Goal: Task Accomplishment & Management: Complete application form

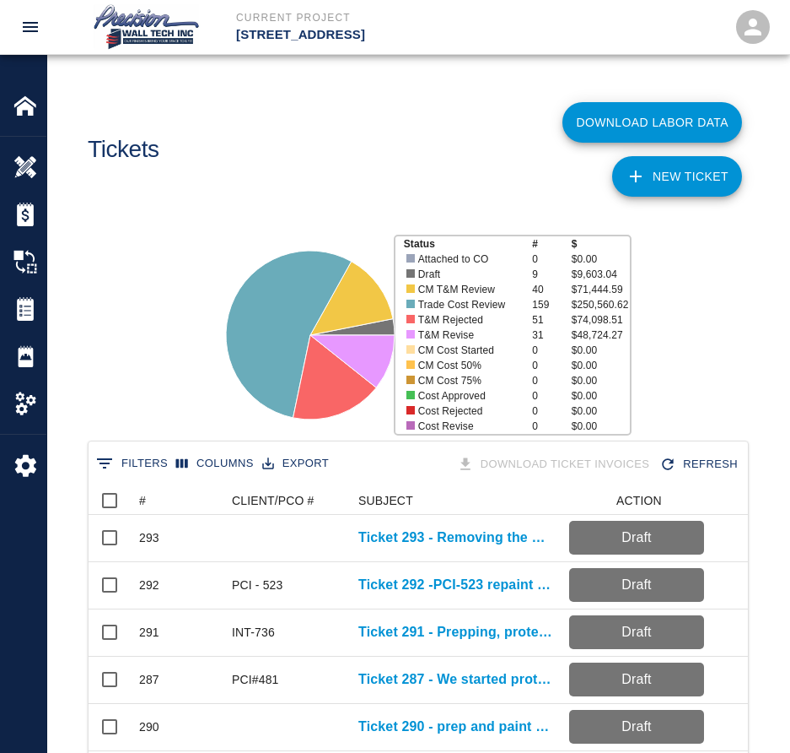
scroll to position [972, 647]
click at [697, 160] on link "NEW TICKET" at bounding box center [677, 176] width 130 height 40
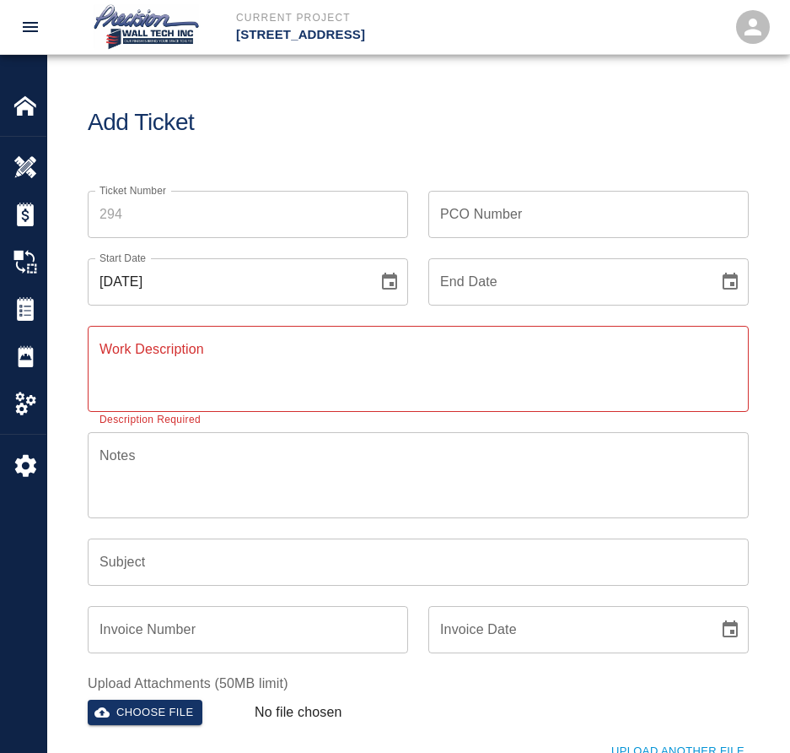
click at [295, 209] on input "Ticket Number" at bounding box center [248, 214] width 321 height 47
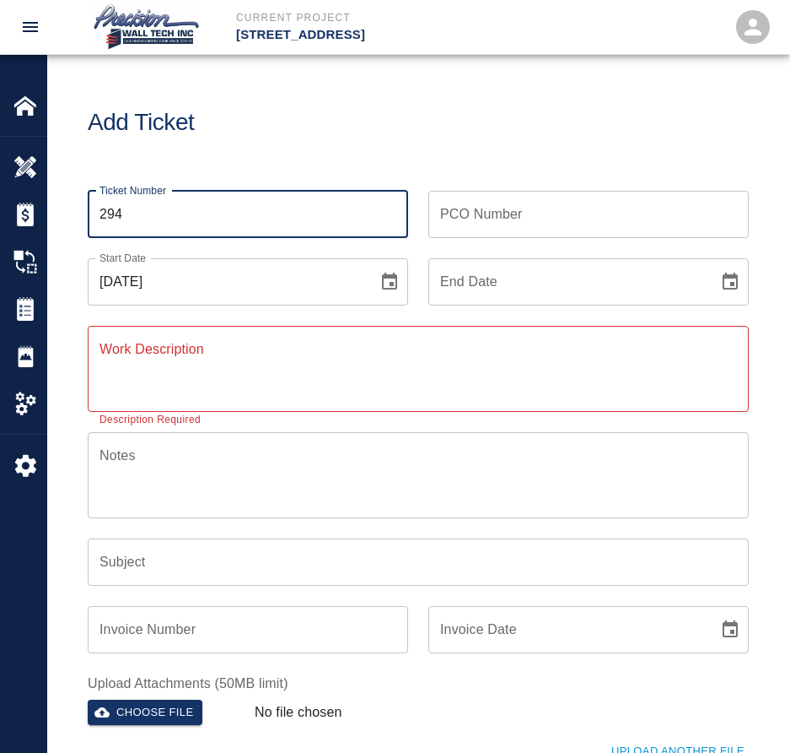
type input "294"
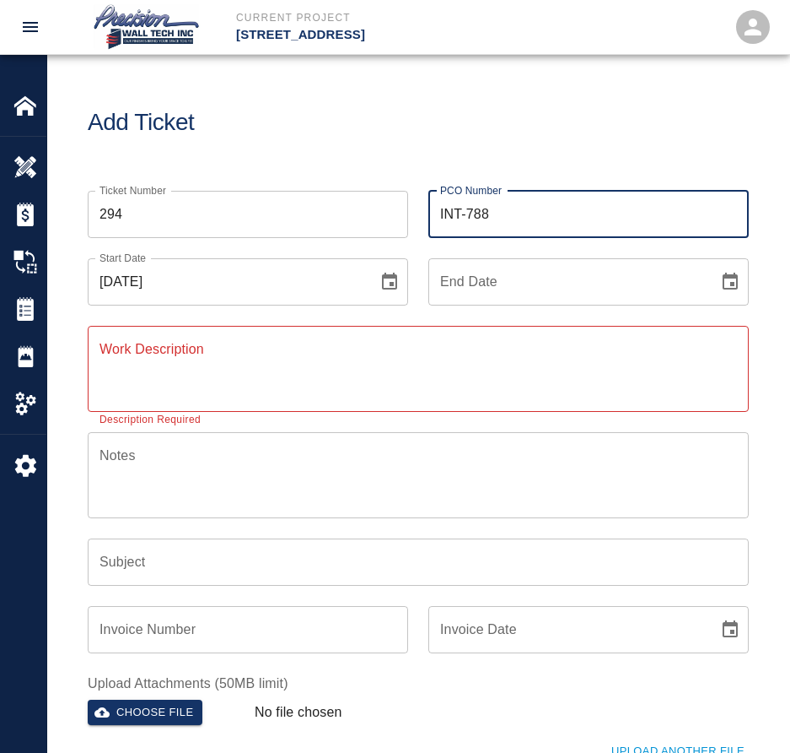
type input "INT-788"
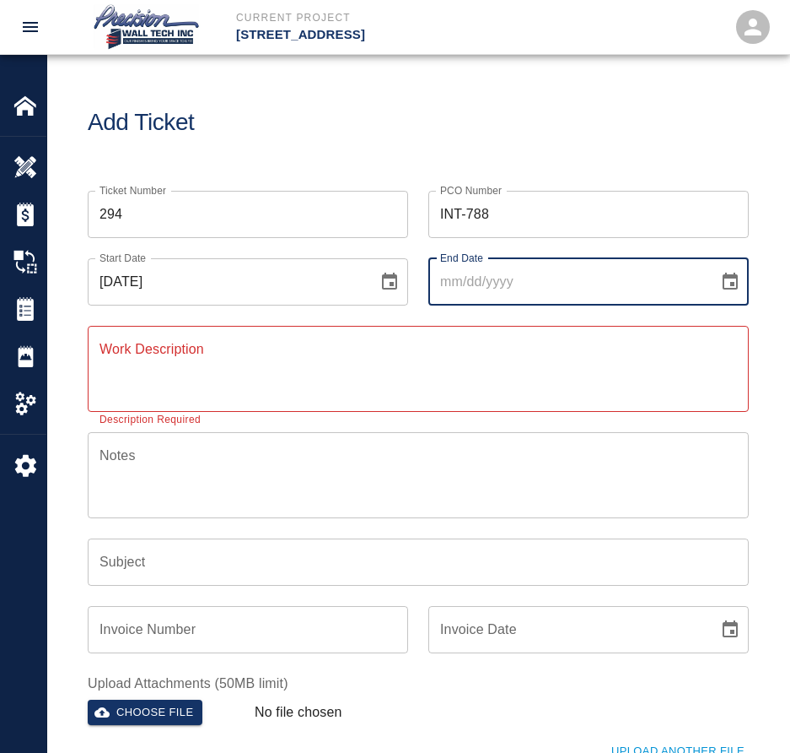
click at [714, 265] on button "Choose date" at bounding box center [731, 282] width 34 height 34
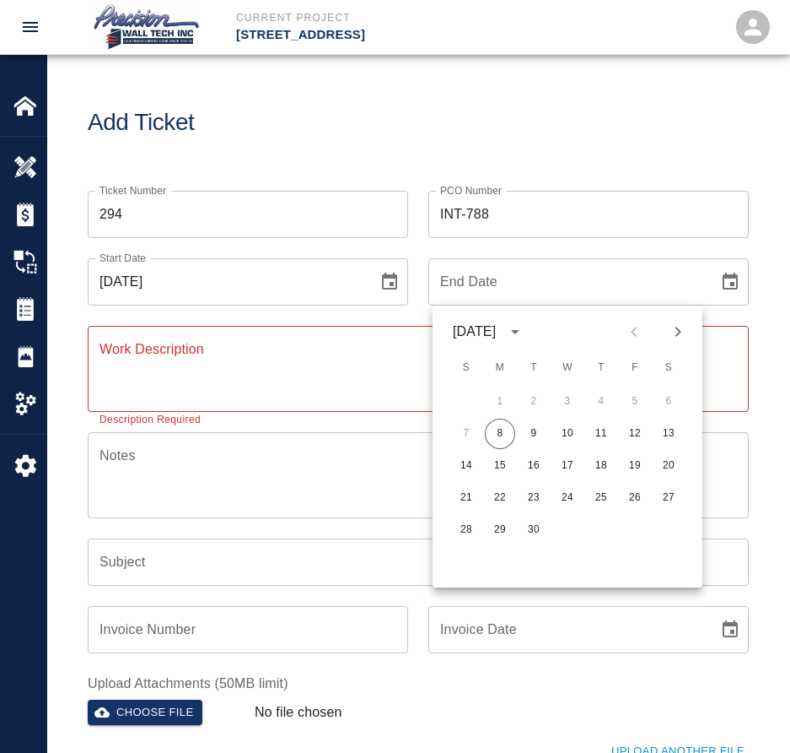
click at [485, 418] on button "8" at bounding box center [500, 433] width 30 height 30
type input "[DATE]"
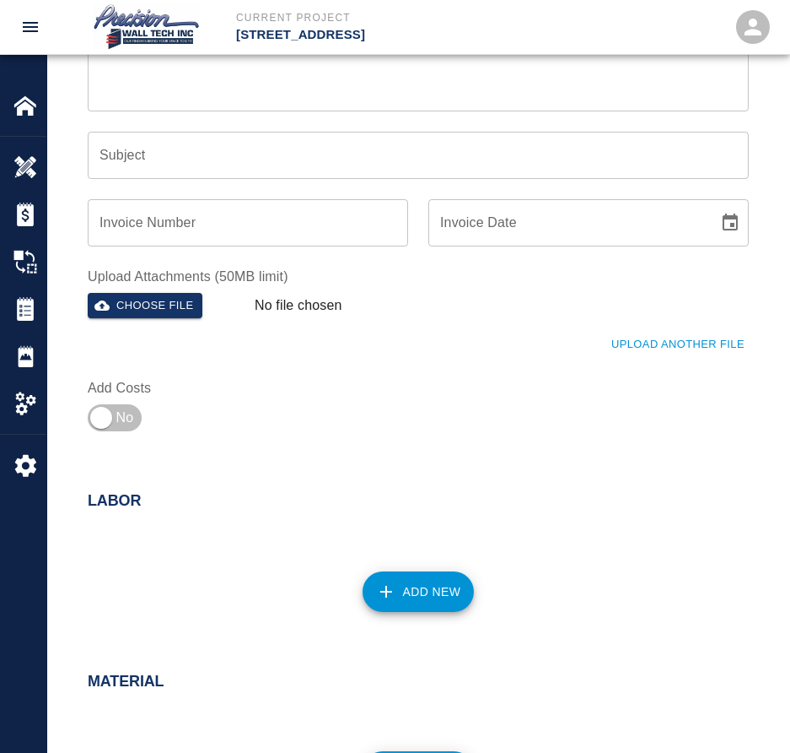
scroll to position [675, 0]
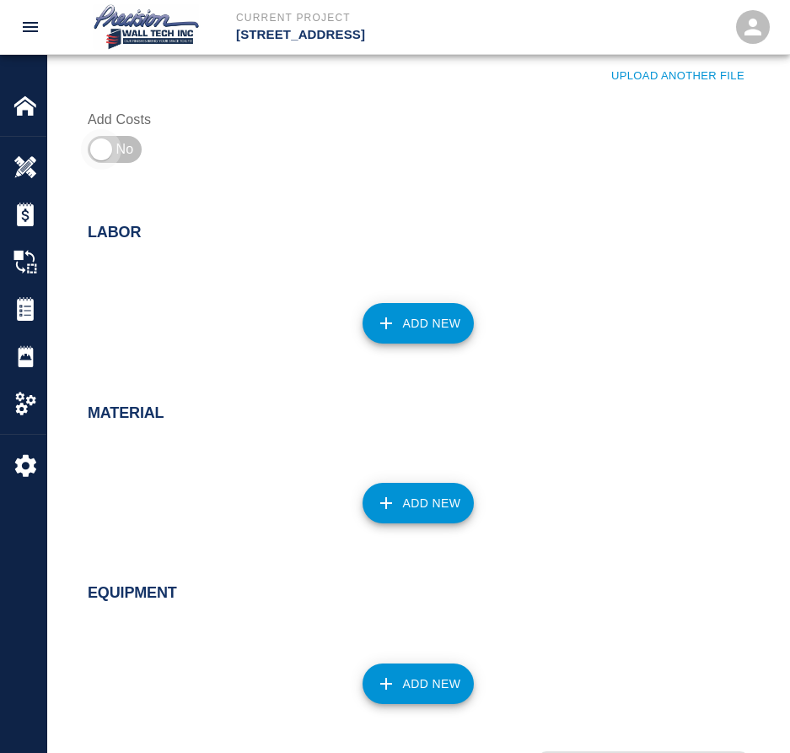
click at [121, 152] on input "checkbox" at bounding box center [100, 149] width 121 height 40
checkbox input "true"
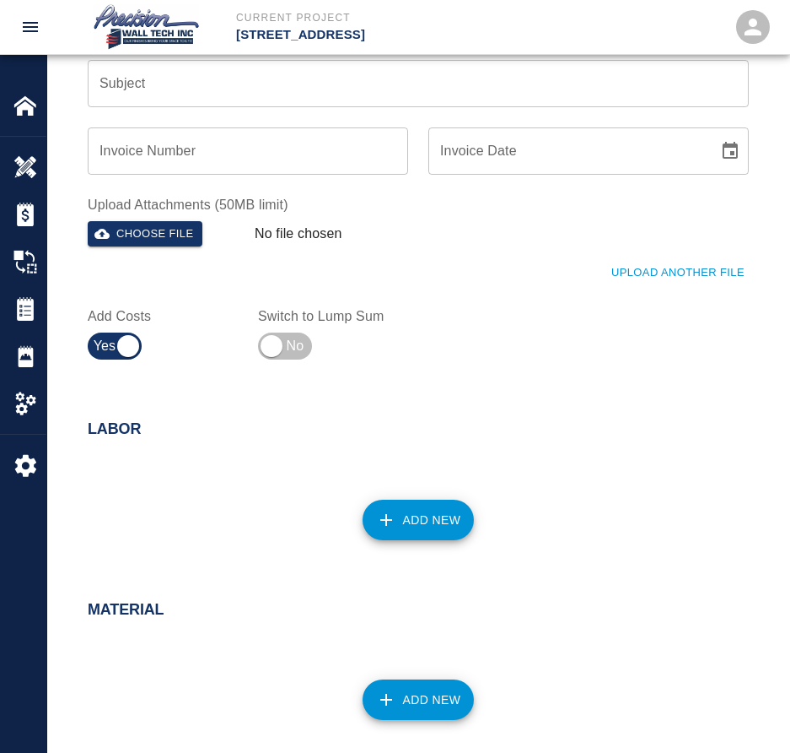
scroll to position [337, 0]
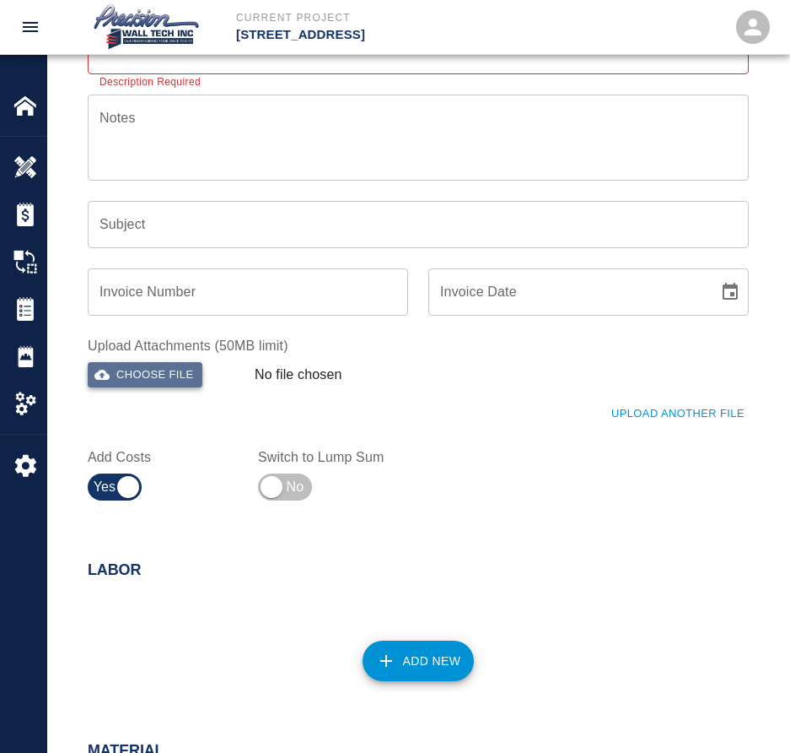
click at [124, 367] on button "Choose file" at bounding box center [145, 375] width 115 height 26
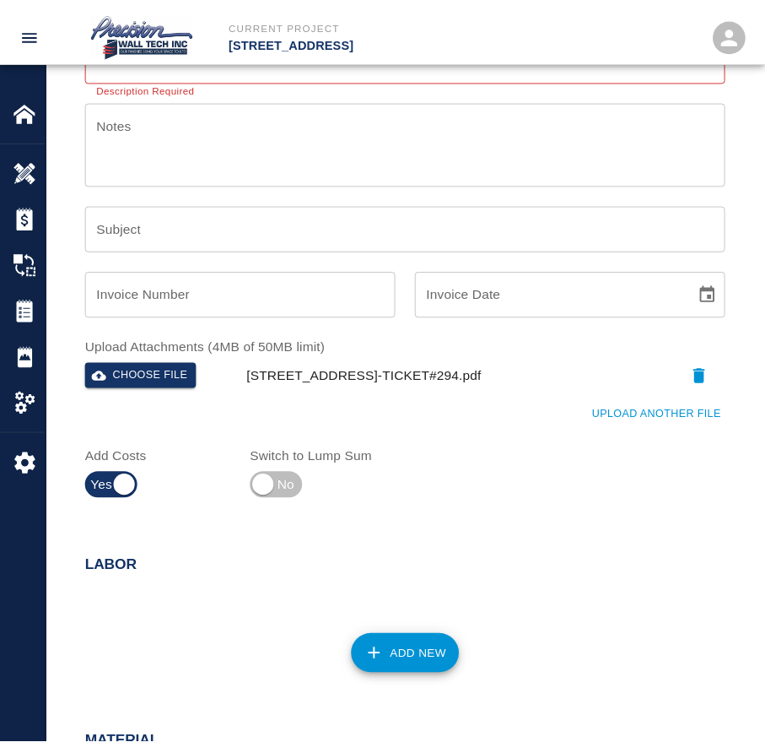
scroll to position [0, 0]
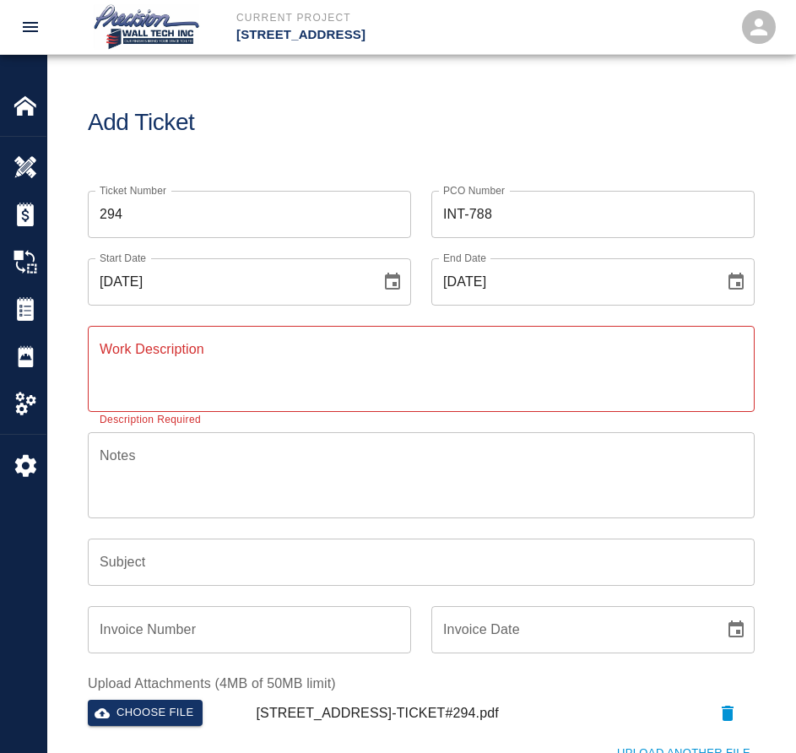
click at [434, 374] on textarea "Work Description" at bounding box center [421, 368] width 643 height 58
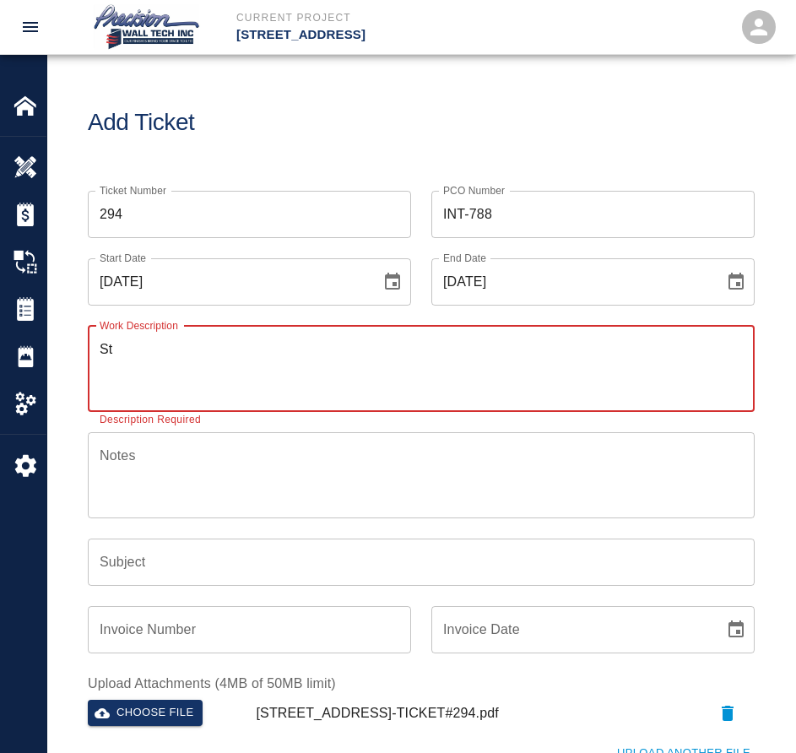
type textarea "S"
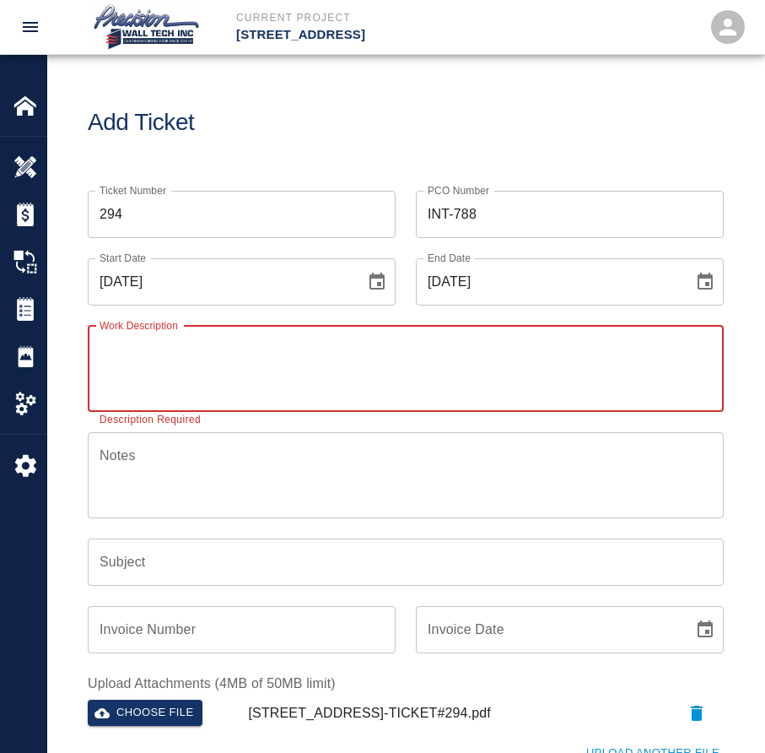
click at [362, 353] on textarea "Work Description" at bounding box center [406, 368] width 612 height 58
paste textarea "Repaint the walls, ceilings, and handrails on floors 1, 2, and 3. It had to be …"
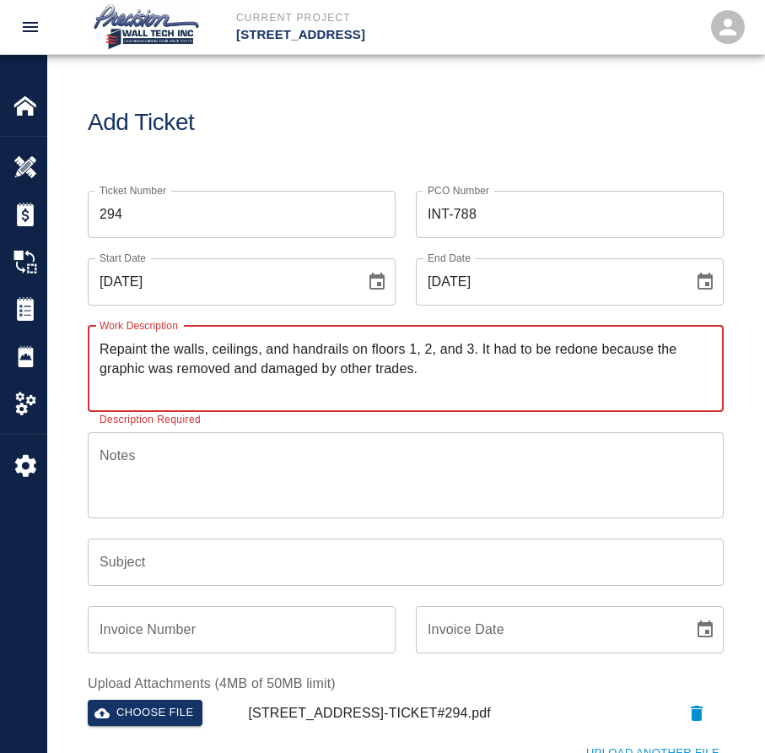
type textarea "Repaint the walls, ceilings, and handrails on floors 1, 2, and 3. It had to be …"
click at [275, 564] on input "Subject" at bounding box center [406, 561] width 636 height 47
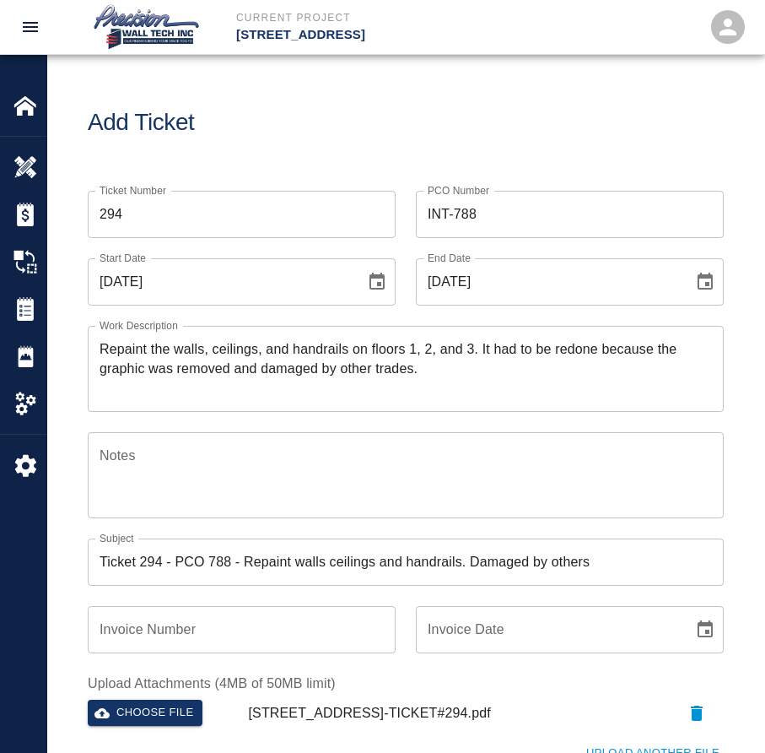
click at [305, 557] on input "Ticket 294 - PCO 788 - Repaint walls ceilings and handrails. Damaged by others" at bounding box center [406, 561] width 636 height 47
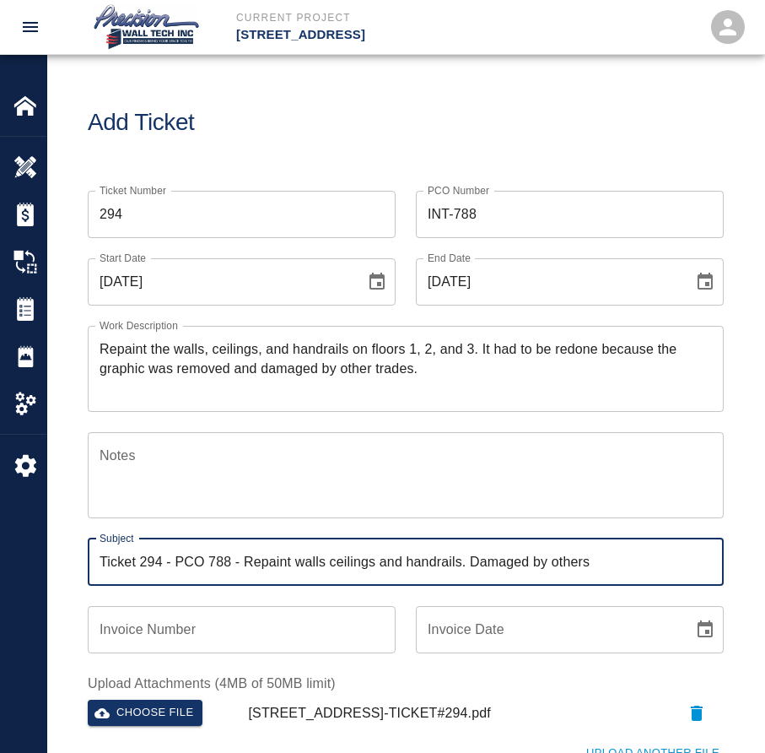
drag, startPoint x: 244, startPoint y: 561, endPoint x: 1095, endPoint y: 594, distance: 851.8
click at [765, 594] on html "Current Project [STREET_ADDRESS] Home [STREET_ADDRESS] Overview Estimates Chang…" at bounding box center [382, 376] width 765 height 753
paste input ", ceilings,"
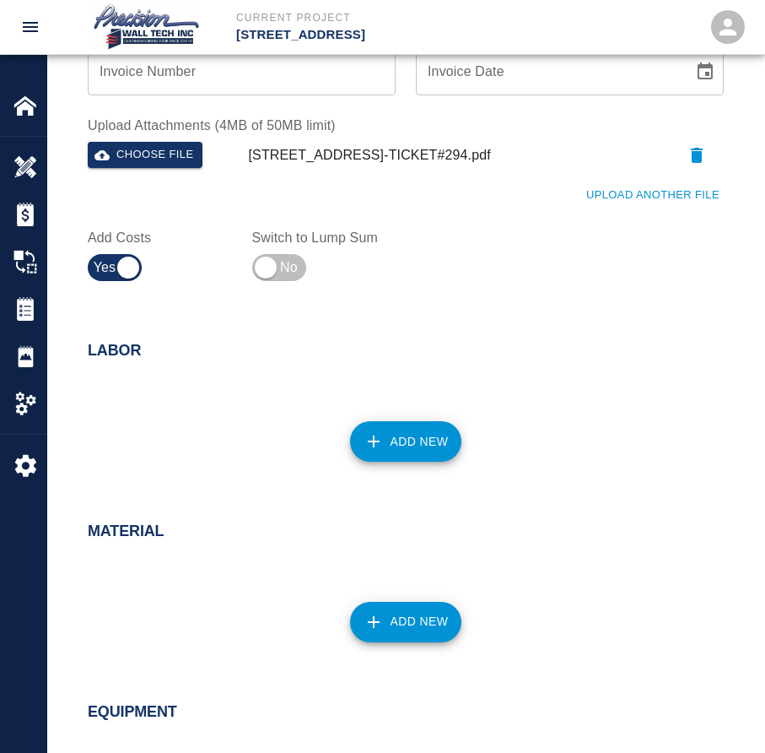
scroll to position [675, 0]
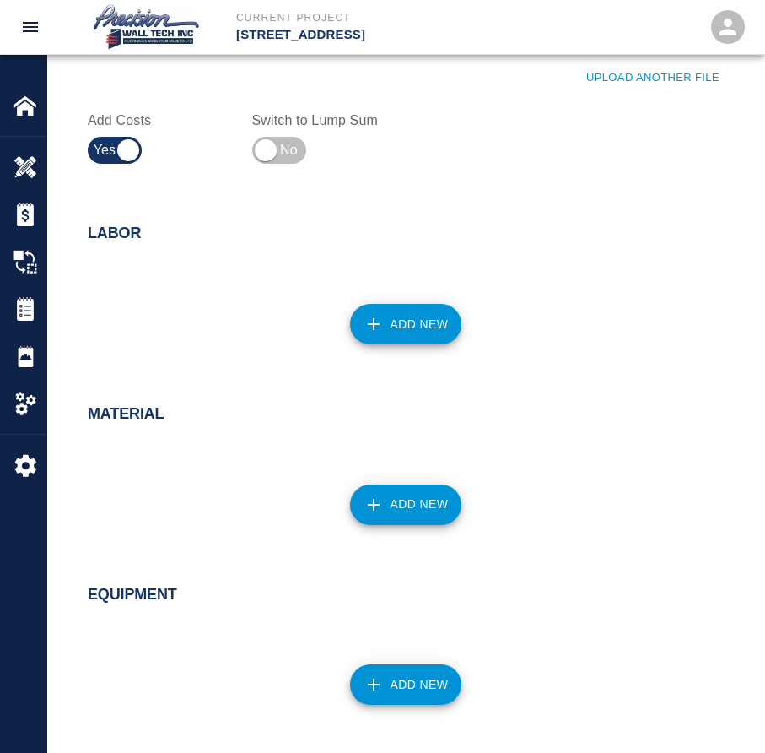
type input "Ticket 294 - PCO 788 - Repaint walls, ceilings, and handrails. Damaged by other…"
click at [396, 316] on button "Add New" at bounding box center [406, 324] width 112 height 40
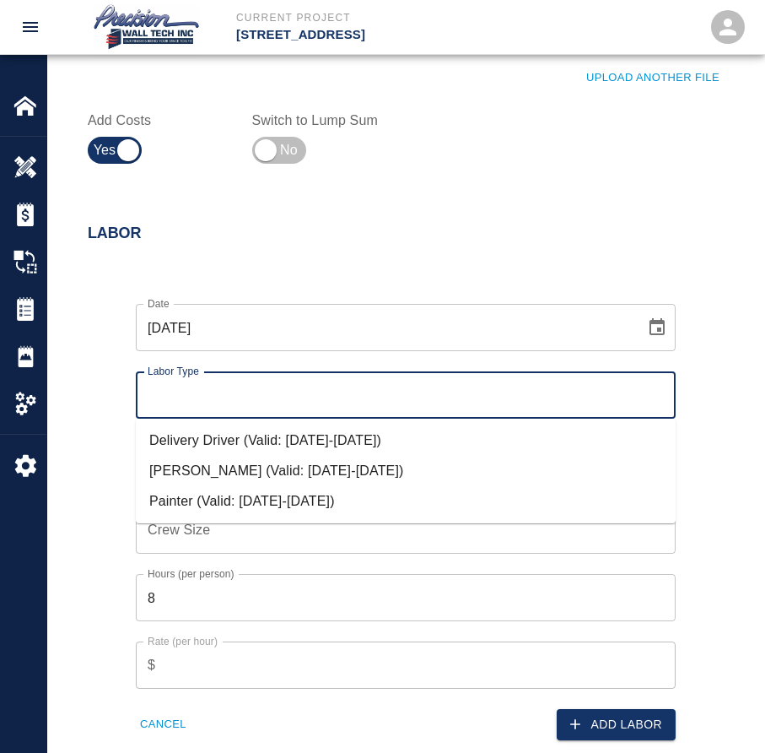
click at [316, 386] on input "Labor Type" at bounding box center [405, 395] width 525 height 32
click at [259, 501] on li "Painter (Valid: [DATE]-[DATE])" at bounding box center [406, 501] width 540 height 30
type input "Painter"
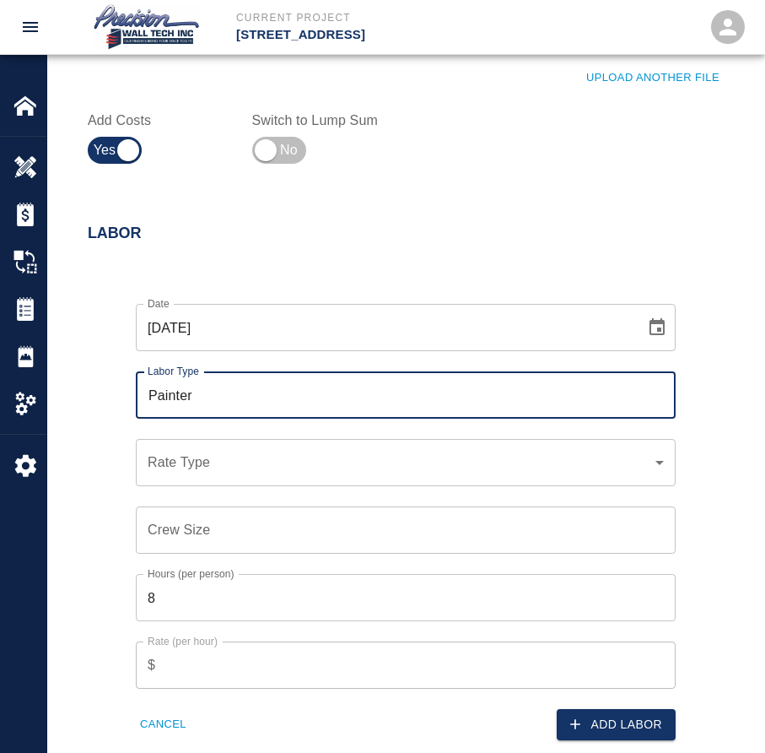
click at [399, 473] on div "​ Rate Type" at bounding box center [406, 462] width 540 height 47
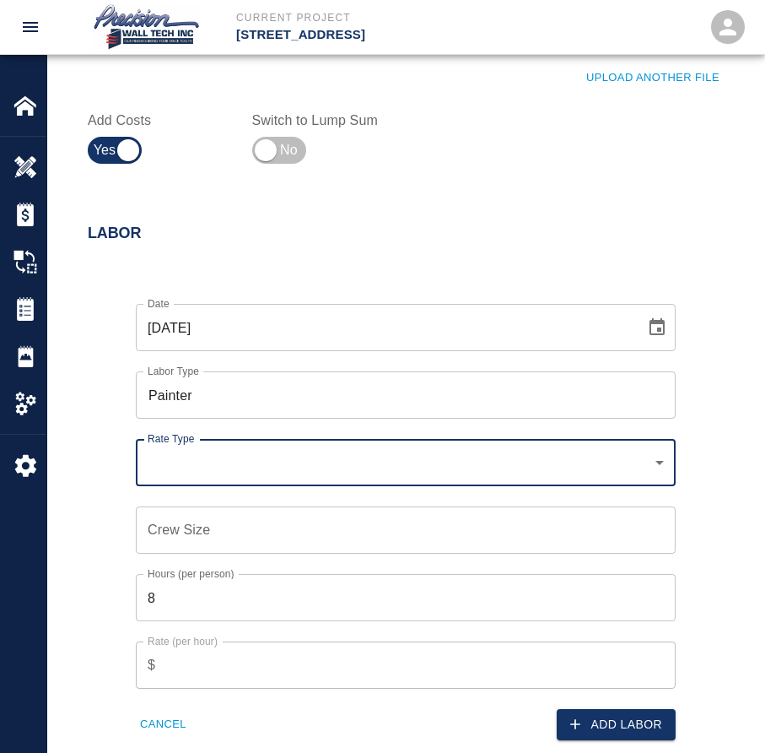
click at [391, 479] on div "​ Rate Type" at bounding box center [406, 462] width 540 height 47
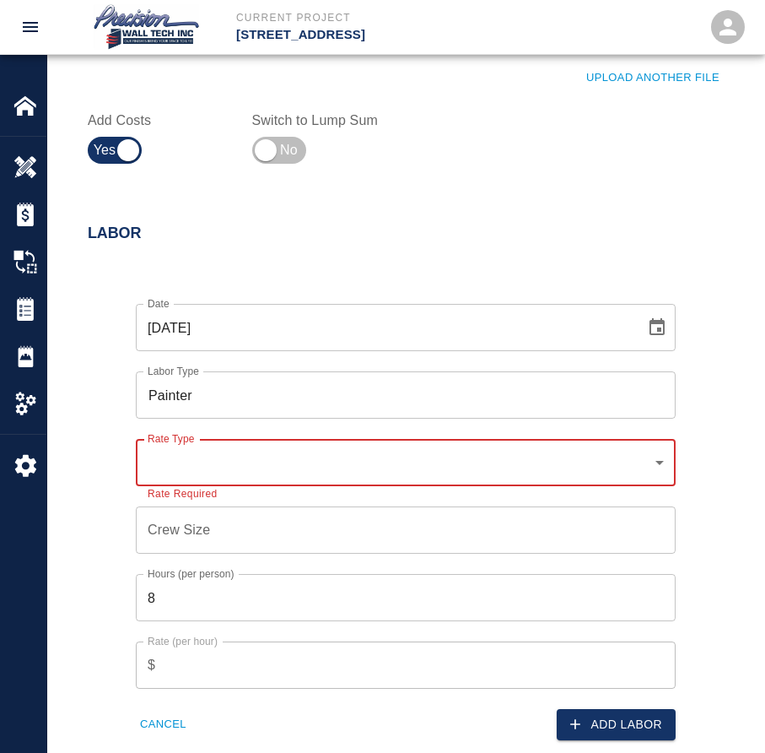
click at [332, 474] on div "​ Rate Type" at bounding box center [406, 462] width 540 height 47
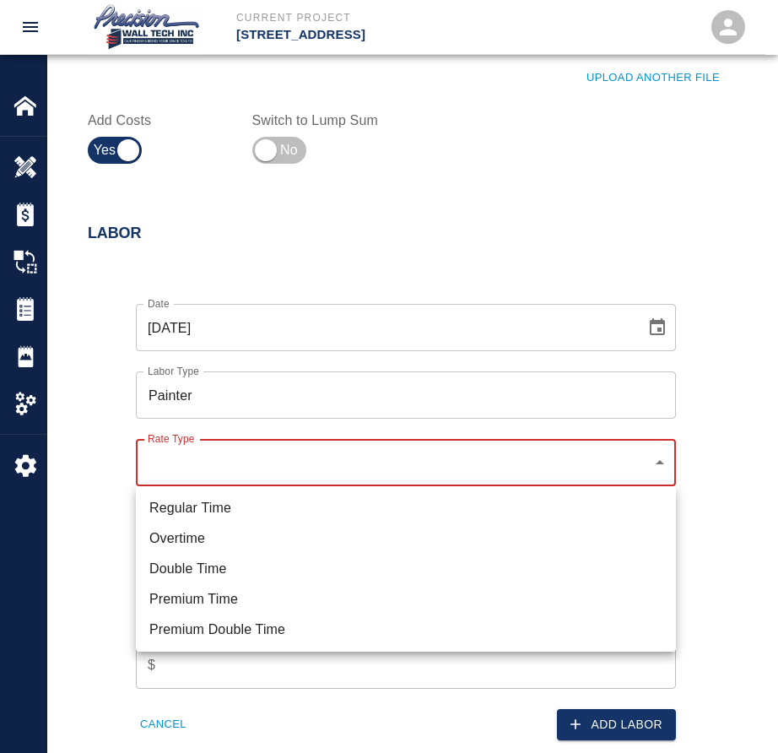
click at [185, 506] on li "Regular Time" at bounding box center [406, 508] width 540 height 30
type input "rate_rt"
type input "75.00"
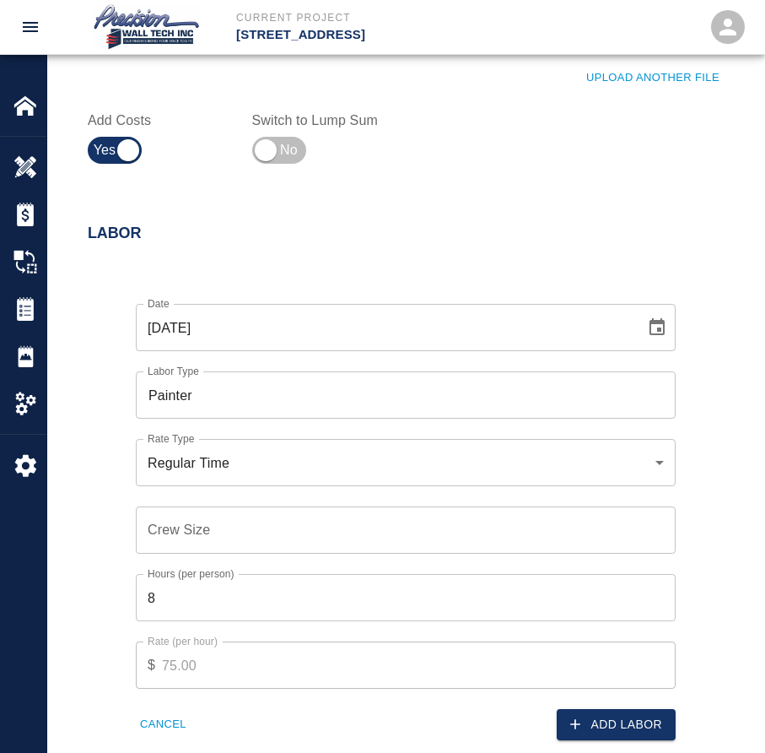
drag, startPoint x: 210, startPoint y: 554, endPoint x: 213, endPoint y: 543, distance: 11.5
click at [210, 549] on div "Date [DATE] Date Labor Type Painter Labor Type Rate Type Regular Time rate_rt R…" at bounding box center [396, 511] width 560 height 456
click at [215, 540] on input "Crew Size" at bounding box center [406, 529] width 540 height 47
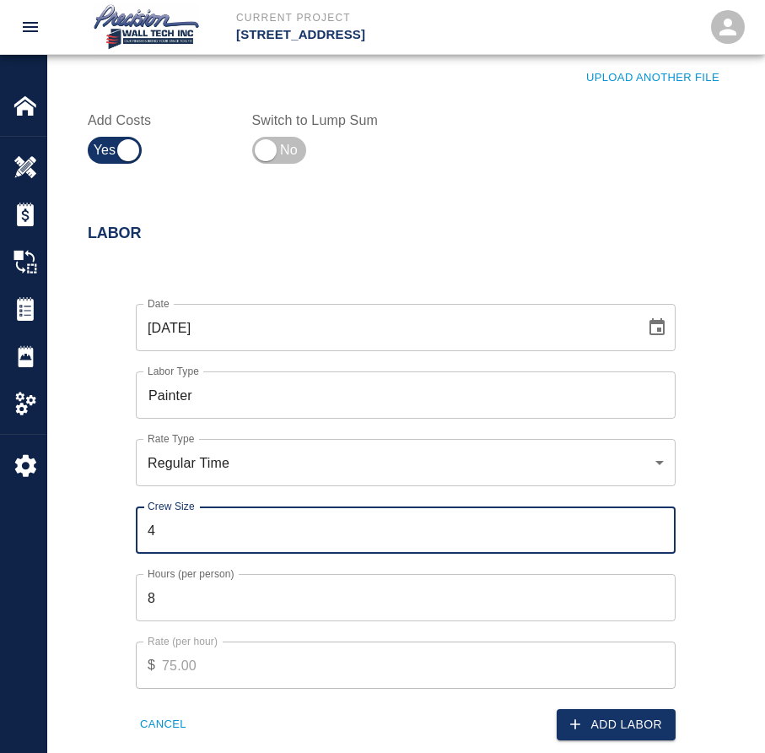
type input "3"
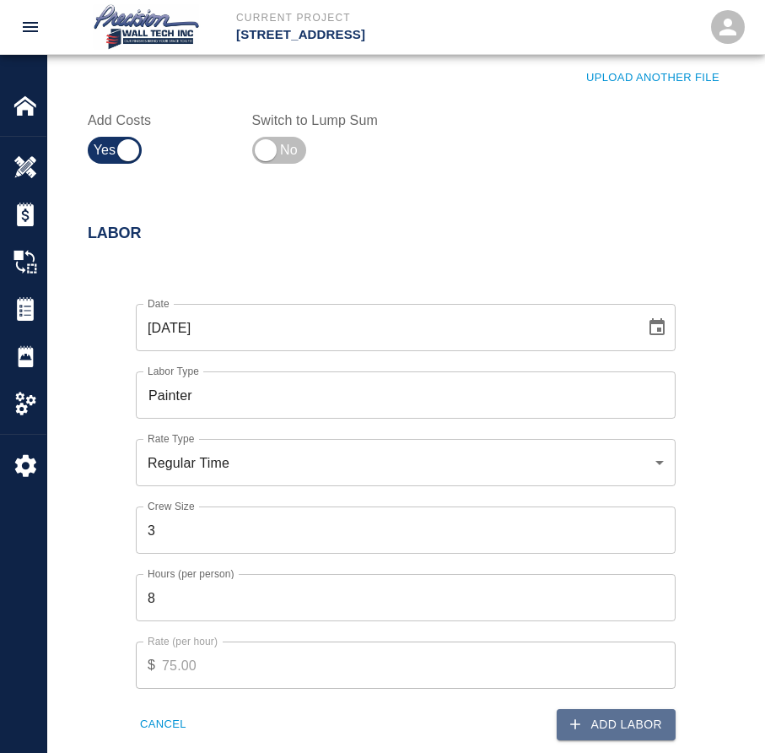
click at [624, 716] on button "Add Labor" at bounding box center [616, 724] width 119 height 31
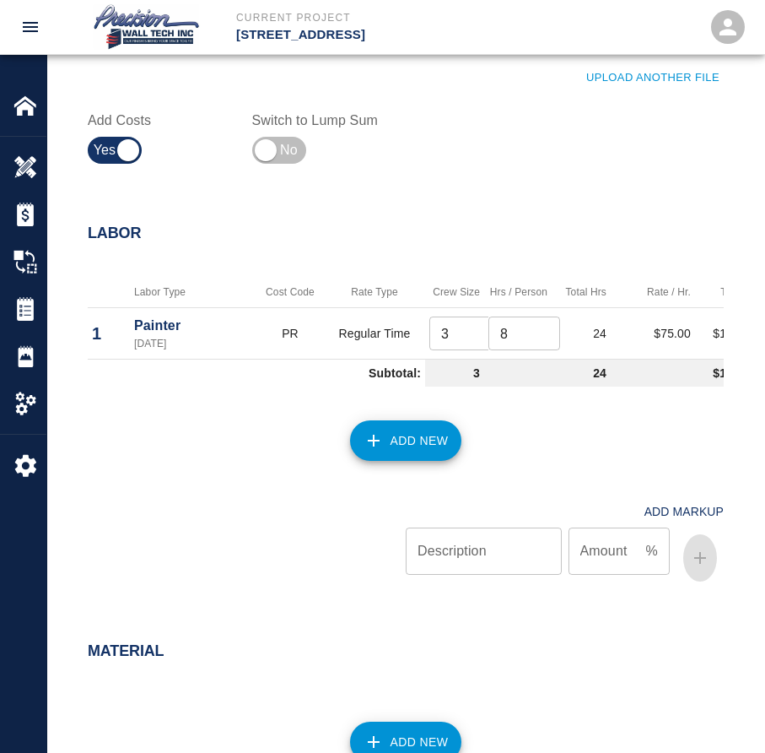
scroll to position [1012, 0]
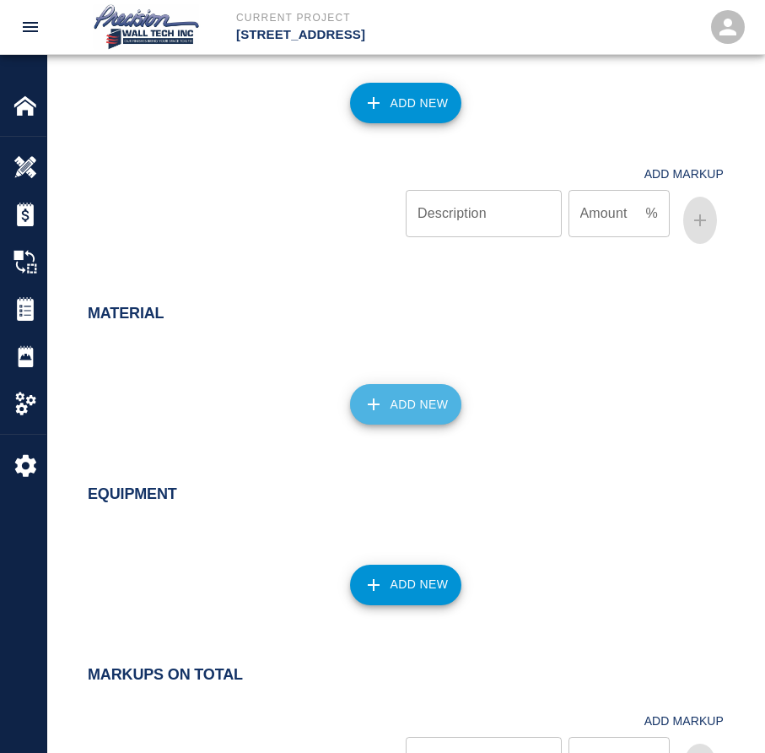
click at [422, 413] on button "Add New" at bounding box center [406, 404] width 112 height 40
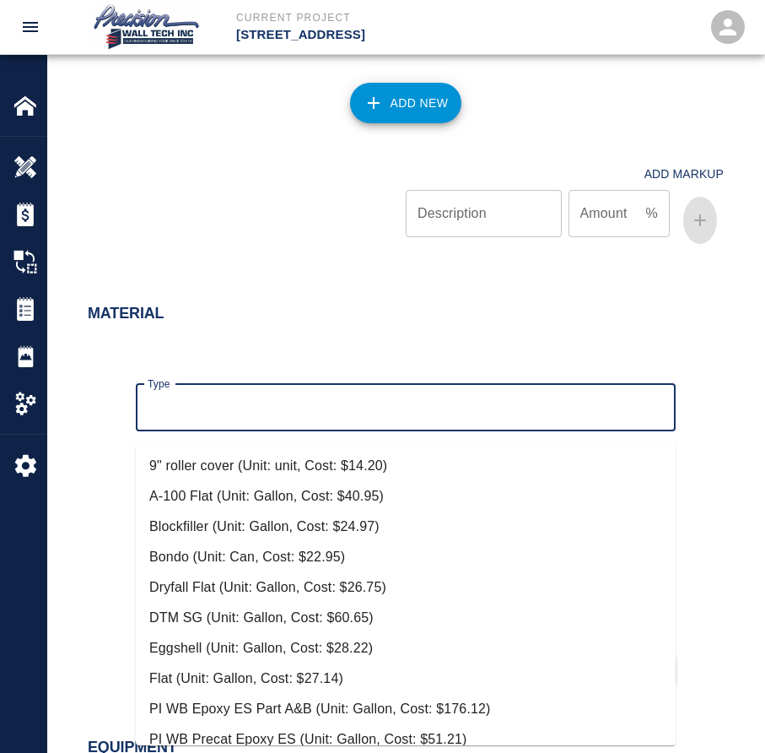
click at [227, 405] on input "Type" at bounding box center [405, 407] width 525 height 32
click at [248, 637] on li "Eggshell (Unit: Gallon, Cost: $28.22)" at bounding box center [406, 648] width 540 height 30
type input "Eggshell (Unit: Gallon, Cost: $28.22)"
type input "Gallon"
type input "28.22"
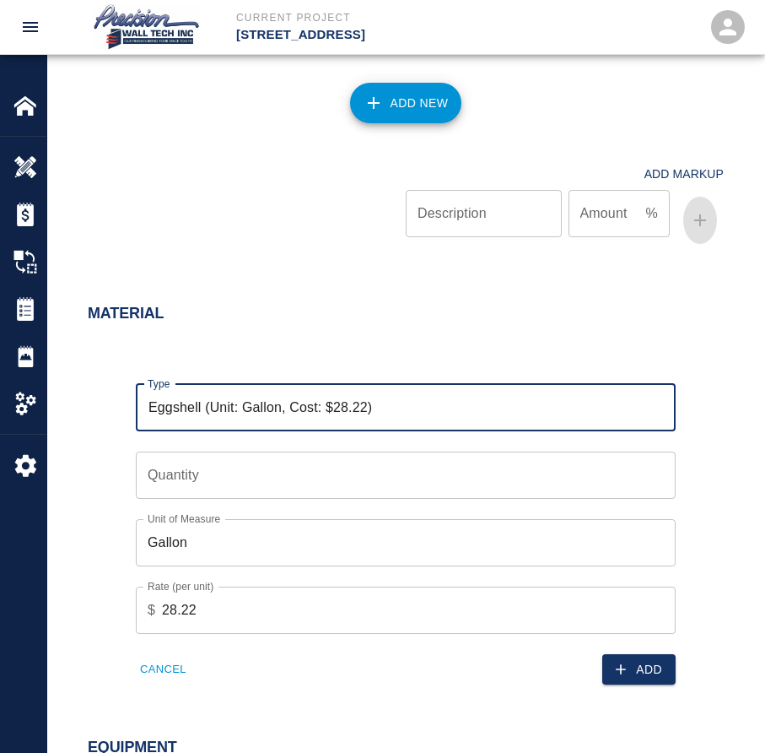
click at [294, 474] on input "Quantity" at bounding box center [406, 474] width 540 height 47
type input "1"
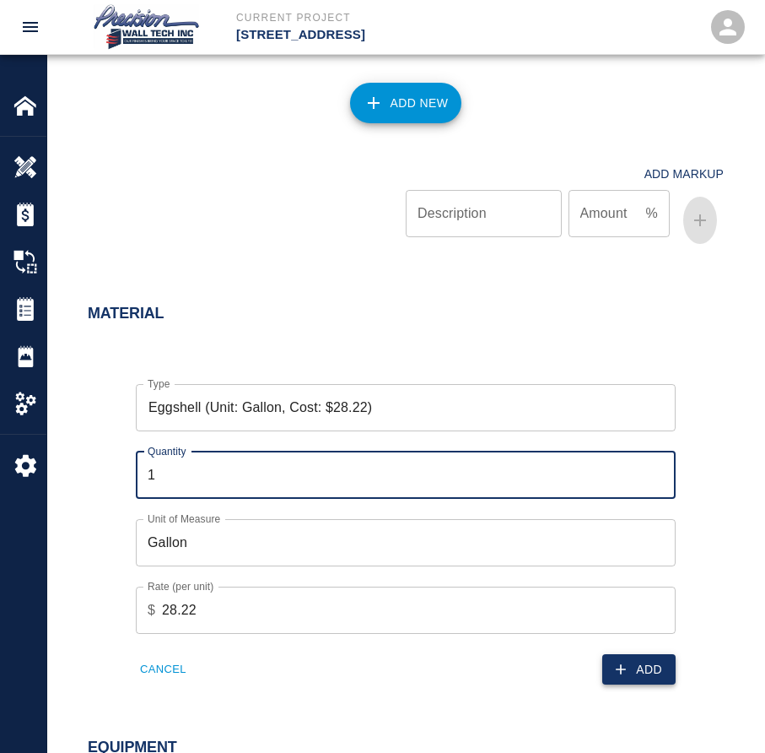
click at [631, 685] on button "Add" at bounding box center [638, 669] width 73 height 31
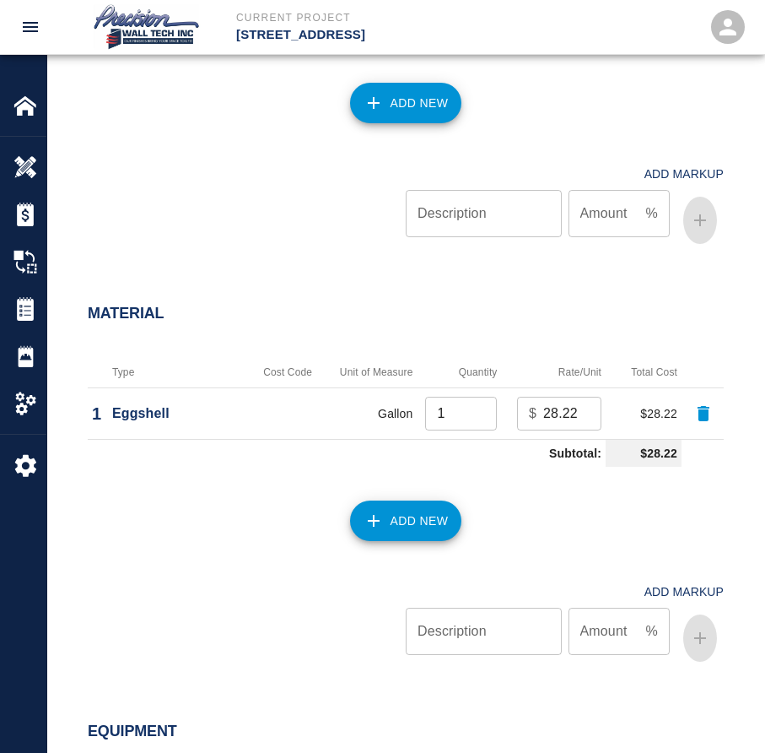
click at [358, 540] on button "Add New" at bounding box center [406, 520] width 112 height 40
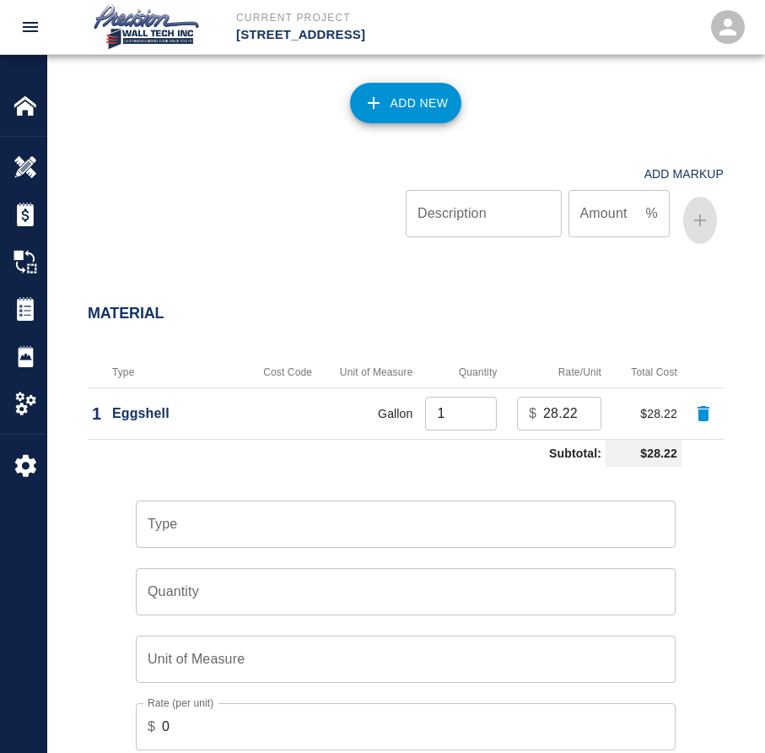
click at [267, 529] on input "Type" at bounding box center [405, 524] width 525 height 32
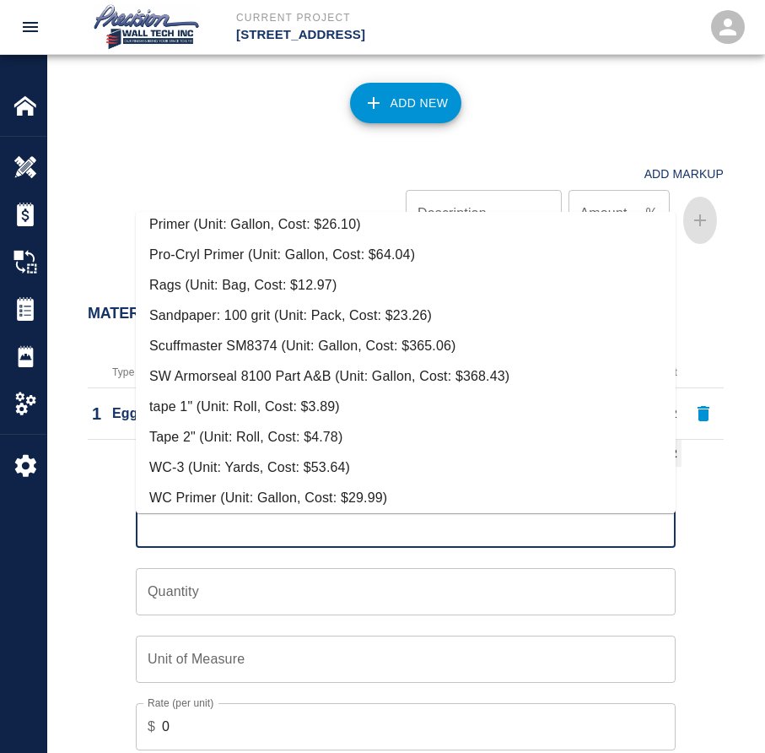
scroll to position [350, 0]
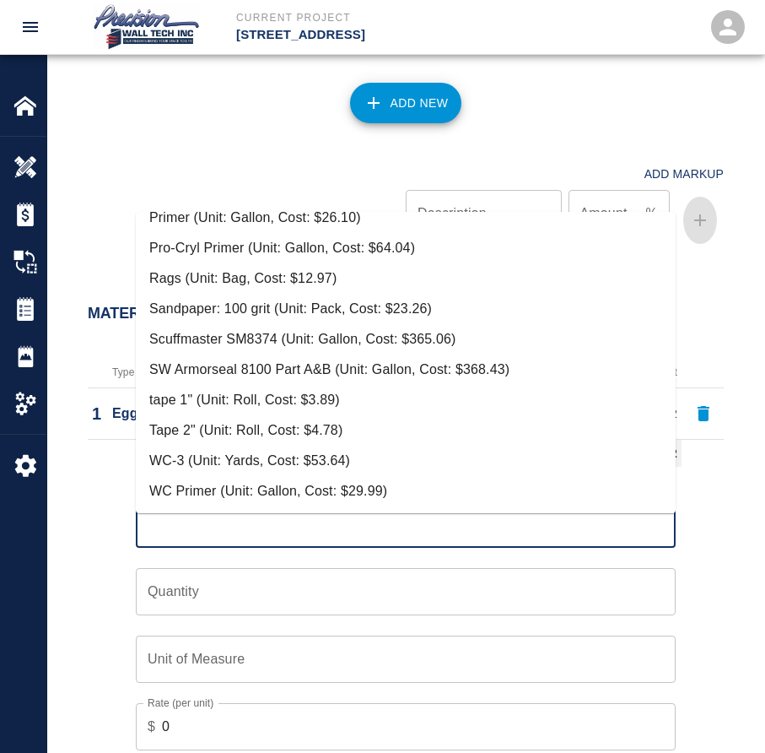
click at [213, 499] on li "WC Primer (Unit: Gallon, Cost: $29.99)" at bounding box center [406, 491] width 540 height 30
type input "WC Primer (Unit: Gallon, Cost: $29.99)"
type input "Gallon"
type input "29.99"
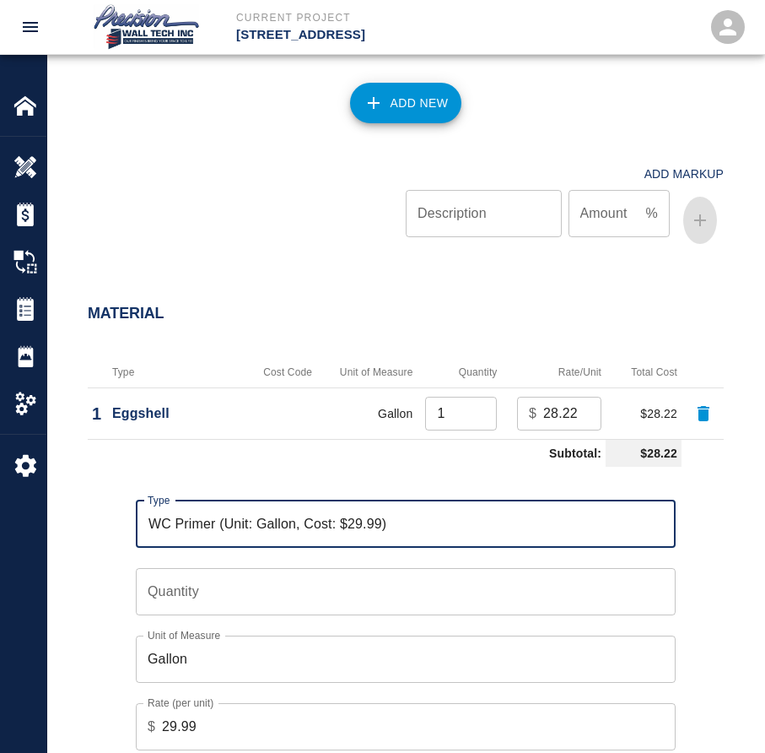
click at [235, 615] on input "Quantity" at bounding box center [406, 591] width 540 height 47
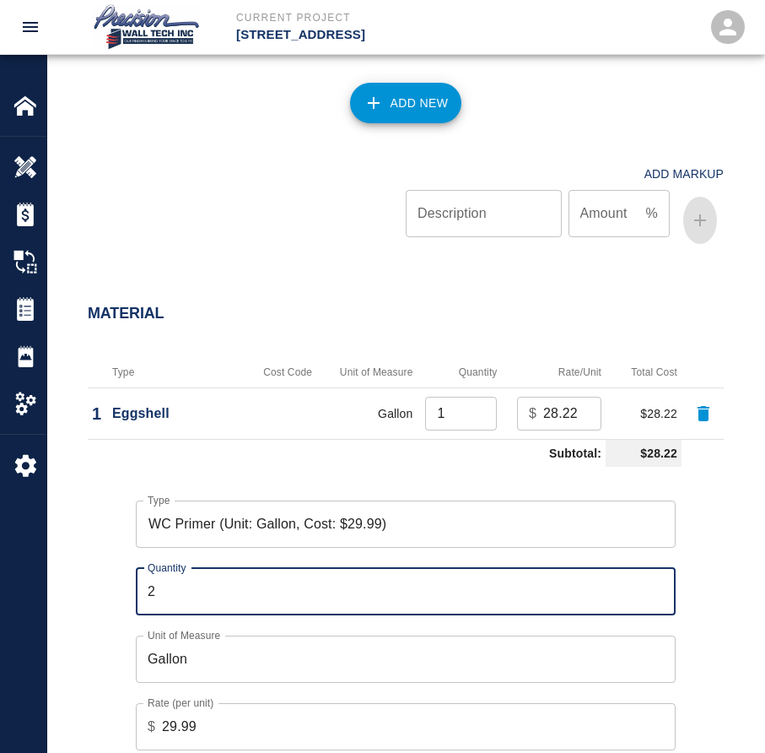
type input "3"
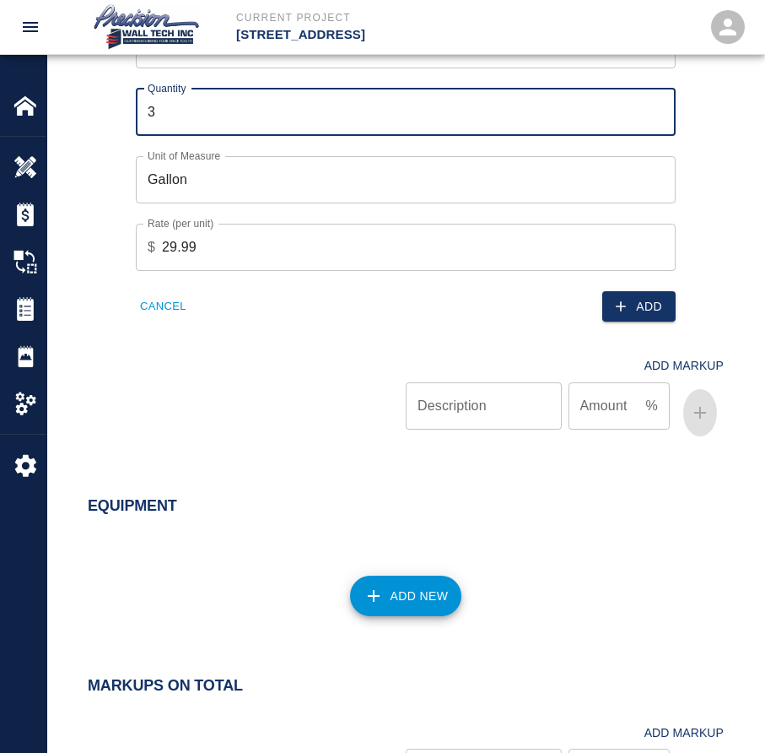
scroll to position [1687, 0]
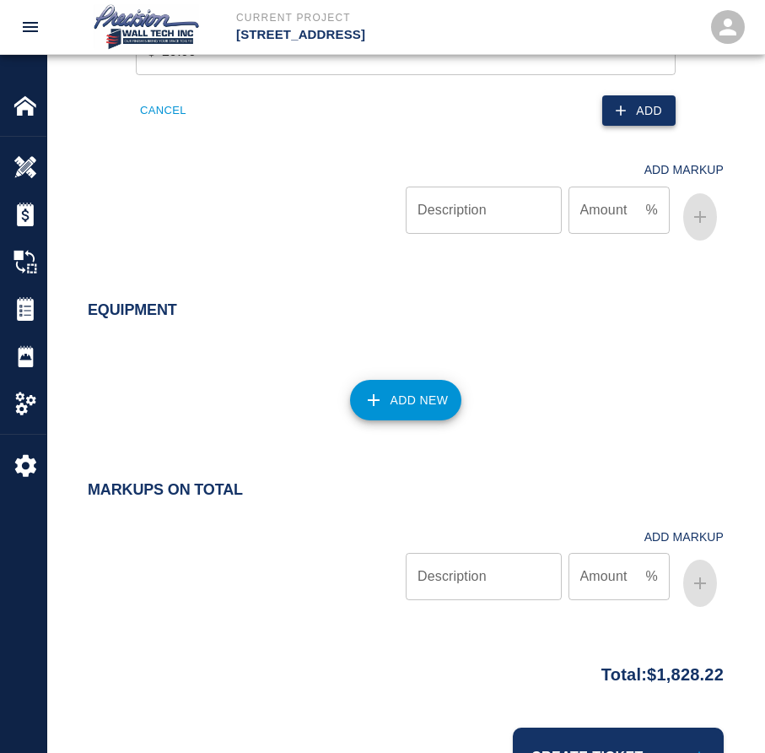
click at [658, 122] on button "Add" at bounding box center [638, 110] width 73 height 31
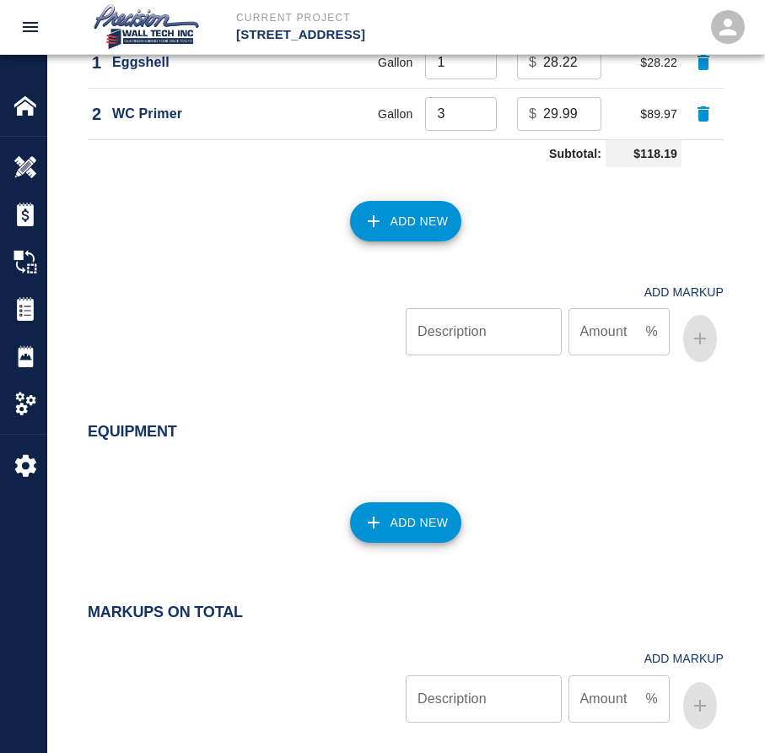
scroll to position [1234, 0]
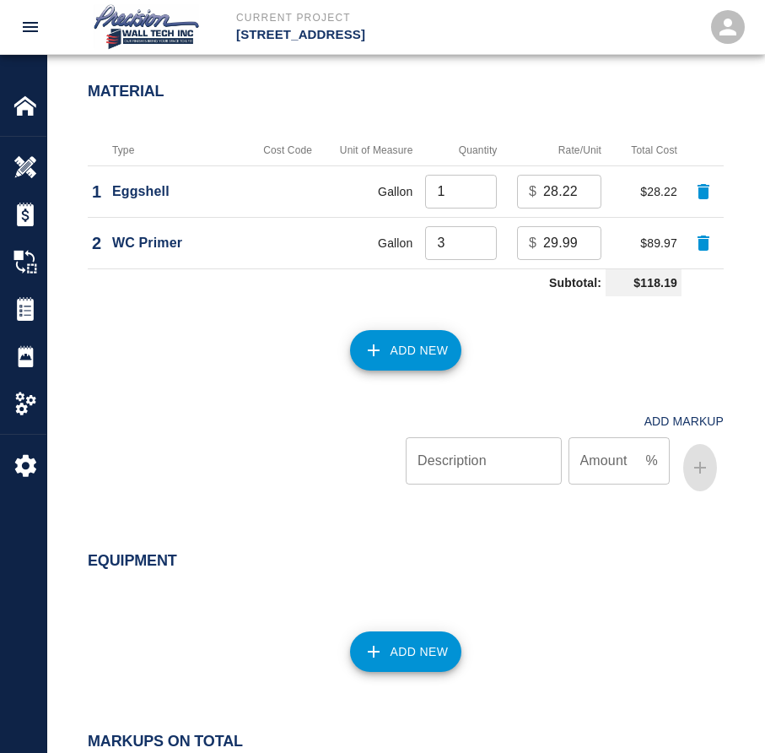
click at [380, 332] on div "Add New" at bounding box center [395, 340] width 656 height 74
click at [380, 348] on button "Add New" at bounding box center [406, 350] width 112 height 40
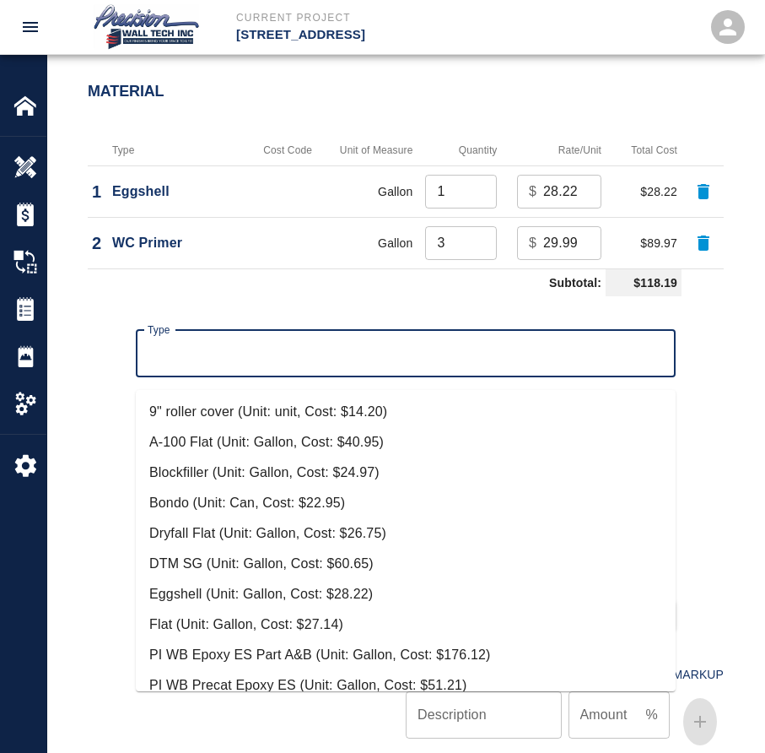
click at [355, 370] on input "Type" at bounding box center [405, 353] width 525 height 32
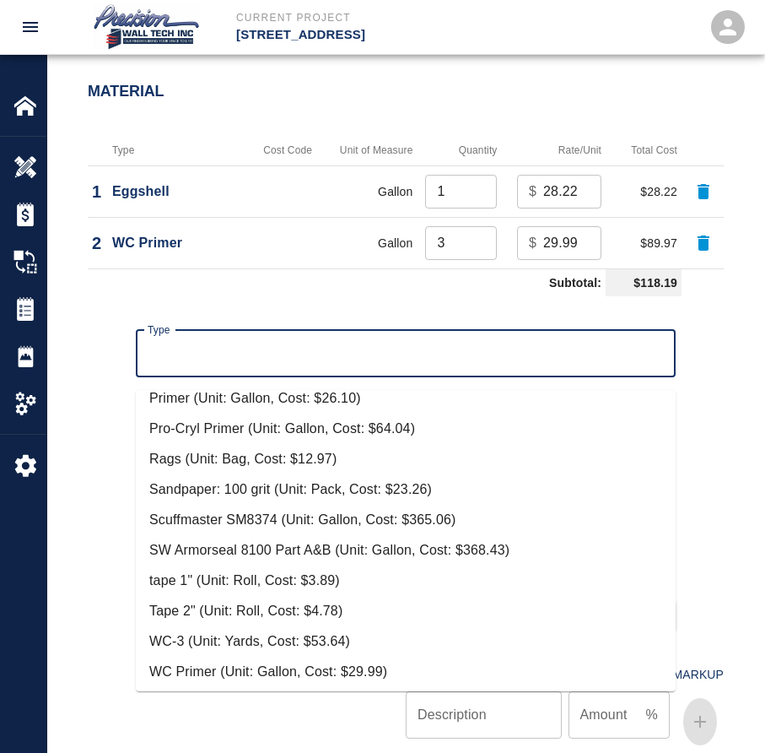
scroll to position [350, 0]
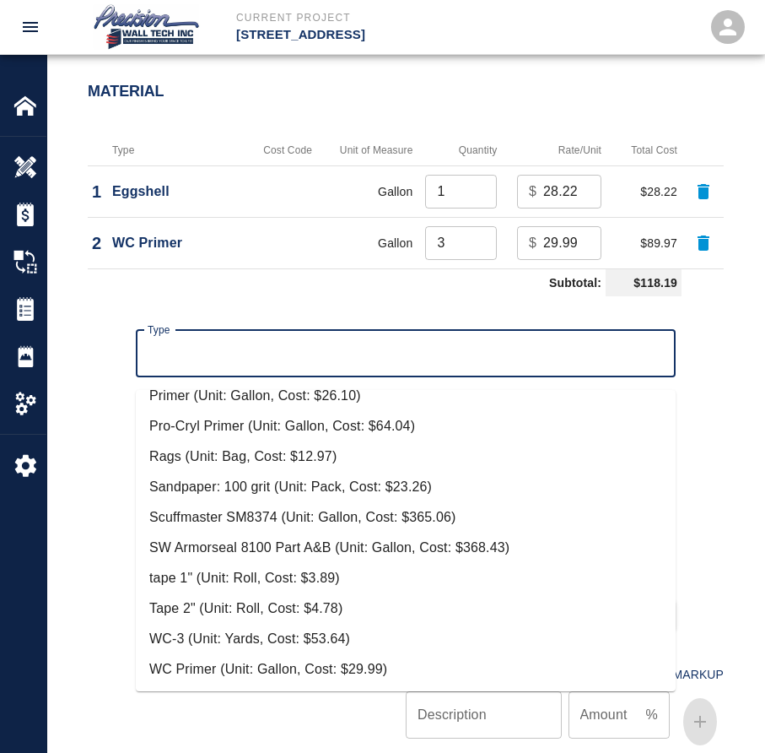
click at [288, 613] on li "Tape 2" (Unit: Roll, Cost: $4.78)" at bounding box center [406, 608] width 540 height 30
type input "Tape 2" (Unit: Roll, Cost: $4.78)"
type input "Roll"
type input "4.78"
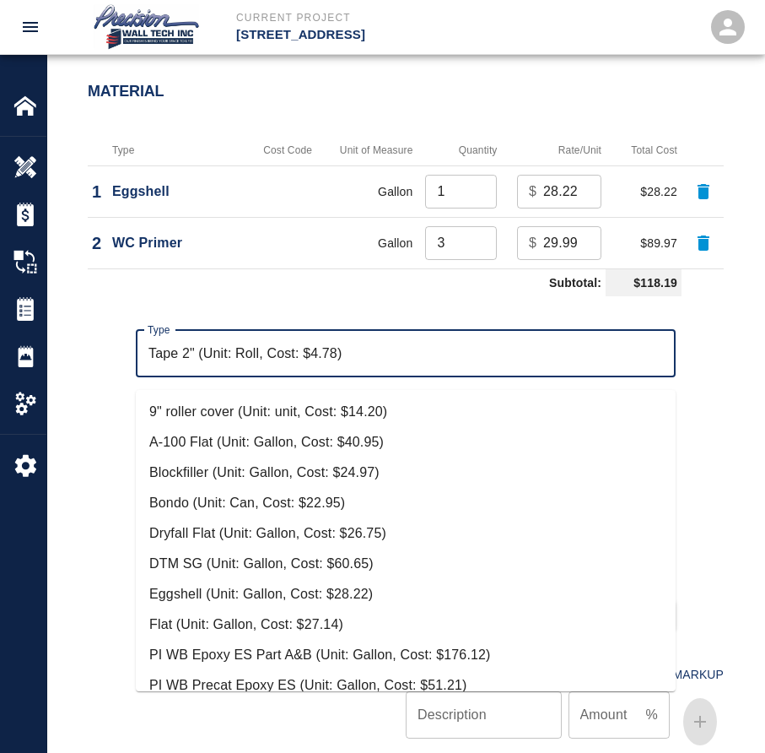
scroll to position [283, 0]
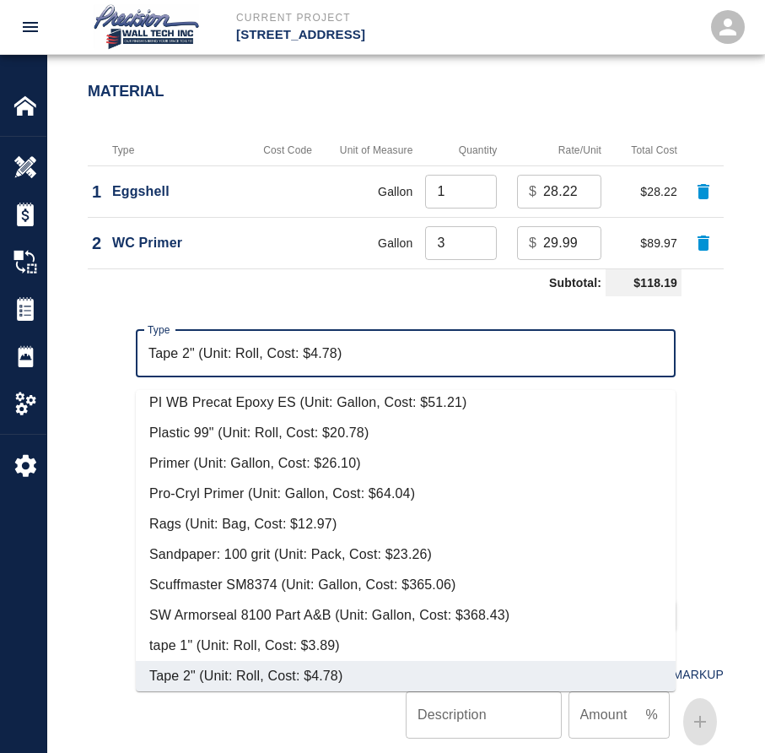
click at [331, 296] on td "Subtotal:" at bounding box center [347, 282] width 518 height 28
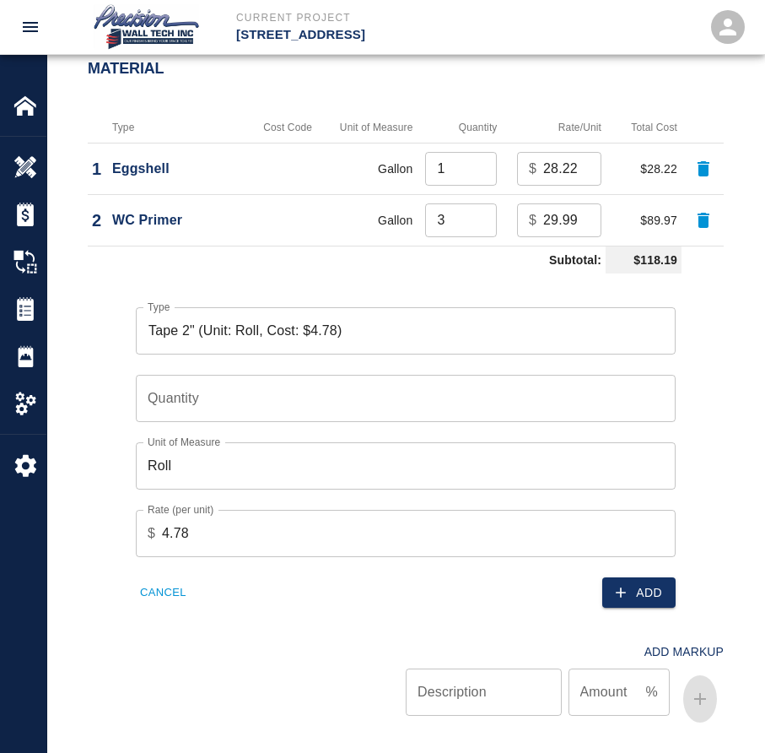
scroll to position [1268, 0]
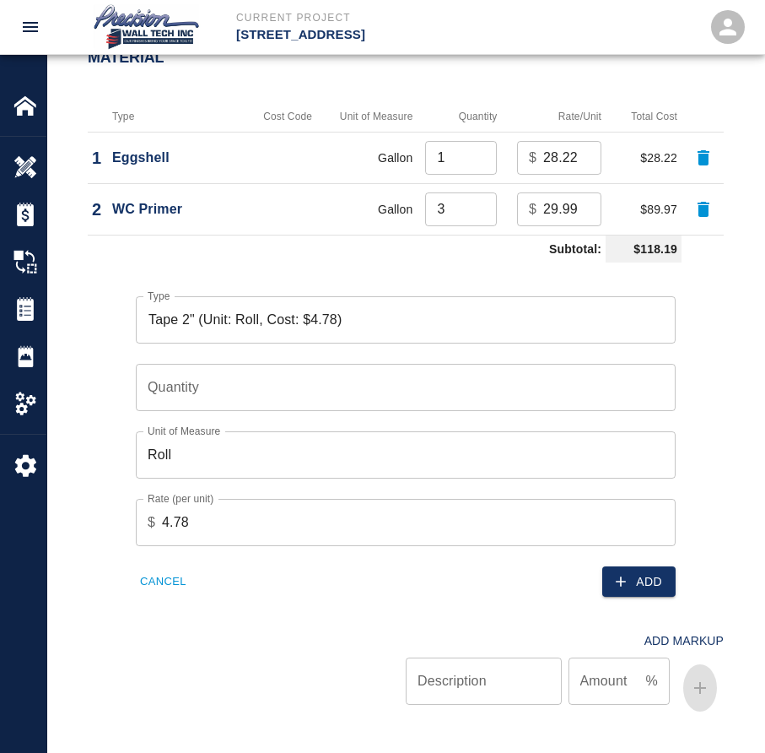
click at [246, 411] on input "Quantity" at bounding box center [406, 387] width 540 height 47
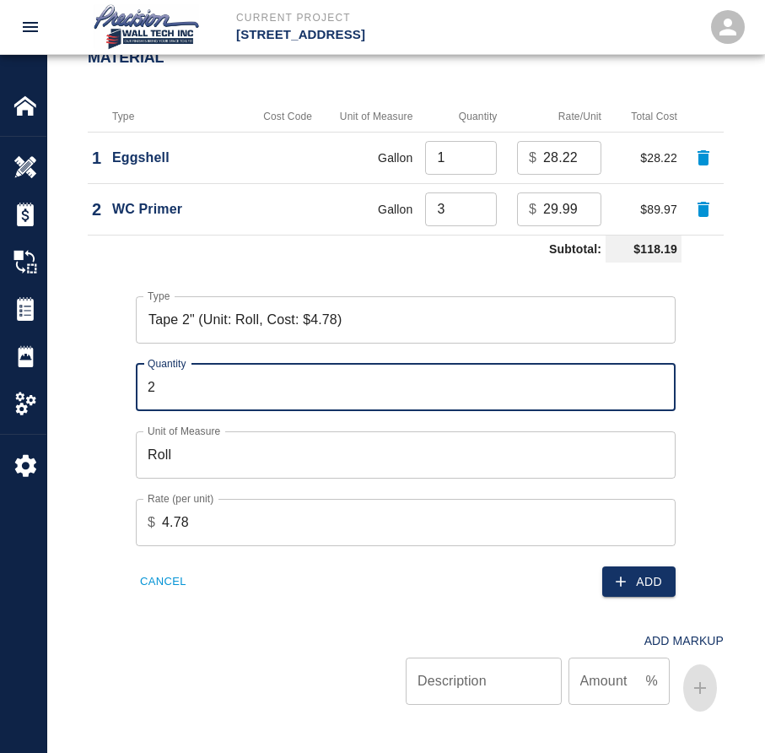
type input "3"
click at [631, 585] on button "Add" at bounding box center [638, 581] width 73 height 31
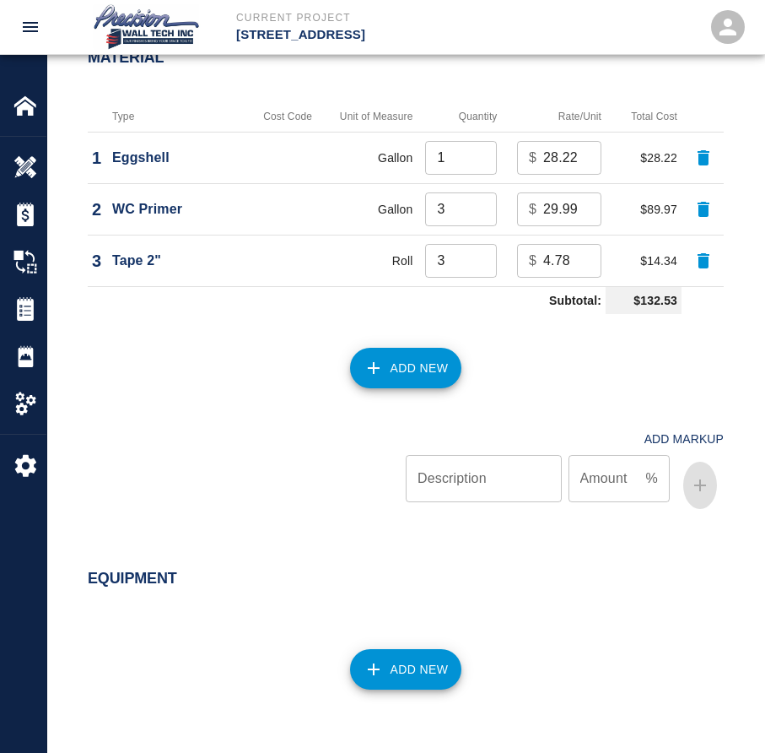
click at [426, 395] on div "Add New" at bounding box center [395, 358] width 656 height 74
click at [417, 388] on button "Add New" at bounding box center [406, 368] width 112 height 40
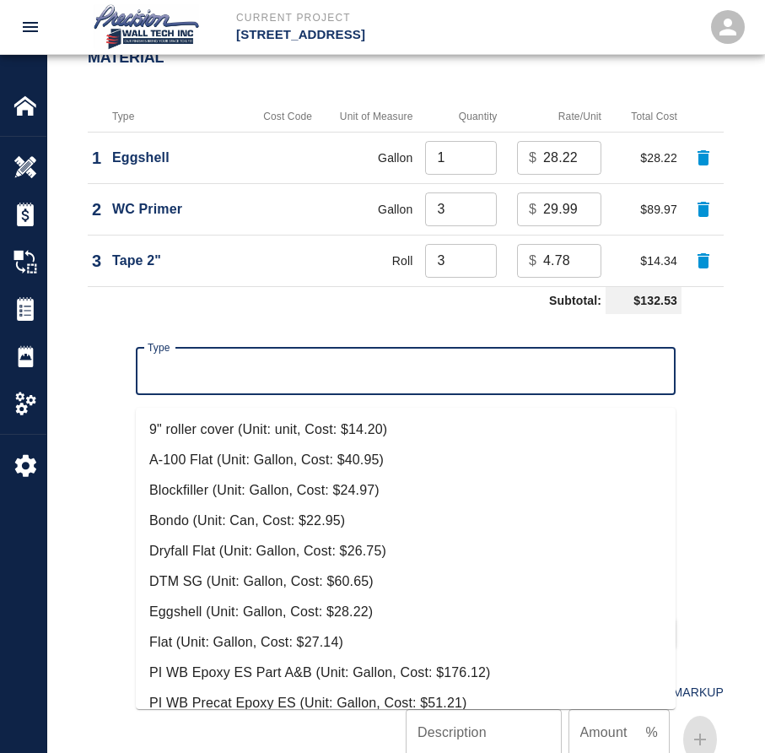
click at [387, 387] on input "Type" at bounding box center [405, 371] width 525 height 32
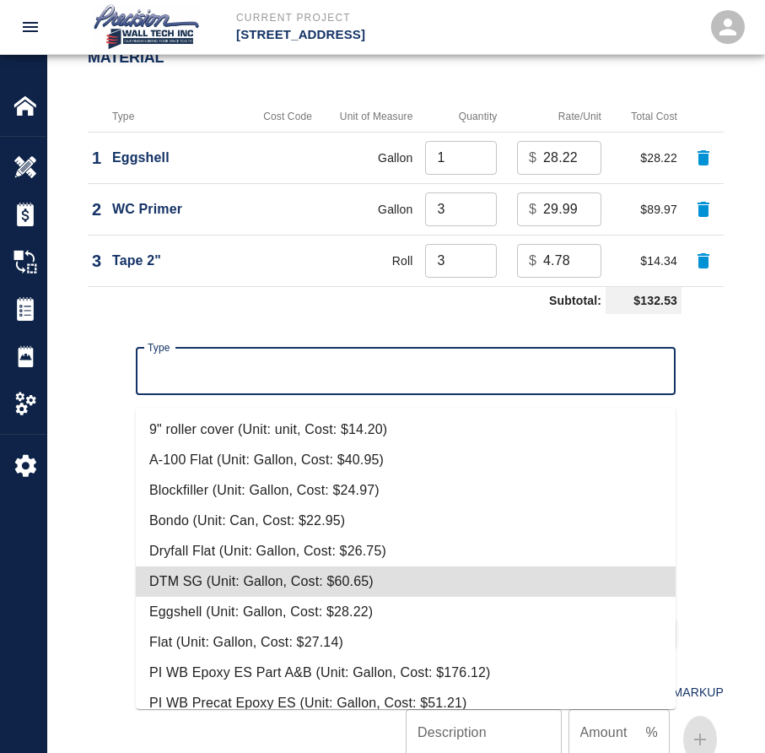
scroll to position [40, 0]
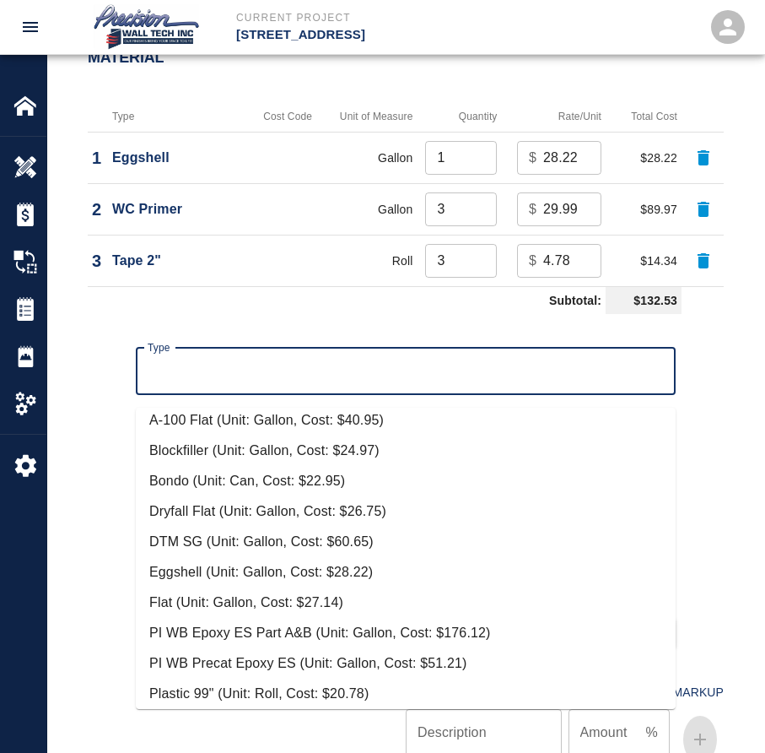
click at [332, 682] on li "Plastic 99" (Unit: Roll, Cost: $20.78)" at bounding box center [406, 693] width 540 height 30
type input "Plastic 99" (Unit: Roll, Cost: $20.78)"
type input "Roll"
type input "20.78"
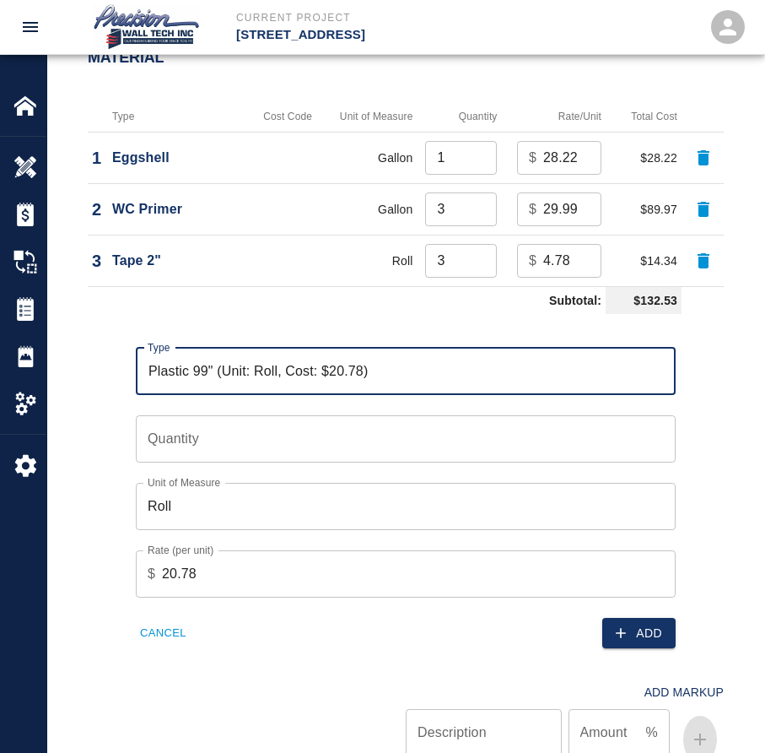
click at [266, 440] on input "Quantity" at bounding box center [406, 438] width 540 height 47
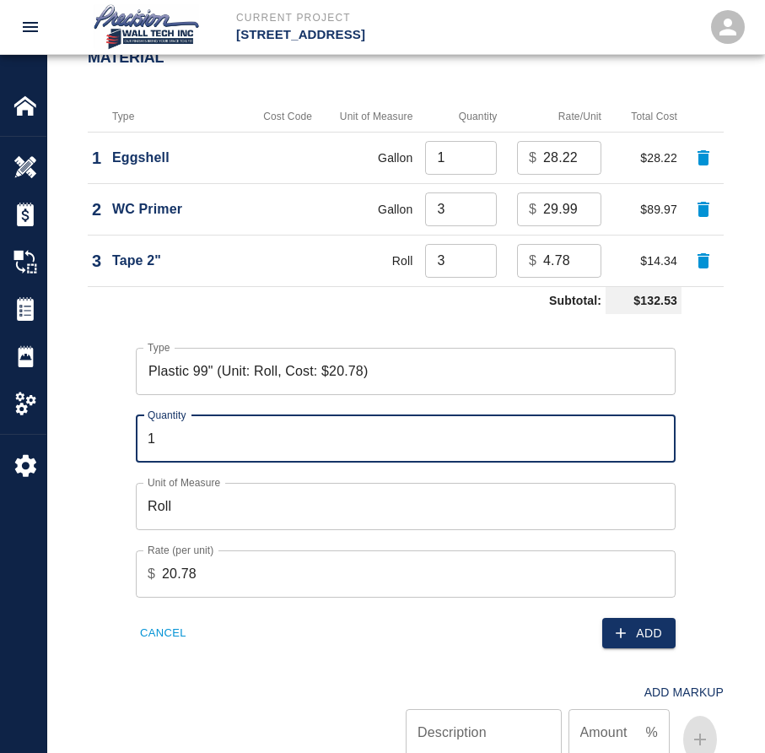
type input "2"
click at [630, 646] on button "Add" at bounding box center [638, 633] width 73 height 31
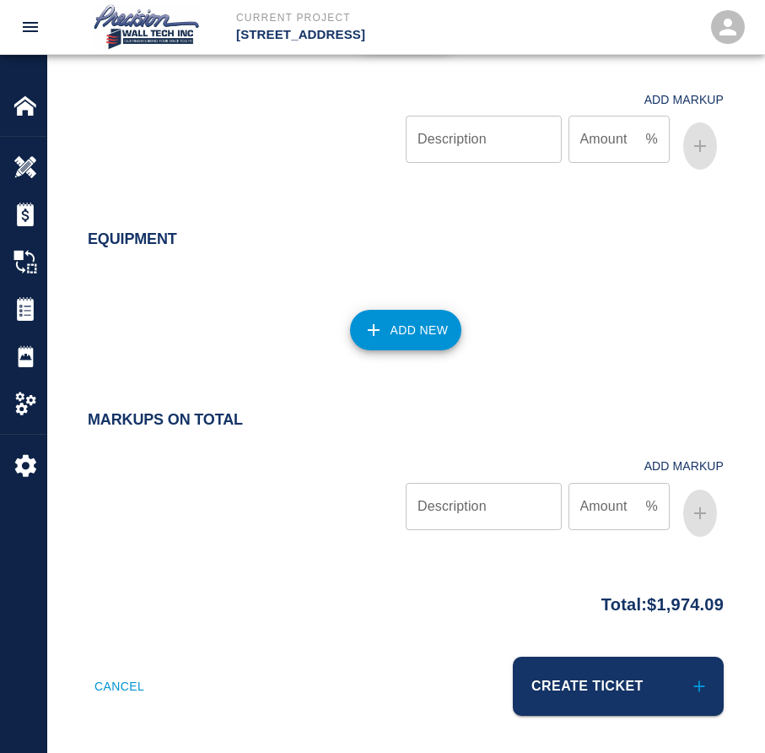
scroll to position [1675, 0]
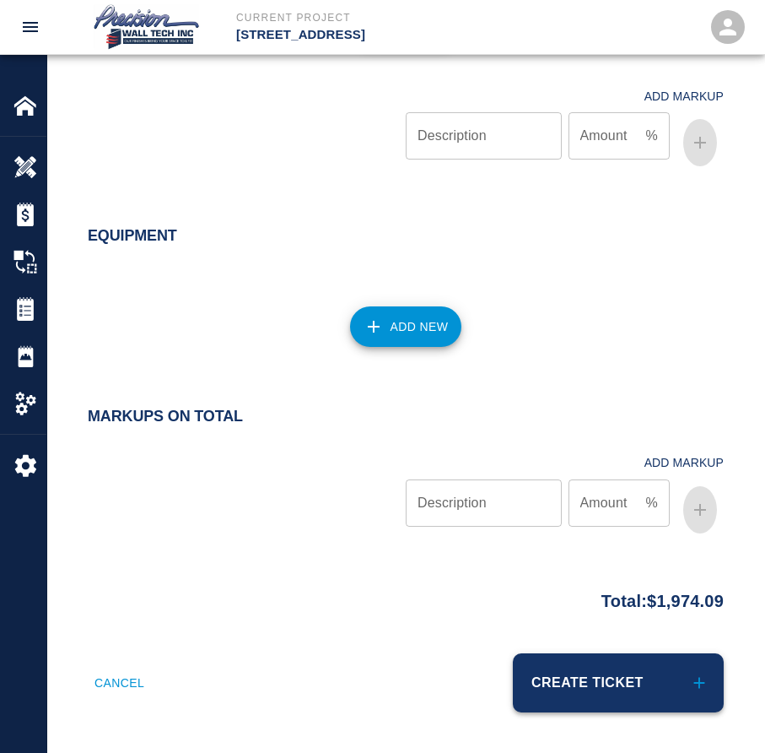
click at [599, 661] on button "Create Ticket" at bounding box center [618, 682] width 211 height 59
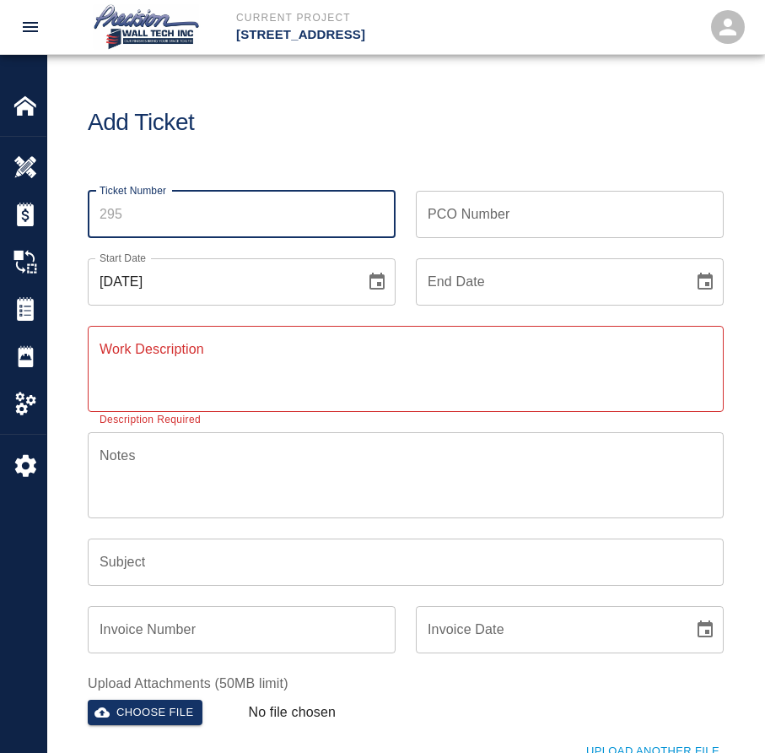
click at [111, 217] on input "Ticket Number" at bounding box center [242, 214] width 308 height 47
type input "295"
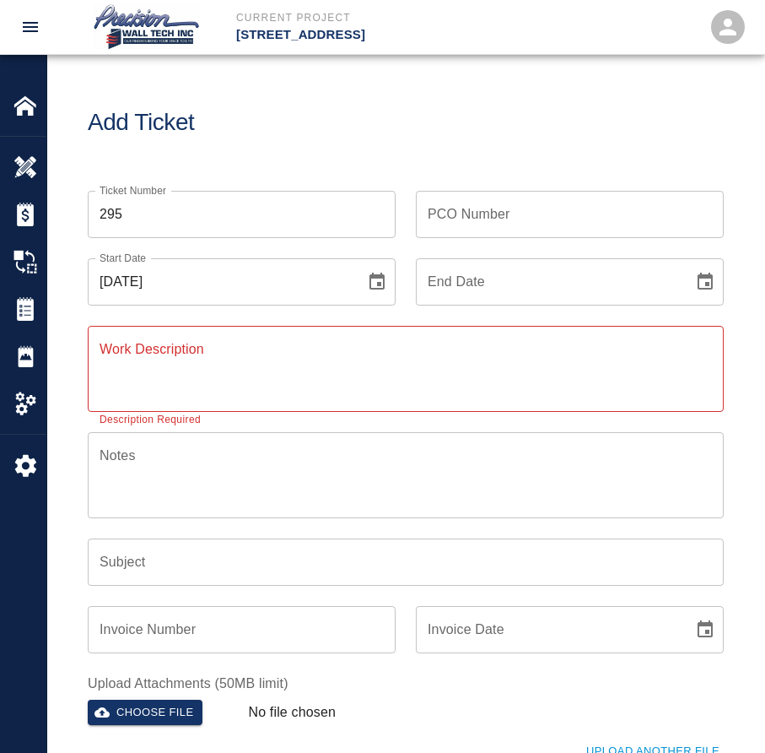
click at [569, 215] on input "PCO Number" at bounding box center [570, 214] width 308 height 47
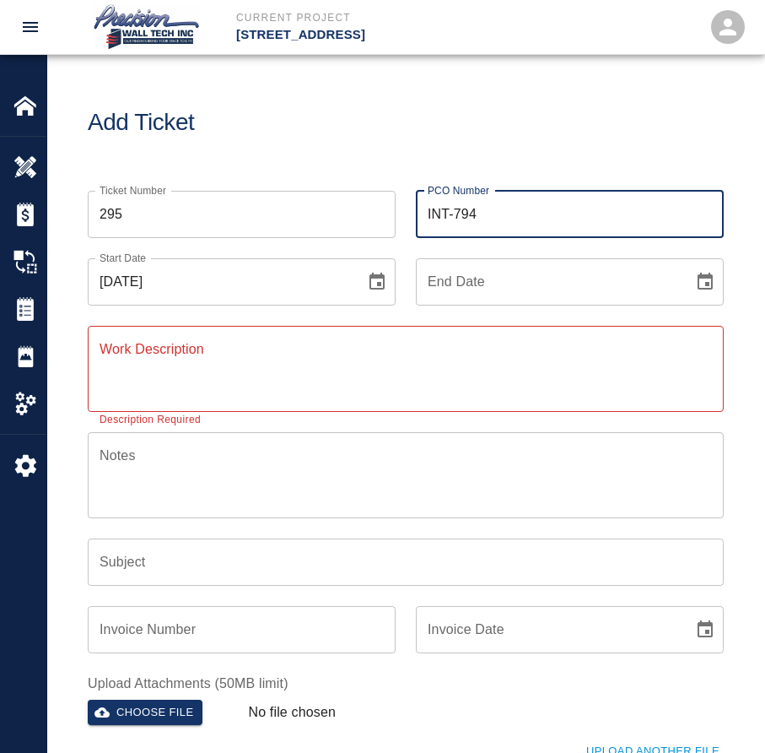
type input "INT-794"
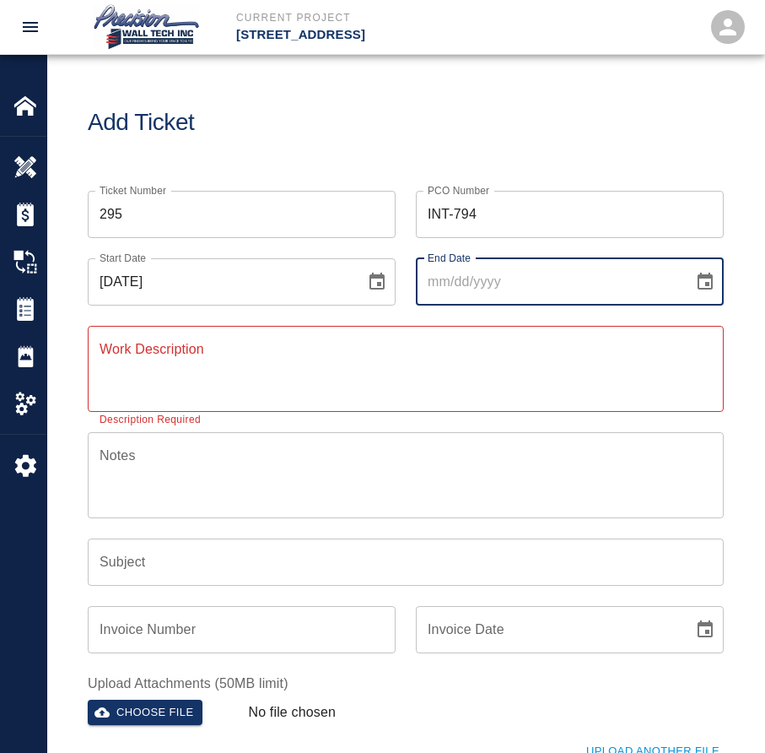
click at [688, 265] on button "Choose date" at bounding box center [705, 282] width 34 height 34
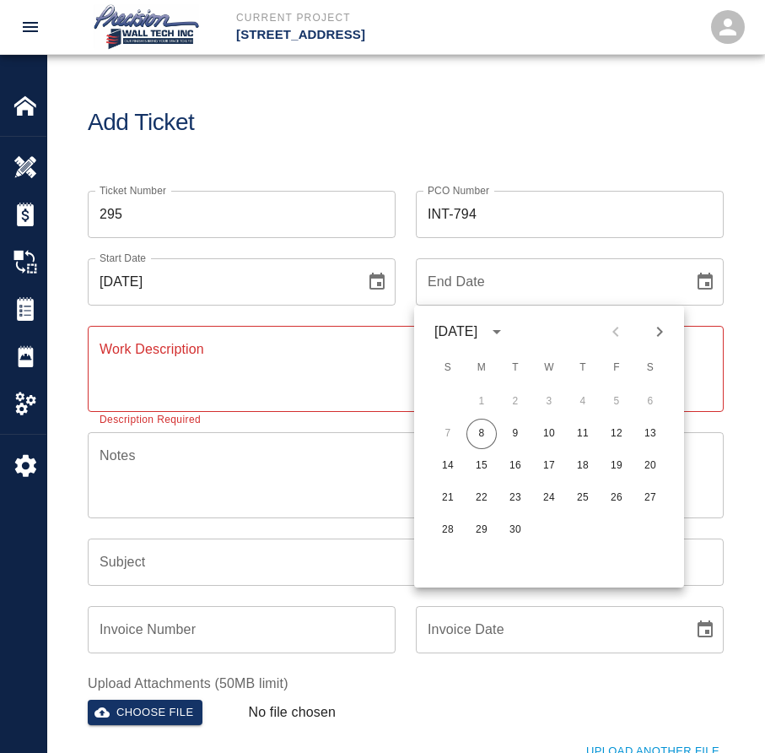
click at [467, 418] on button "8" at bounding box center [482, 433] width 30 height 30
type input "[DATE]"
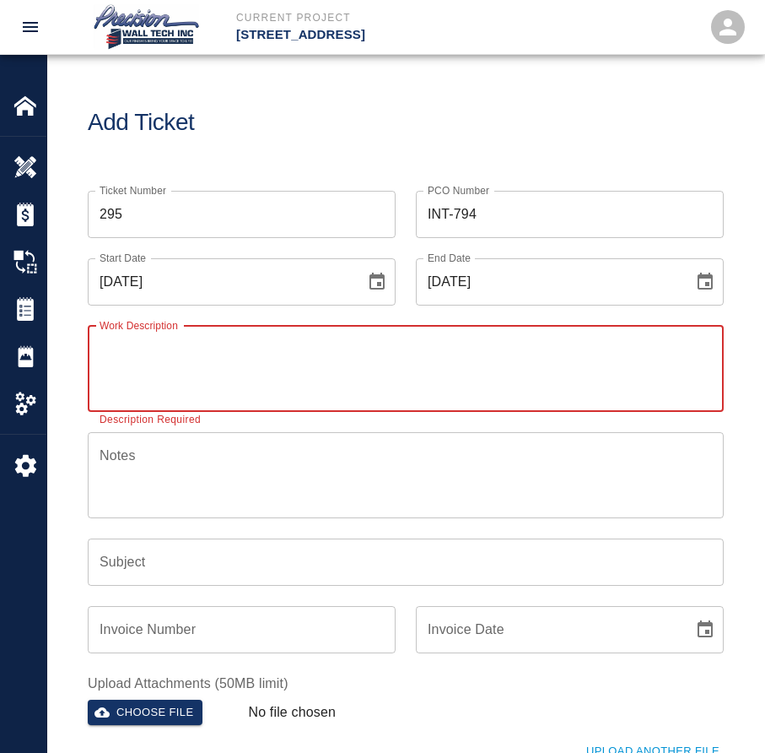
click at [251, 347] on textarea "Work Description" at bounding box center [406, 368] width 612 height 58
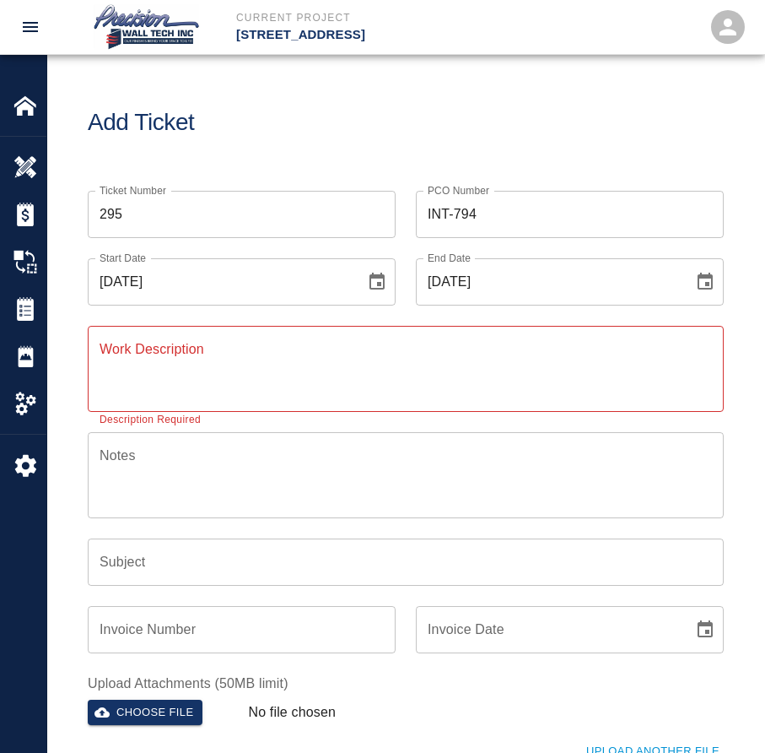
click at [289, 337] on div "x Work Description" at bounding box center [406, 369] width 636 height 86
drag, startPoint x: 289, startPoint y: 337, endPoint x: 239, endPoint y: 364, distance: 57.0
click at [239, 364] on textarea "Work Description" at bounding box center [406, 368] width 612 height 58
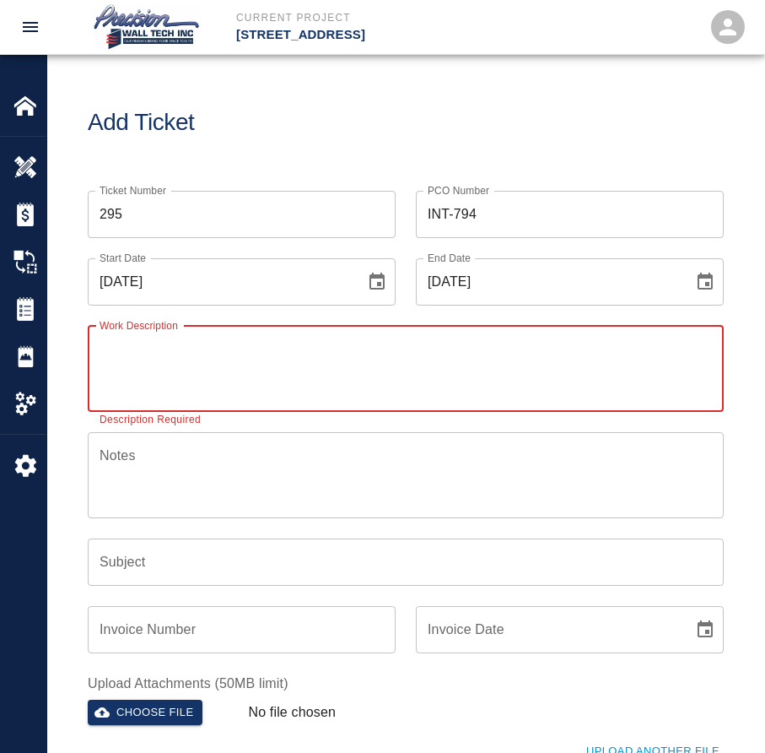
paste textarea "Cleaned and painted the new ramp in corridor G102 on the G-1 level"
type textarea "Cleaned and painted the new ramp in corridor G102 on the G-1 level."
click at [286, 547] on input "Subject" at bounding box center [406, 561] width 636 height 47
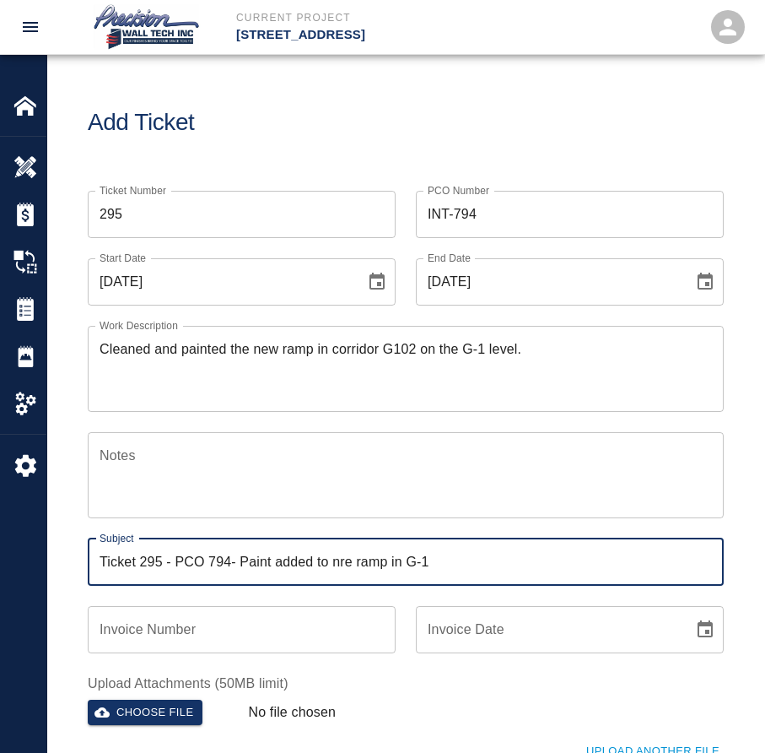
type input "Ticket 295 - PCO 794- Paint added to nre ramp in G-1"
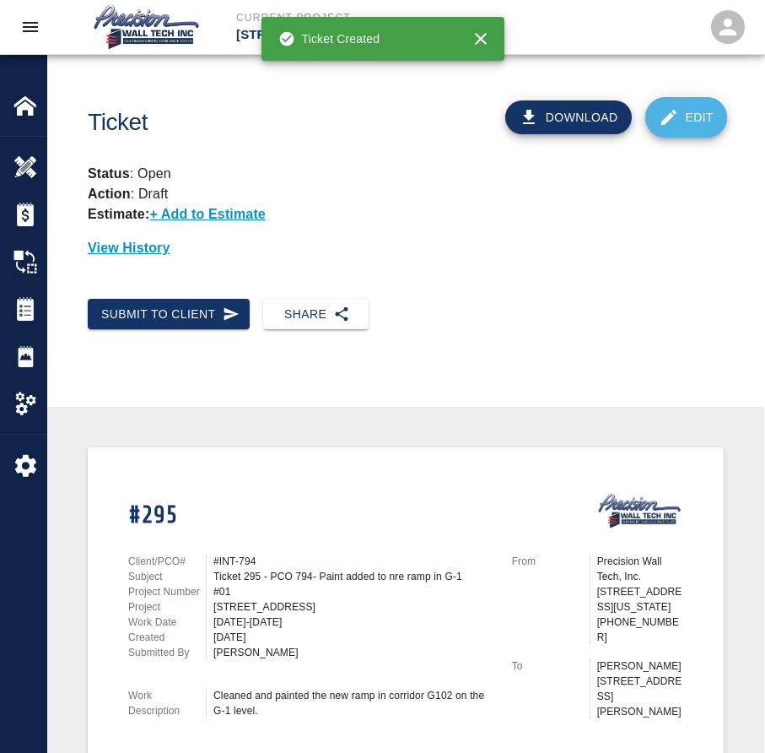
click at [684, 118] on link "Edit" at bounding box center [686, 117] width 83 height 40
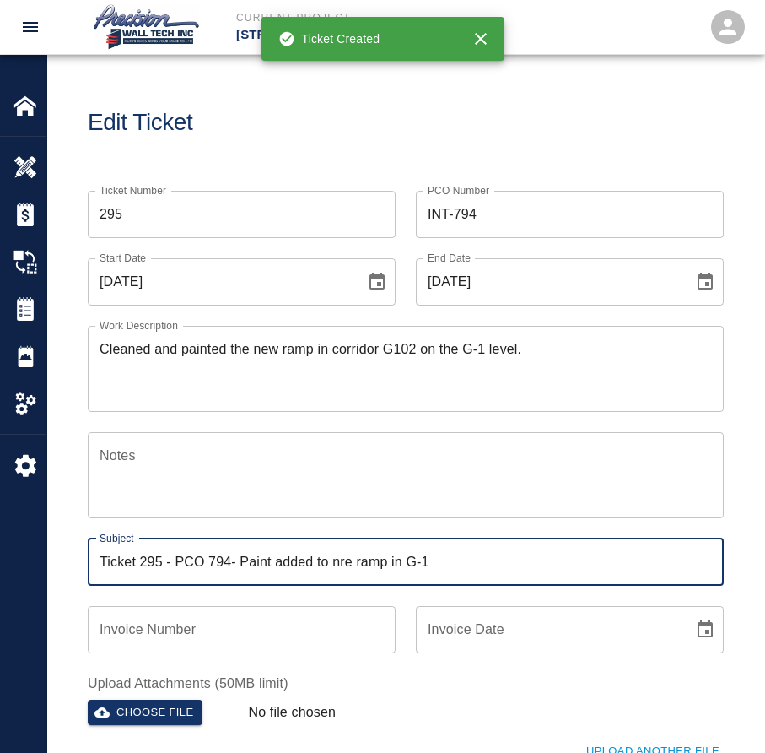
click at [348, 558] on input "Ticket 295 - PCO 794- Paint added to nre ramp in G-1" at bounding box center [406, 561] width 636 height 47
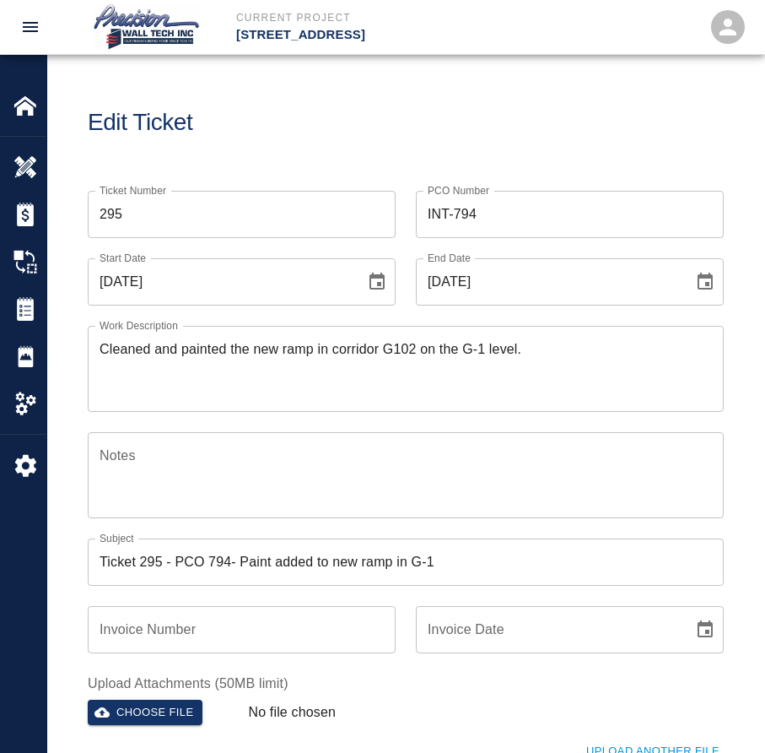
click at [225, 571] on input "Ticket 295 - PCO 794- Paint added to new ramp in G-1" at bounding box center [406, 561] width 636 height 47
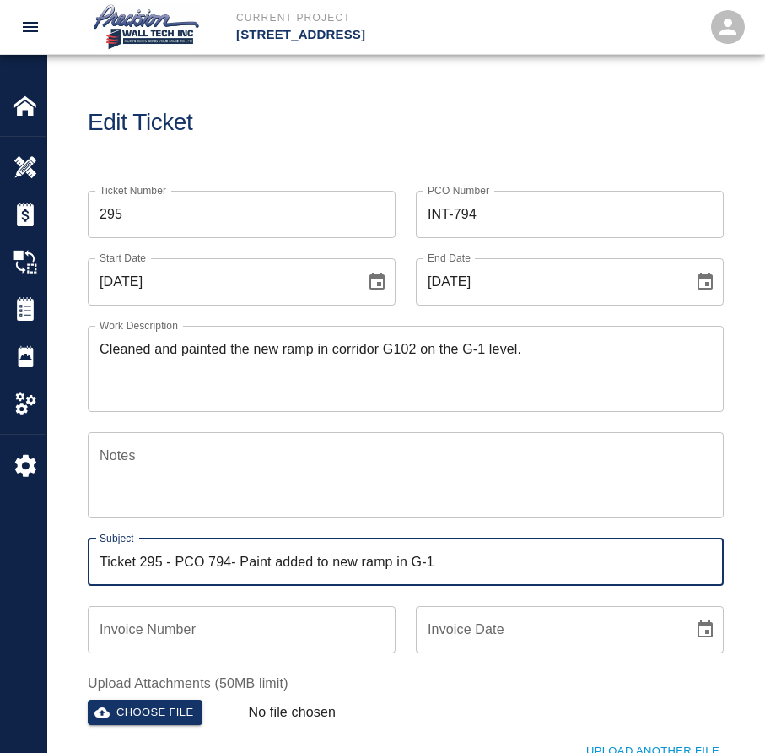
click at [231, 563] on input "Ticket 295 - PCO 794- Paint added to new ramp in G-1" at bounding box center [406, 561] width 636 height 47
type input "Ticket 295 - PCO 794 - Paint added to new ramp in G-1"
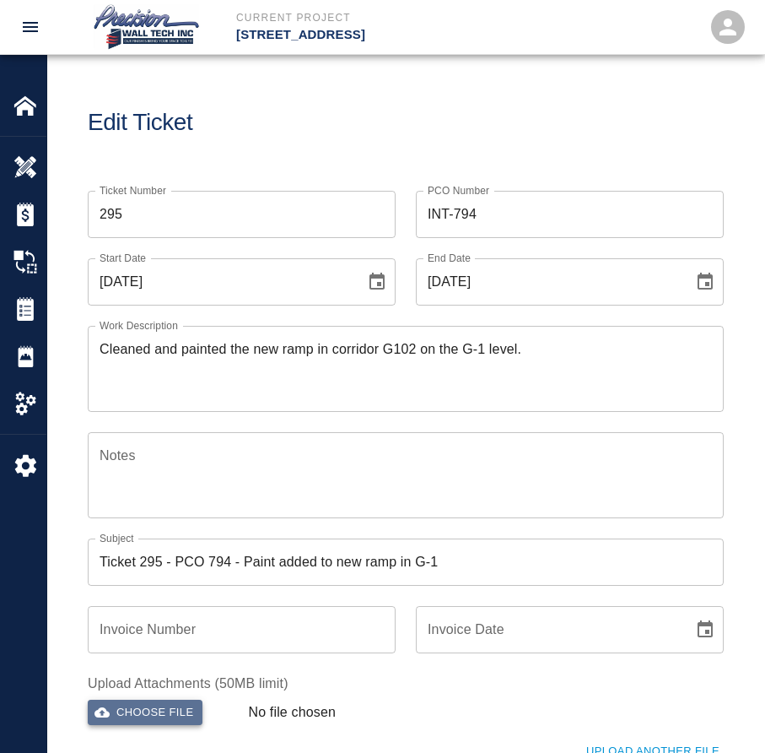
click at [165, 705] on button "Choose file" at bounding box center [145, 712] width 115 height 26
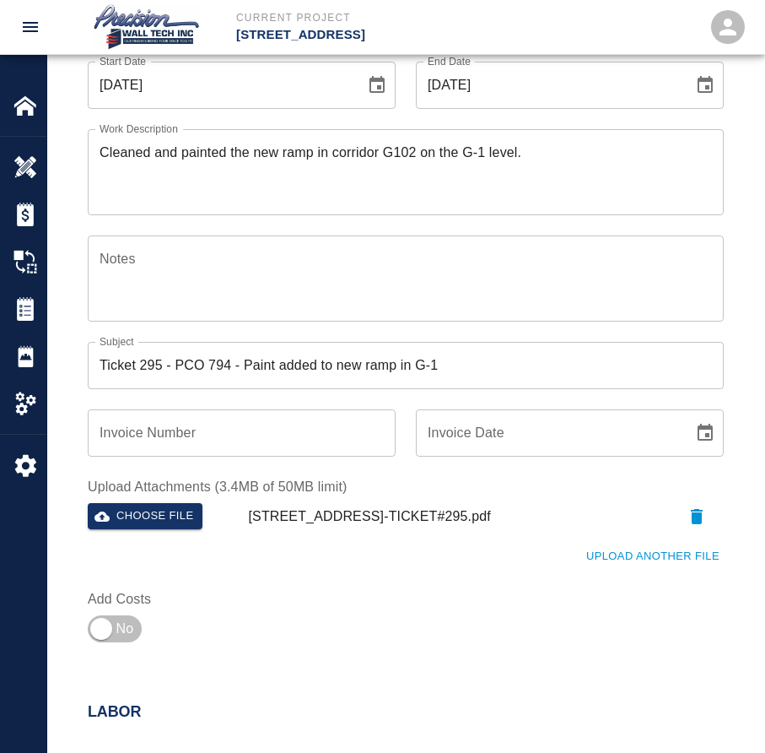
scroll to position [337, 0]
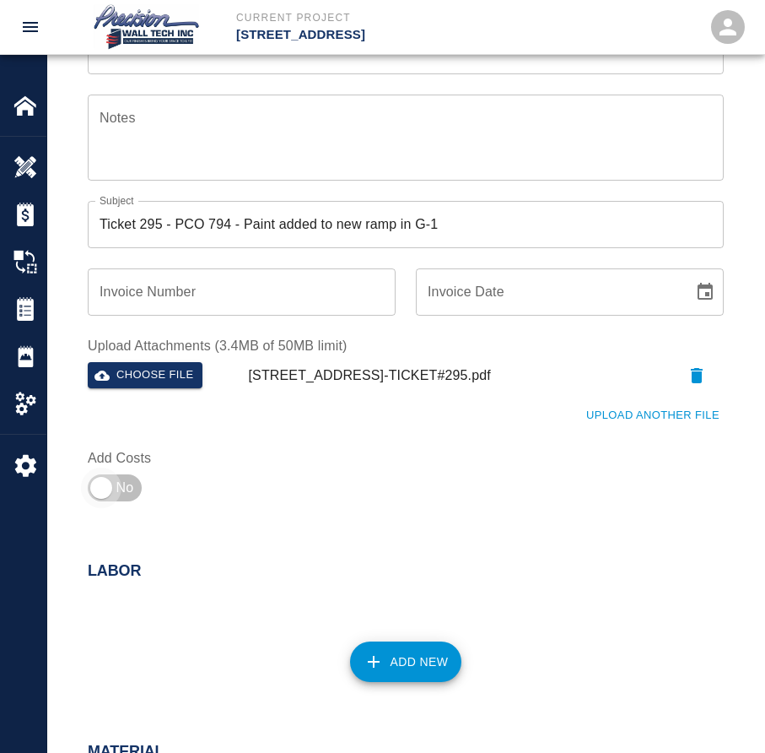
click at [113, 495] on input "checkbox" at bounding box center [100, 487] width 121 height 40
checkbox input "true"
click at [413, 640] on div "Add New" at bounding box center [395, 651] width 656 height 74
click at [410, 654] on button "Add New" at bounding box center [406, 661] width 112 height 40
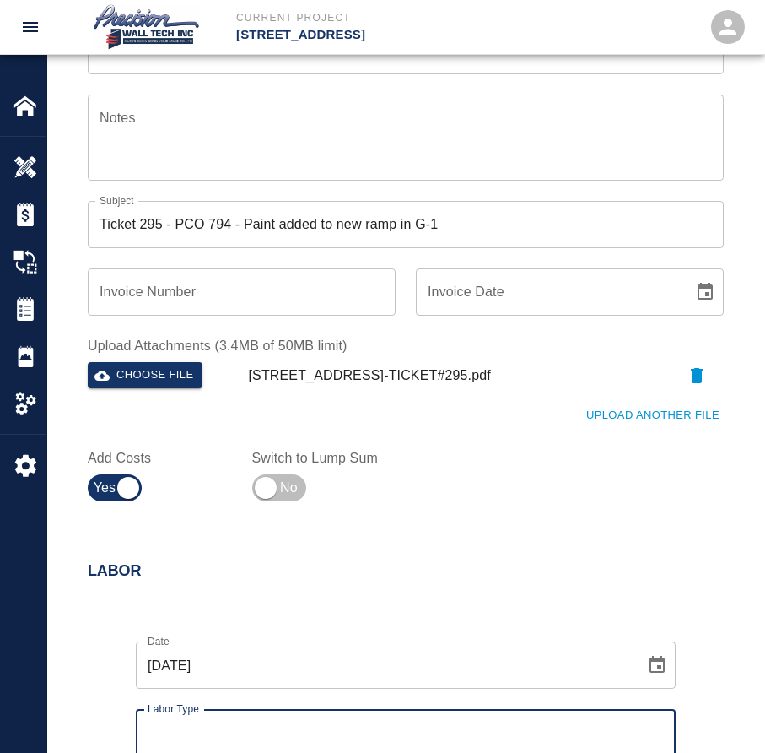
scroll to position [675, 0]
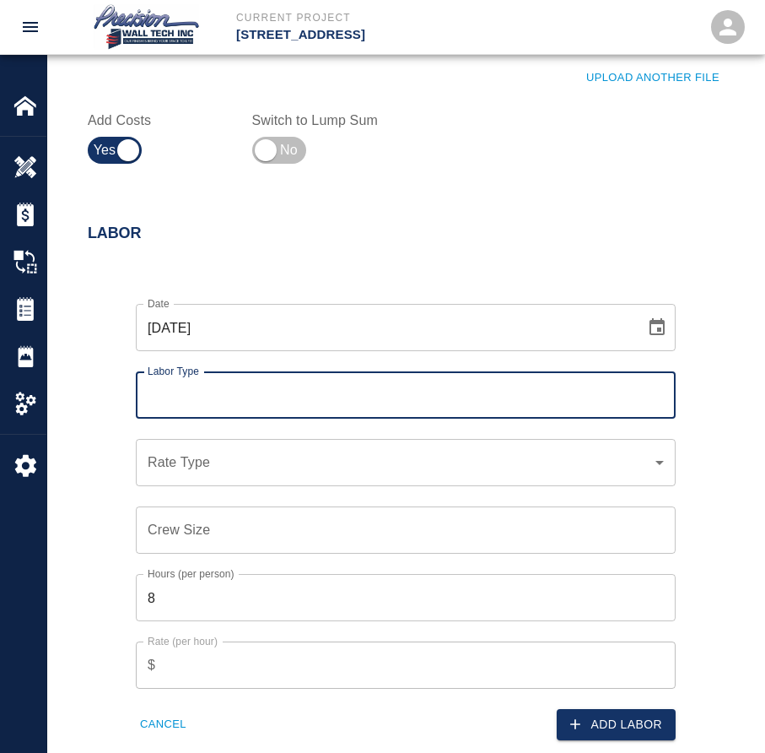
click at [293, 411] on input "Labor Type" at bounding box center [405, 395] width 525 height 32
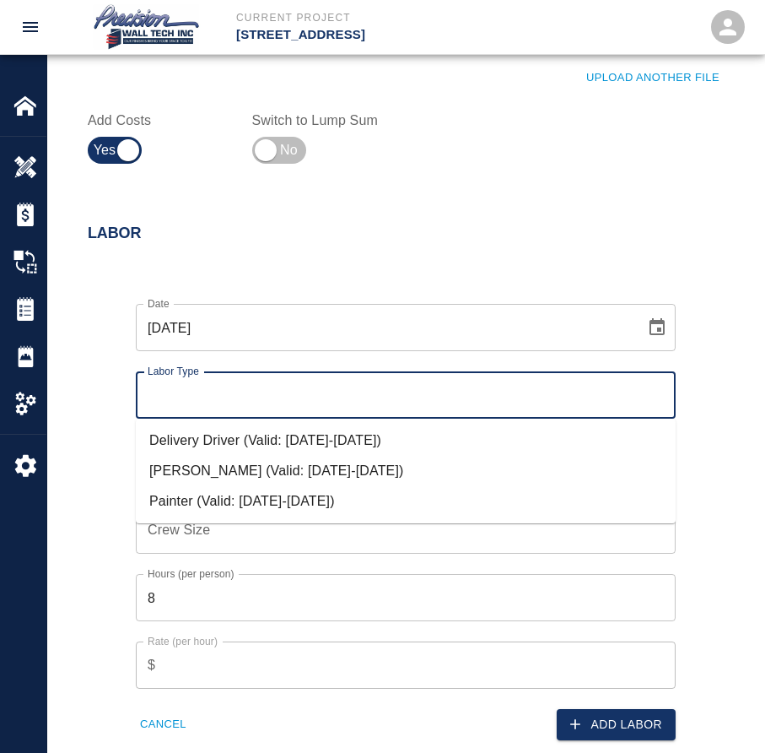
click at [235, 496] on li "Painter (Valid: [DATE]-[DATE])" at bounding box center [406, 501] width 540 height 30
type input "Painter"
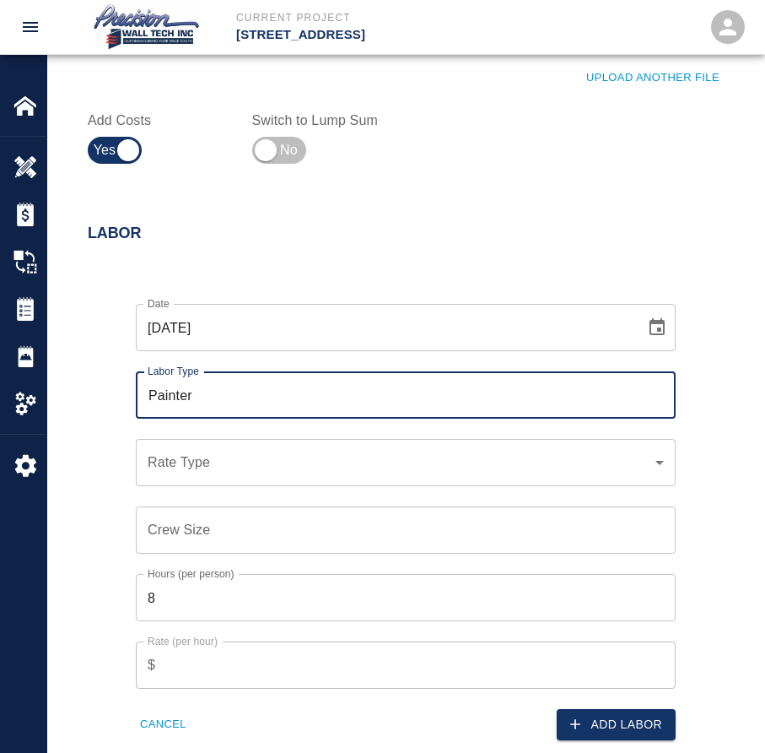
click at [299, 483] on div "​ Rate Type" at bounding box center [406, 462] width 540 height 47
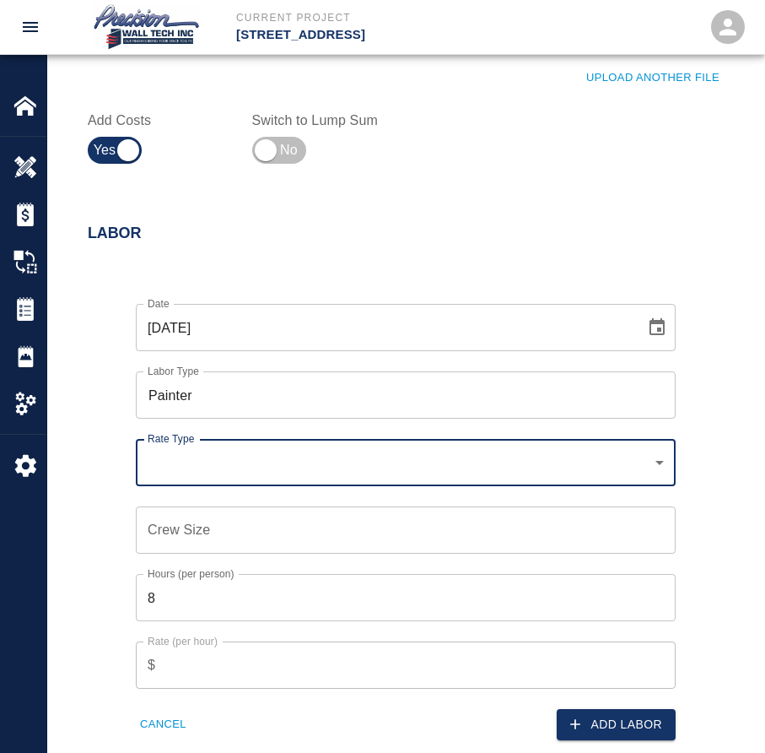
drag, startPoint x: 251, startPoint y: 488, endPoint x: 264, endPoint y: 480, distance: 15.9
click at [251, 488] on div "Crew Size Crew Size" at bounding box center [396, 519] width 560 height 67
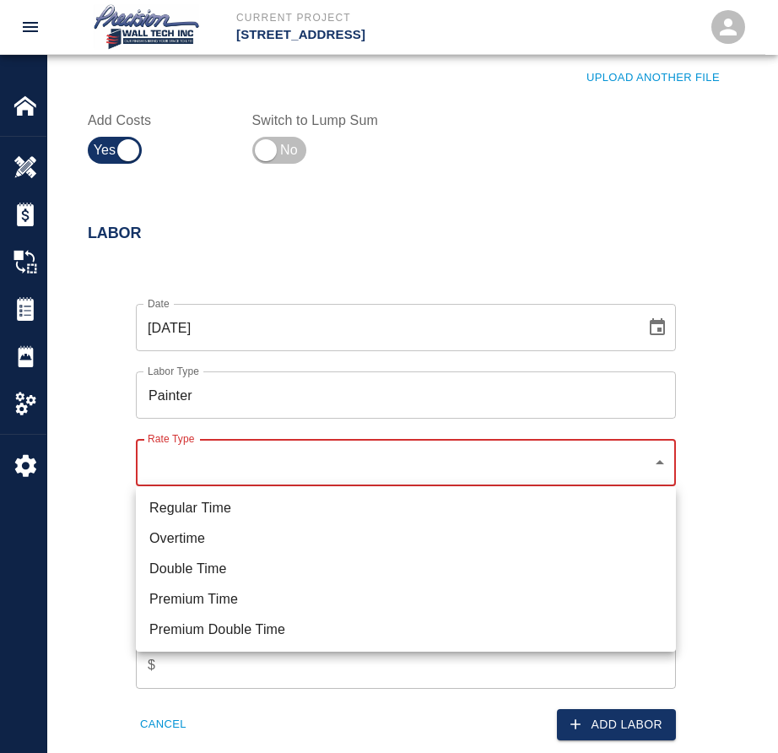
click at [213, 502] on li "Regular Time" at bounding box center [406, 508] width 540 height 30
type input "rate_rt"
type input "75.00"
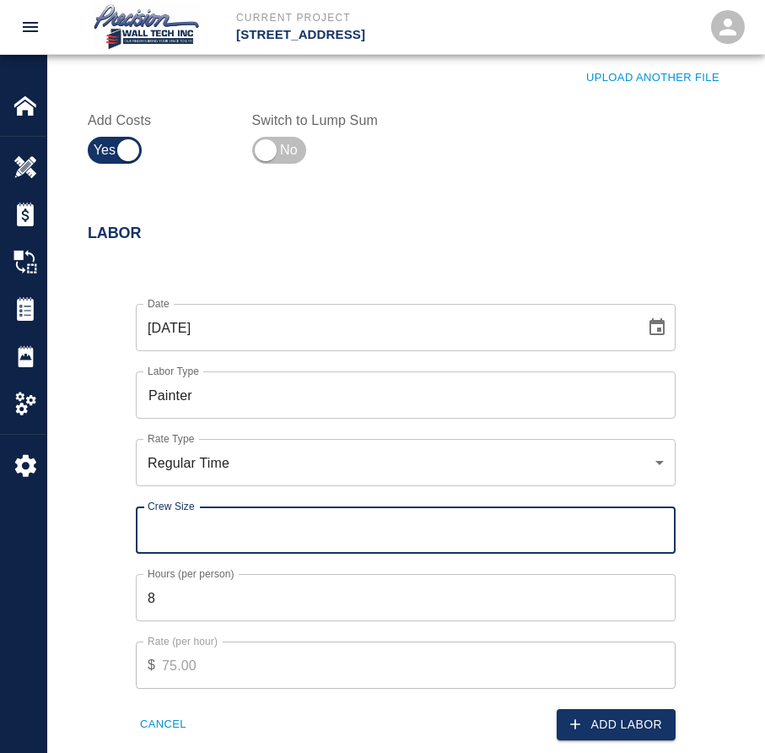
click at [326, 521] on input "Crew Size" at bounding box center [406, 529] width 540 height 47
type input "1"
click at [595, 722] on button "Add Labor" at bounding box center [616, 724] width 119 height 31
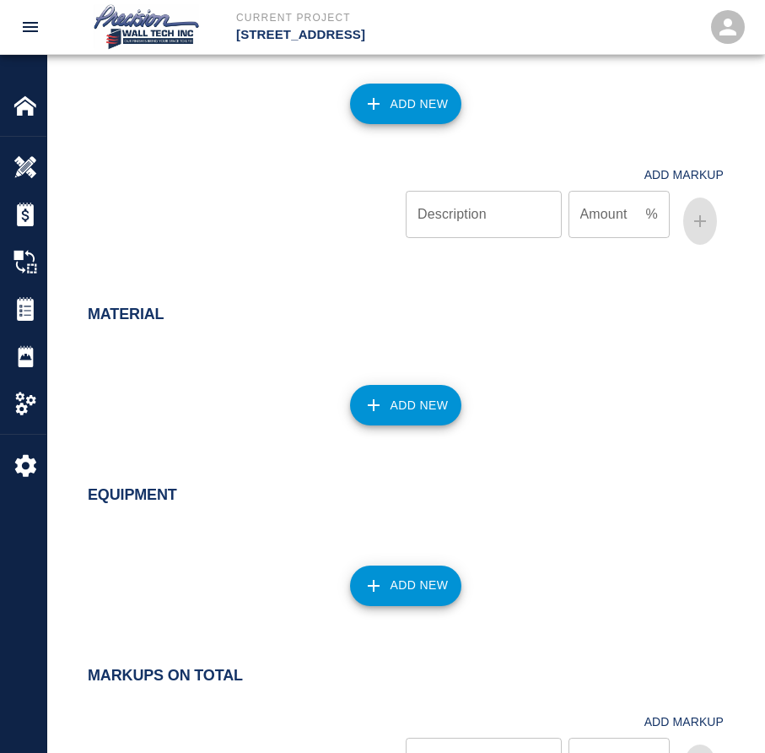
scroll to position [1012, 0]
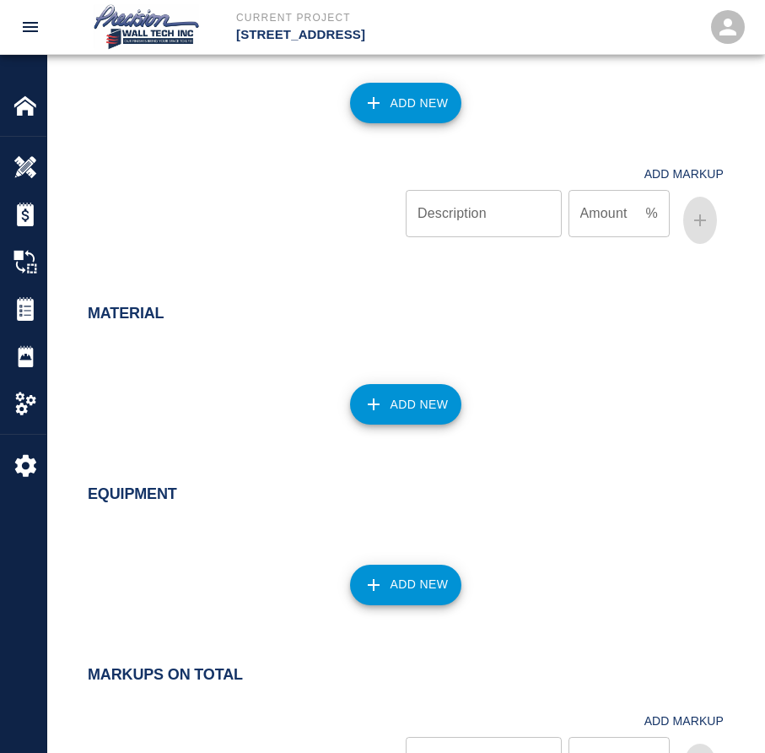
click at [390, 412] on button "Add New" at bounding box center [406, 404] width 112 height 40
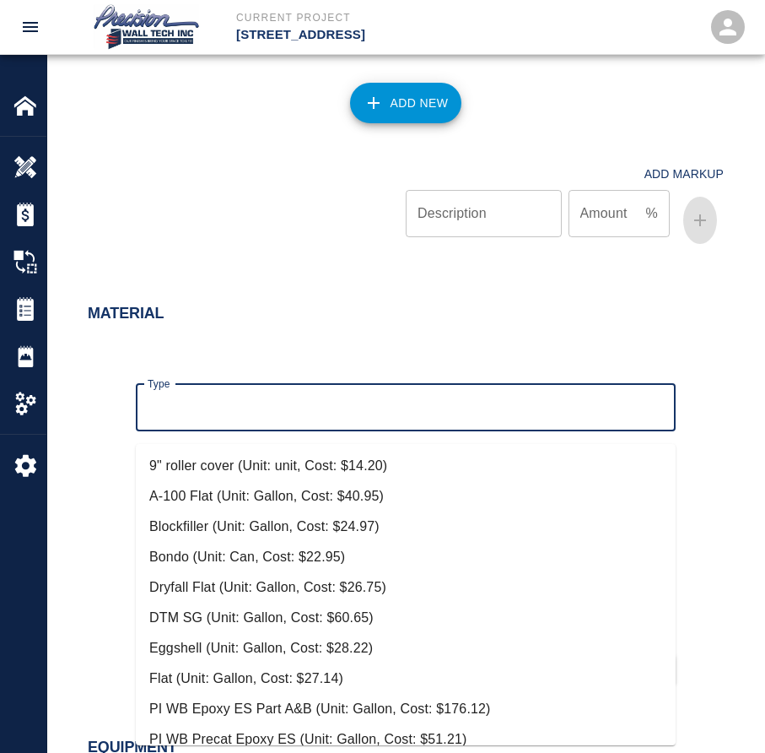
click at [355, 420] on input "Type" at bounding box center [405, 407] width 525 height 32
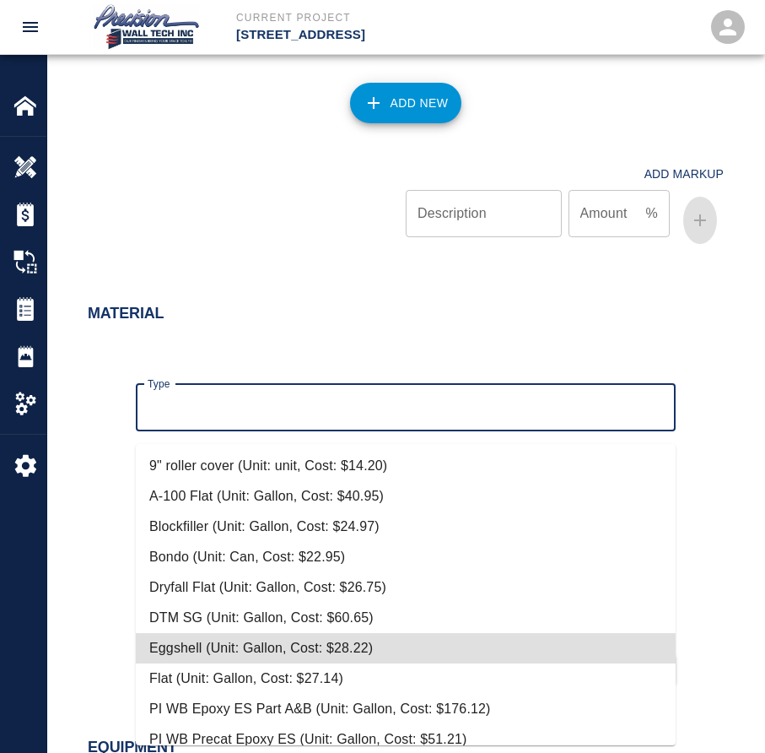
type input "Eggshell (Unit: Gallon, Cost: $28.22)"
type input "Gallon"
type input "28.22"
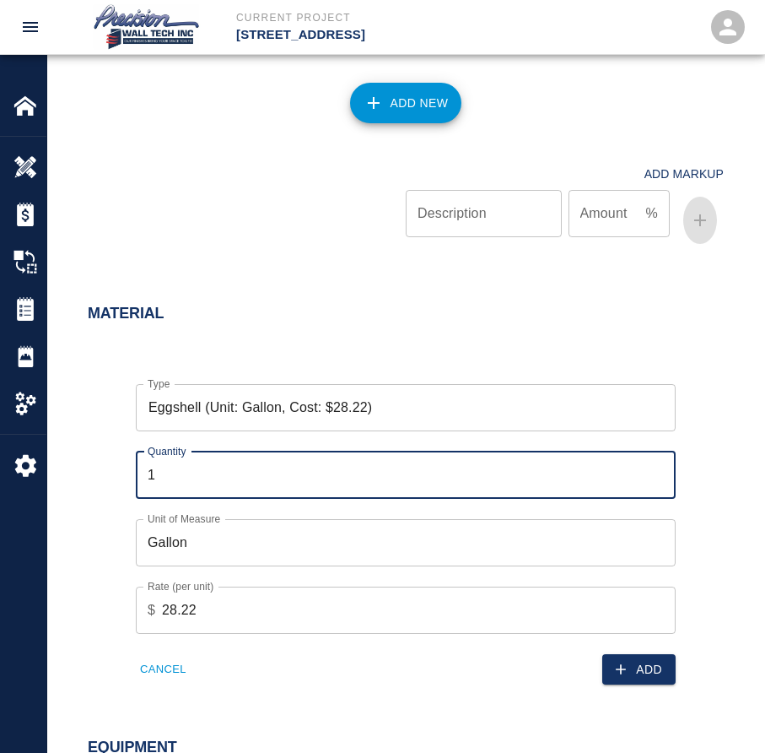
type input "2"
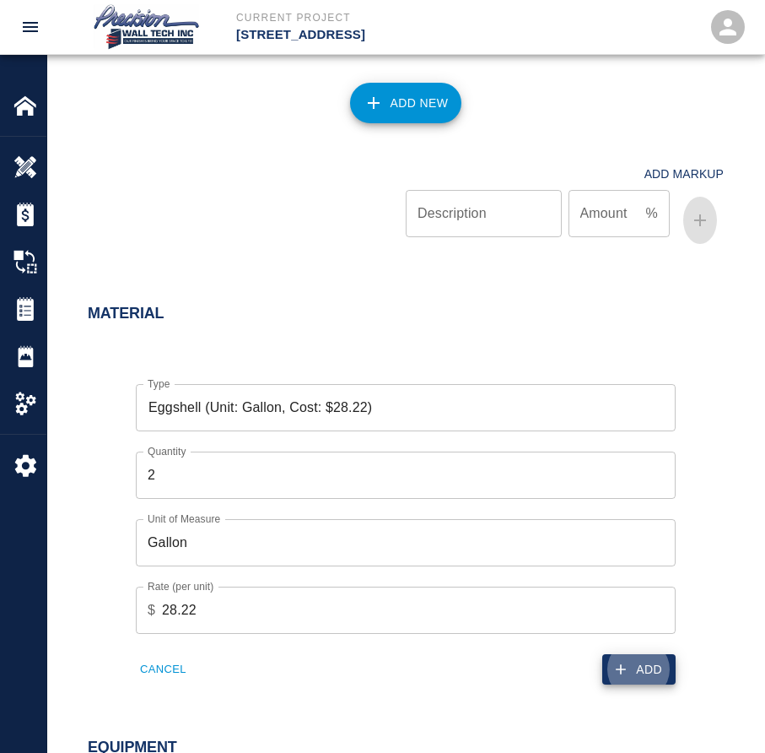
click button "Add" at bounding box center [638, 669] width 73 height 31
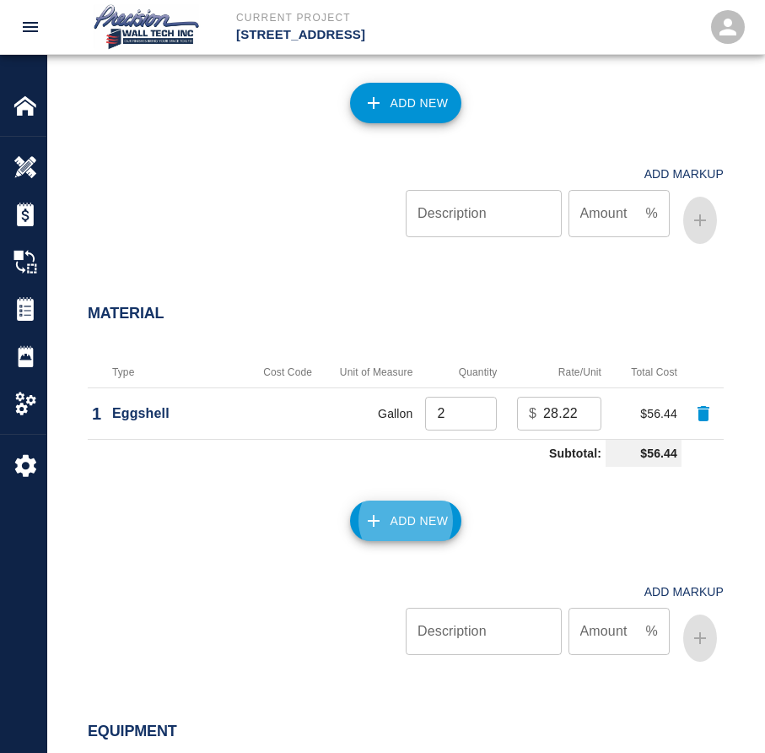
click button "Add New" at bounding box center [406, 520] width 112 height 40
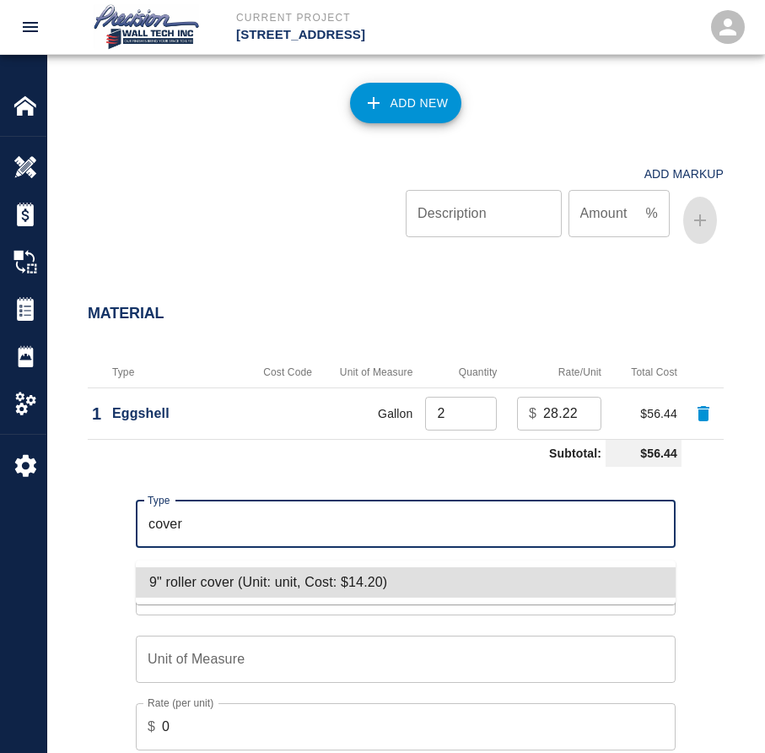
type input "9" roller cover (Unit: unit, Cost: $14.20)"
type input "unit"
type input "14.2"
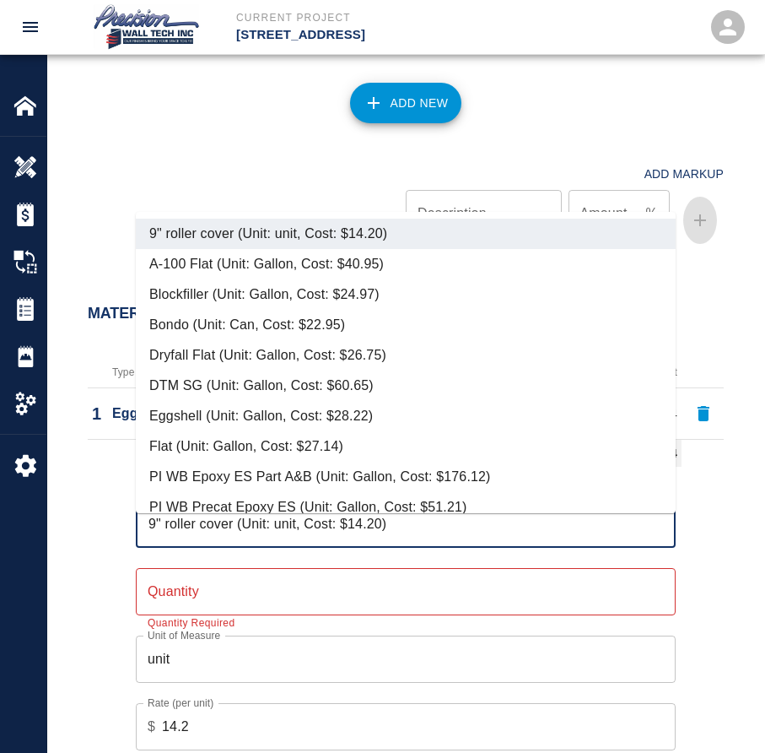
type input "9" roller cover (Unit: unit, Cost: $14.20)"
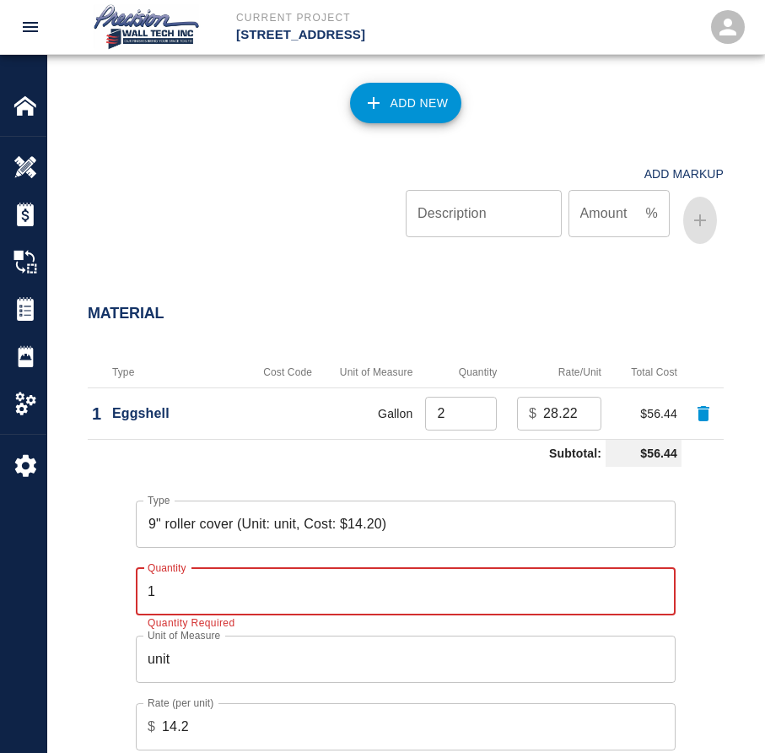
type input "1"
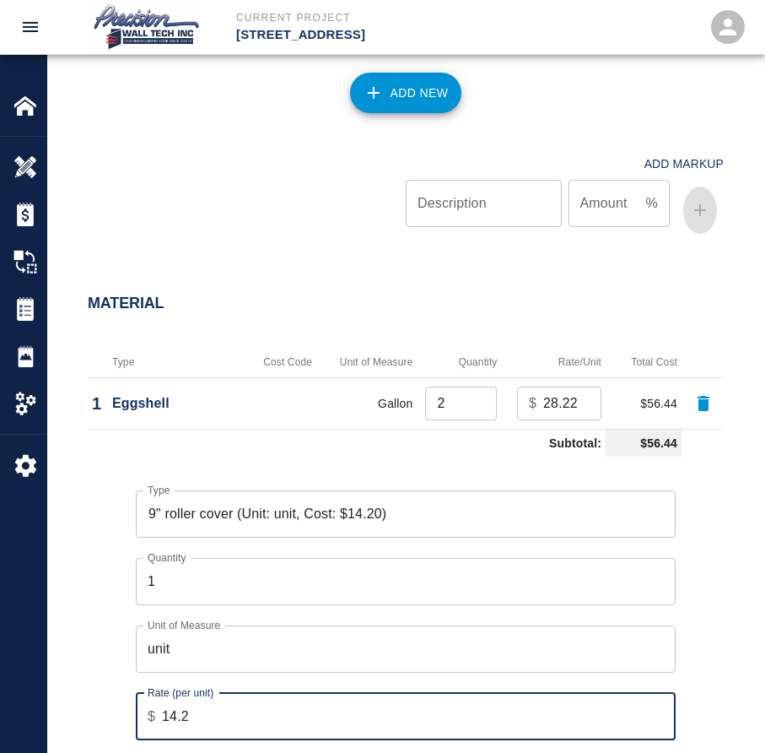
scroll to position [1434, 0]
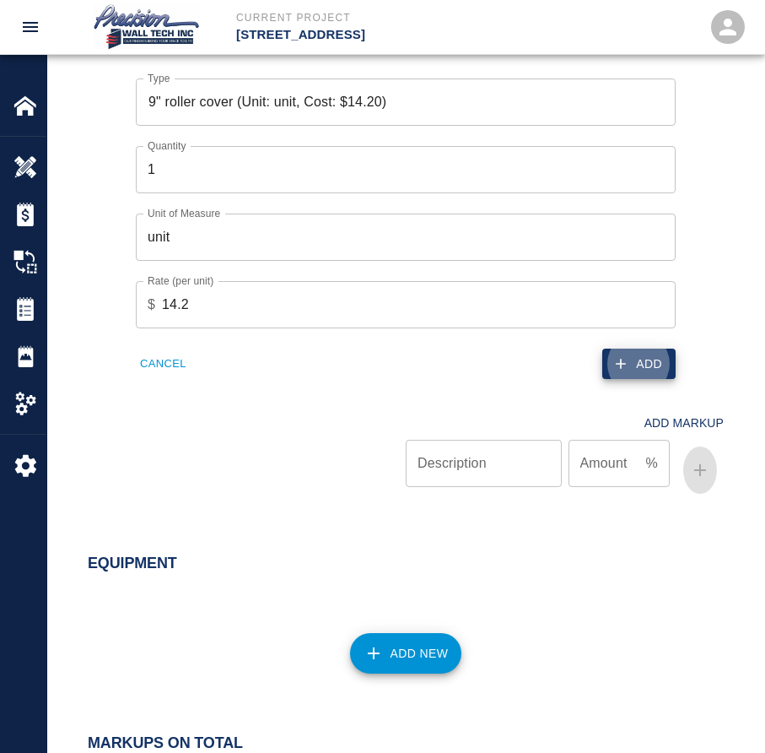
click button "Add" at bounding box center [638, 363] width 73 height 31
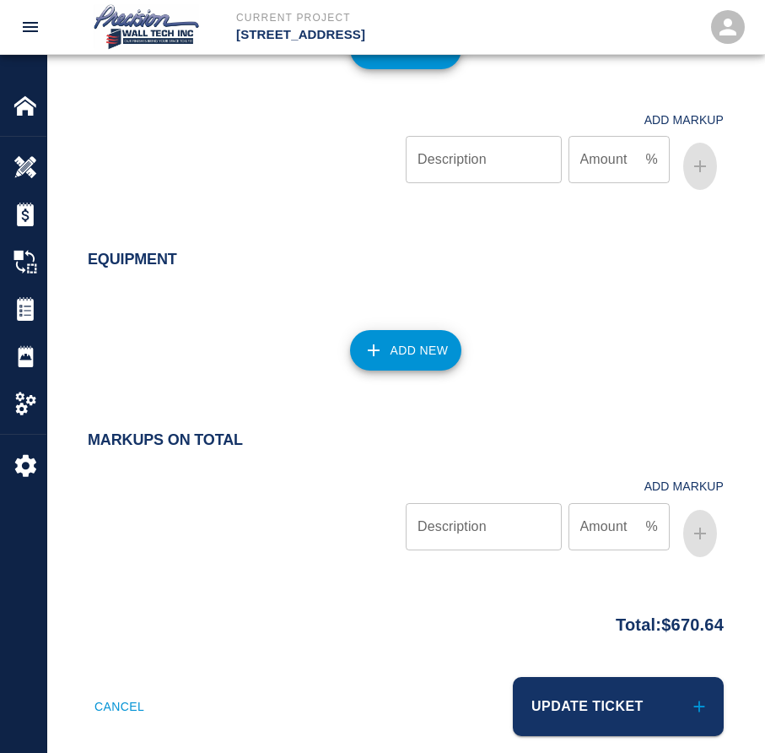
scroll to position [1572, 0]
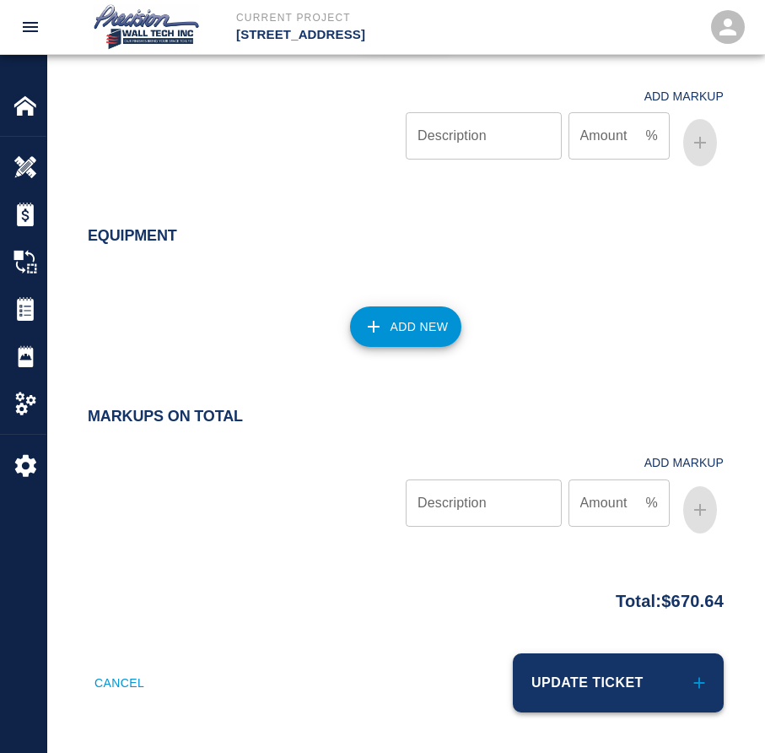
click at [516, 672] on button "Update Ticket" at bounding box center [618, 682] width 211 height 59
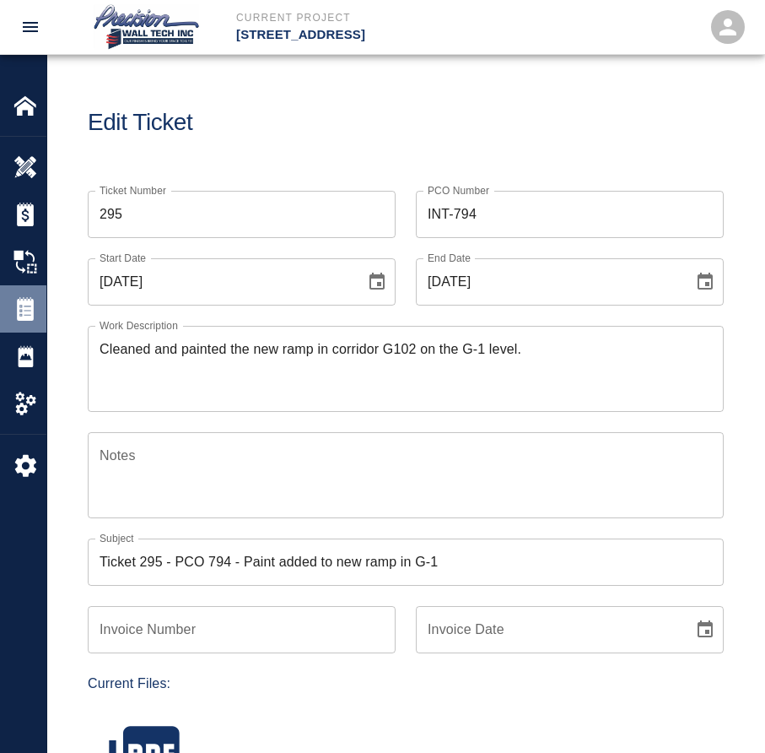
drag, startPoint x: 35, startPoint y: 314, endPoint x: 503, endPoint y: 42, distance: 540.6
click at [35, 314] on img at bounding box center [25, 309] width 24 height 24
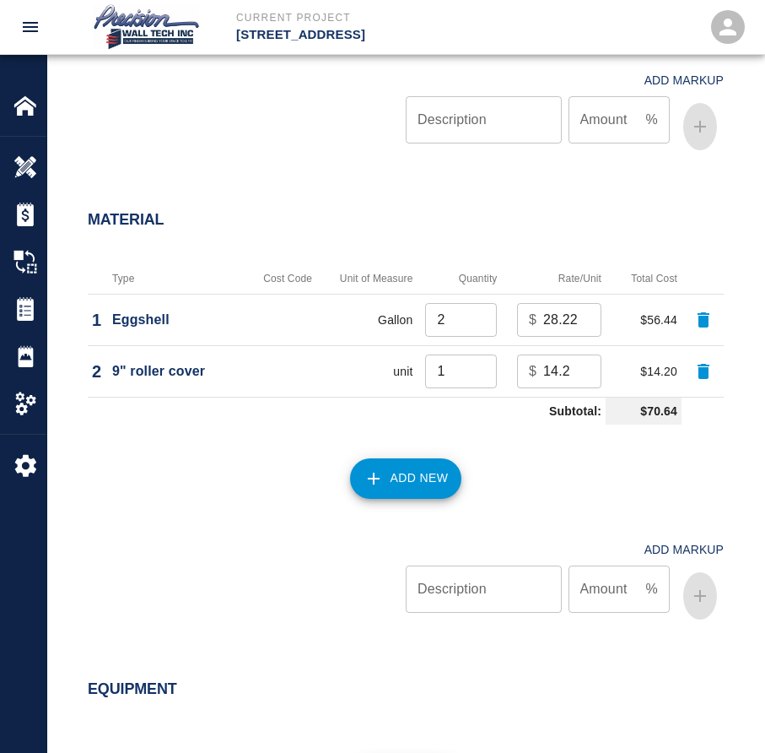
scroll to position [1762, 0]
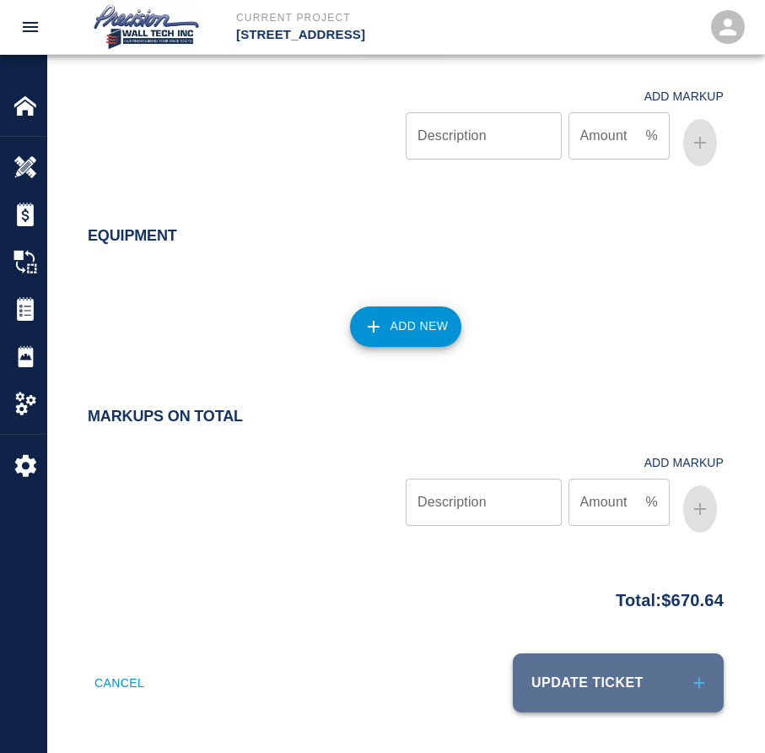
click at [616, 665] on button "Update Ticket" at bounding box center [618, 682] width 211 height 59
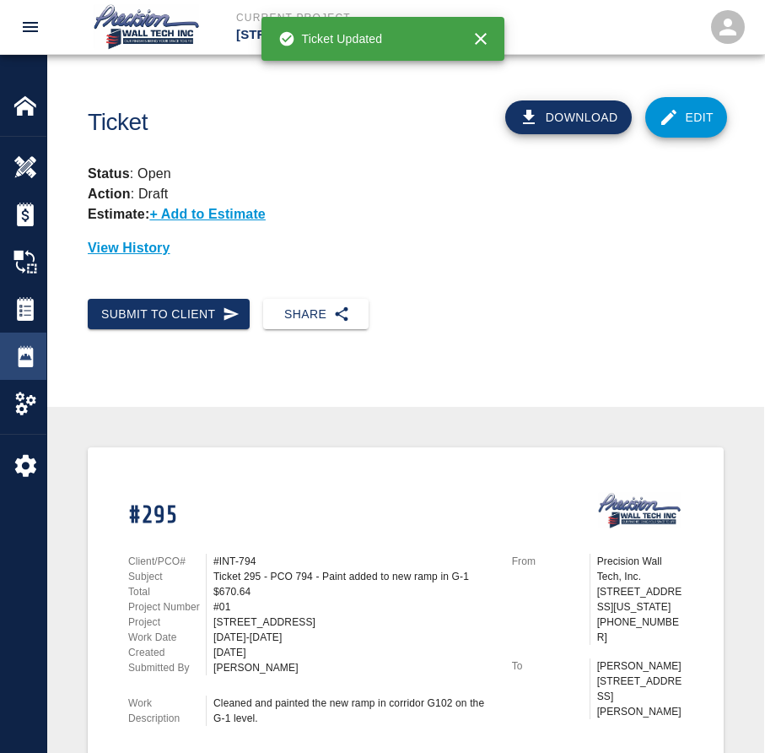
click at [31, 343] on div "Daily Reports" at bounding box center [23, 355] width 46 height 47
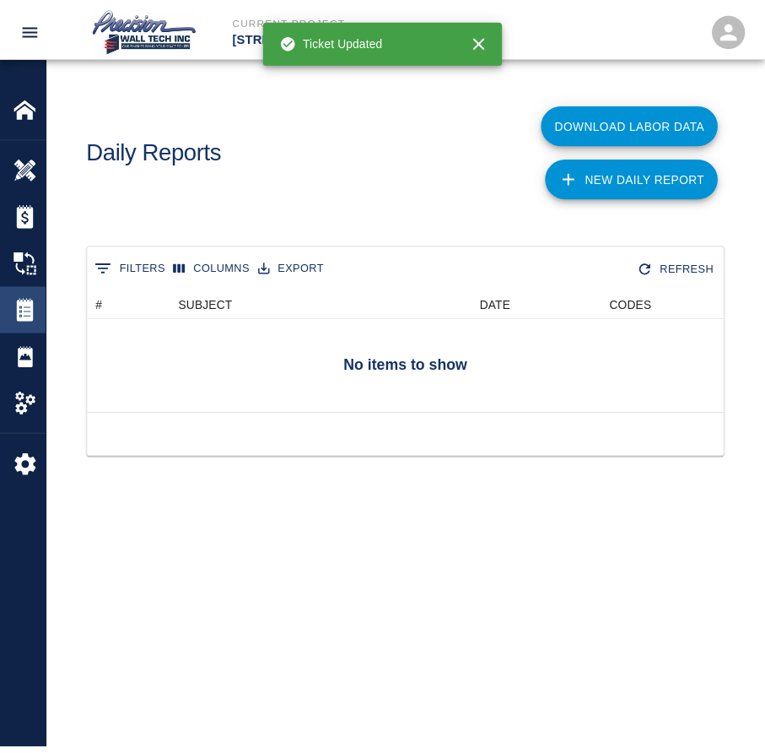
scroll to position [121, 634]
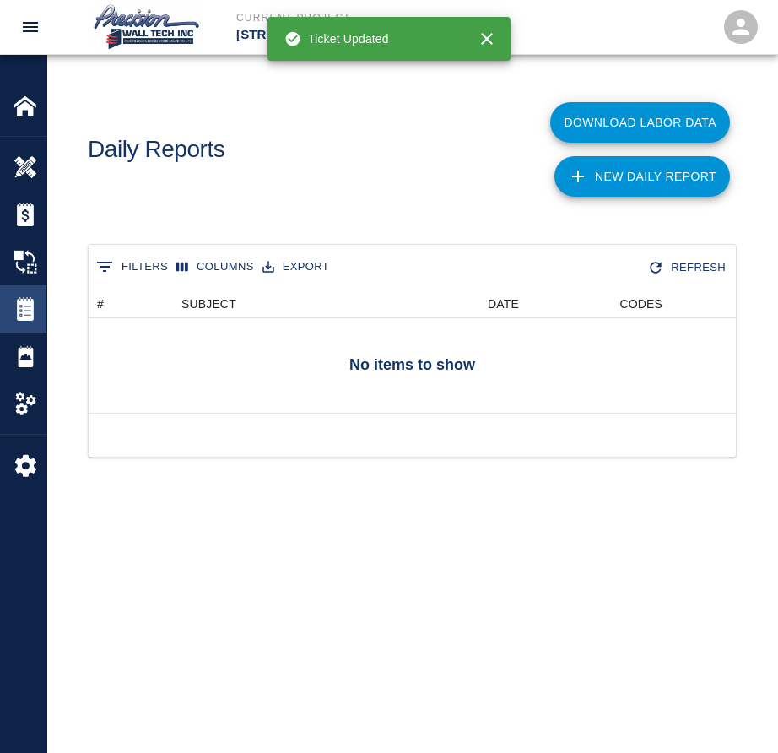
click at [29, 322] on div "Tickets" at bounding box center [23, 308] width 46 height 47
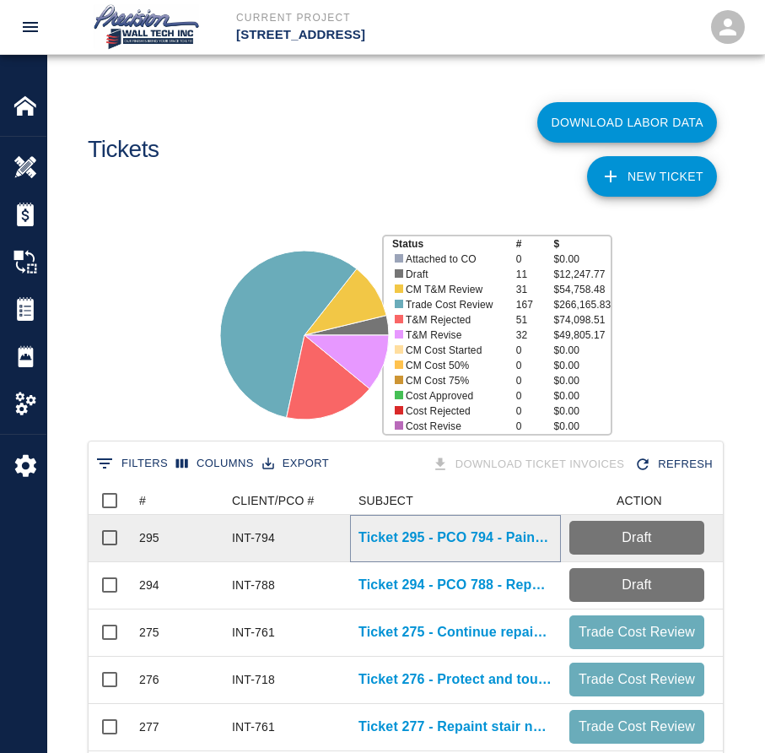
click at [477, 538] on p "Ticket 295 - PCO 794 - Paint added to new ramp in G-1" at bounding box center [456, 537] width 194 height 20
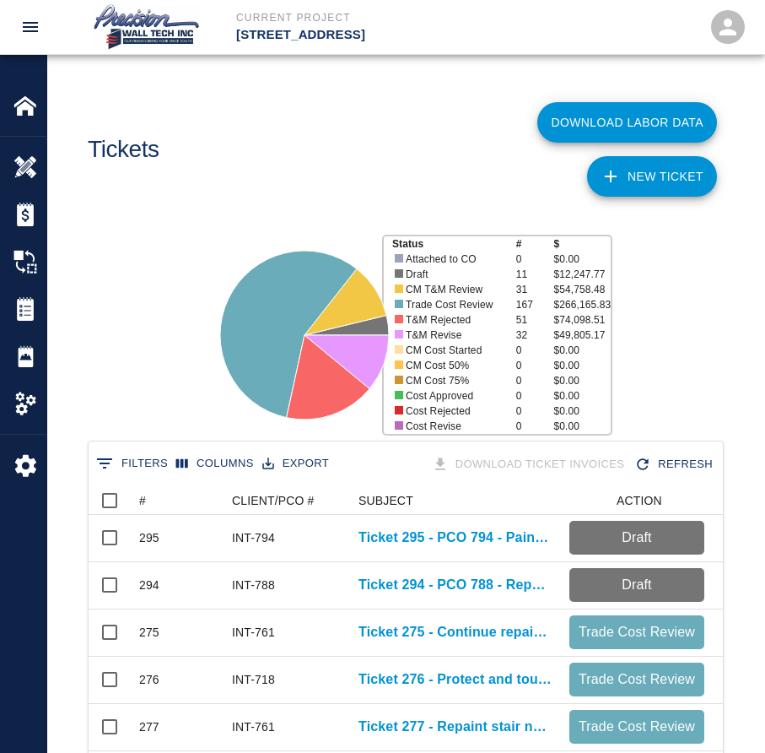
click at [663, 181] on link "NEW TICKET" at bounding box center [652, 176] width 130 height 40
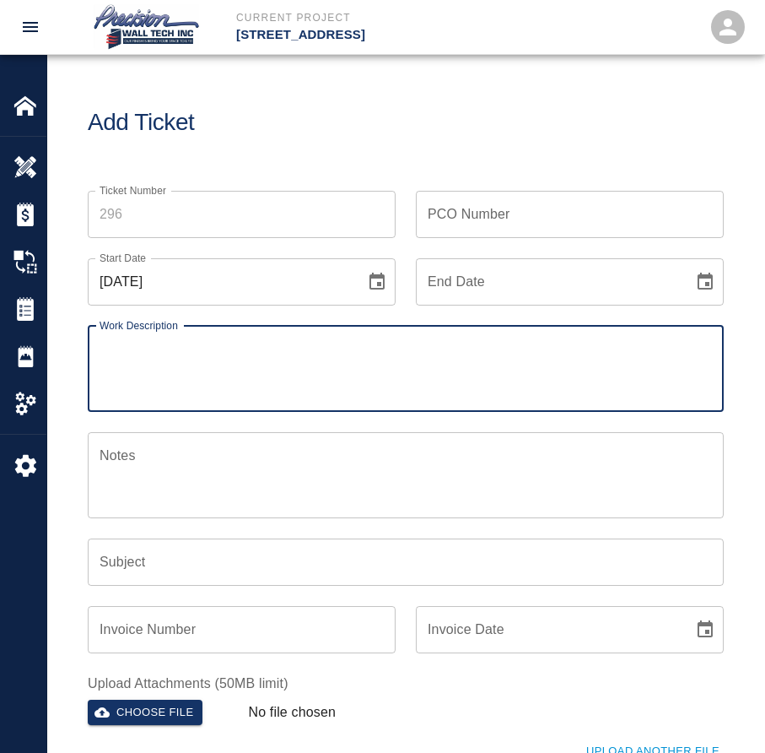
click at [127, 206] on input "Ticket Number" at bounding box center [242, 214] width 308 height 47
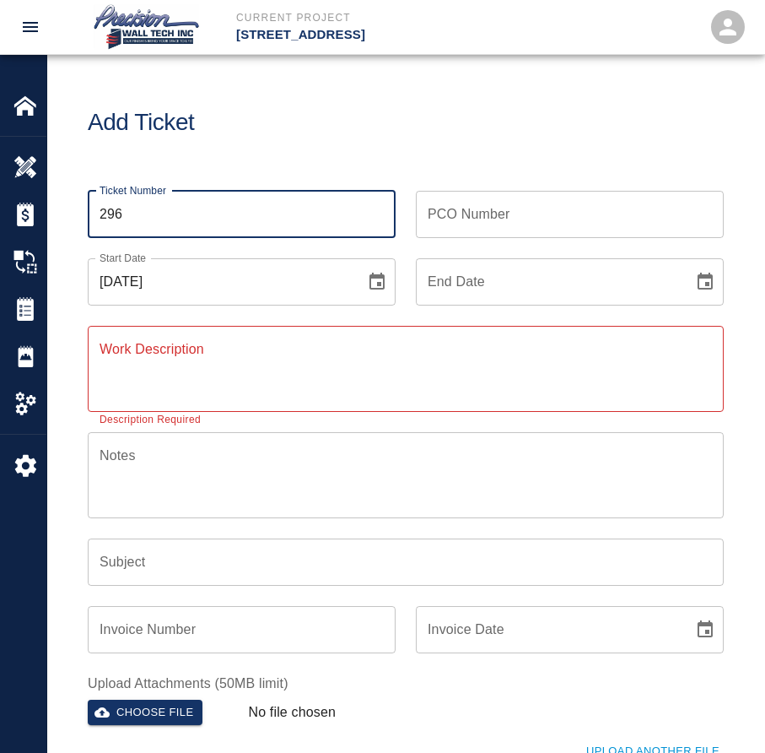
type input "296"
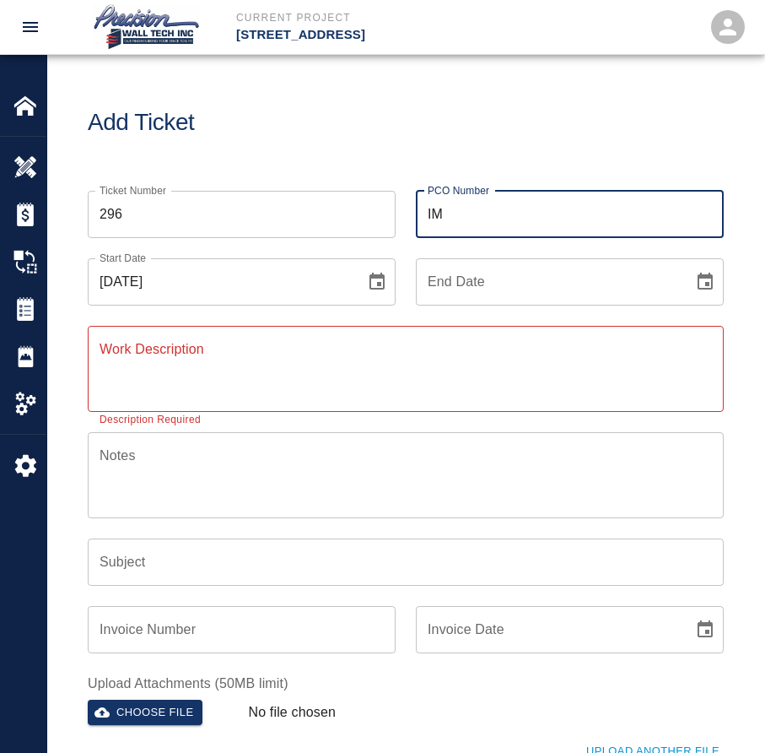
type input "I"
type input "INT-767"
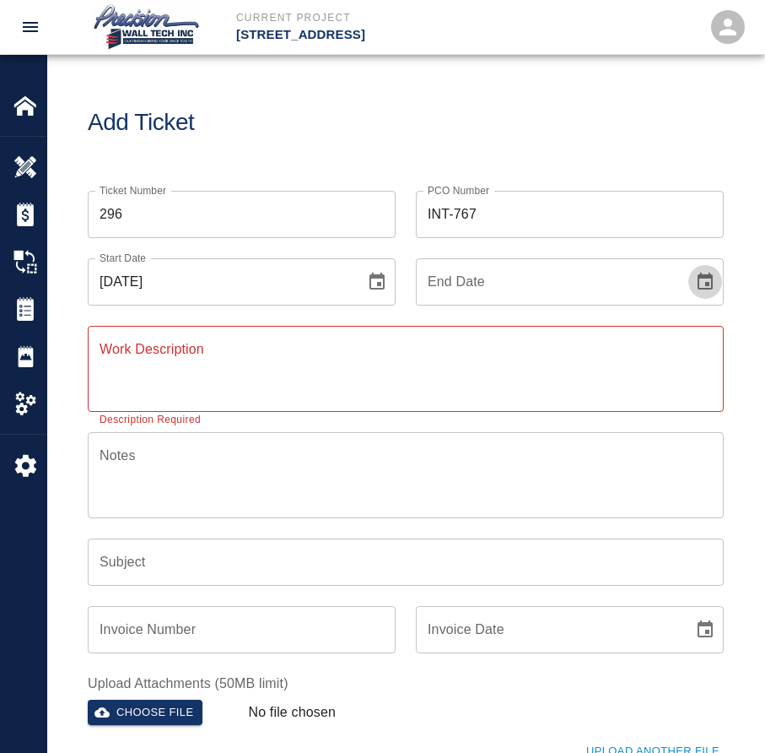
click at [688, 265] on button "Choose date" at bounding box center [705, 282] width 34 height 34
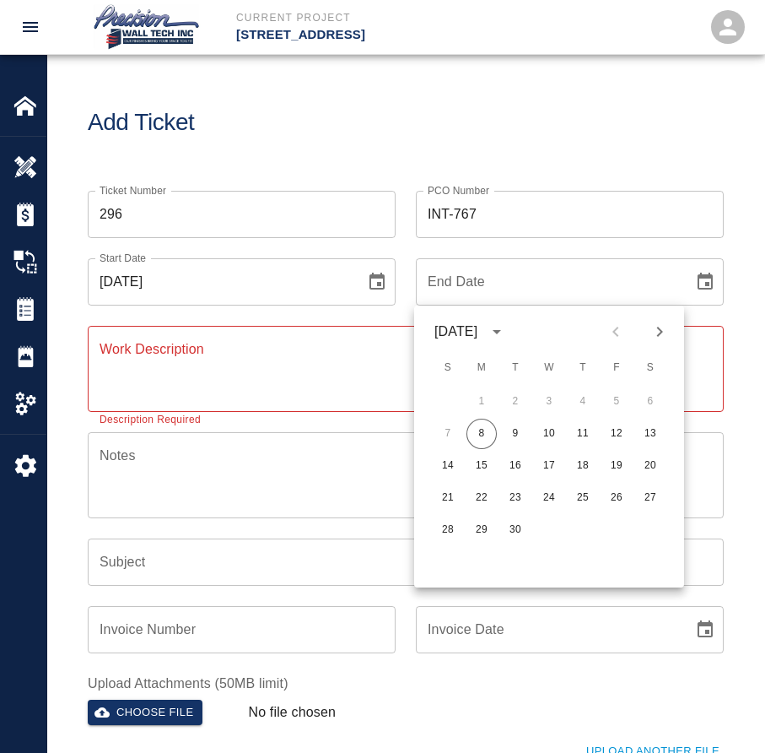
click at [467, 418] on button "8" at bounding box center [482, 433] width 30 height 30
type input "[DATE]"
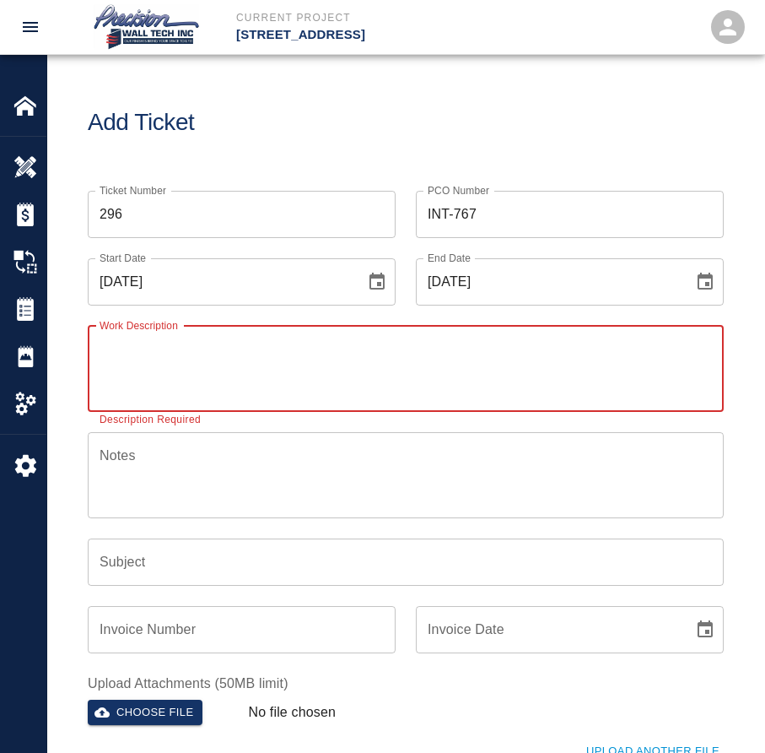
click at [252, 370] on textarea "Work Description" at bounding box center [406, 368] width 612 height 58
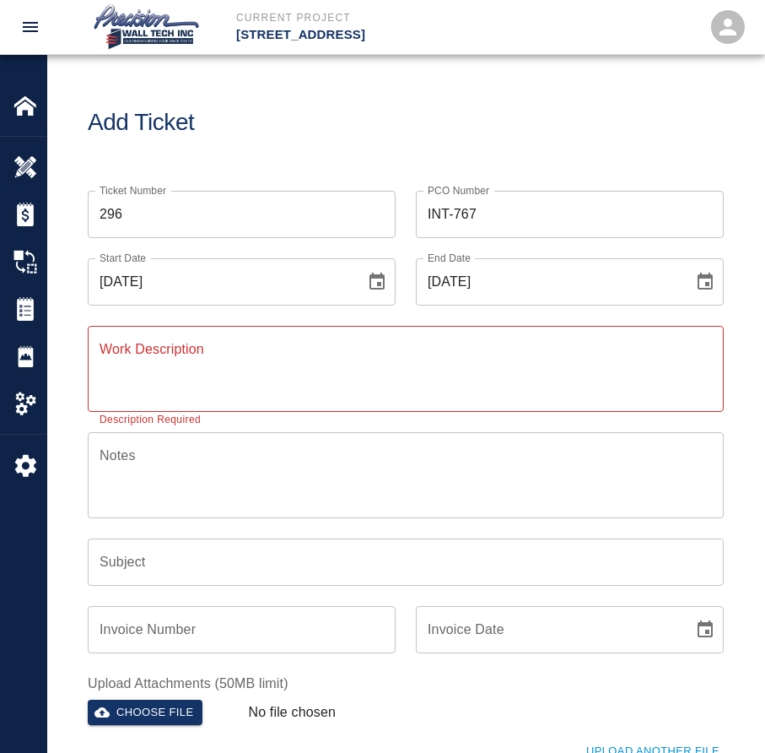
drag, startPoint x: 266, startPoint y: 375, endPoint x: 273, endPoint y: 368, distance: 10.7
click at [271, 370] on textarea "Work Description" at bounding box center [406, 368] width 612 height 58
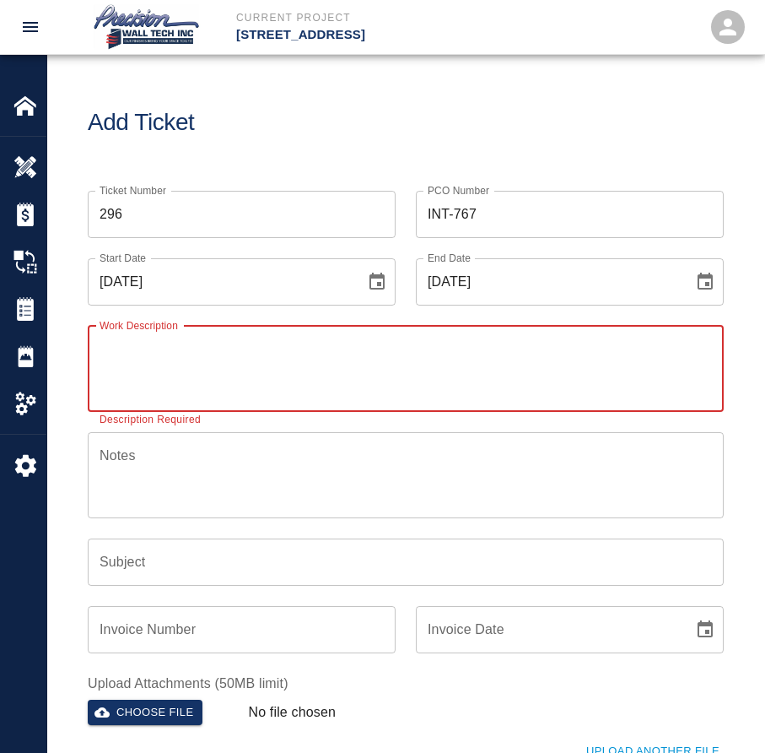
paste textarea "Painted walls within corridor 103 and repainted walls in rooms 104, 105, and 11…"
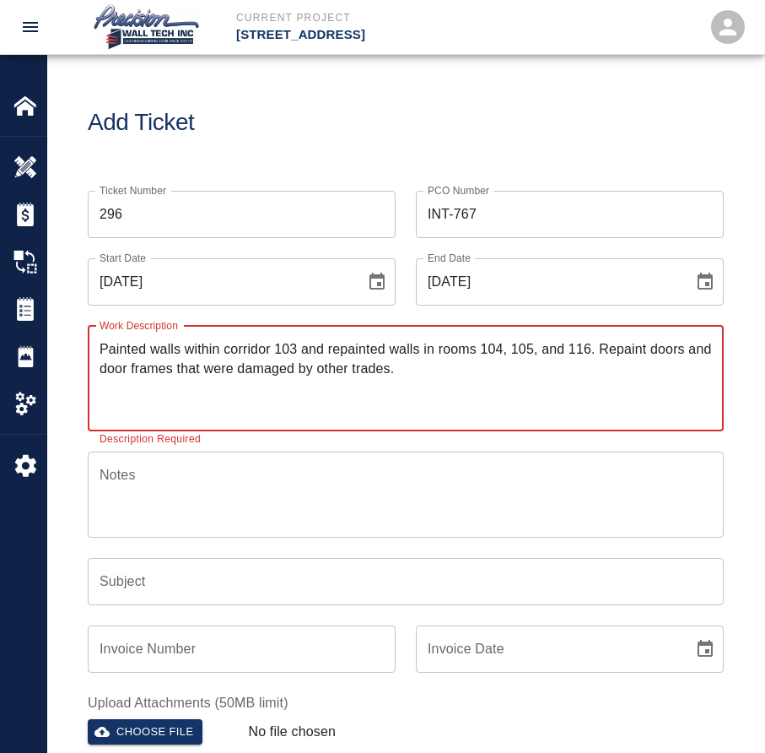
type textarea "Painted walls within corridor 103 and repainted walls in rooms 104, 105, and 11…"
click at [142, 591] on input "Subject" at bounding box center [406, 581] width 636 height 47
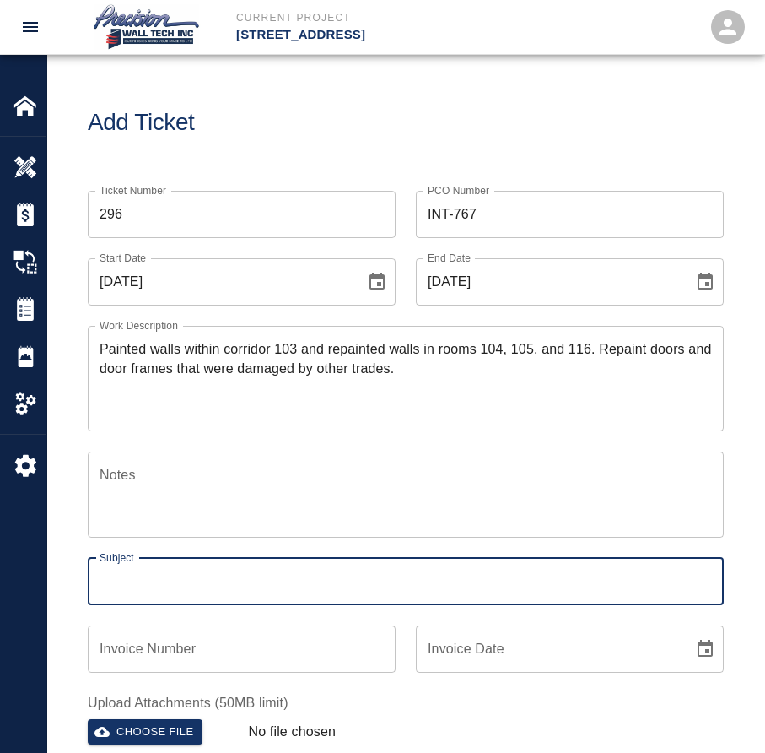
click at [502, 412] on textarea "Painted walls within corridor 103 and repainted walls in rooms 104, 105, and 11…" at bounding box center [406, 378] width 612 height 78
click at [237, 587] on input "Subject" at bounding box center [406, 581] width 636 height 47
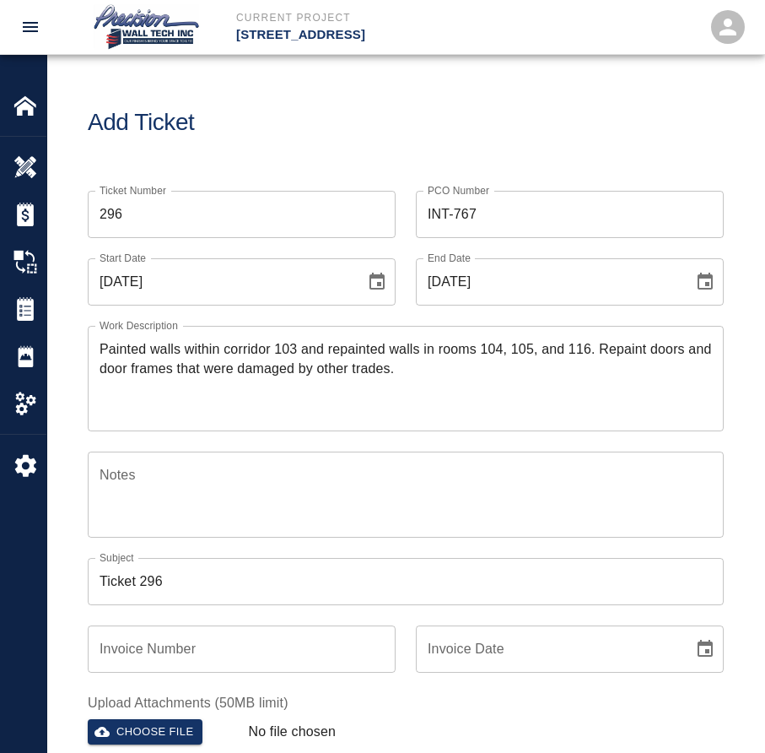
click at [247, 580] on input "Ticket 296" at bounding box center [406, 581] width 636 height 47
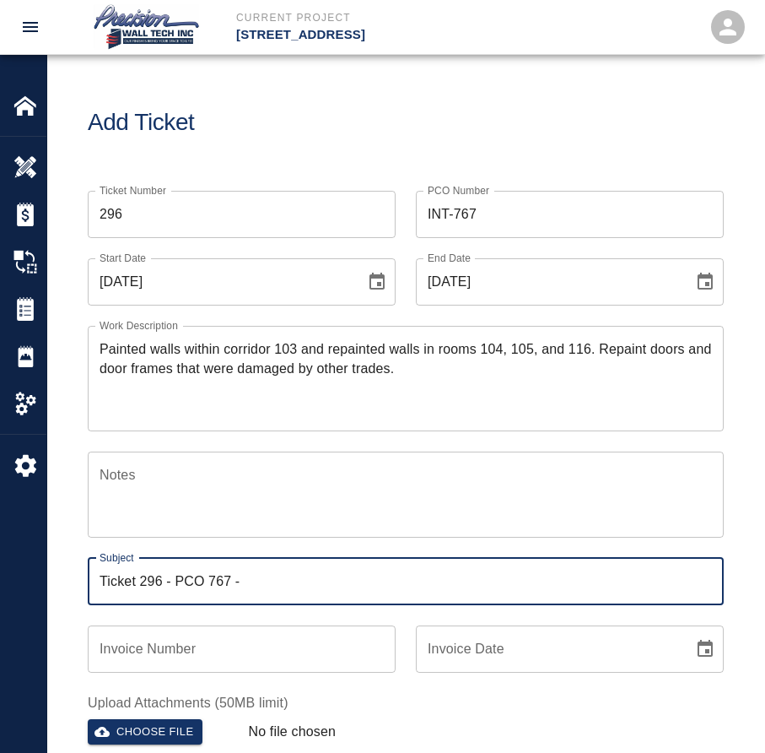
click at [396, 593] on input "Ticket 296 - PCO 767 -" at bounding box center [406, 581] width 636 height 47
click at [689, 569] on input "Ticket 296 - PCO 767 - Repaint wall in room 104, 105, and 116 that were damaged…" at bounding box center [406, 581] width 636 height 47
paste input "Repaint wall in room 104, 105, and 116 that were damaged by others"
drag, startPoint x: 240, startPoint y: 580, endPoint x: 911, endPoint y: 643, distance: 674.5
click at [765, 643] on html "Current Project [STREET_ADDRESS] Home [STREET_ADDRESS] Overview Estimates Chang…" at bounding box center [382, 376] width 765 height 753
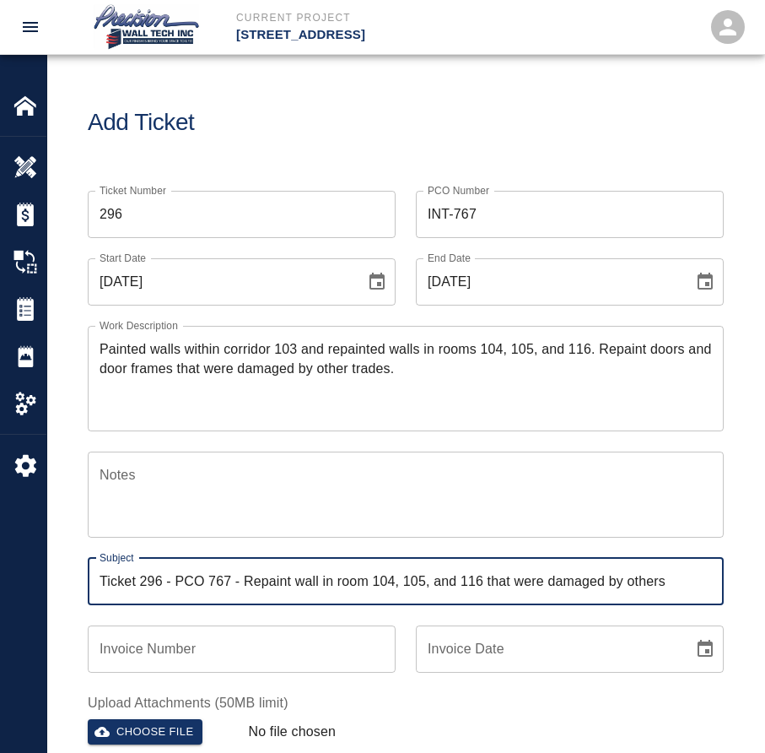
paste input "Repaint walls in rooms 104, 105, and 116 that were damaged by others."
click at [238, 580] on input "Ticket 296 - PCO 767 -Repaint walls in rooms 104, 105, and 116 that were damage…" at bounding box center [406, 581] width 636 height 47
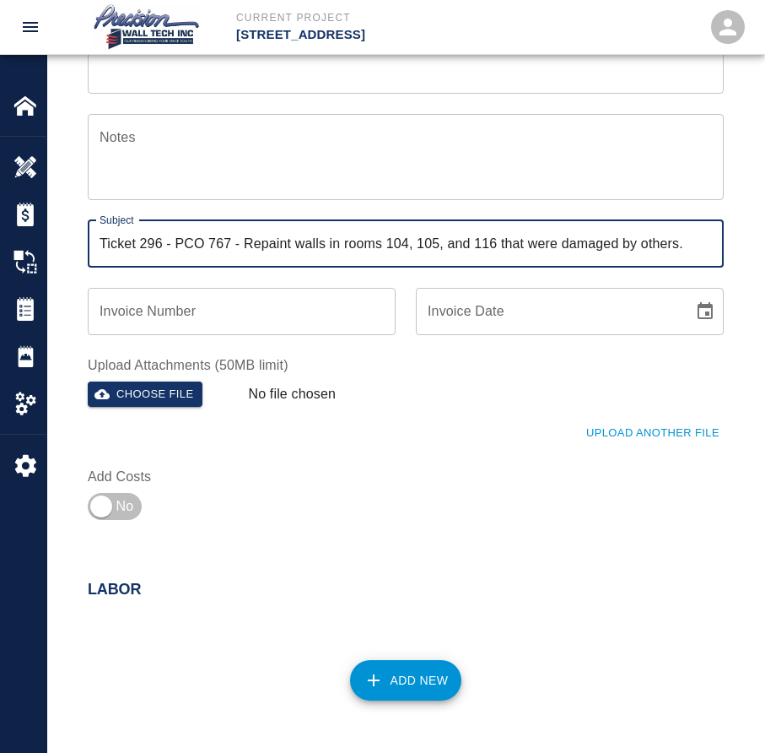
type input "Ticket 296 - PCO 767 - Repaint walls in rooms 104, 105, and 116 that were damag…"
click at [166, 411] on div "Upload Another File" at bounding box center [395, 423] width 656 height 46
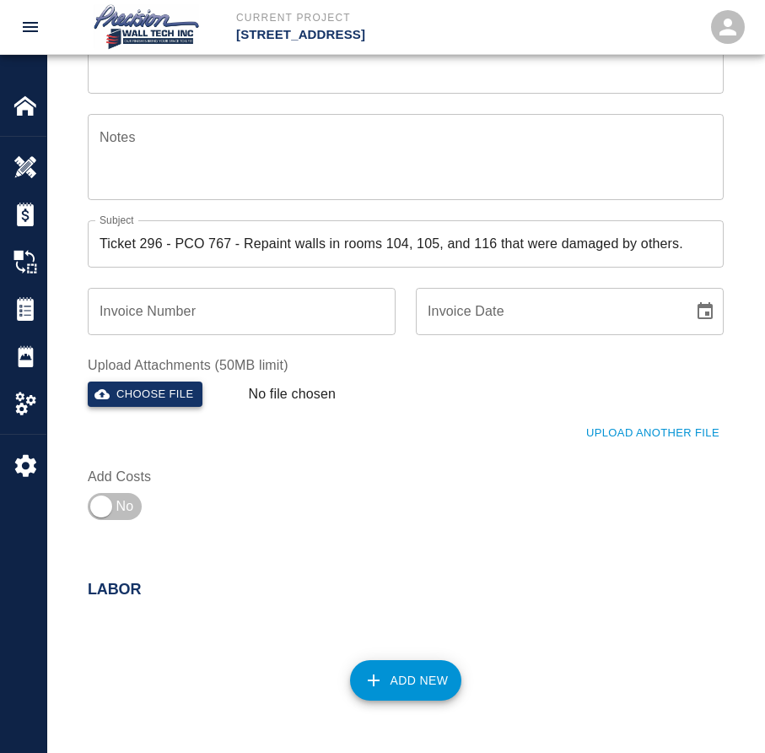
click at [184, 402] on button "Choose file" at bounding box center [145, 394] width 115 height 26
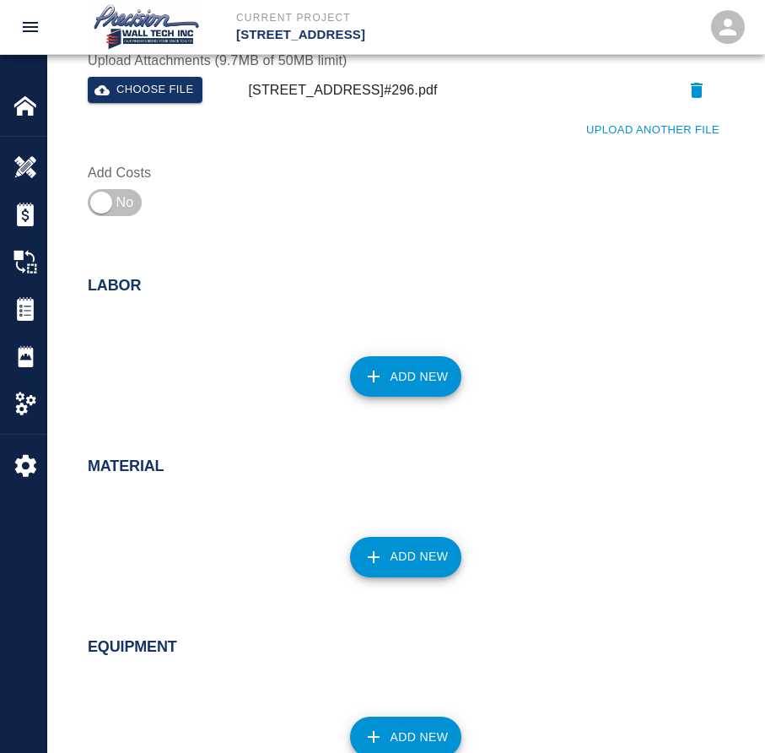
scroll to position [675, 0]
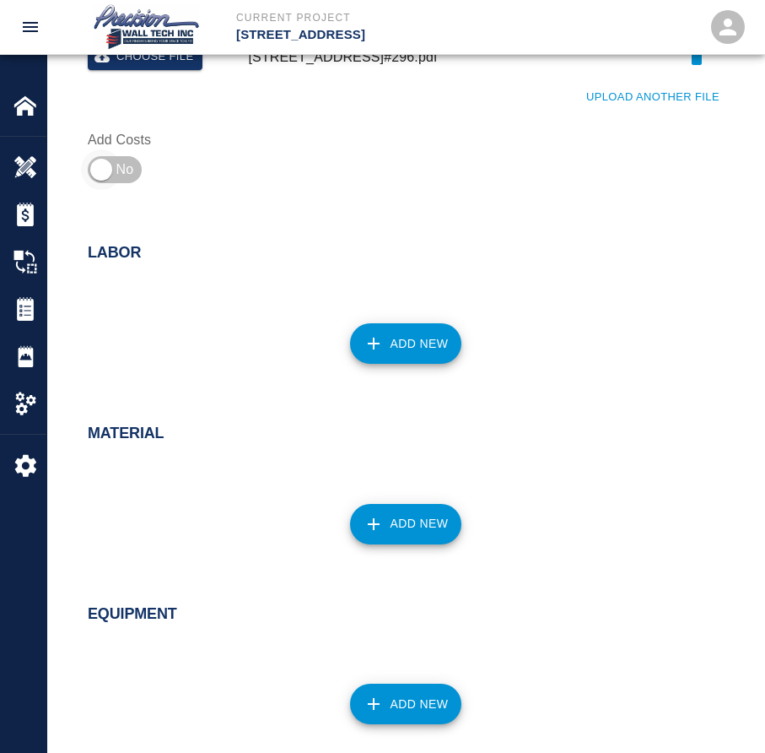
click at [113, 157] on input "checkbox" at bounding box center [100, 169] width 121 height 40
checkbox input "true"
click at [429, 342] on button "Add New" at bounding box center [406, 343] width 112 height 40
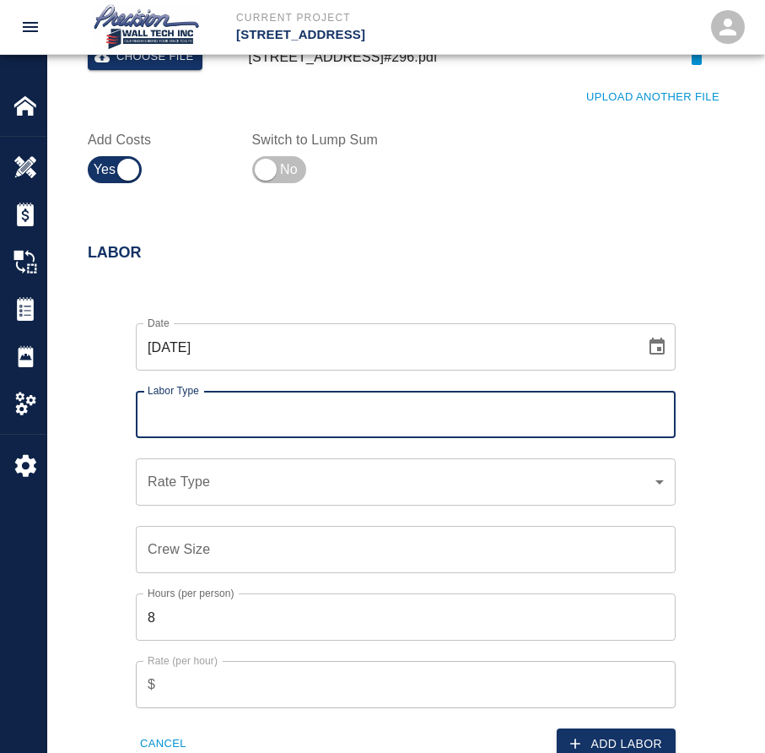
click at [286, 410] on input "Labor Type" at bounding box center [405, 414] width 525 height 32
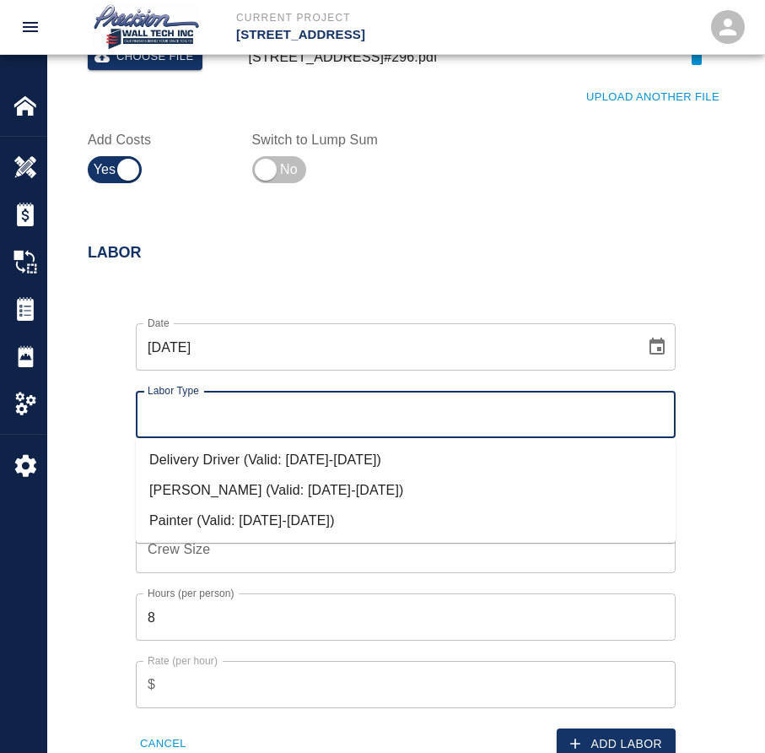
click at [349, 515] on li "Painter (Valid: [DATE]-[DATE])" at bounding box center [406, 520] width 540 height 30
type input "Painter"
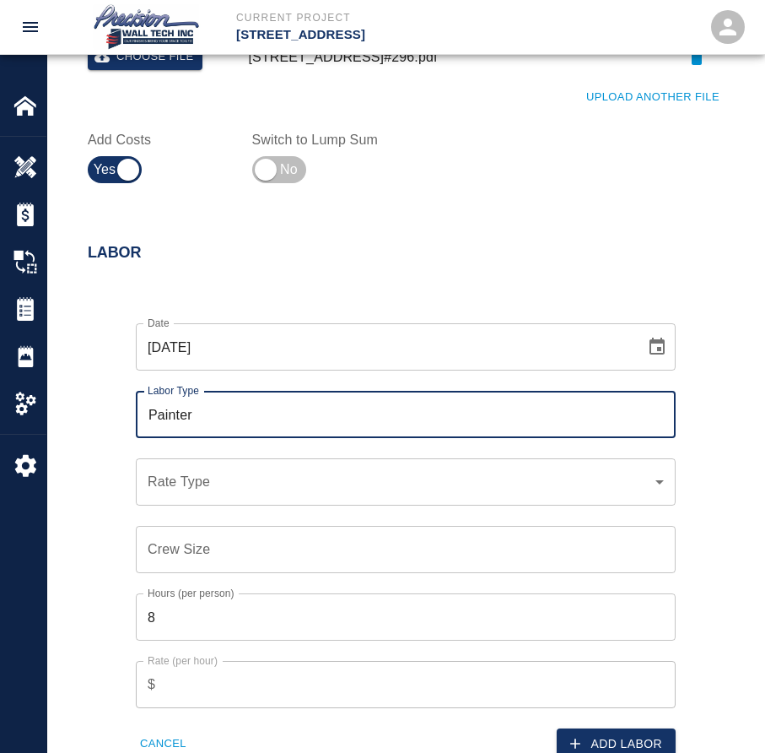
click at [272, 500] on div "​ Rate Type" at bounding box center [406, 481] width 540 height 47
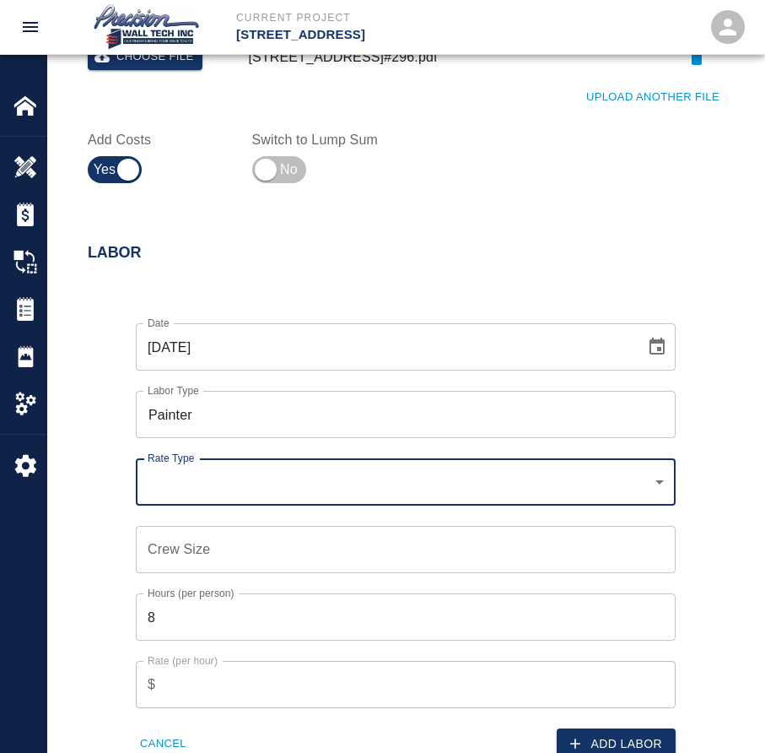
click at [278, 498] on div "​ Rate Type" at bounding box center [406, 481] width 540 height 47
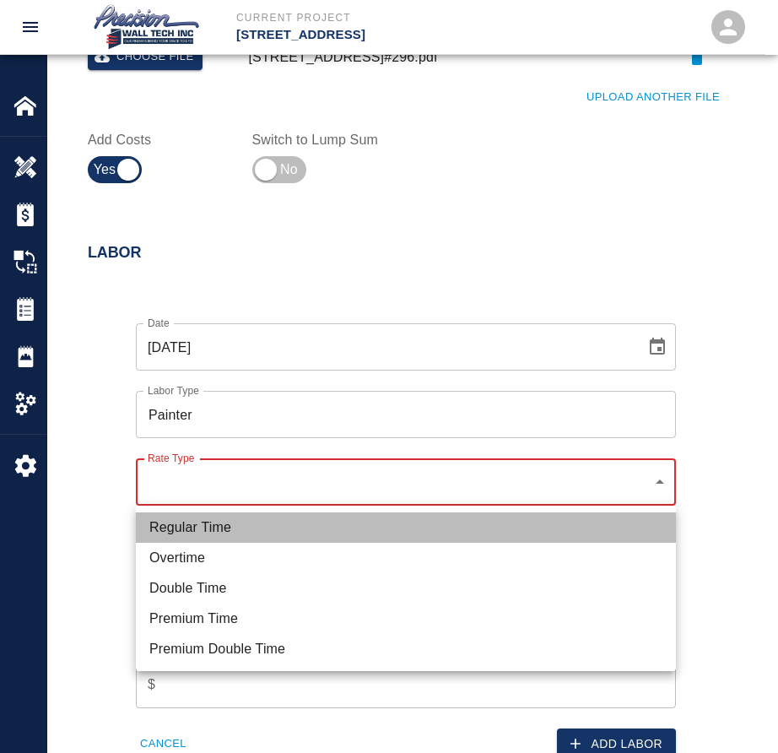
click at [226, 524] on li "Regular Time" at bounding box center [406, 527] width 540 height 30
type input "rate_rt"
type input "75.00"
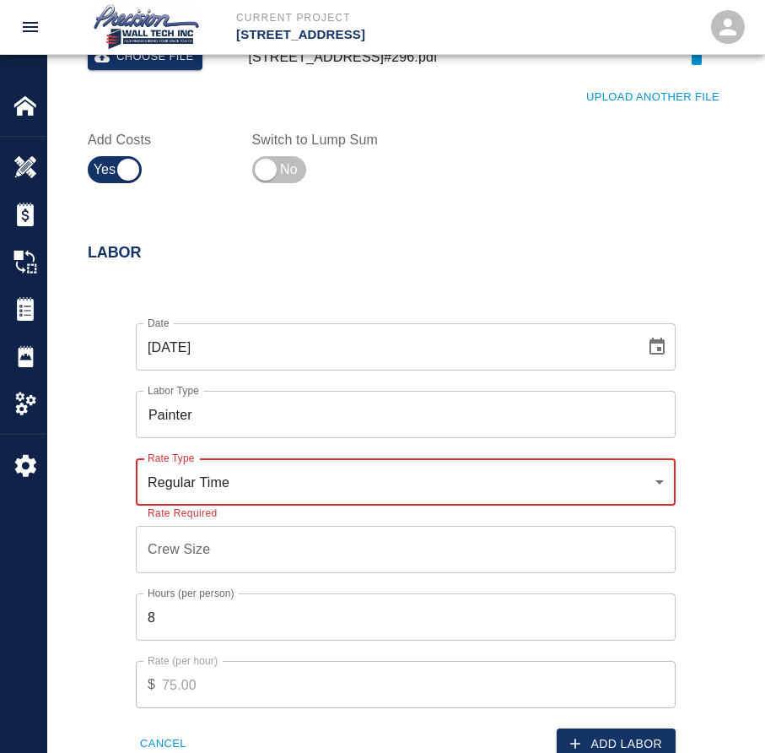
click at [273, 559] on input "Crew Size" at bounding box center [406, 549] width 540 height 47
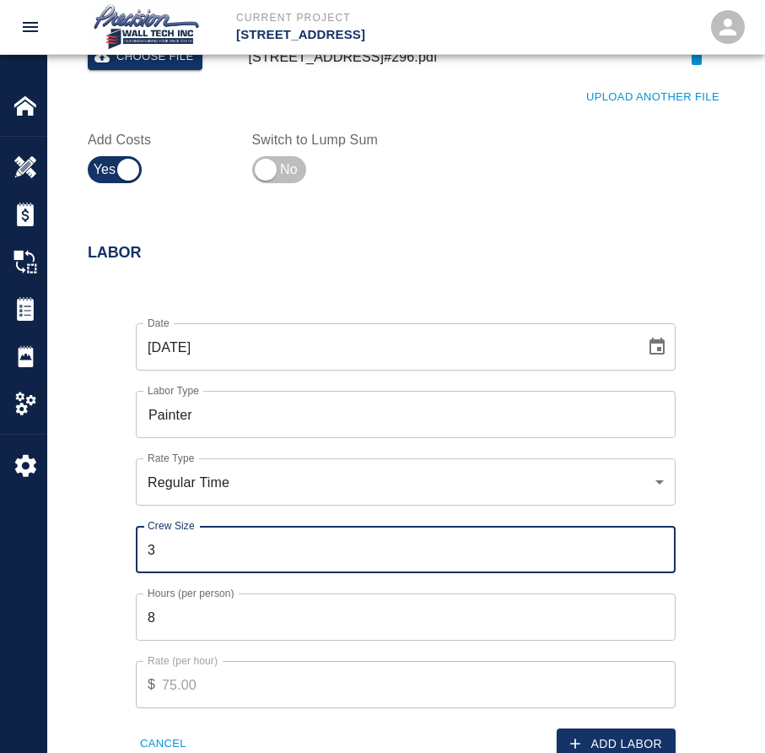
type input "4"
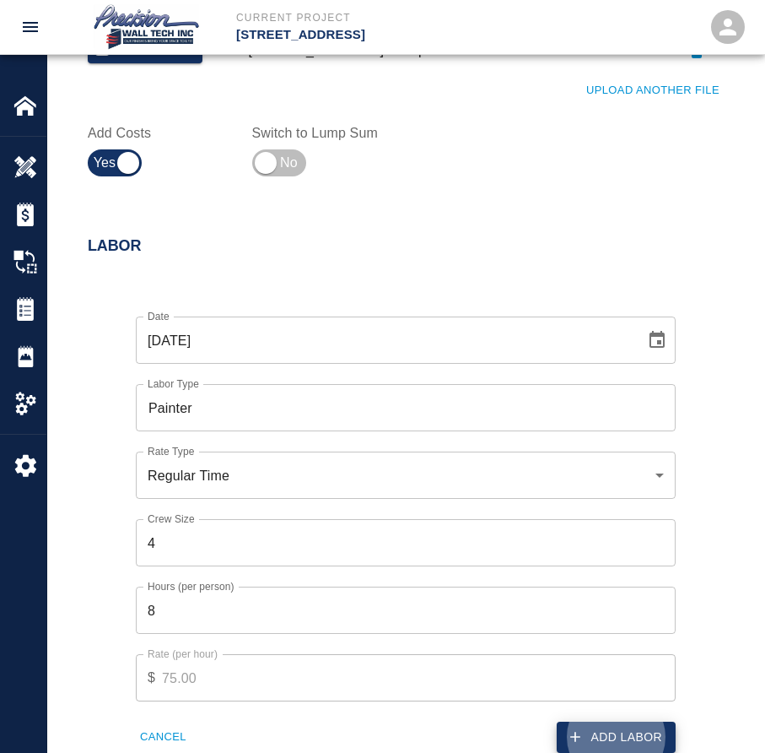
scroll to position [1211, 0]
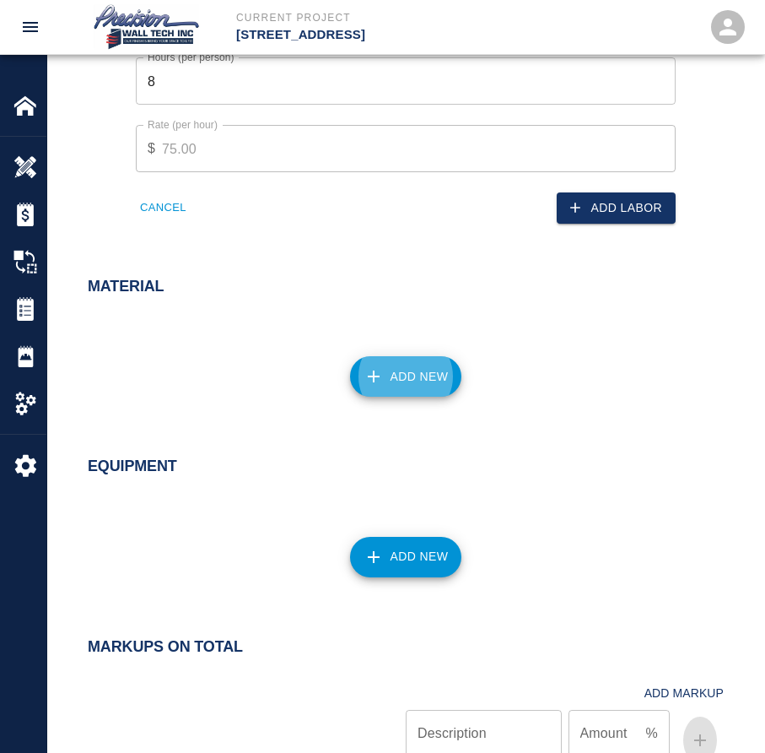
click button "Add New" at bounding box center [406, 376] width 112 height 40
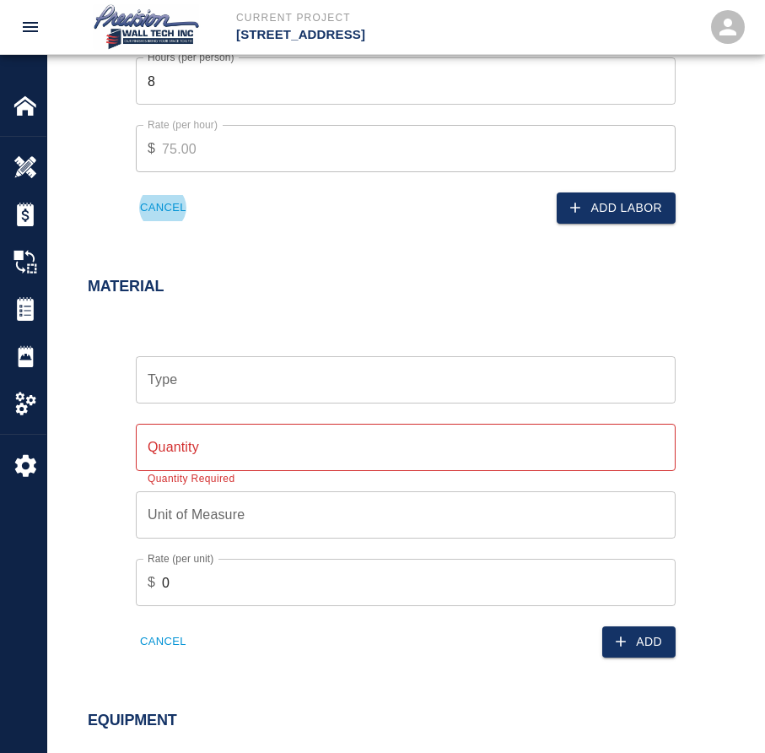
click button "Add Labor" at bounding box center [616, 207] width 119 height 31
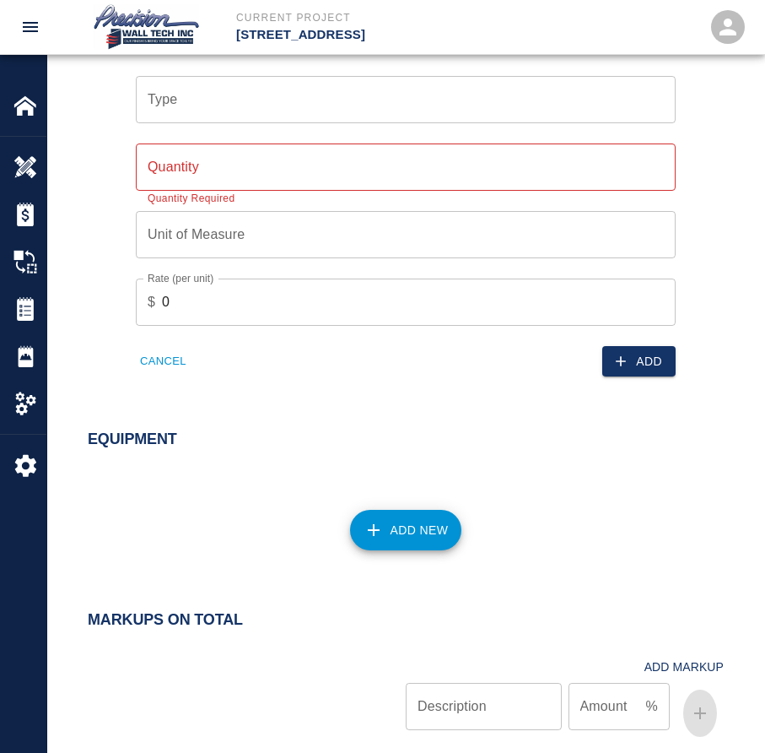
scroll to position [771, 0]
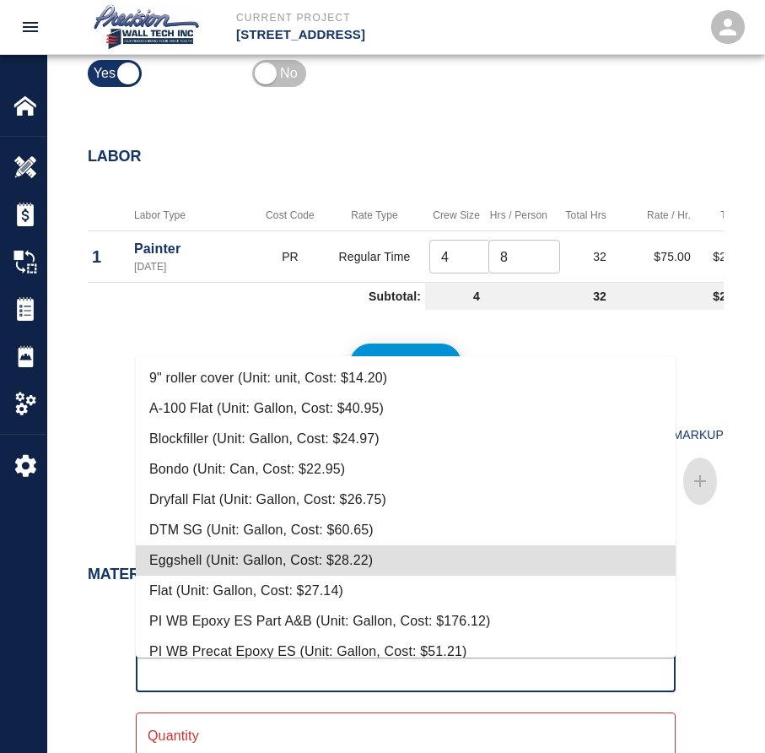
type input "Eggshell (Unit: Gallon, Cost: $28.22)"
type input "Gallon"
type input "28.22"
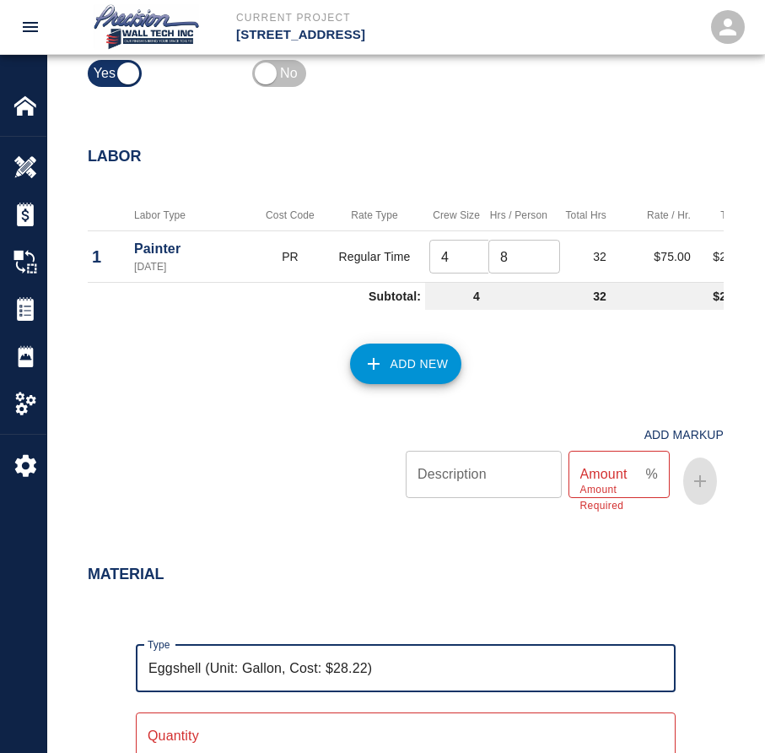
scroll to position [790, 0]
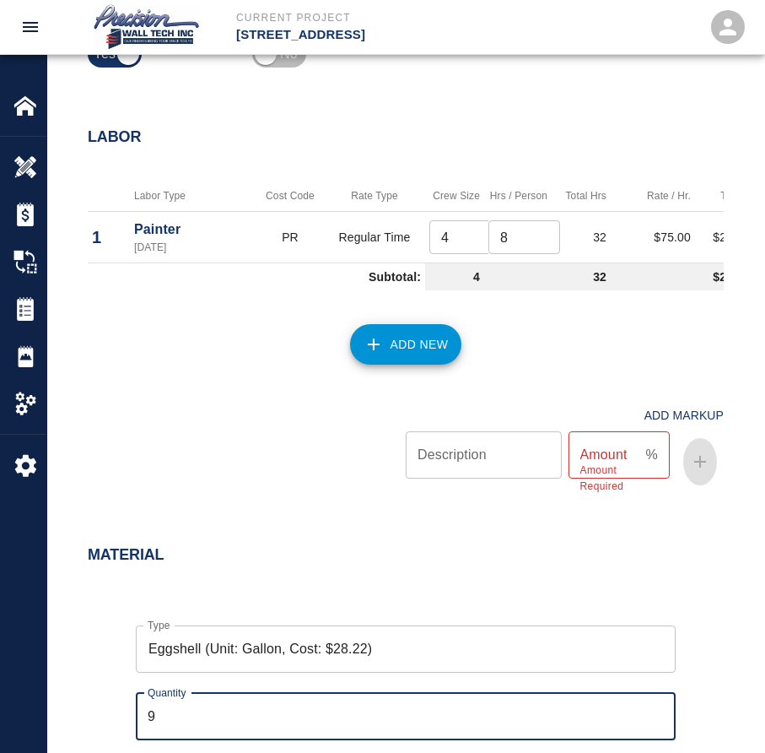
type input "10"
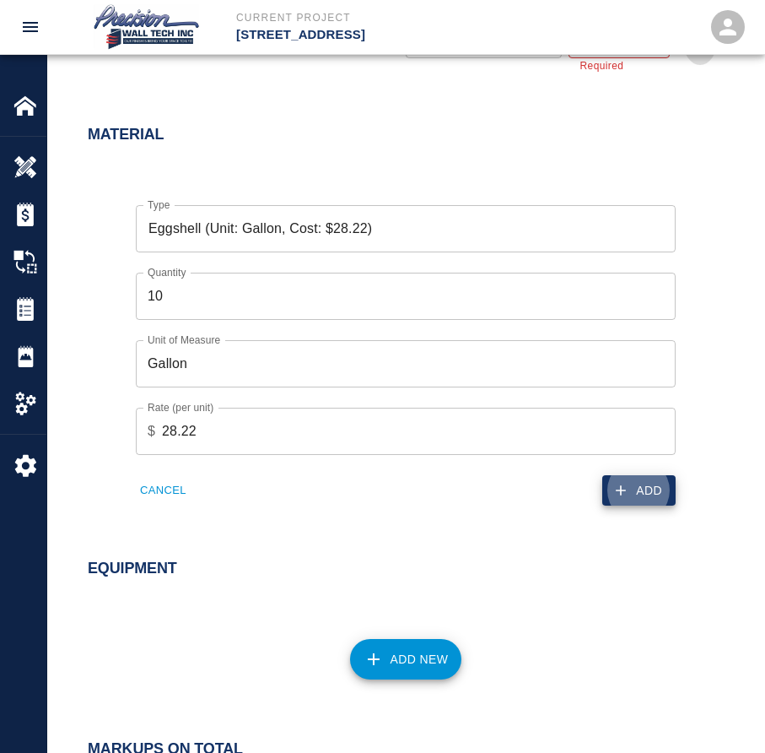
click button "Add" at bounding box center [638, 490] width 73 height 31
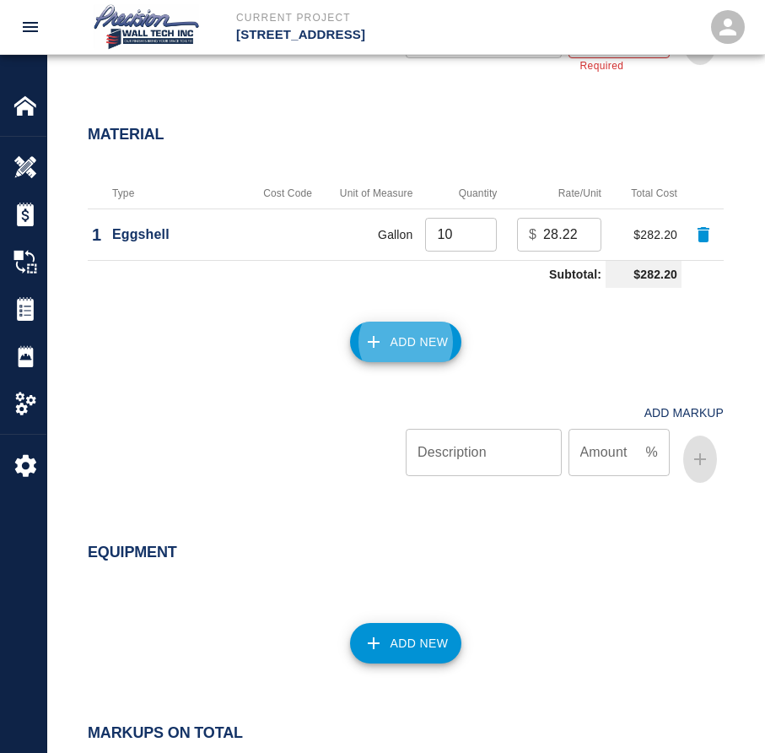
click button "Add New" at bounding box center [406, 341] width 112 height 40
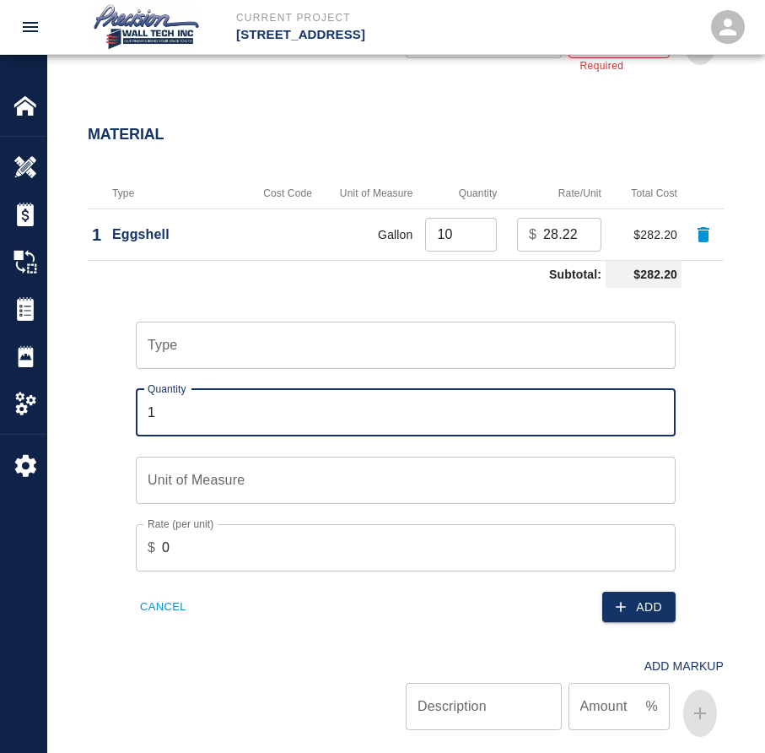
type input "1"
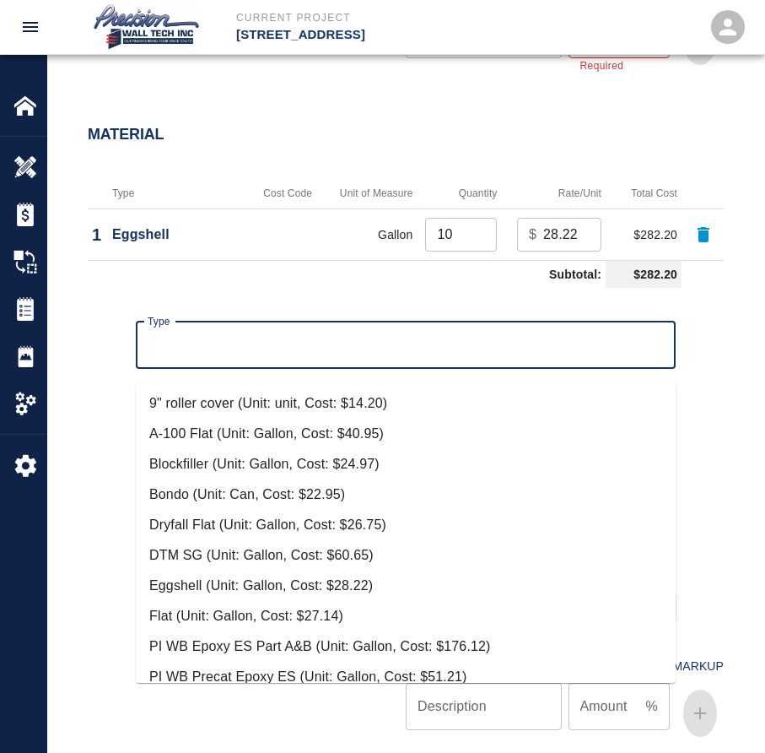
type input "DTM SG (Unit: Gallon, Cost: $60.65)"
type input "Gallon"
type input "60.65"
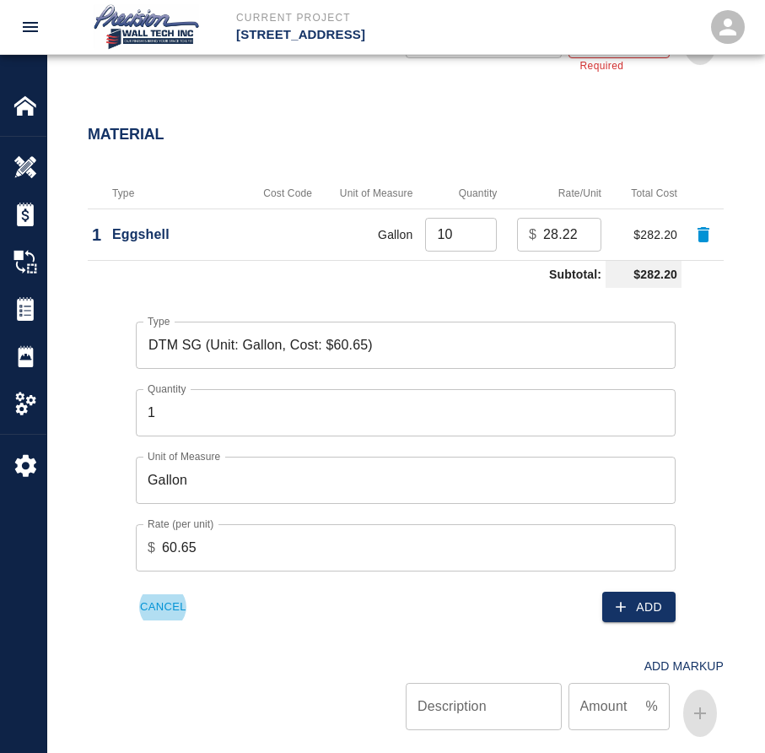
click button "Add" at bounding box center [638, 606] width 73 height 31
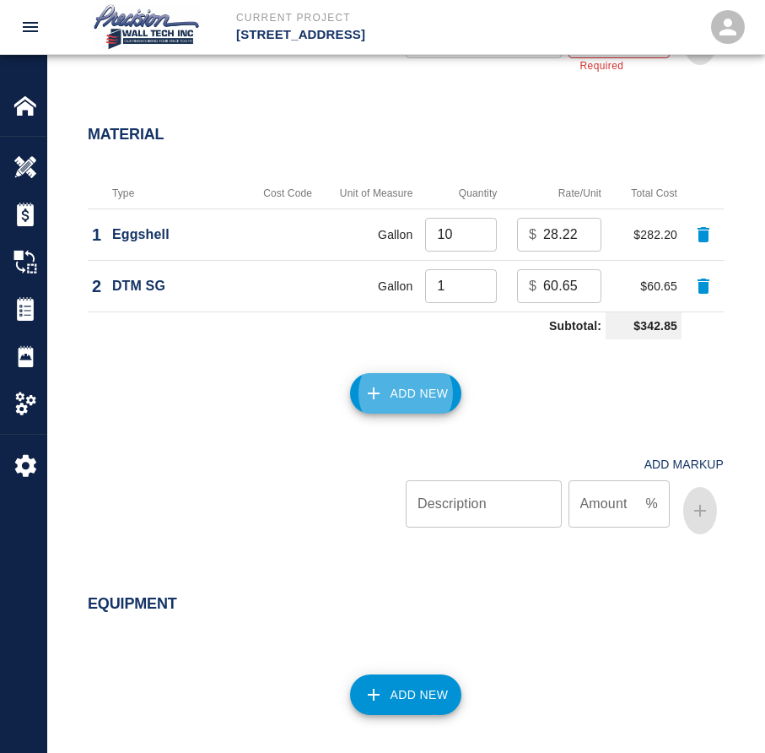
click button "Add New" at bounding box center [406, 393] width 112 height 40
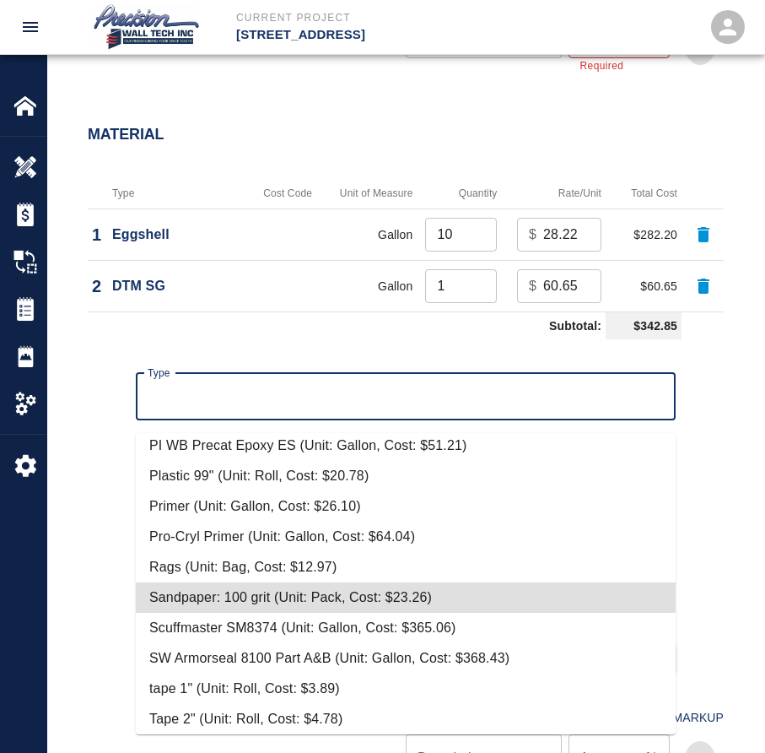
scroll to position [313, 0]
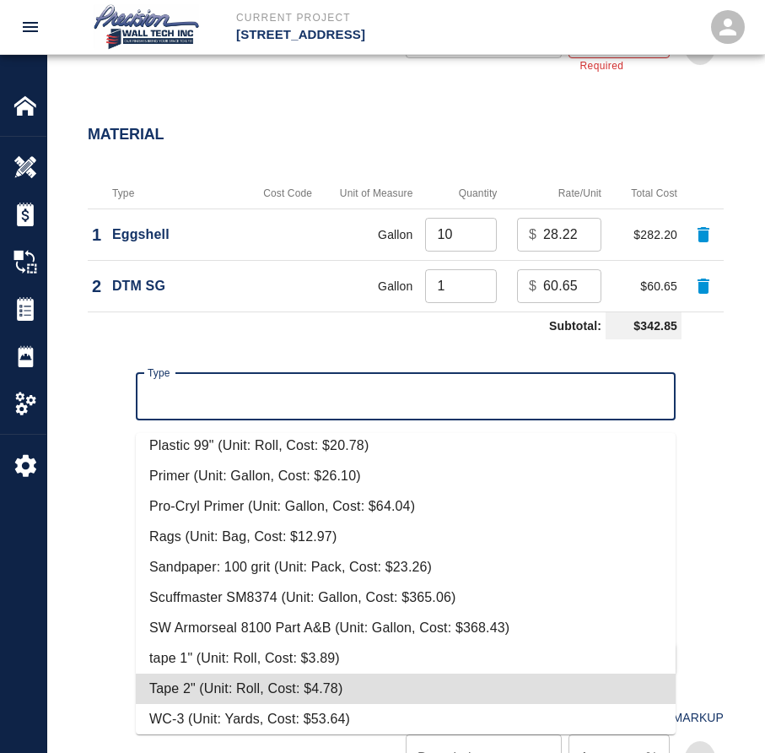
type input "Tape 2" (Unit: Roll, Cost: $4.78)"
type input "Roll"
type input "4.78"
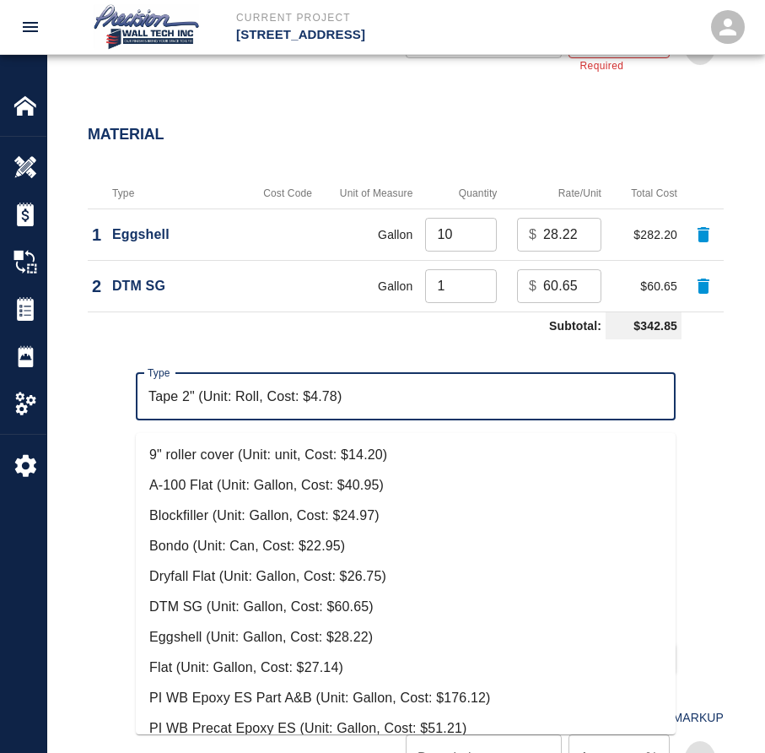
scroll to position [283, 0]
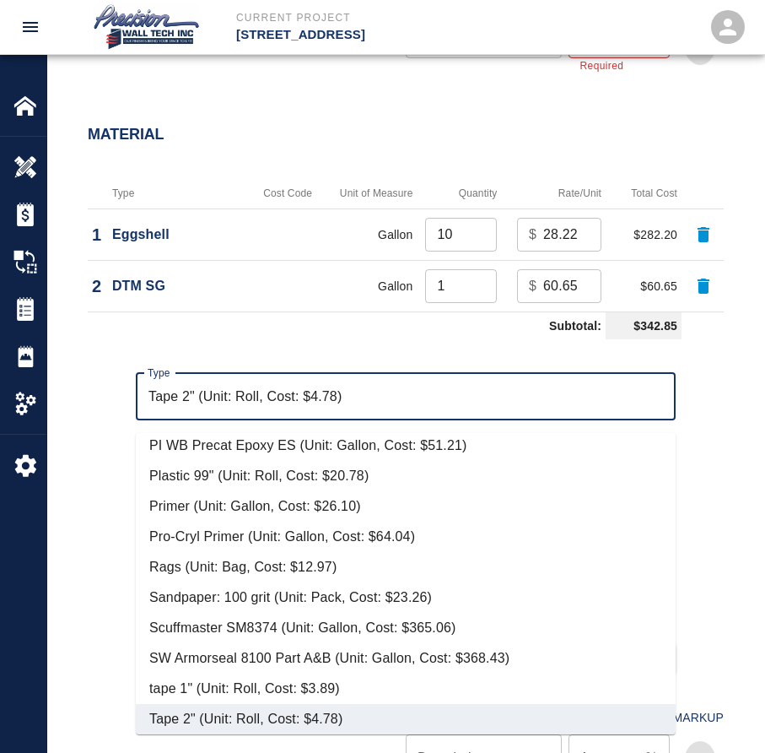
type input "Rags (Unit: Bag, Cost: $12.97)"
type input "Bag"
type input "12.97"
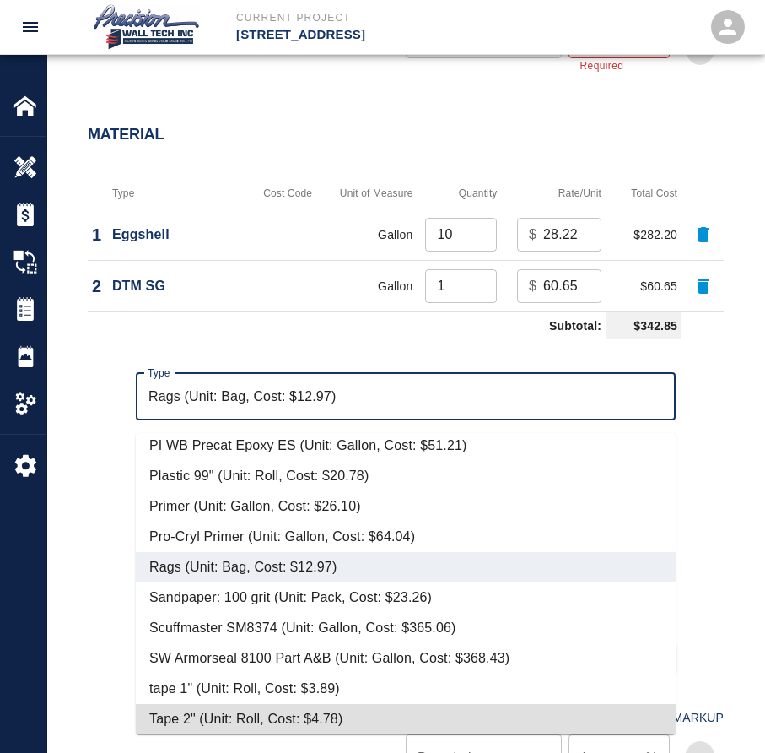
type input "Tape 2" (Unit: Roll, Cost: $4.78)"
type input "Roll"
type input "4.78"
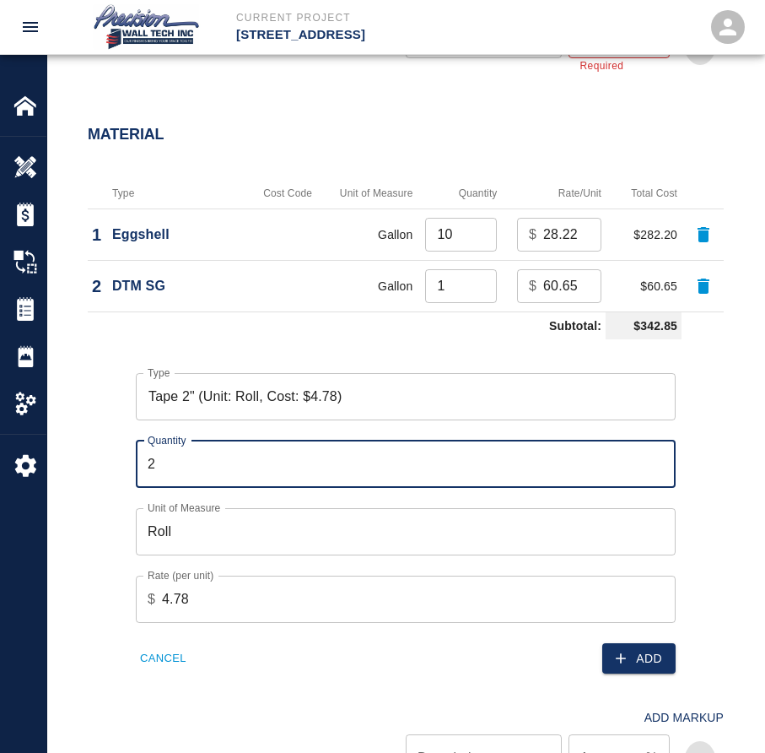
type input "3"
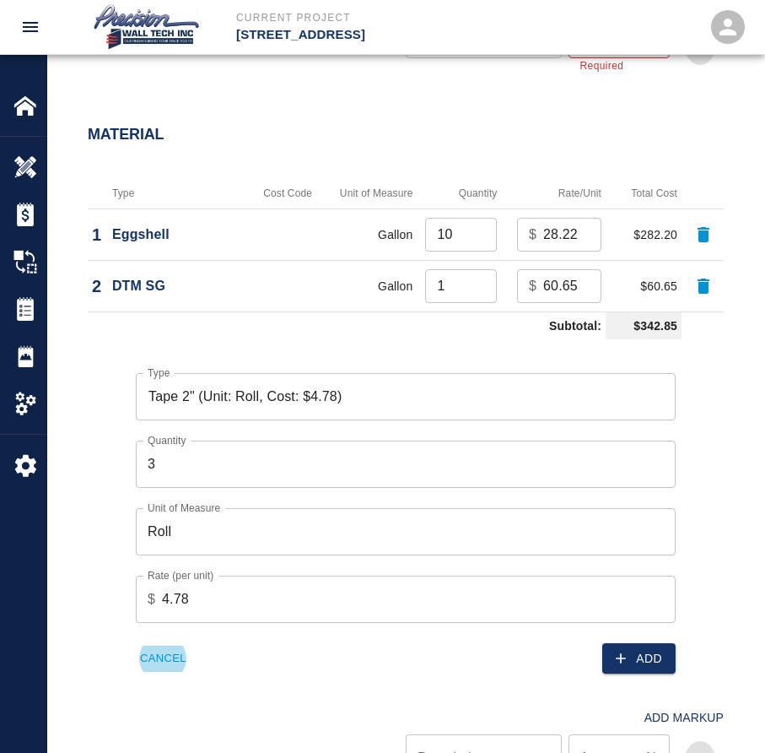
click button "Cancel" at bounding box center [163, 658] width 55 height 26
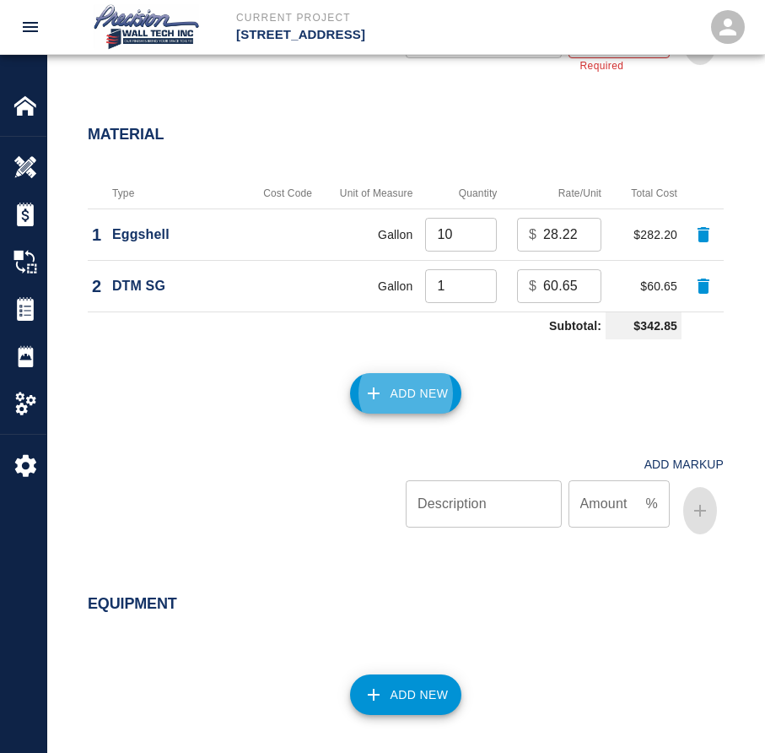
click button "Add New" at bounding box center [406, 393] width 112 height 40
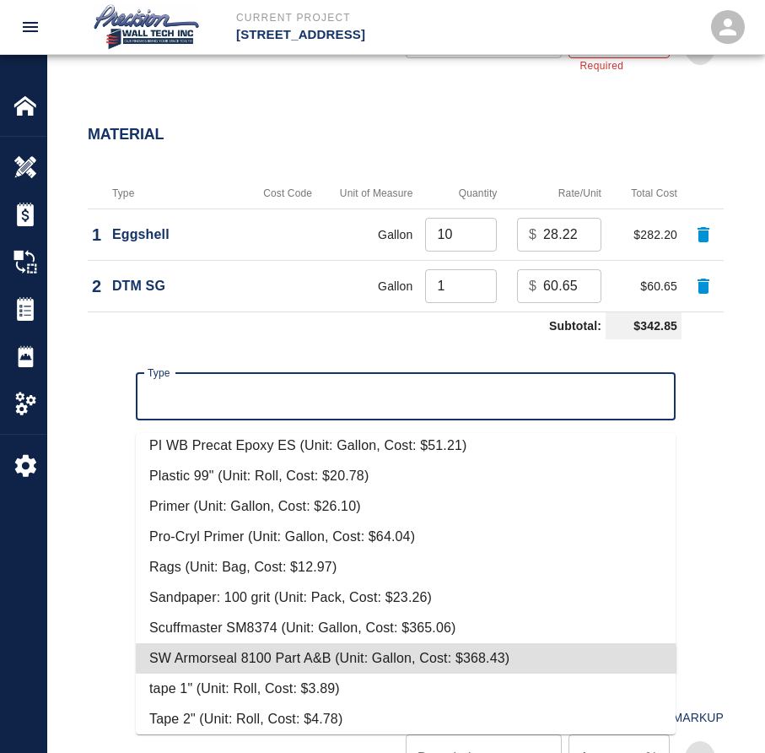
scroll to position [313, 0]
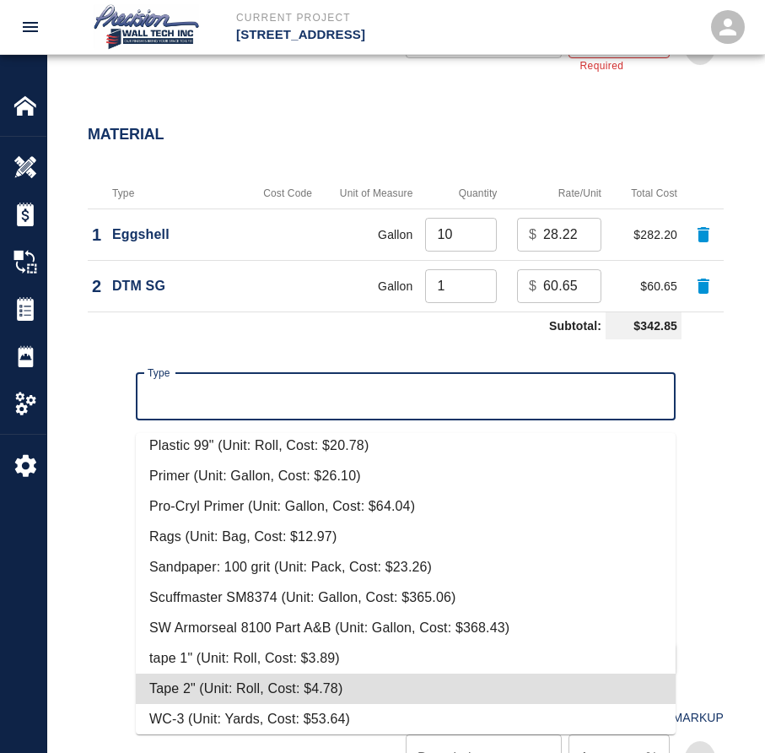
type input "Tape 2" (Unit: Roll, Cost: $4.78)"
type input "Roll"
type input "4.78"
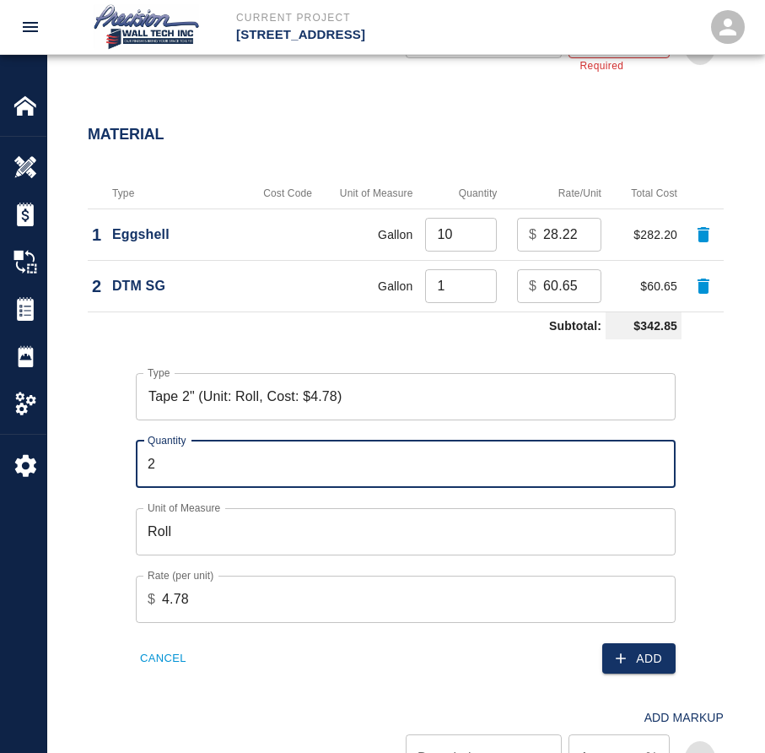
type input "3"
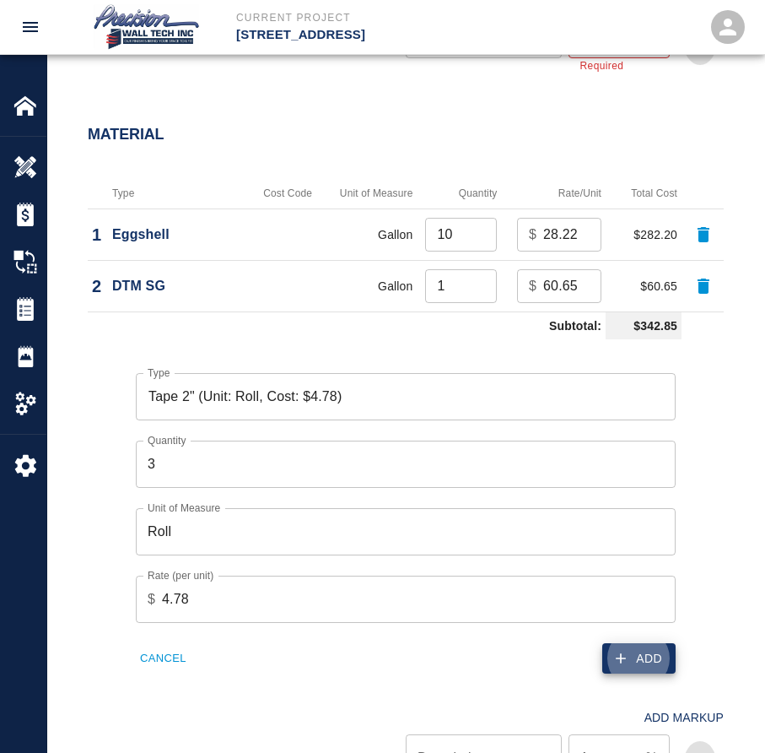
click button "Add" at bounding box center [638, 658] width 73 height 31
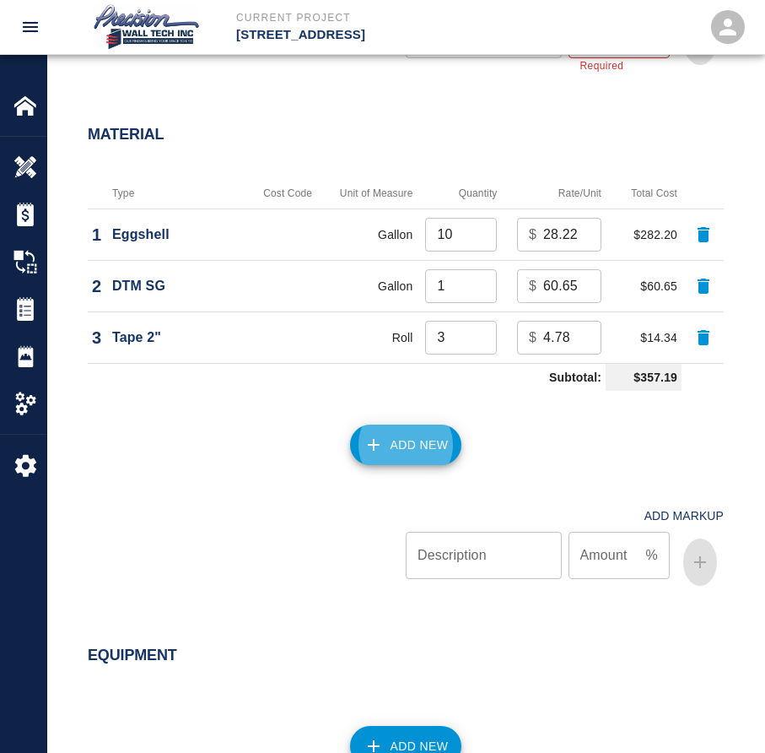
click button "Add New" at bounding box center [406, 444] width 112 height 40
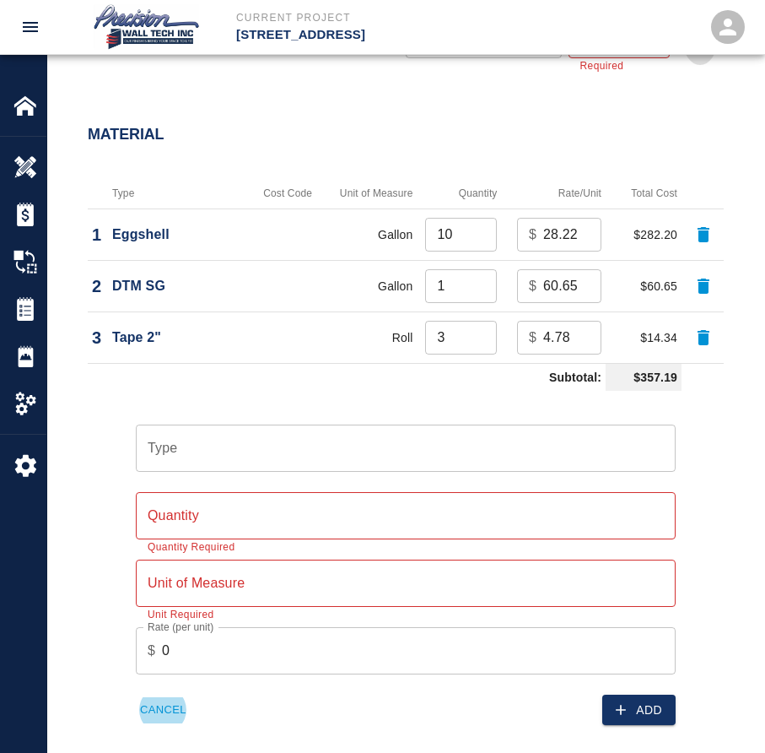
click button "Cancel" at bounding box center [163, 710] width 55 height 26
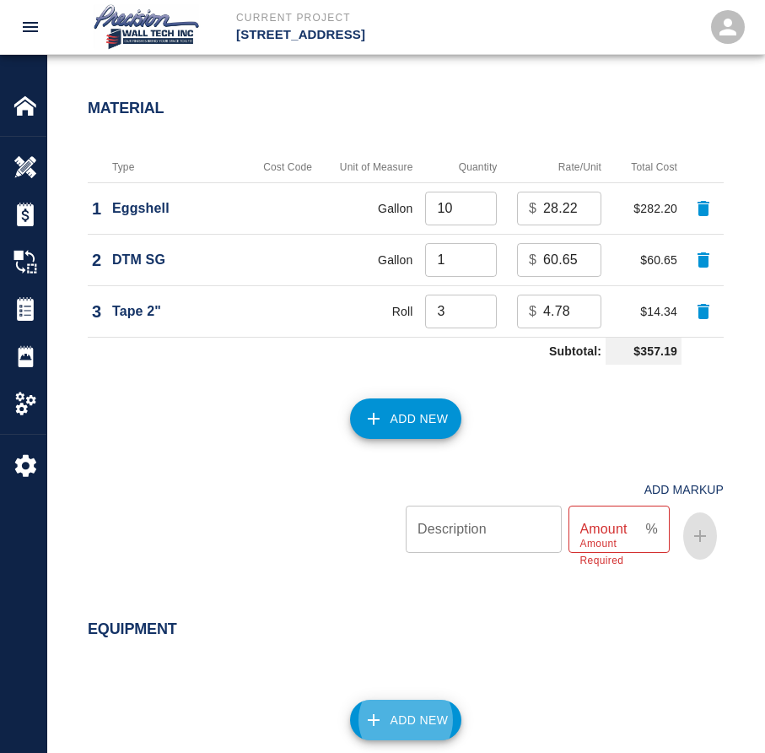
scroll to position [1643, 0]
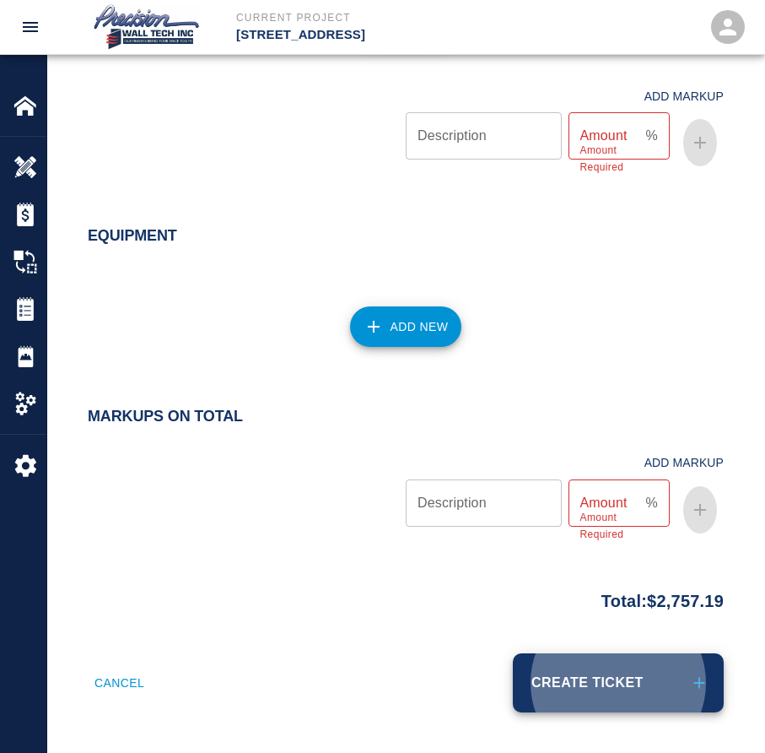
click at [513, 653] on button "Create Ticket" at bounding box center [618, 682] width 211 height 59
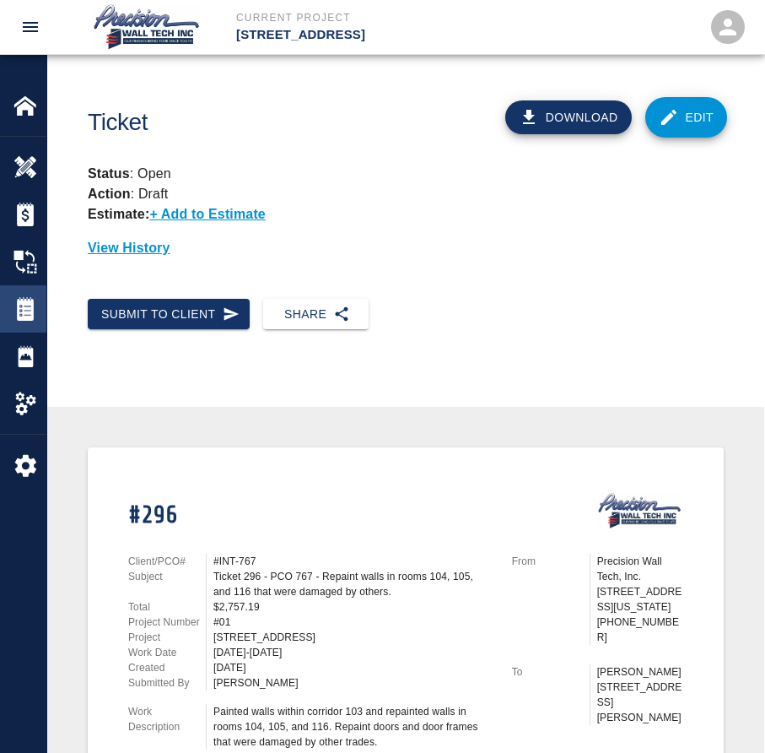
click at [24, 303] on img at bounding box center [25, 309] width 24 height 24
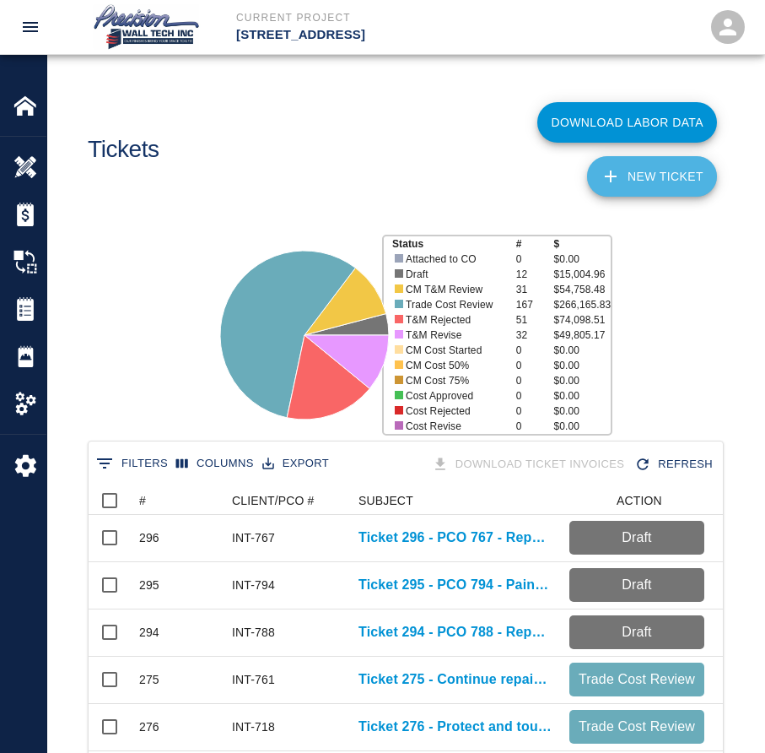
click at [635, 183] on link "NEW TICKET" at bounding box center [652, 176] width 130 height 40
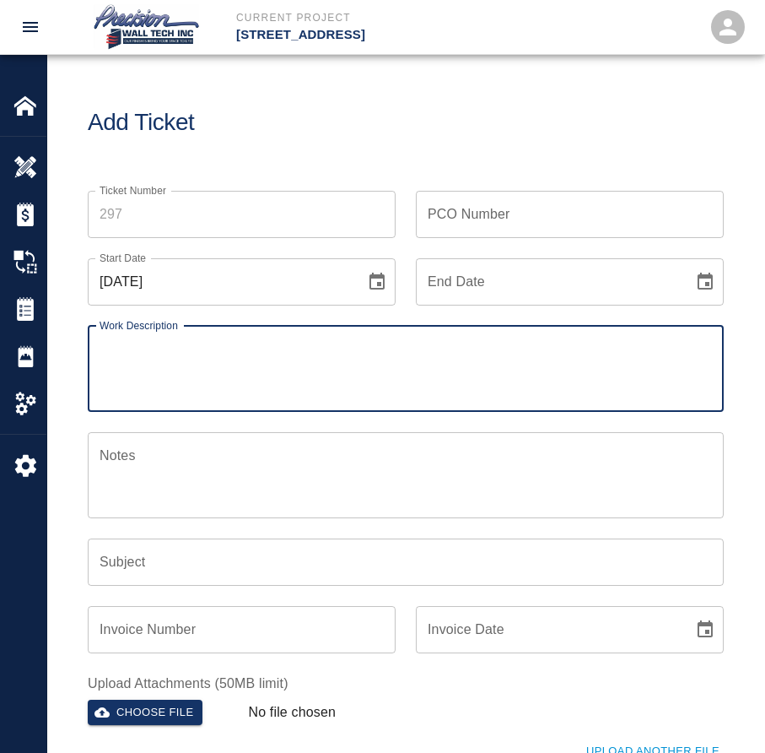
click at [171, 206] on input "Ticket Number" at bounding box center [242, 214] width 308 height 47
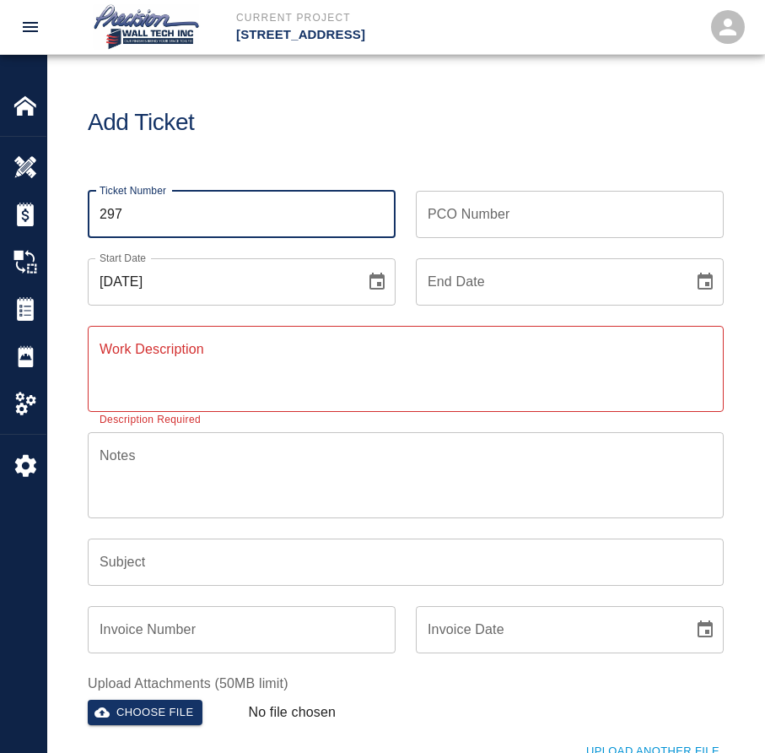
type input "297"
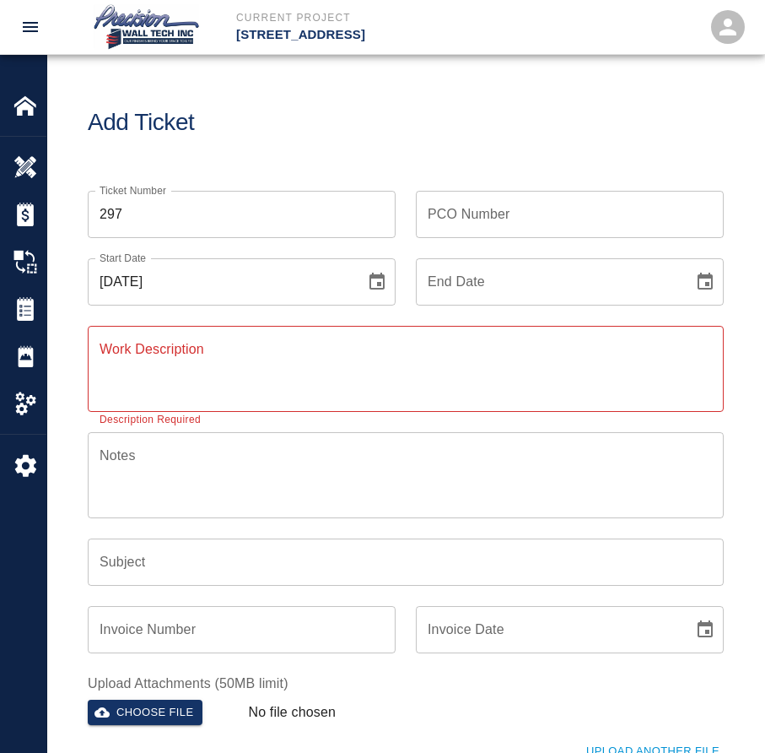
click at [540, 221] on input "PCO Number" at bounding box center [570, 214] width 308 height 47
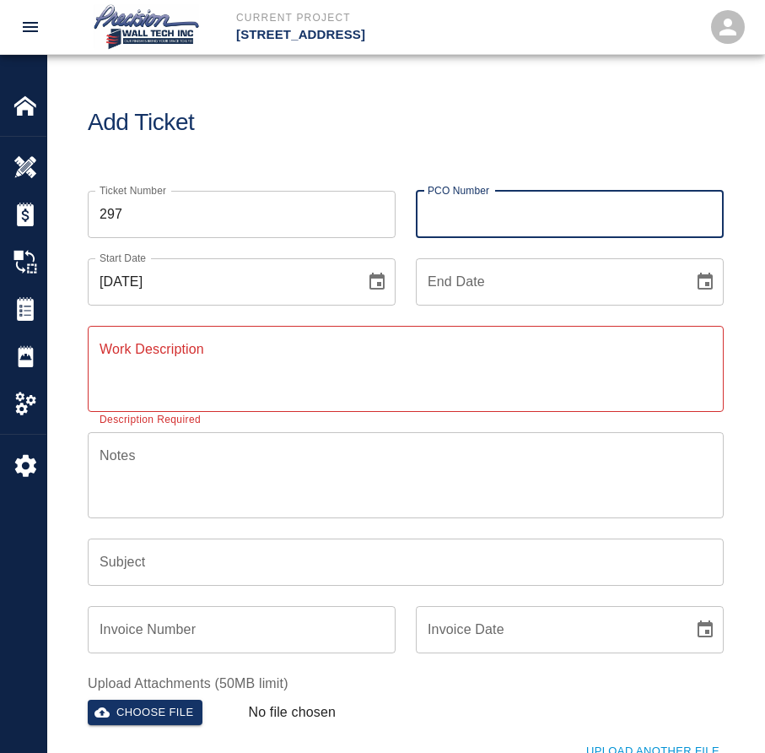
type input "INT-710"
click at [225, 305] on div "Work Description x Work Description Description Required" at bounding box center [395, 358] width 656 height 106
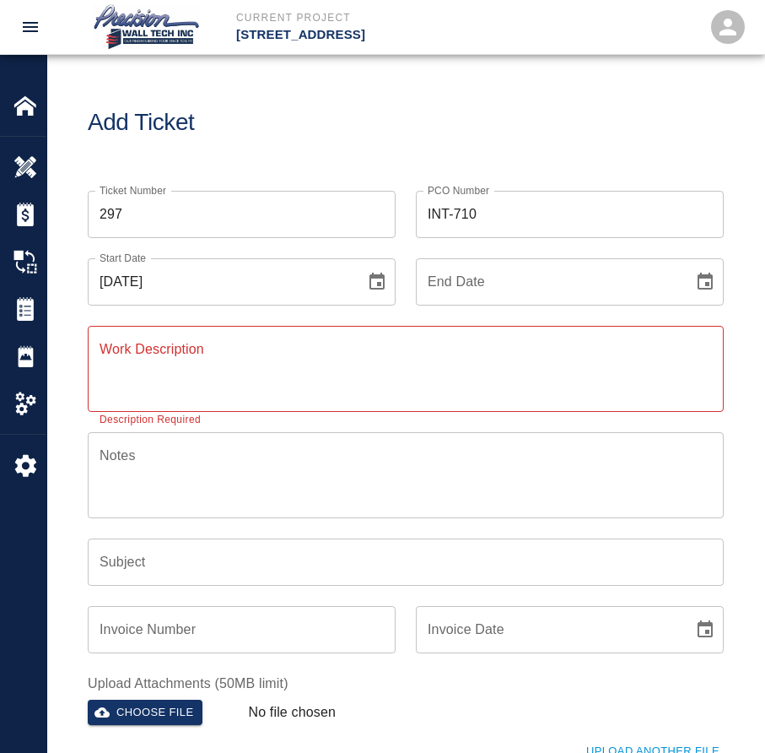
click at [522, 289] on input "End Date" at bounding box center [549, 281] width 266 height 47
click at [688, 265] on button "Choose date" at bounding box center [705, 282] width 34 height 34
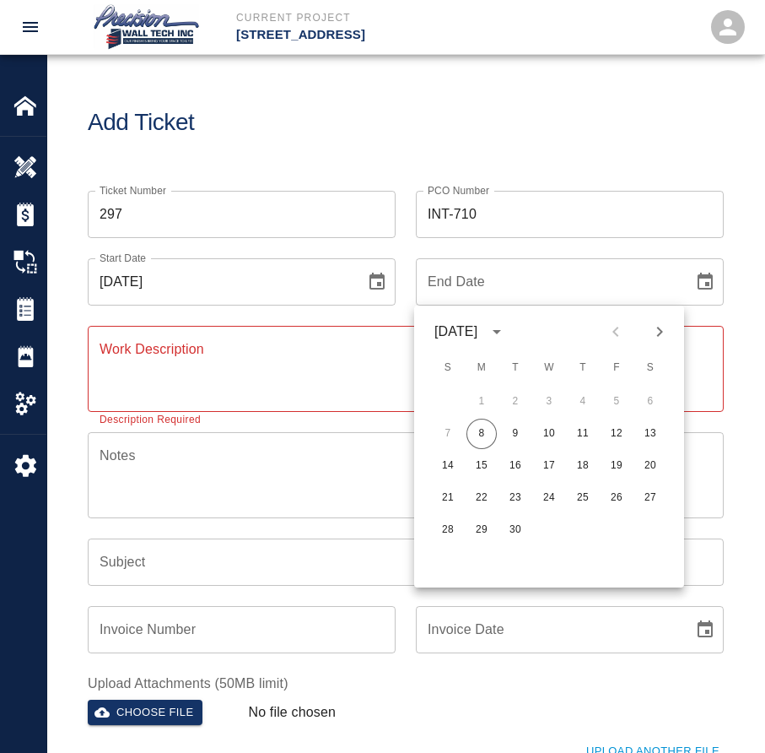
click at [467, 418] on button "8" at bounding box center [482, 433] width 30 height 30
type input "[DATE]"
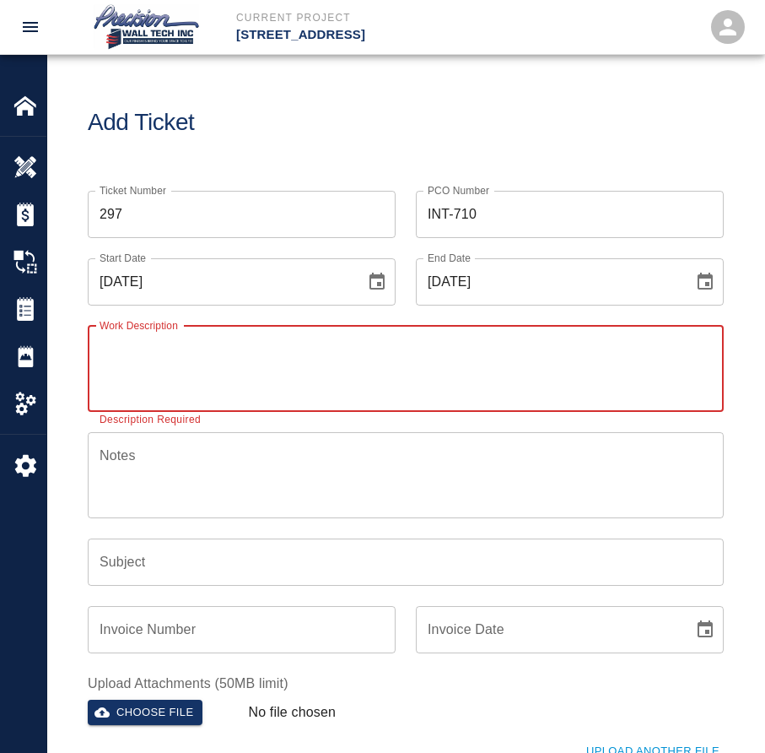
click at [417, 377] on textarea "Work Description" at bounding box center [406, 368] width 612 height 58
paste textarea "Painted walls, ceiling, and metal door frames with the final coat on levels 4, …"
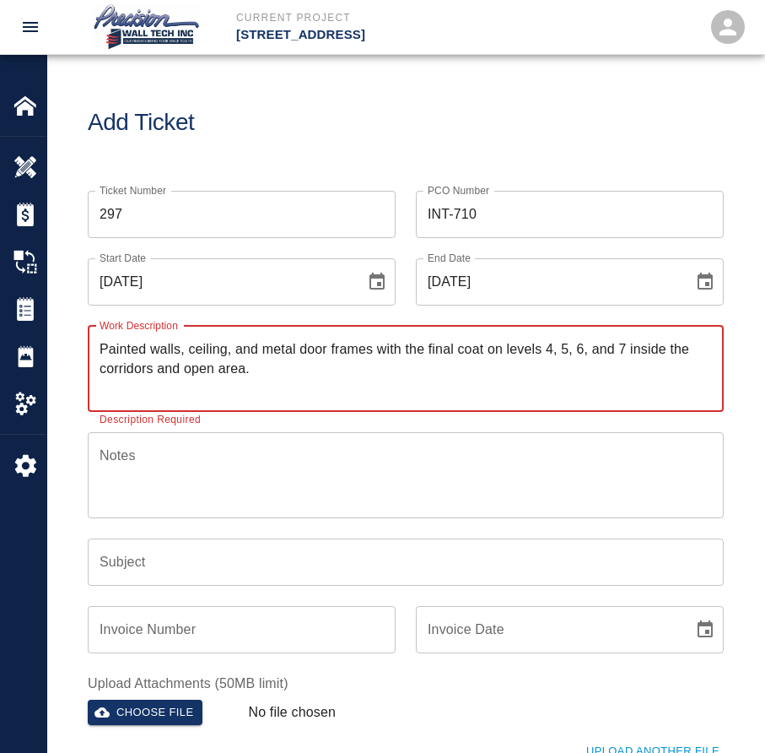
type textarea "Painted walls, ceiling, and metal door frames with the final coat on levels 4, …"
click at [278, 446] on textarea "Notes" at bounding box center [406, 474] width 612 height 58
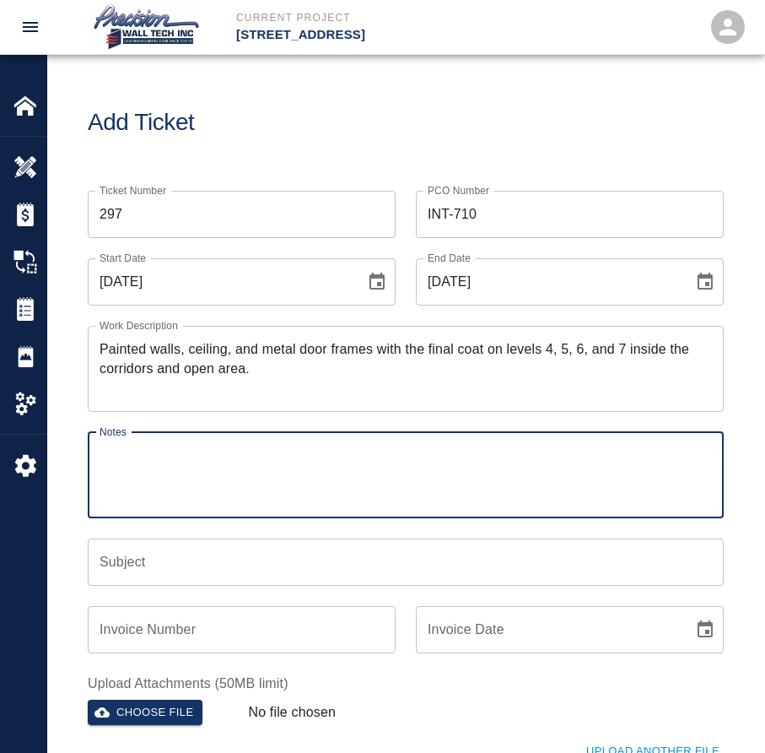
click at [230, 553] on input "Subject" at bounding box center [406, 561] width 636 height 47
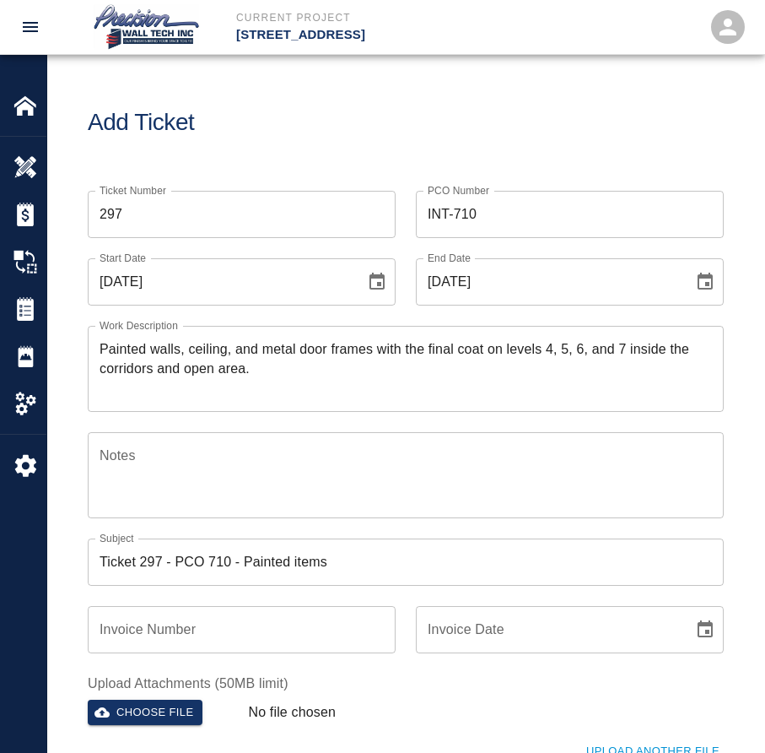
click at [366, 553] on input "Ticket 297 - PCO 710 - Painted items" at bounding box center [406, 561] width 636 height 47
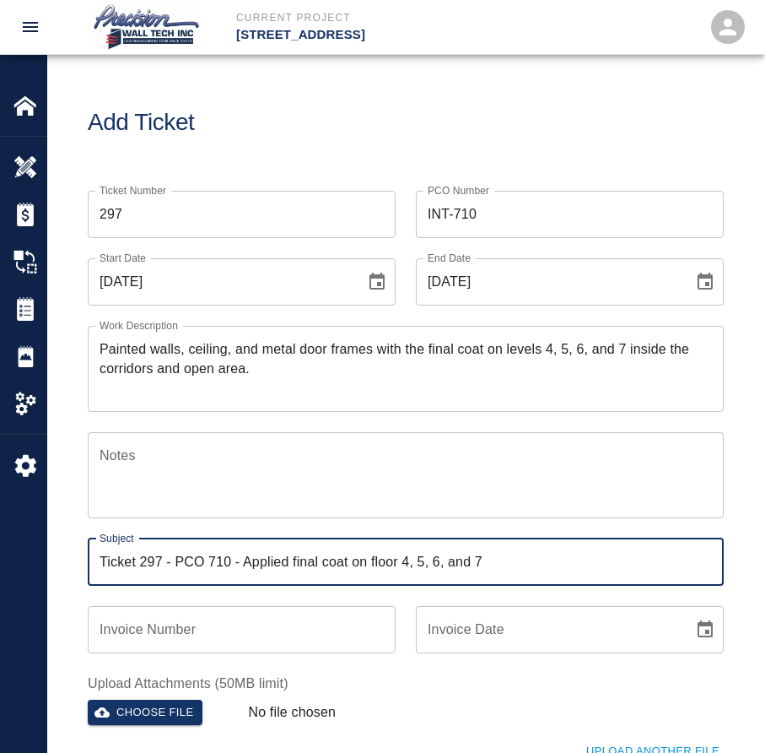
type input "Ticket 297 - PCO 710 - Applied final coat on floor 4, 5, 6, and 7"
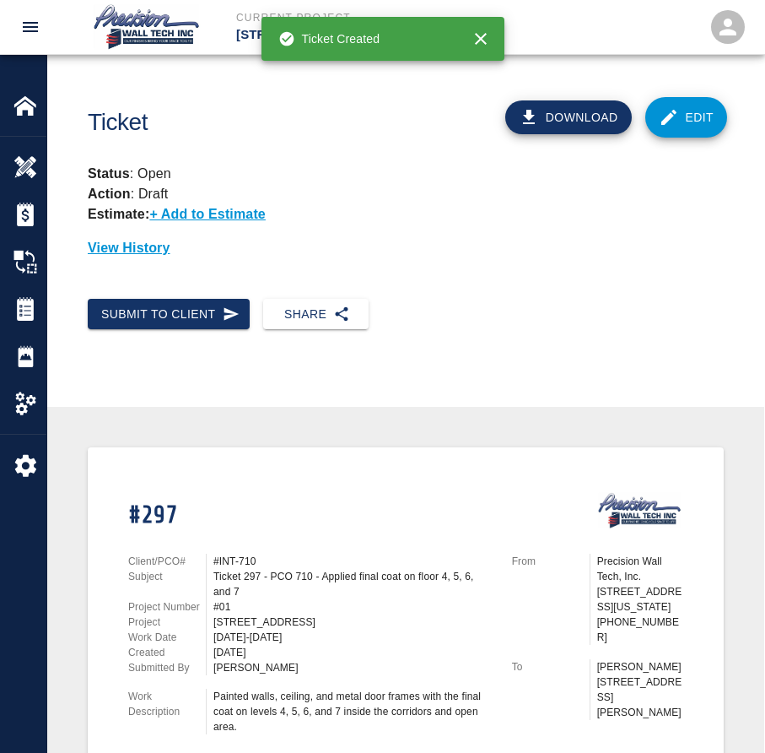
click at [678, 99] on link "Edit" at bounding box center [686, 117] width 83 height 40
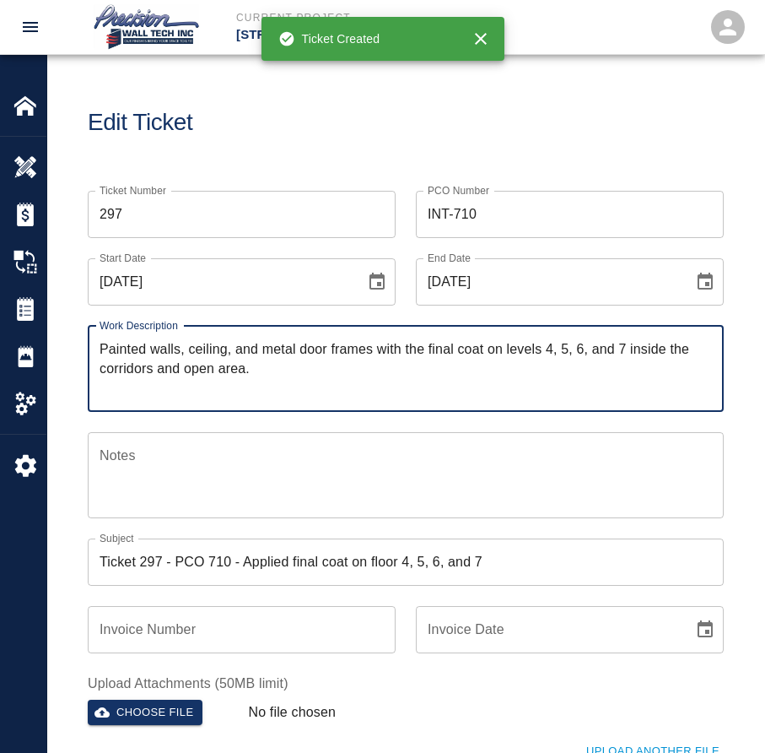
scroll to position [337, 0]
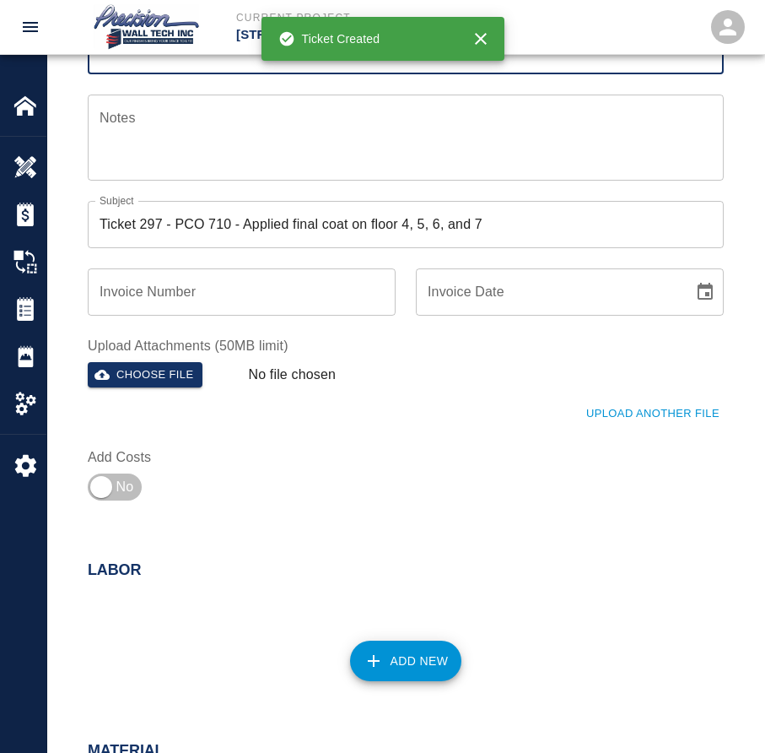
click at [145, 393] on div "Upload Another File" at bounding box center [395, 403] width 656 height 46
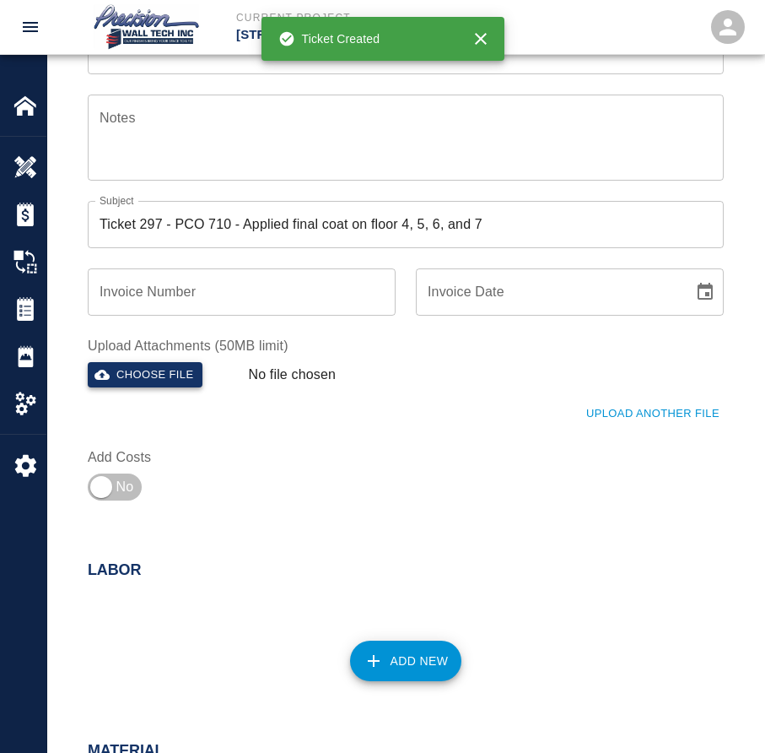
click at [163, 385] on button "Choose file" at bounding box center [145, 375] width 115 height 26
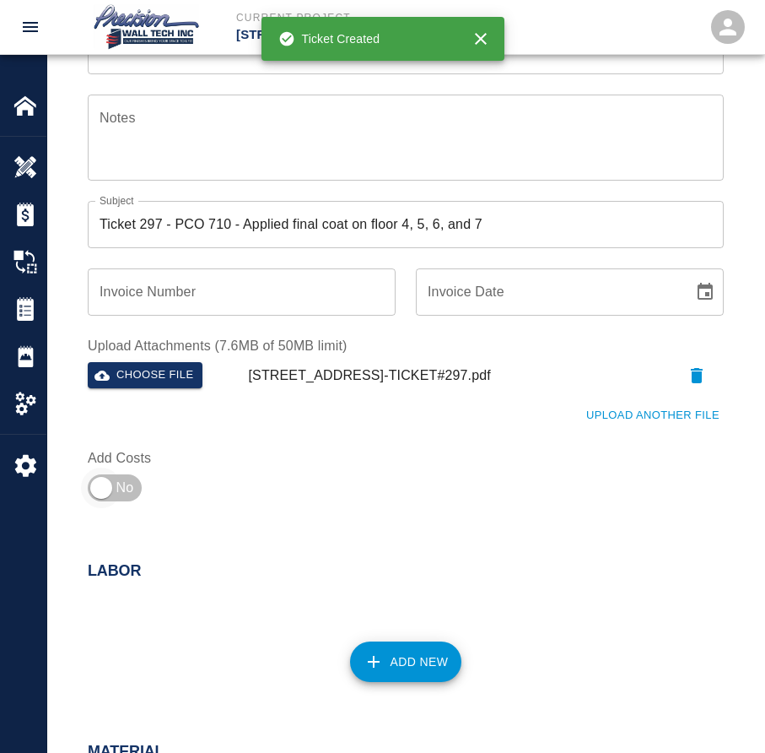
click at [105, 493] on input "checkbox" at bounding box center [100, 487] width 121 height 40
checkbox input "true"
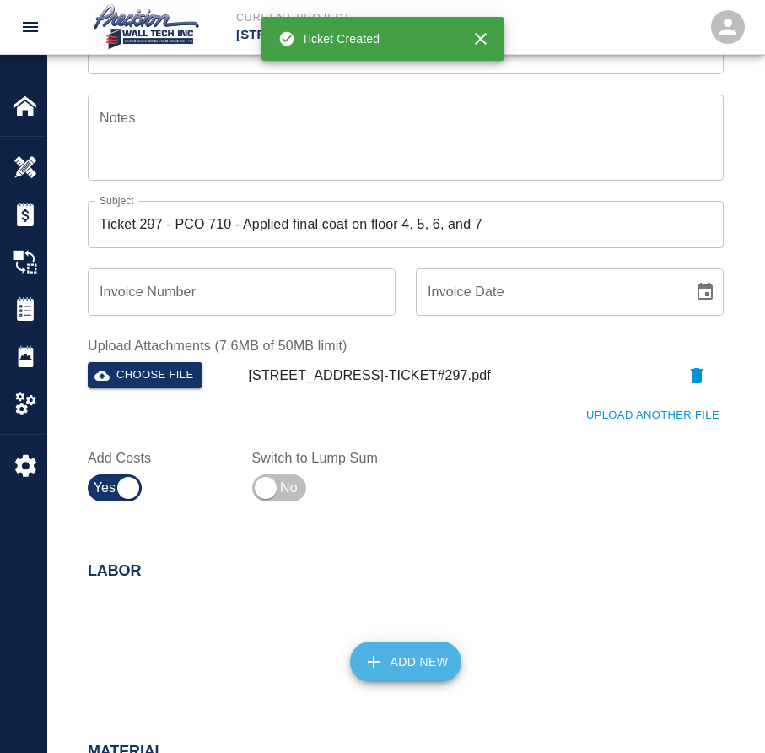
click at [393, 650] on button "Add New" at bounding box center [406, 661] width 112 height 40
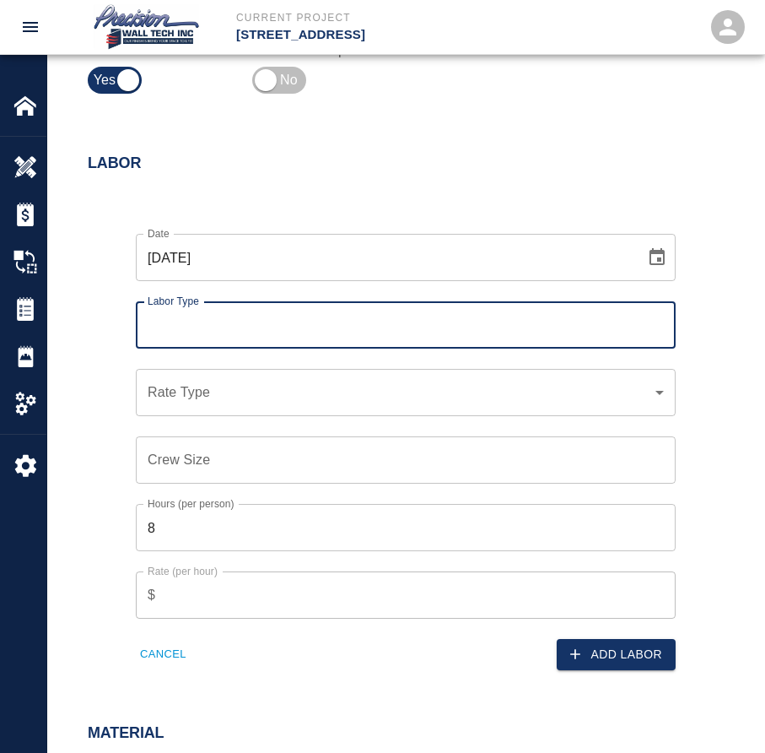
scroll to position [675, 0]
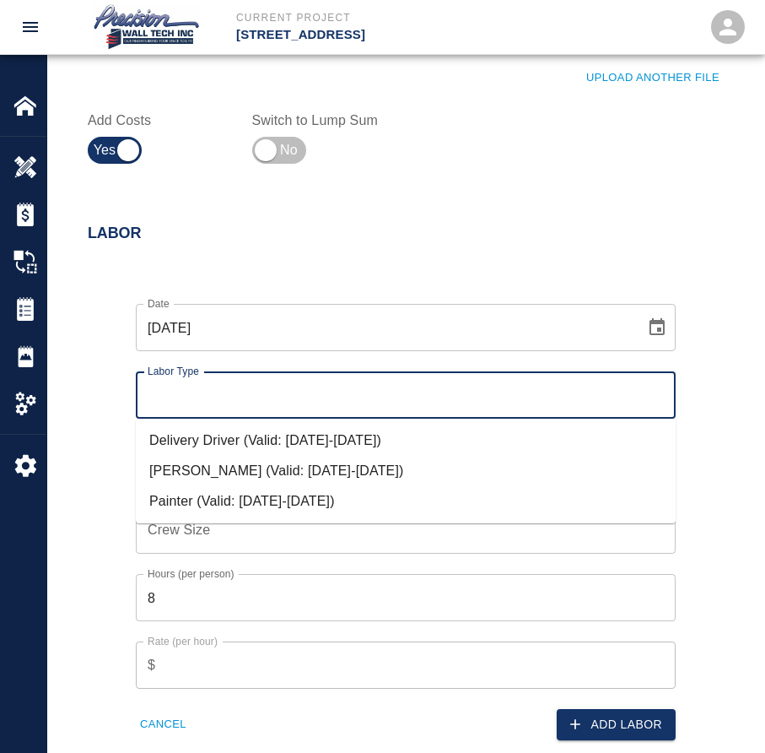
click at [231, 396] on input "Labor Type" at bounding box center [405, 395] width 525 height 32
click at [333, 499] on li "Painter (Valid: [DATE]-[DATE])" at bounding box center [406, 501] width 540 height 30
type input "Painter"
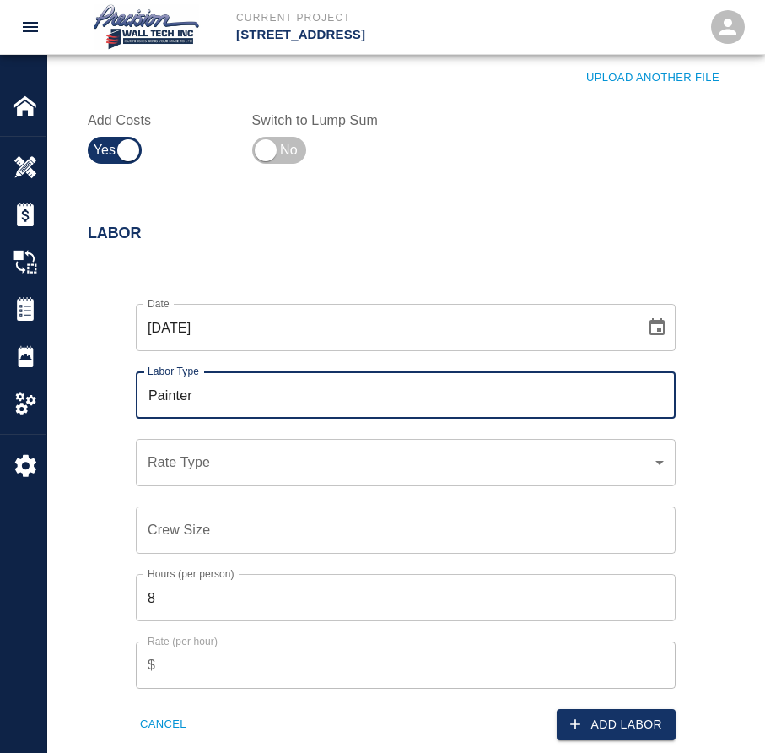
click at [367, 518] on input "Crew Size" at bounding box center [406, 529] width 540 height 47
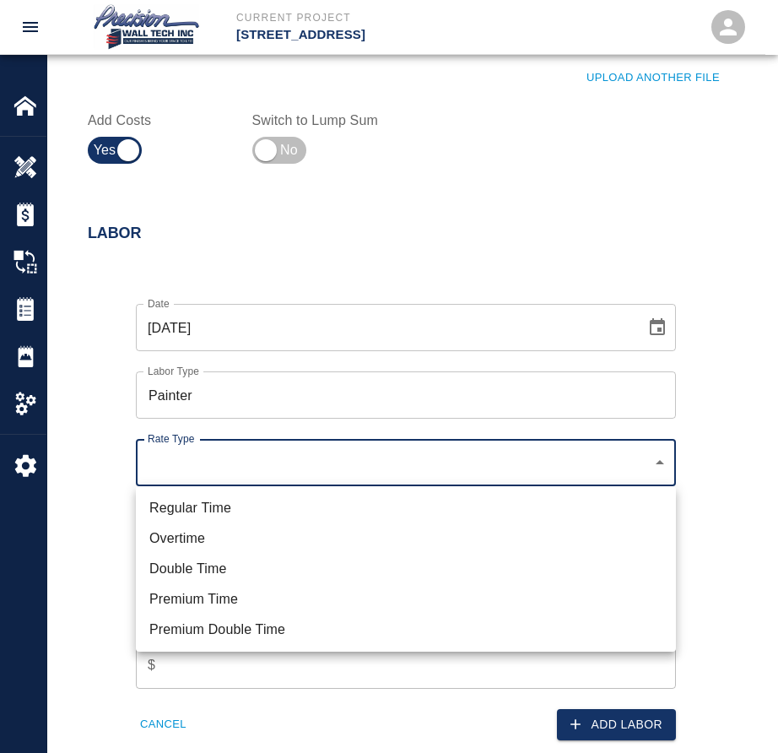
click at [276, 519] on li "Regular Time" at bounding box center [406, 508] width 540 height 30
type input "rate_rt"
type input "75.00"
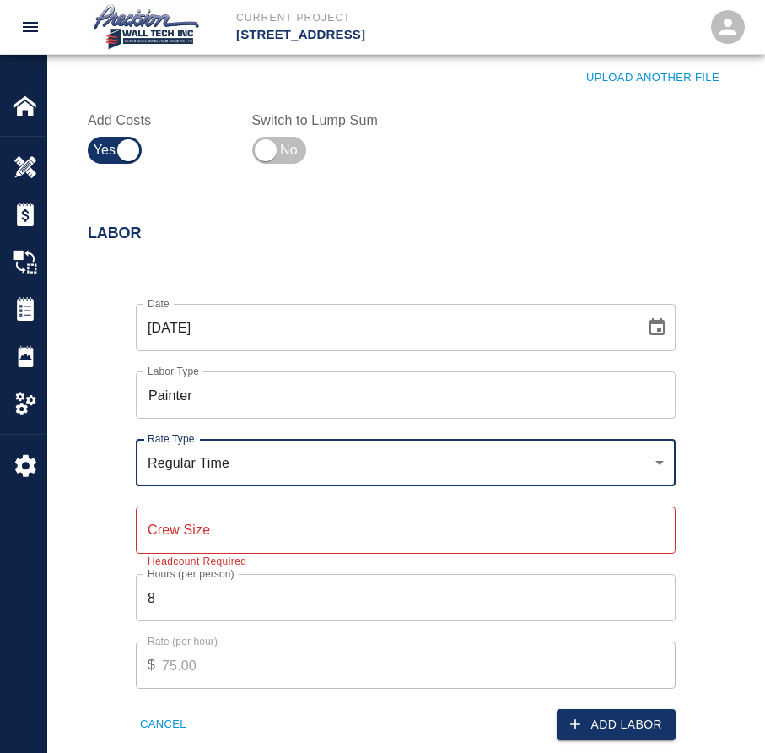
click at [276, 519] on input "Crew Size" at bounding box center [406, 529] width 540 height 47
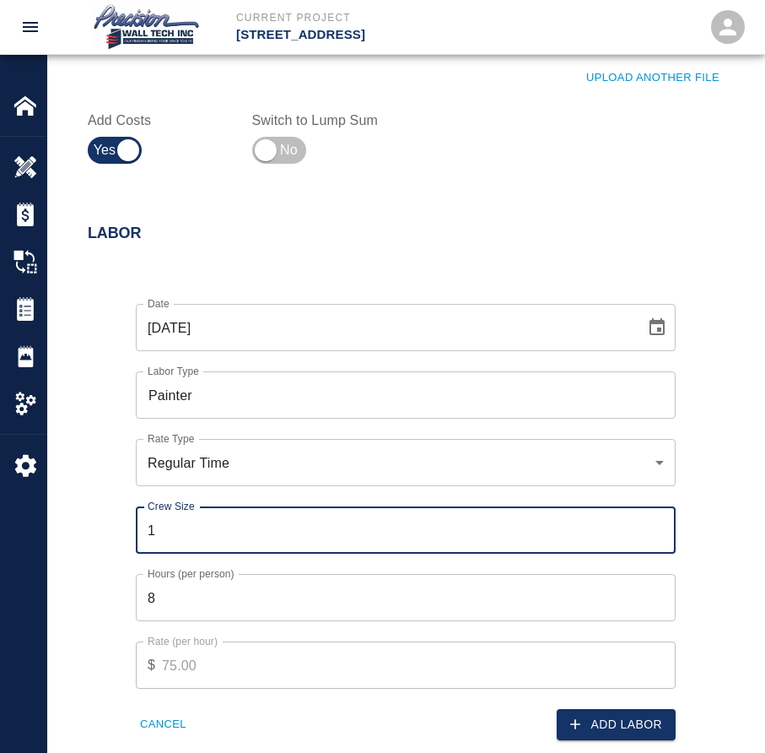
type input "2"
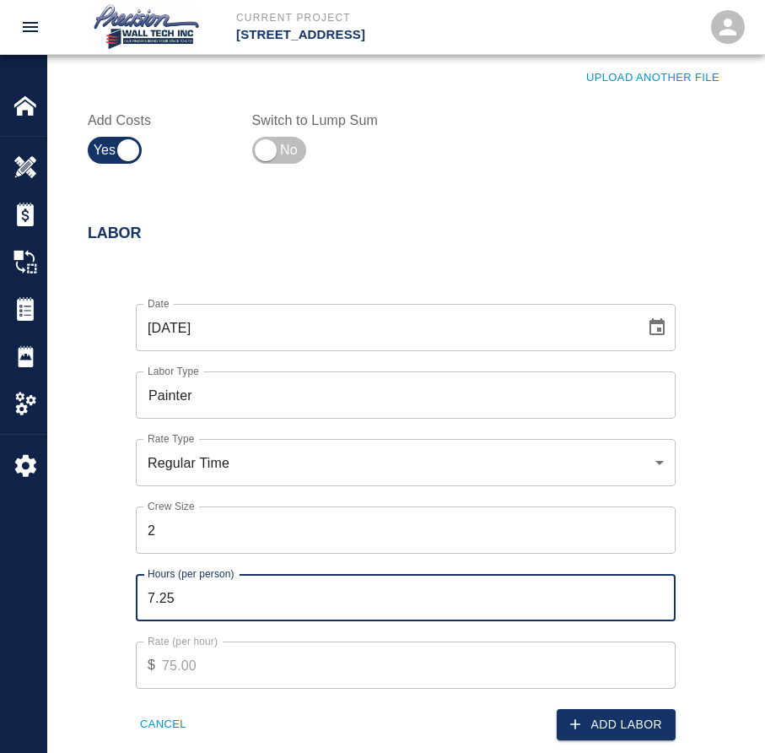
type input "7"
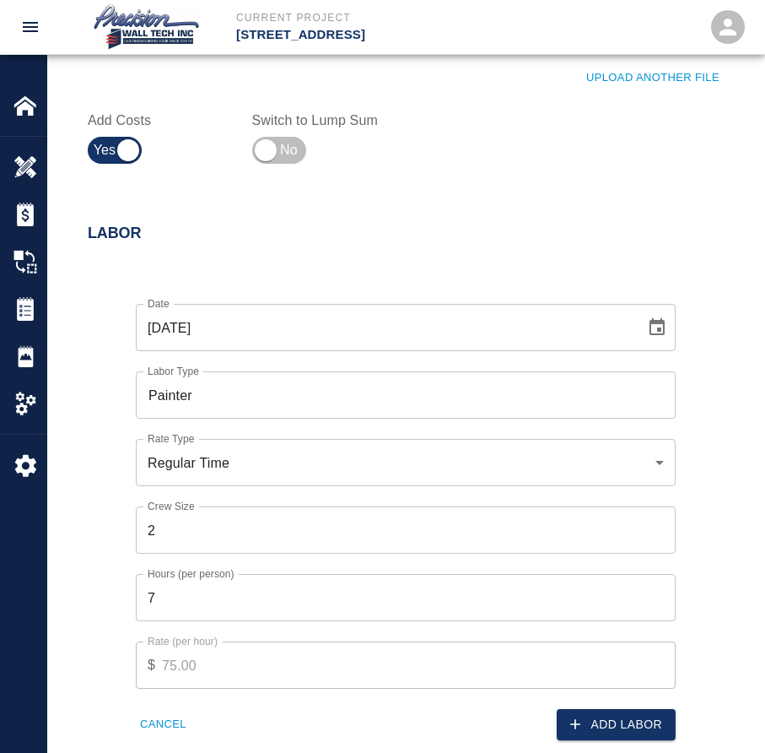
scroll to position [1191, 0]
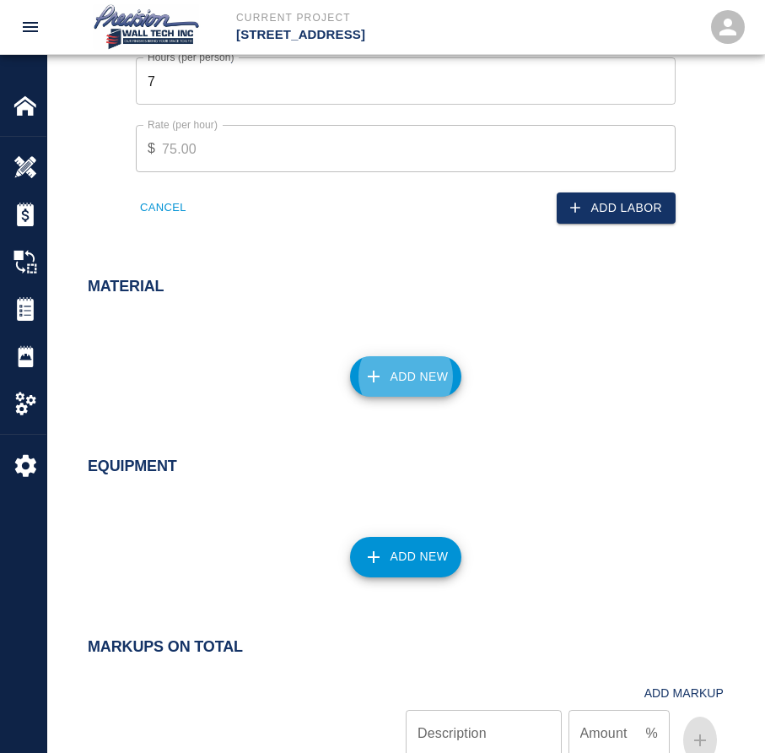
click button "Add New" at bounding box center [406, 376] width 112 height 40
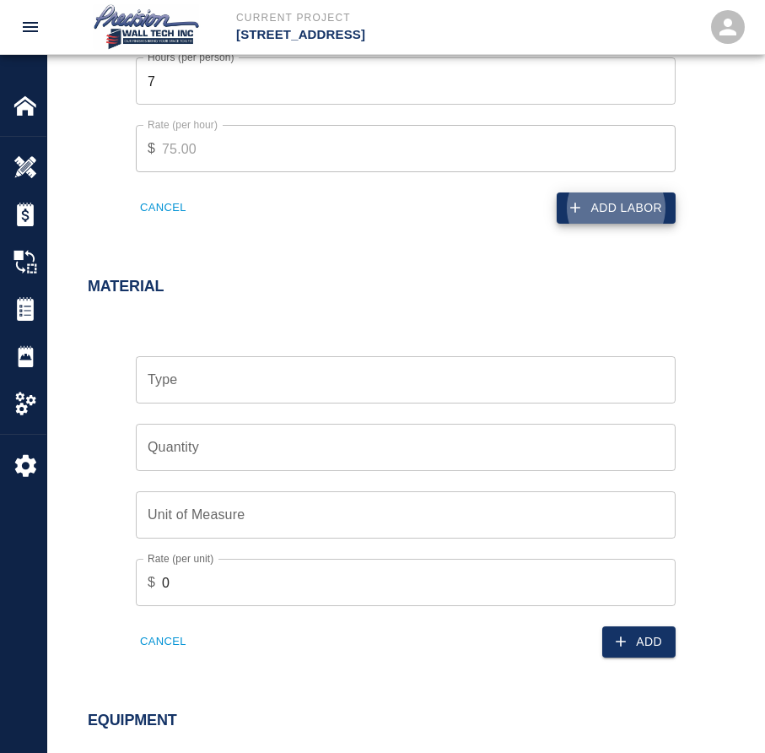
click button "Add Labor" at bounding box center [616, 207] width 119 height 31
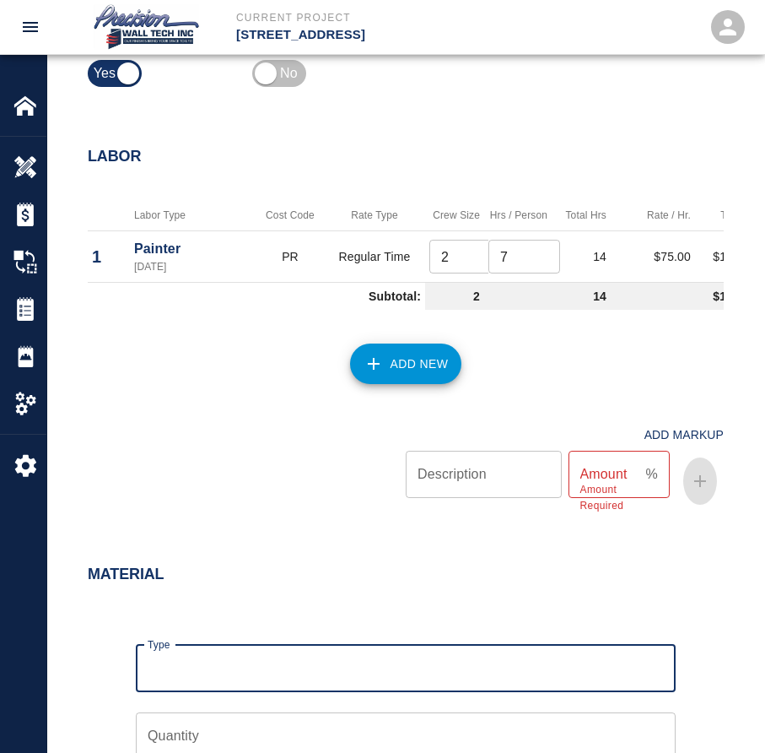
scroll to position [771, 0]
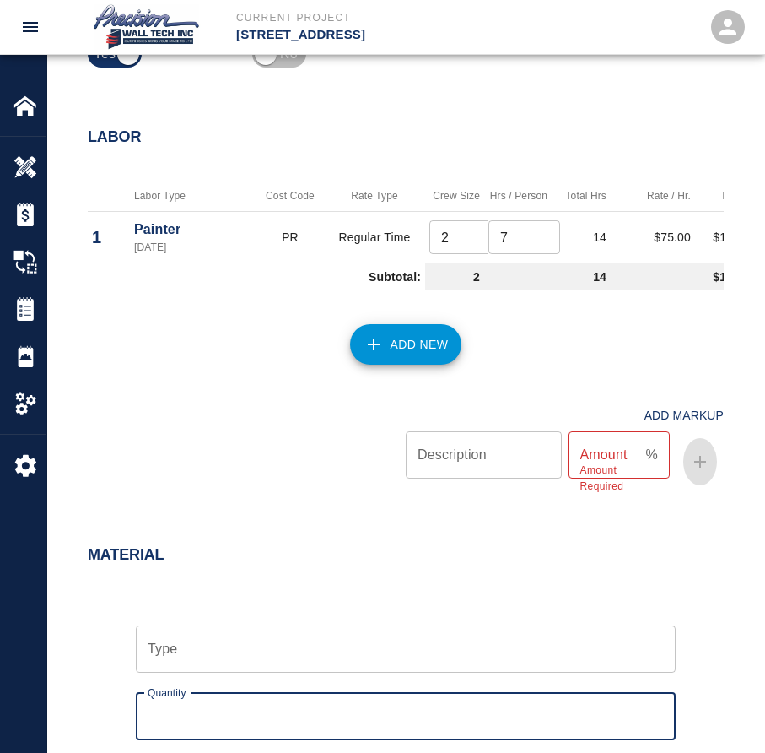
type input "1"
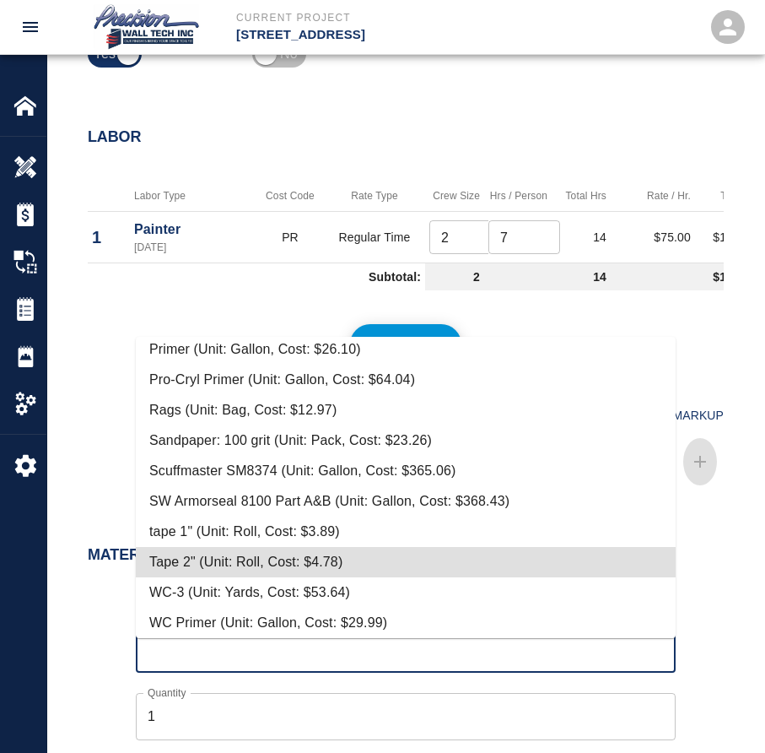
scroll to position [7, 0]
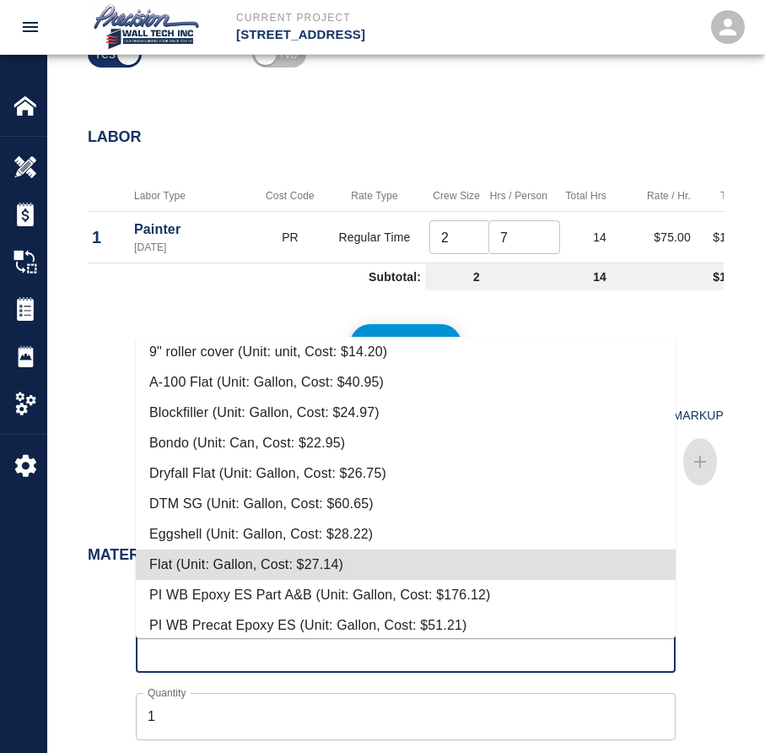
type input "Flat (Unit: Gallon, Cost: $27.14)"
type input "Gallon"
type input "27.14"
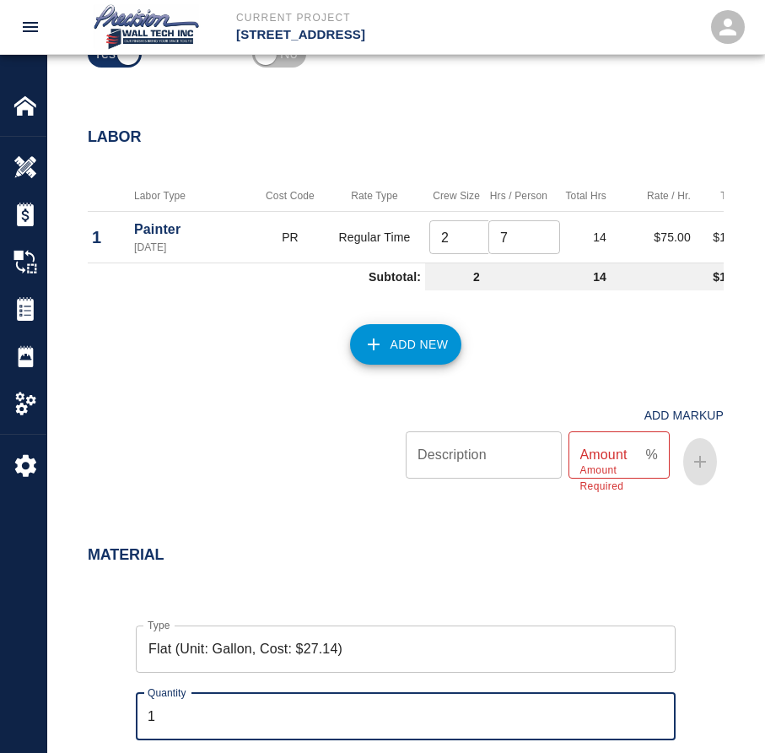
scroll to position [1191, 0]
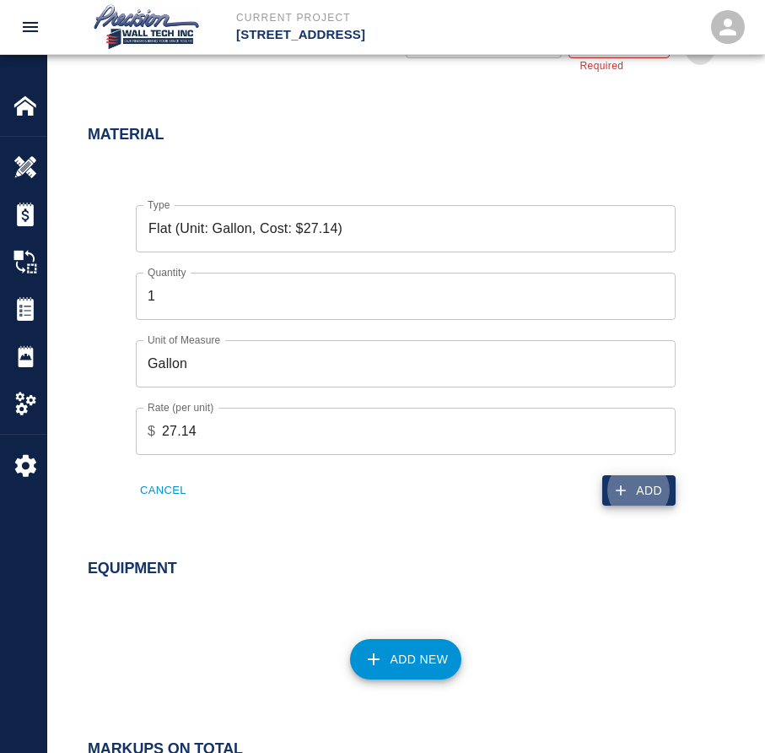
click button "Add" at bounding box center [638, 490] width 73 height 31
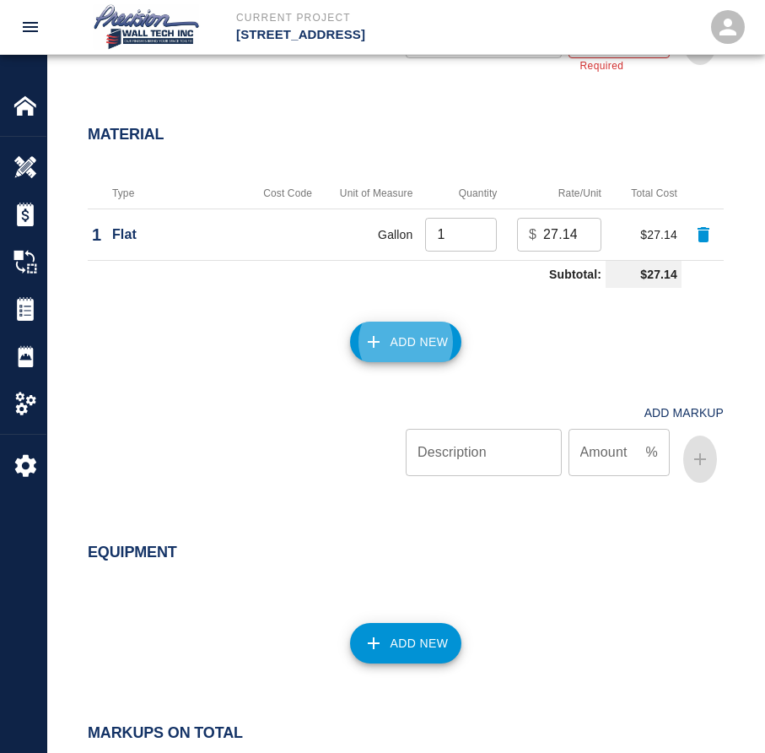
click button "Add New" at bounding box center [406, 341] width 112 height 40
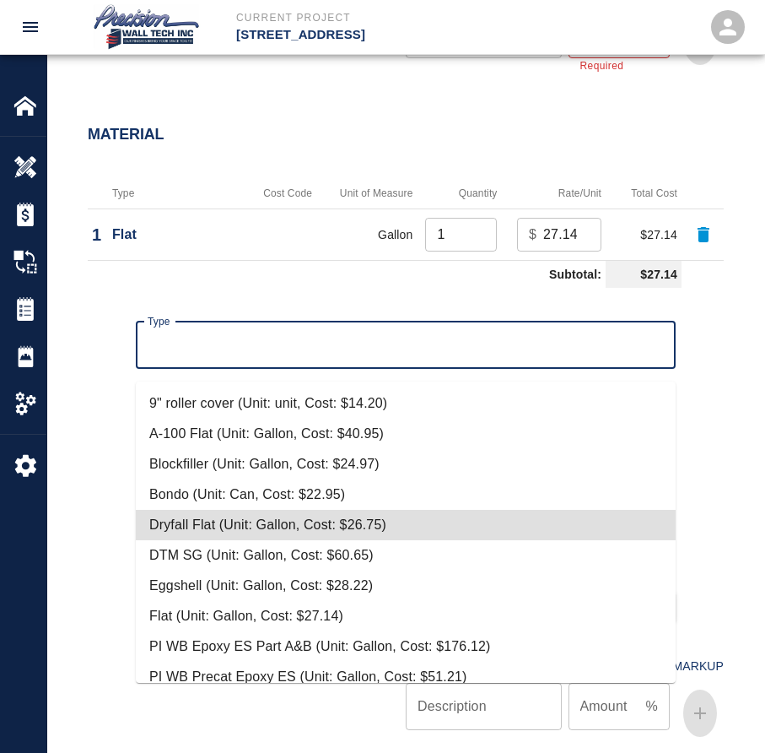
type input "Dryfall Flat (Unit: Gallon, Cost: $26.75)"
type input "Gallon"
type input "26.75"
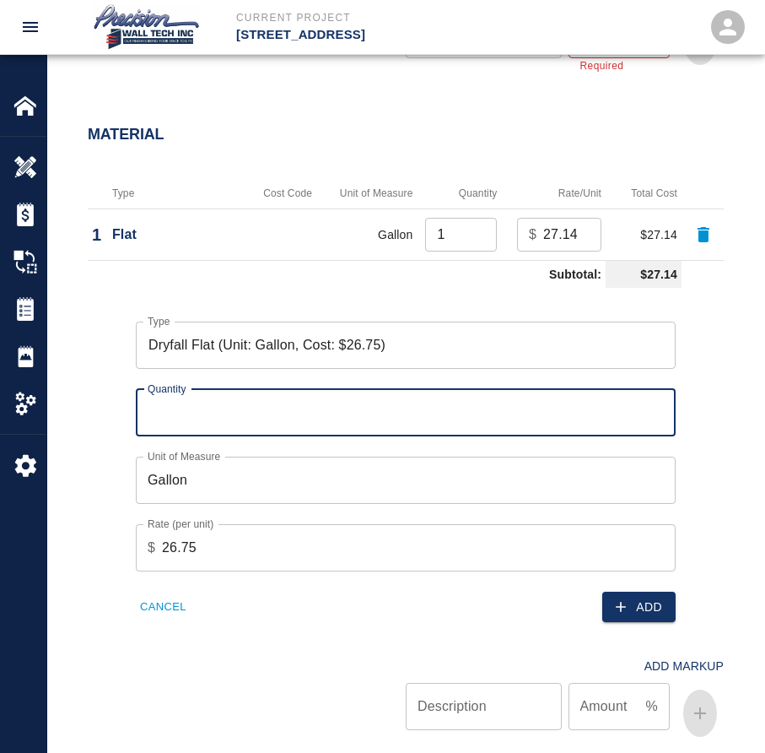
type input "1"
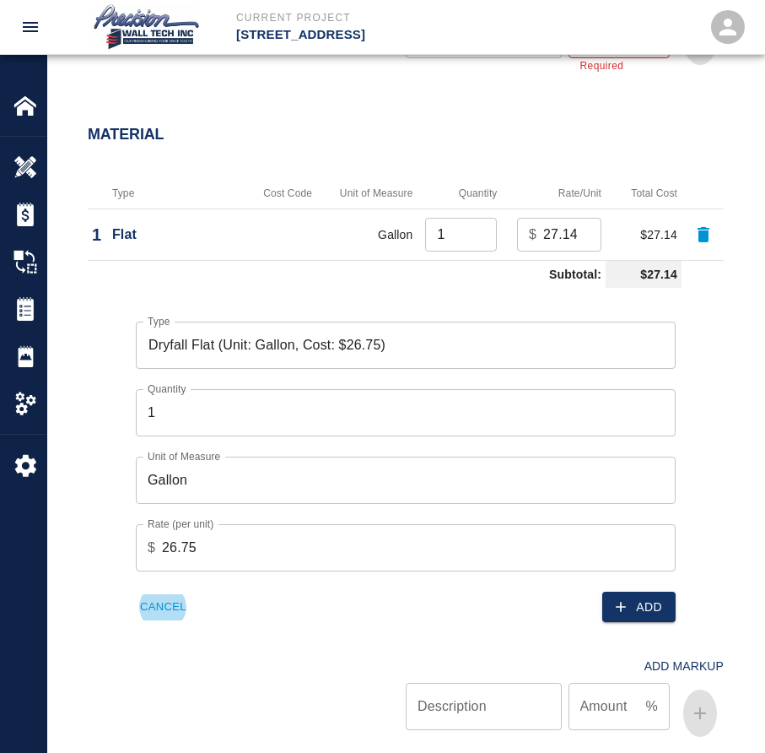
click button "Add" at bounding box center [638, 606] width 73 height 31
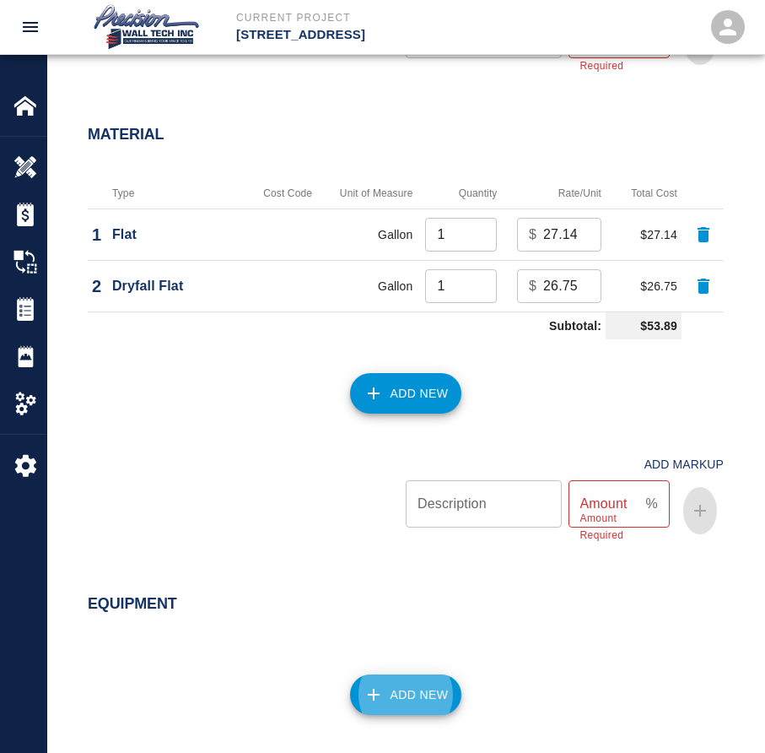
scroll to position [1572, 0]
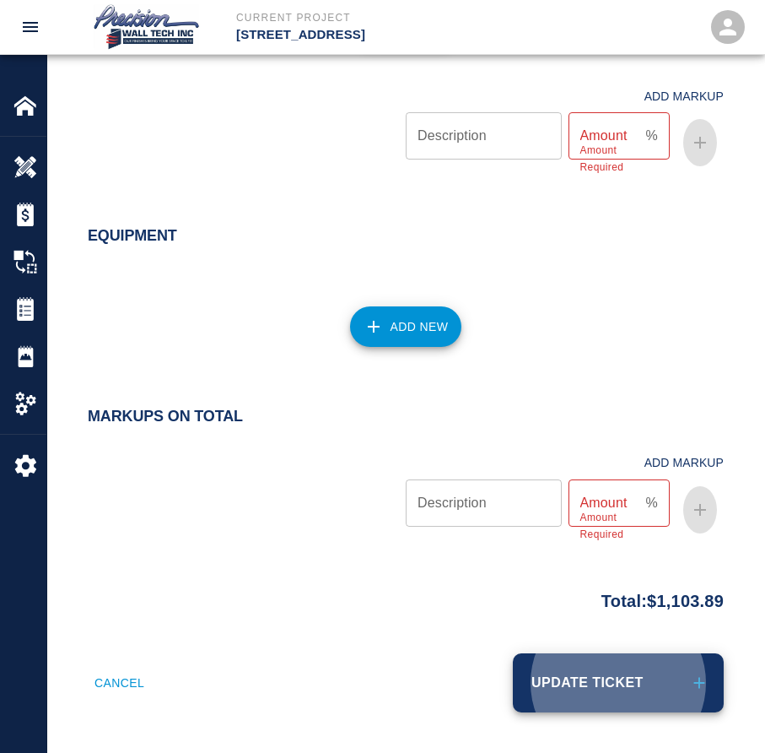
click at [513, 653] on button "Update Ticket" at bounding box center [618, 682] width 211 height 59
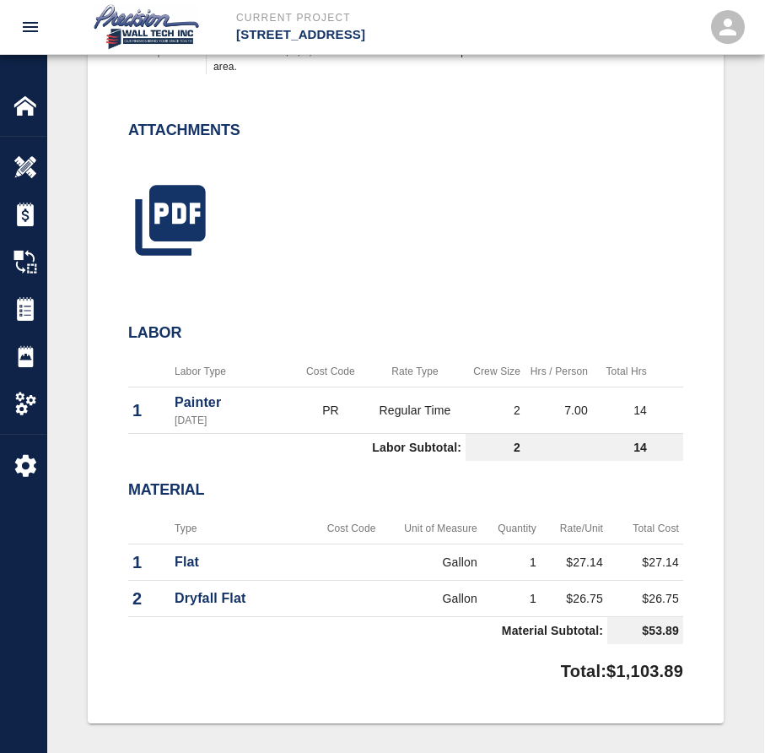
scroll to position [337, 0]
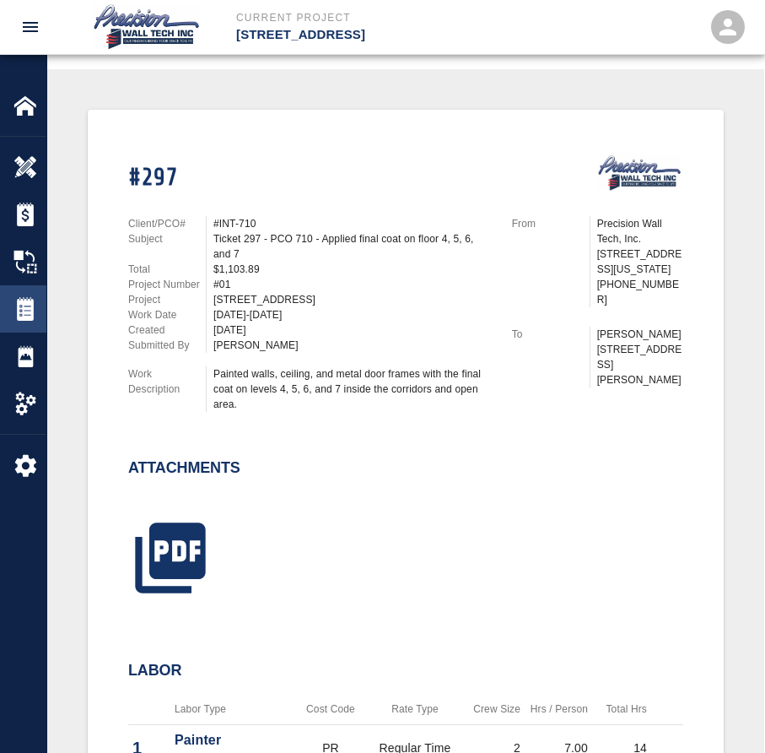
click at [24, 303] on img at bounding box center [25, 309] width 24 height 24
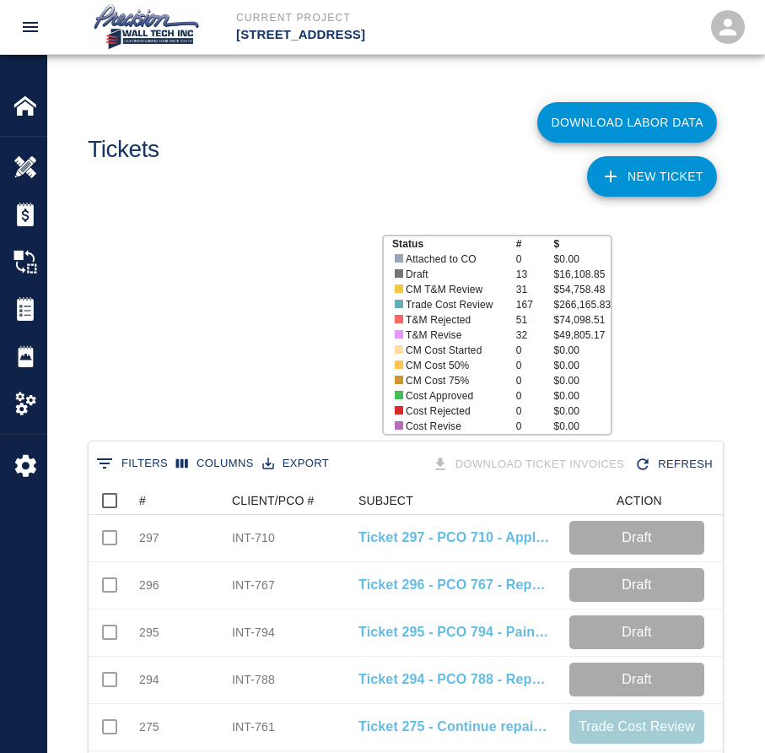
scroll to position [972, 622]
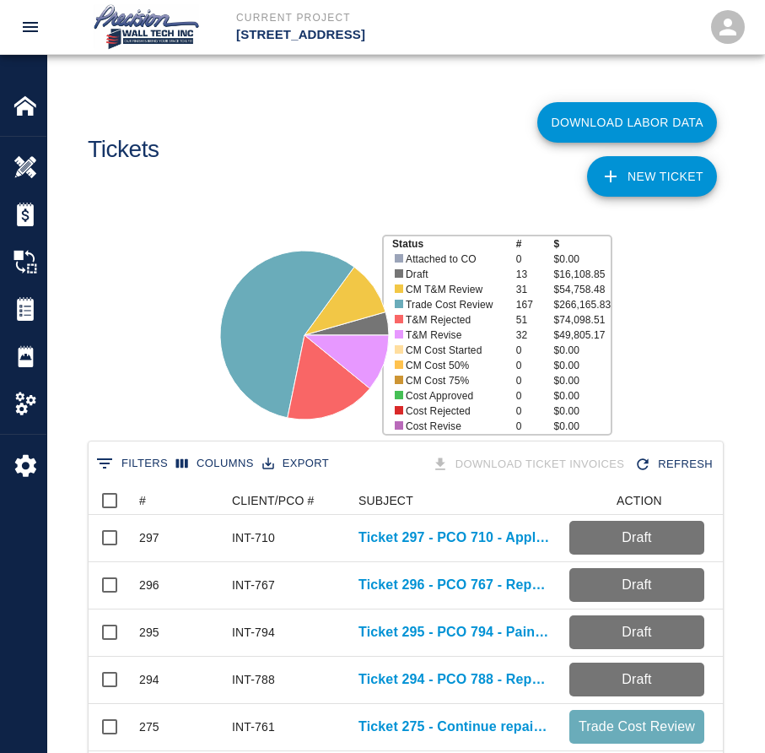
click at [699, 196] on link "NEW TICKET" at bounding box center [652, 176] width 130 height 40
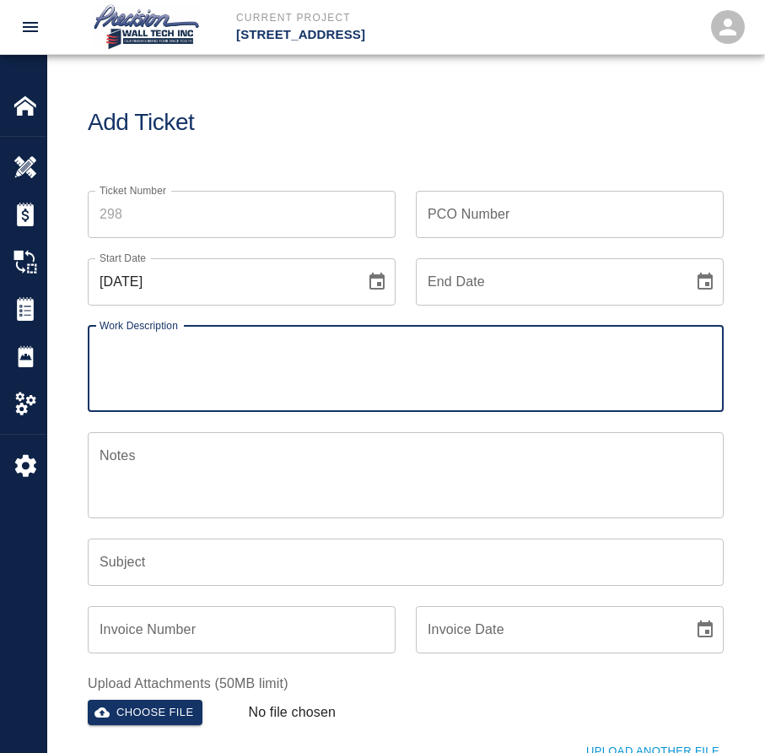
click at [238, 235] on input "Ticket Number" at bounding box center [242, 214] width 308 height 47
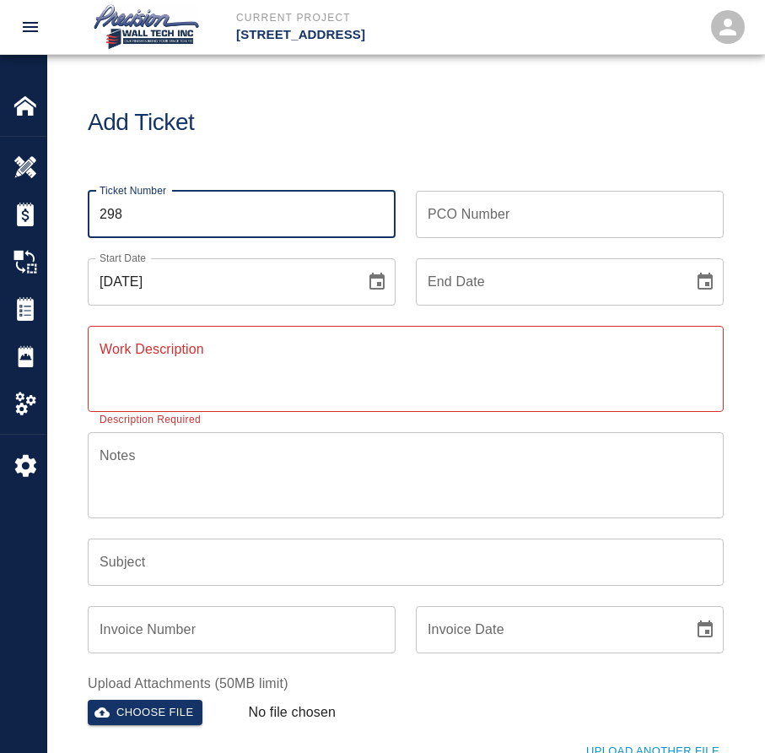
type input "298"
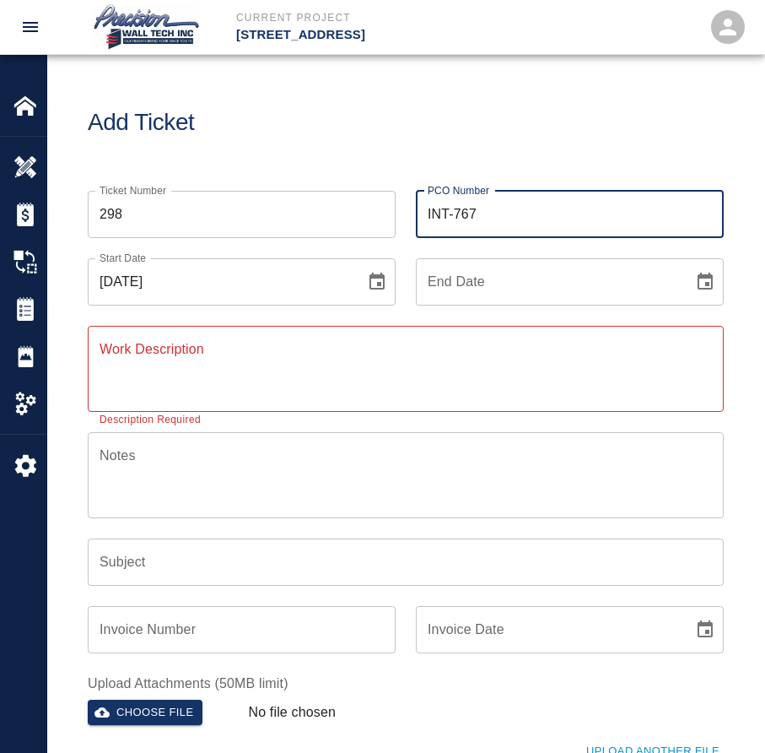
type input "INT-767"
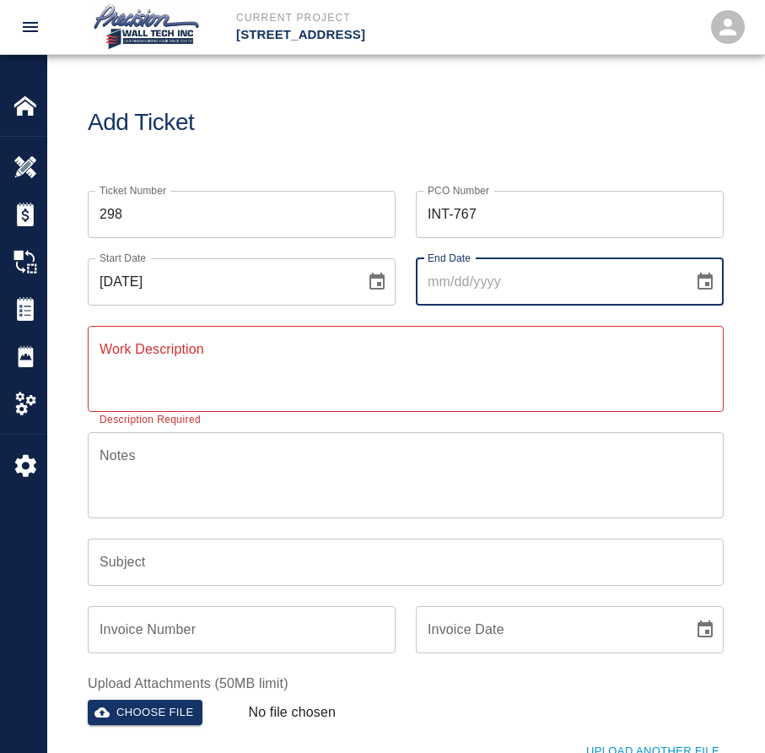
click at [688, 265] on button "Choose date" at bounding box center [705, 282] width 34 height 34
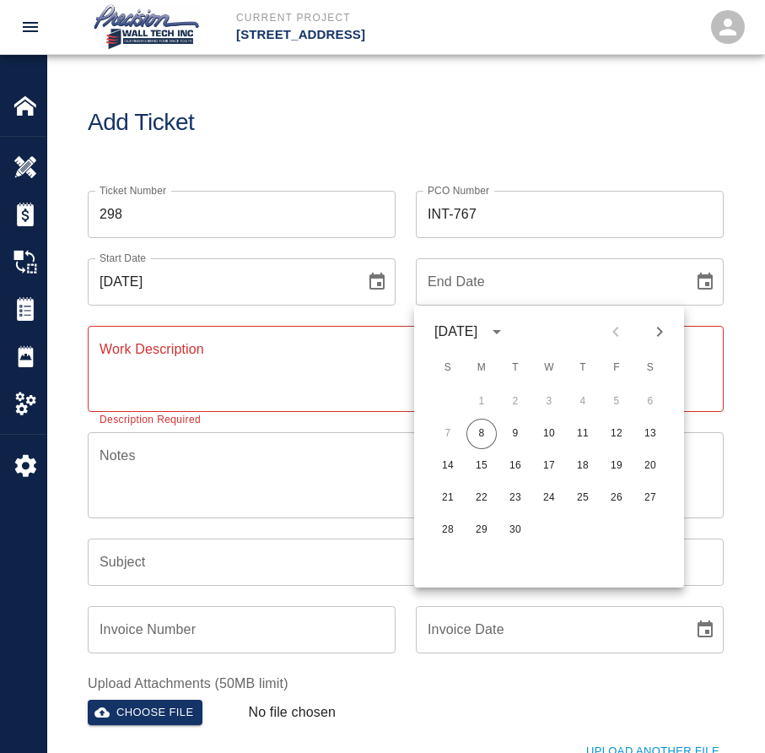
click at [467, 418] on button "8" at bounding box center [482, 433] width 30 height 30
type input "[DATE]"
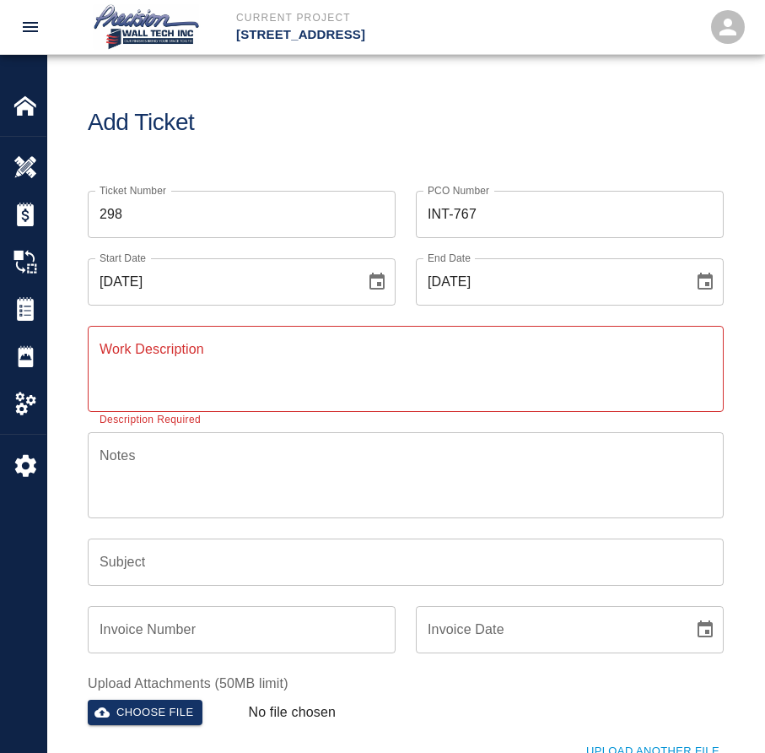
click at [245, 347] on textarea "Work Description" at bounding box center [406, 368] width 612 height 58
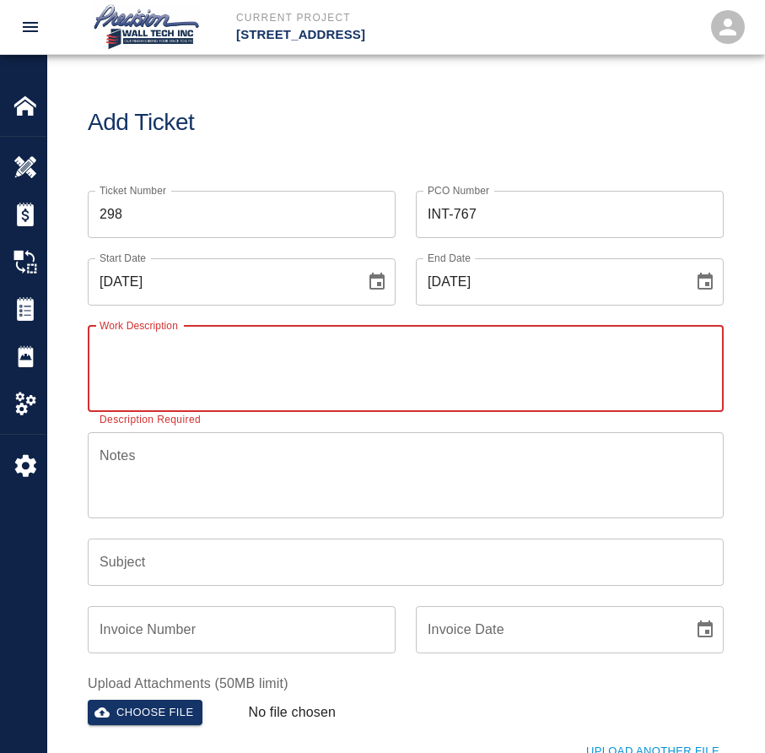
paste textarea "Repainted the CMU walls and inside loading dock 115 on the first floor due to d…"
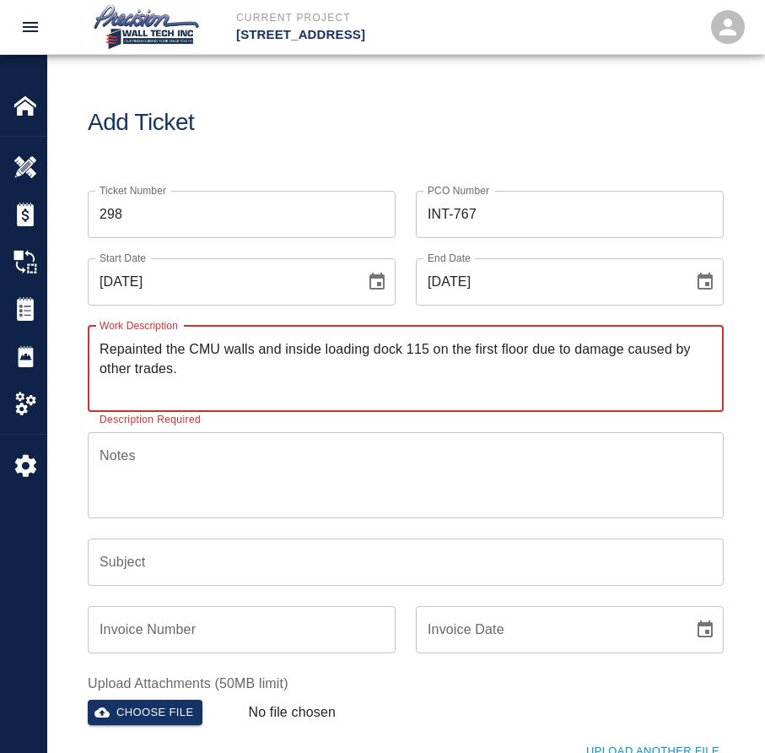
type textarea "Repainted the CMU walls and inside loading dock 115 on the first floor due to d…"
click at [156, 554] on input "Subject" at bounding box center [406, 561] width 636 height 47
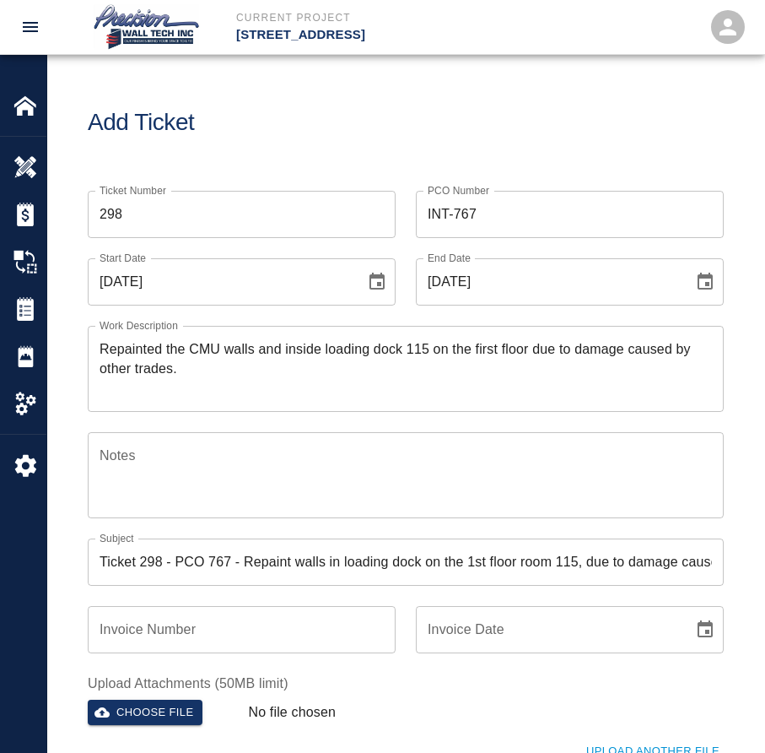
click at [249, 569] on input "Ticket 298 - PCO 767 - Repaint walls in loading dock on the 1st floor room 115,…" at bounding box center [406, 561] width 636 height 47
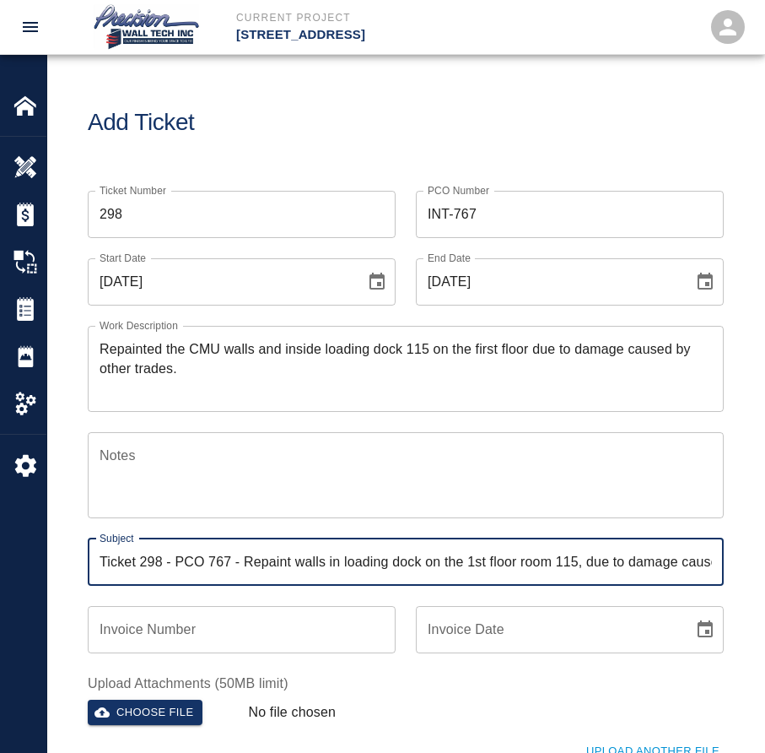
scroll to position [0, 78]
drag, startPoint x: 240, startPoint y: 557, endPoint x: 1033, endPoint y: 621, distance: 794.7
click at [765, 621] on html "Current Project [STREET_ADDRESS] Home [STREET_ADDRESS] Overview Estimates Chang…" at bounding box center [382, 376] width 765 height 753
paste input "Repaint walls in loading dock on the 1st floor, room 115, due to damage caused …"
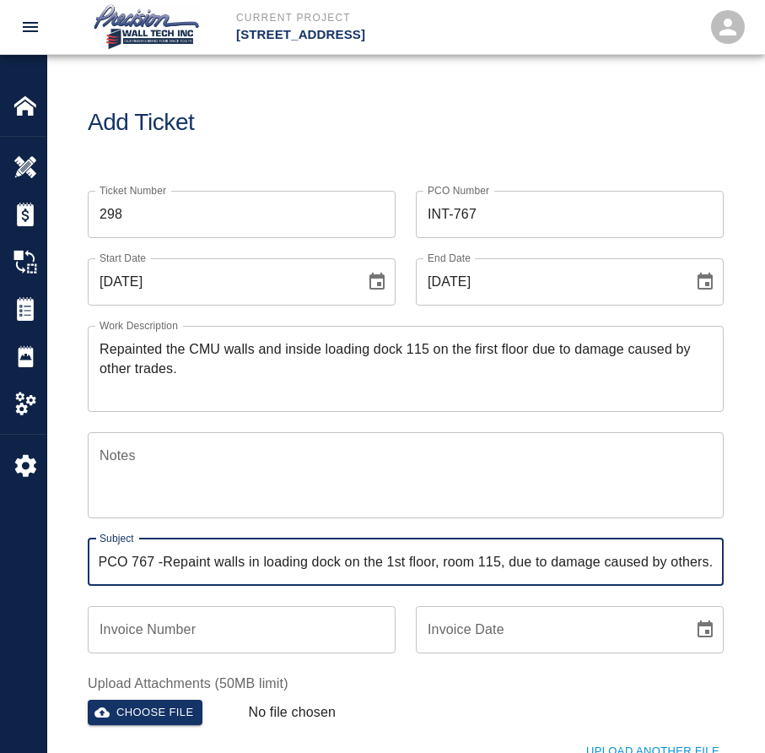
click at [162, 566] on input "Ticket 298 - PCO 767 -Repaint walls in loading dock on the 1st floor, room 115,…" at bounding box center [406, 561] width 636 height 47
type input "Ticket 298 - PCO 767 - Repaint walls in loading dock on the 1st floor, room 115…"
click at [230, 624] on input "Invoice Number" at bounding box center [242, 629] width 308 height 47
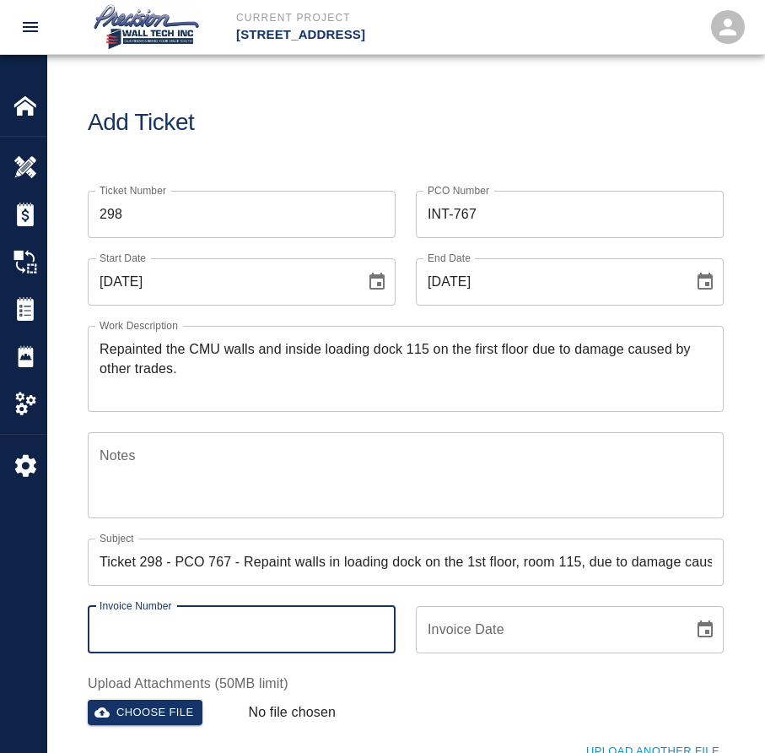
scroll to position [337, 0]
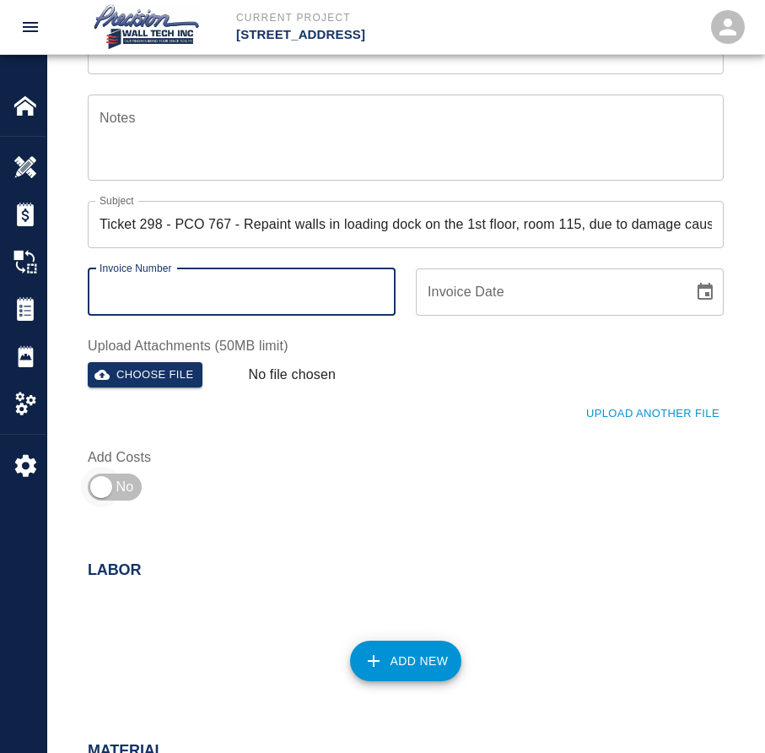
click at [127, 495] on input "checkbox" at bounding box center [100, 487] width 121 height 40
checkbox input "true"
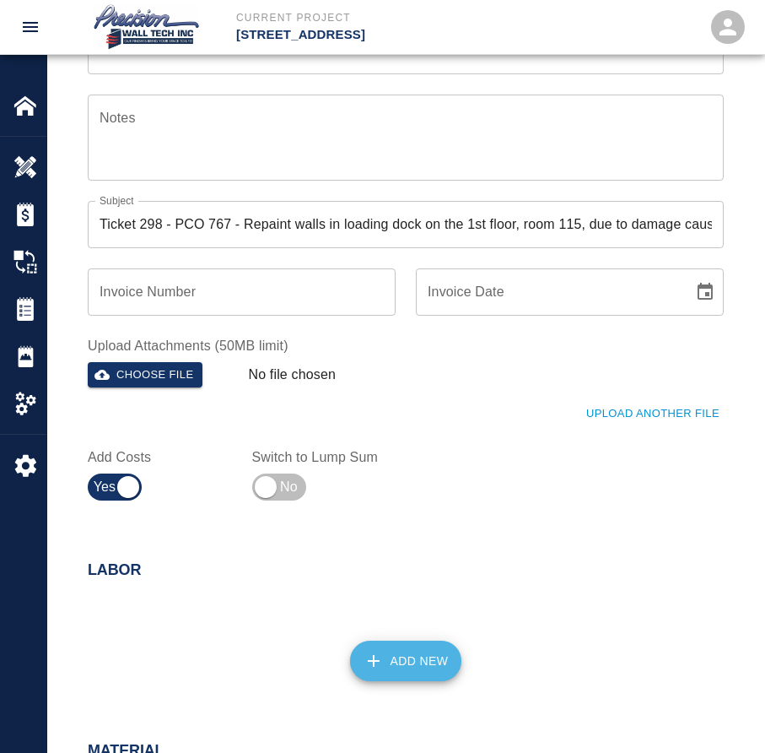
click at [384, 671] on button "Add New" at bounding box center [406, 660] width 112 height 40
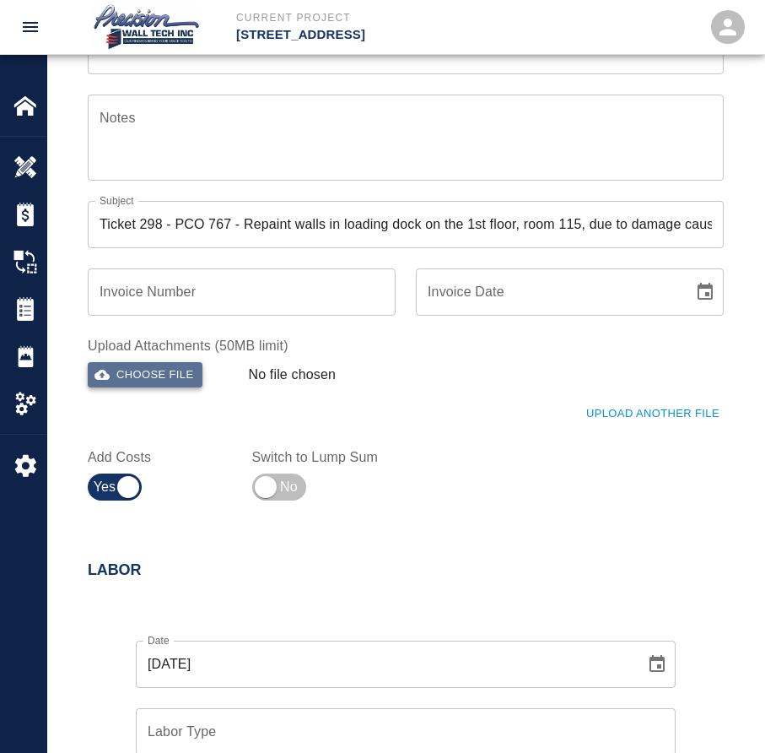
click at [178, 372] on button "Choose file" at bounding box center [145, 375] width 115 height 26
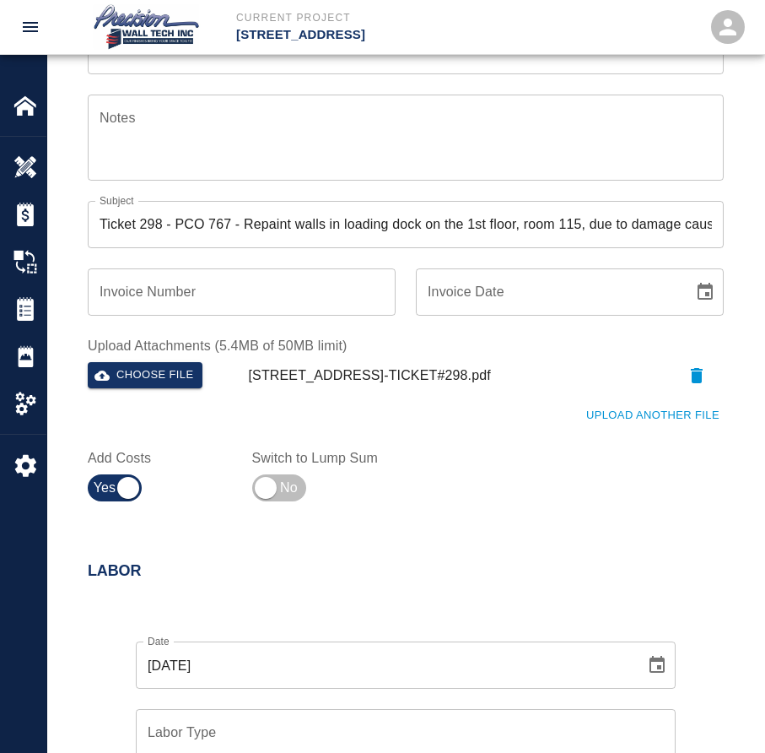
scroll to position [675, 0]
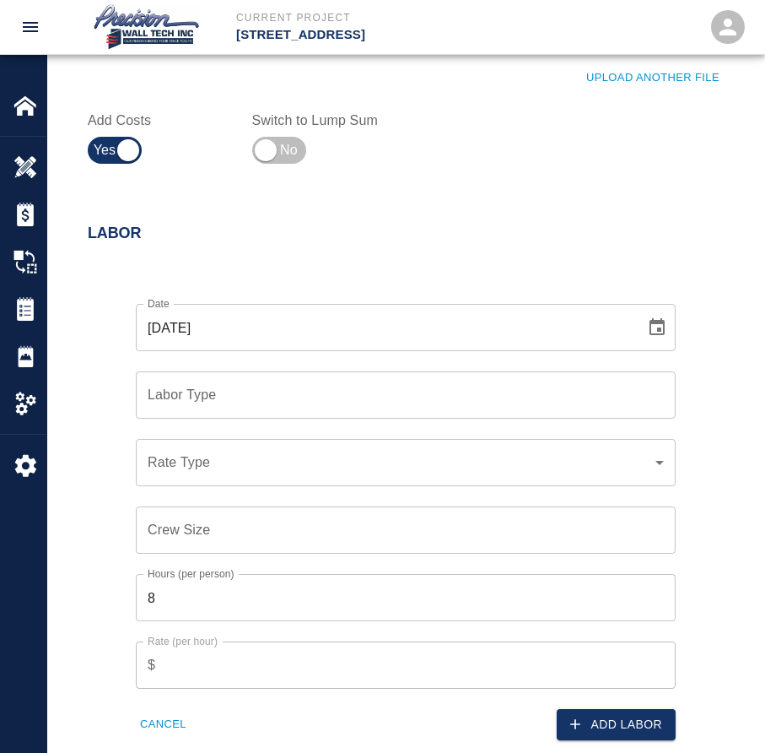
click at [222, 418] on div "Labor Type" at bounding box center [406, 394] width 540 height 47
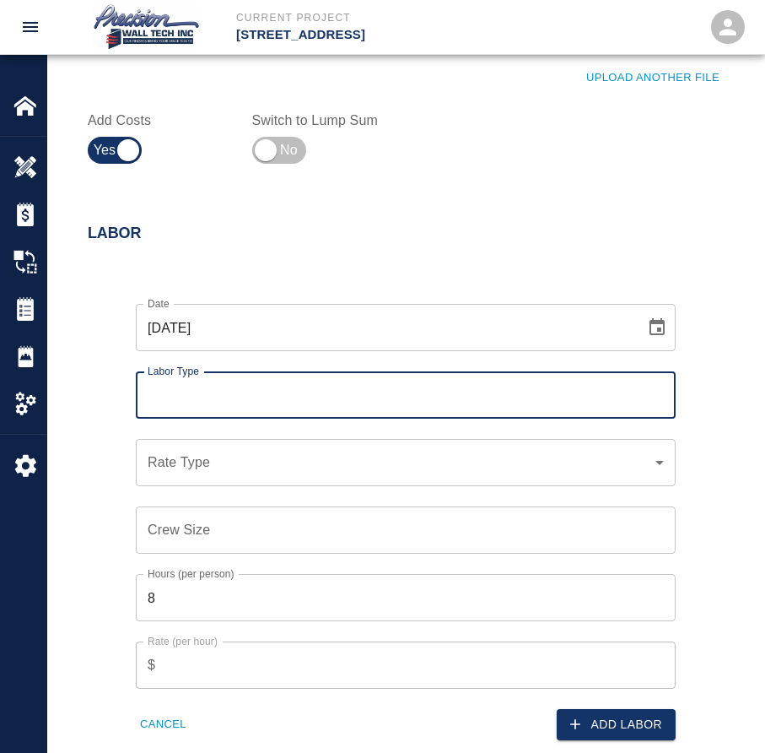
click at [232, 400] on input "Labor Type" at bounding box center [405, 395] width 525 height 32
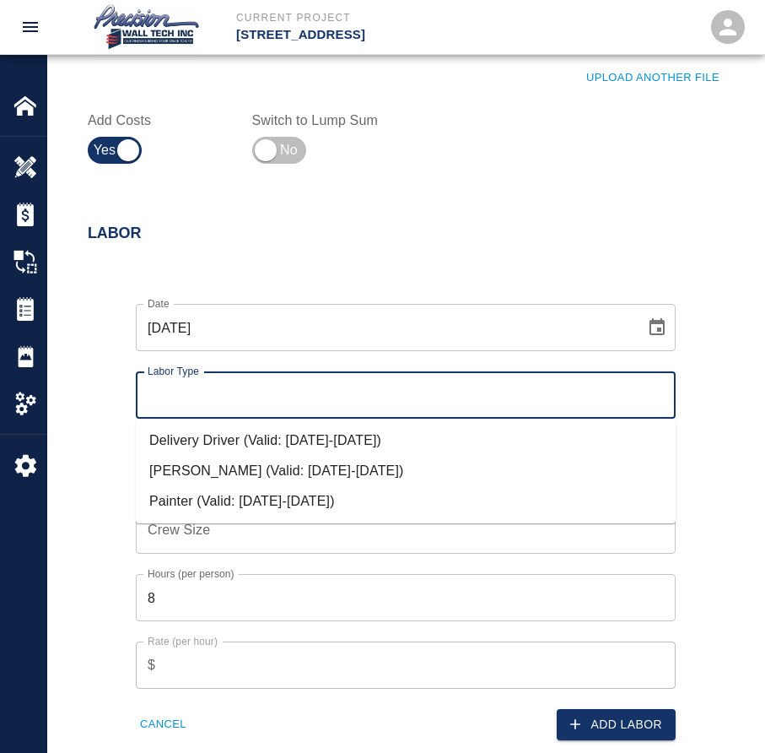
click at [223, 490] on li "Painter (Valid: [DATE]-[DATE])" at bounding box center [406, 501] width 540 height 30
type input "Painter"
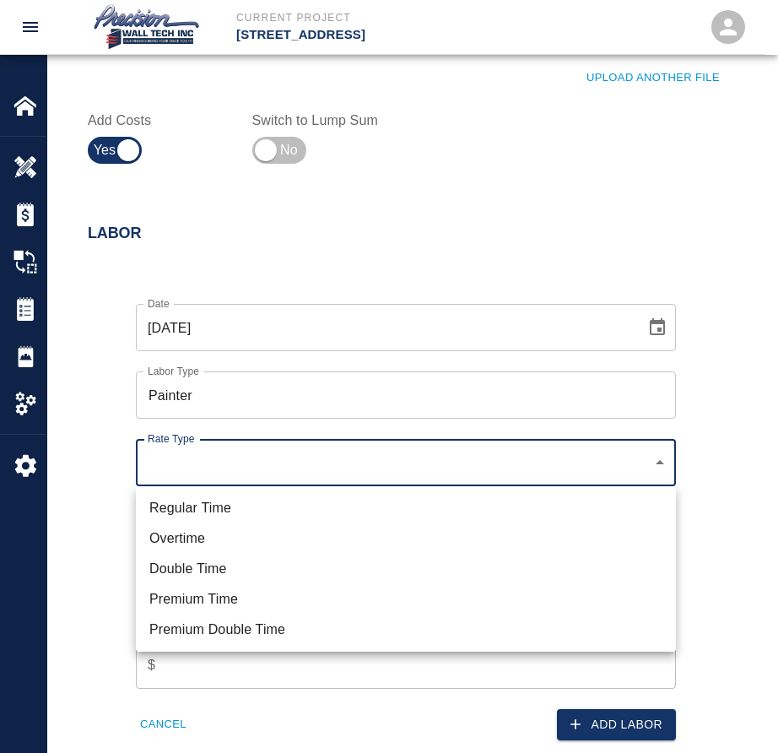
click at [227, 515] on li "Regular Time" at bounding box center [406, 508] width 540 height 30
type input "rate_rt"
type input "75.00"
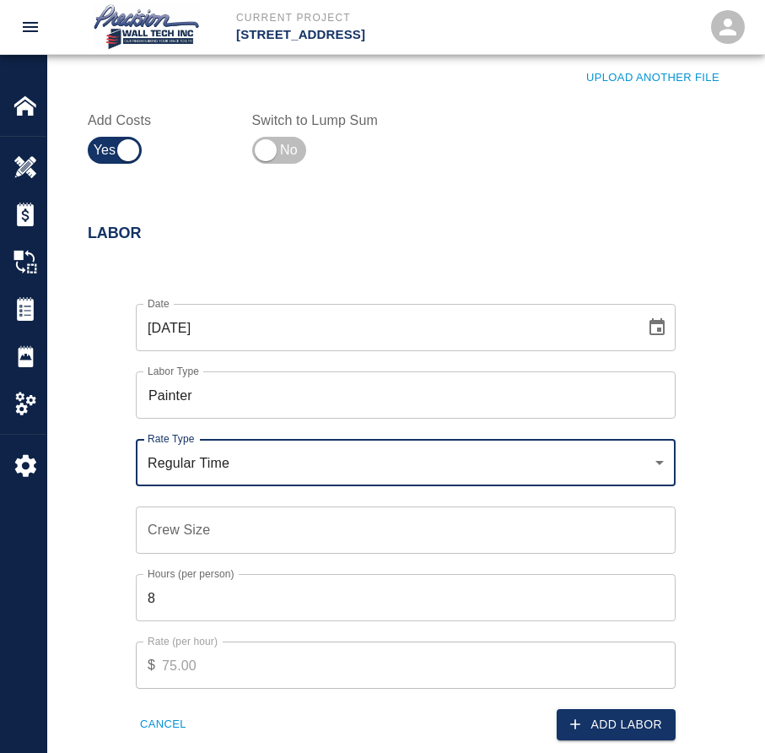
click at [238, 526] on input "Crew Size" at bounding box center [406, 529] width 540 height 47
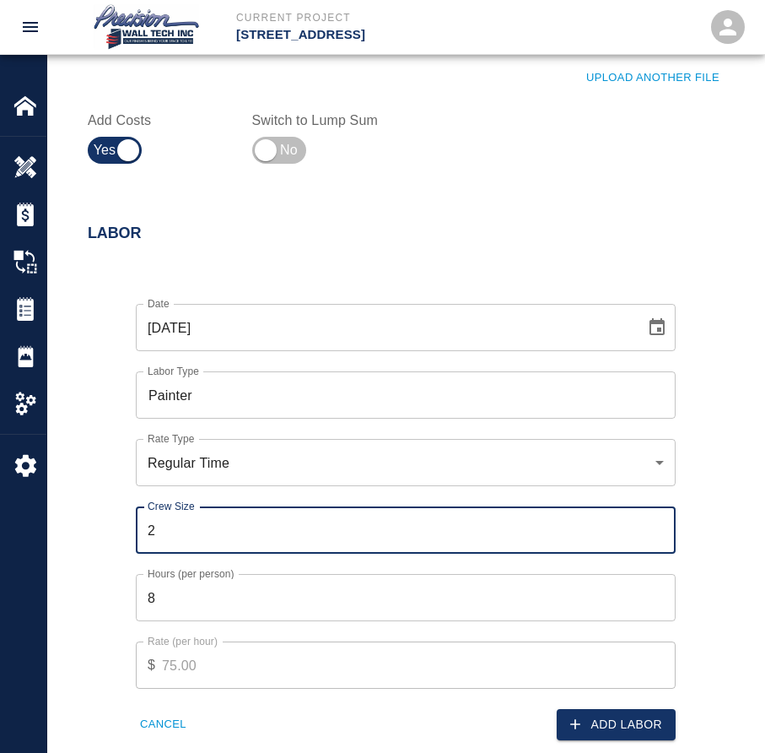
type input "3"
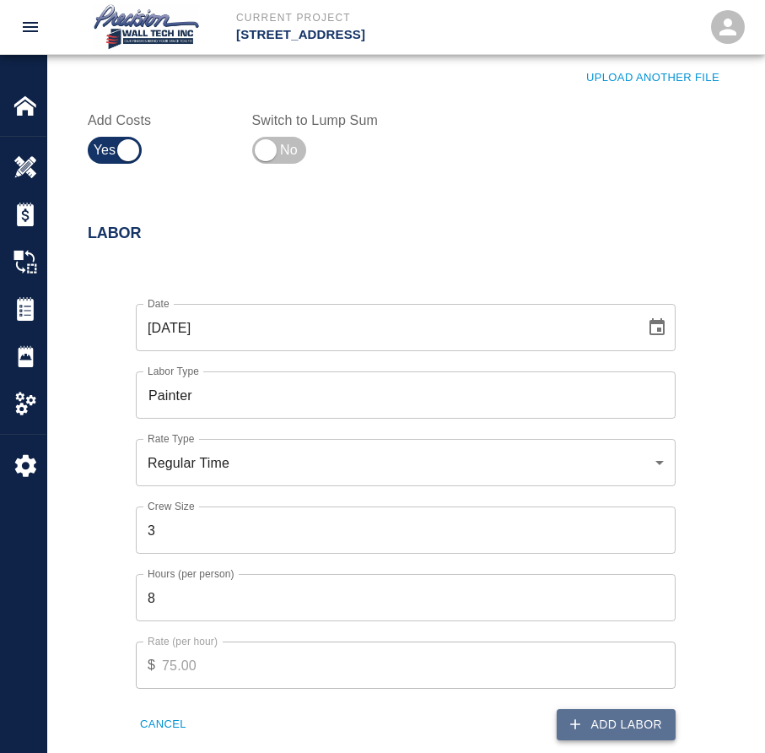
click at [615, 725] on button "Add Labor" at bounding box center [616, 724] width 119 height 31
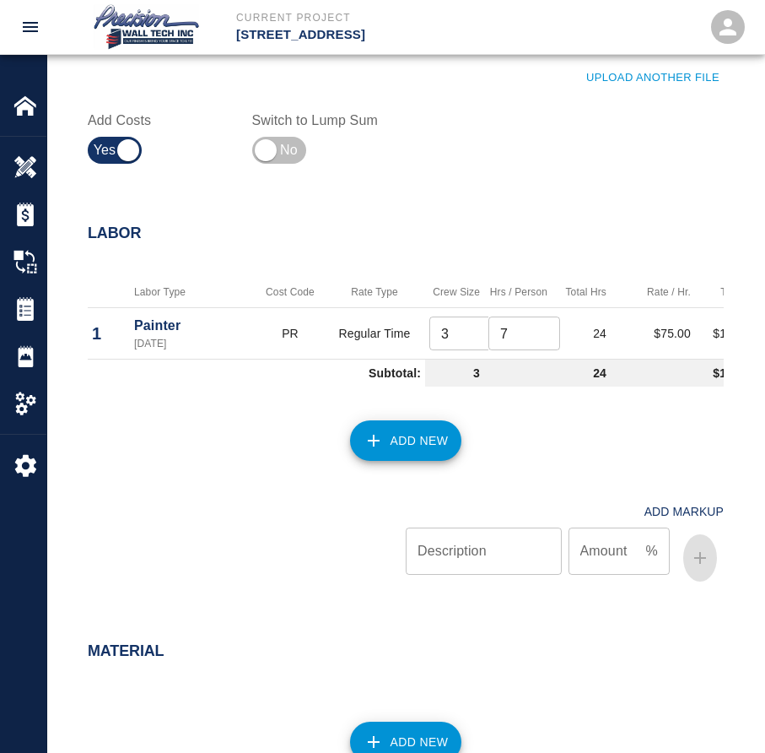
click at [542, 338] on input "7" at bounding box center [524, 333] width 72 height 34
click at [542, 338] on input "6" at bounding box center [524, 333] width 72 height 34
click at [542, 338] on input "5" at bounding box center [524, 333] width 72 height 34
click at [542, 338] on input "4" at bounding box center [524, 333] width 72 height 34
click at [545, 337] on input "-5" at bounding box center [524, 333] width 72 height 34
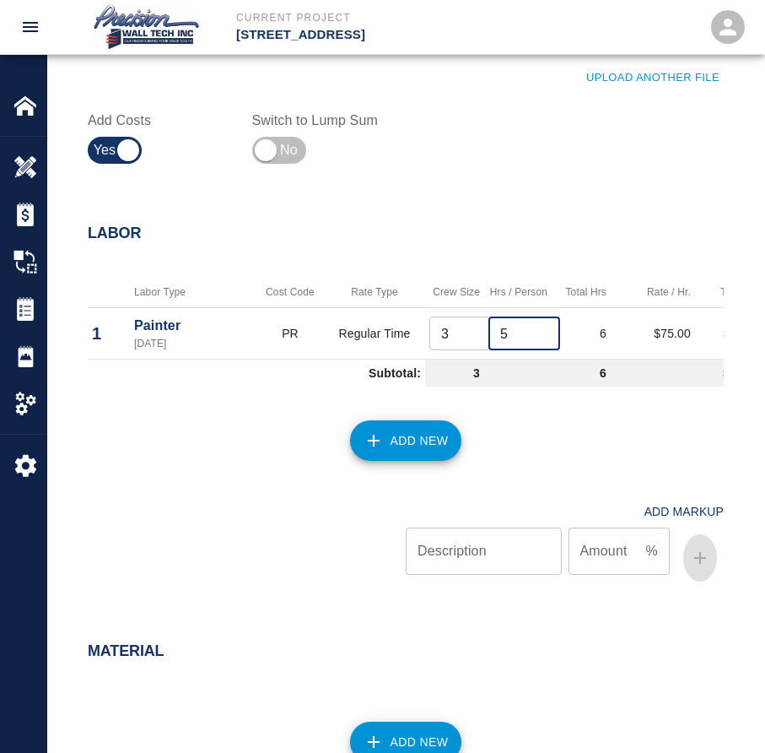
type input "5"
click at [546, 328] on input "5" at bounding box center [524, 333] width 72 height 34
type input "2"
click at [484, 343] on input "2" at bounding box center [465, 333] width 72 height 34
click at [540, 336] on input "4" at bounding box center [524, 333] width 72 height 34
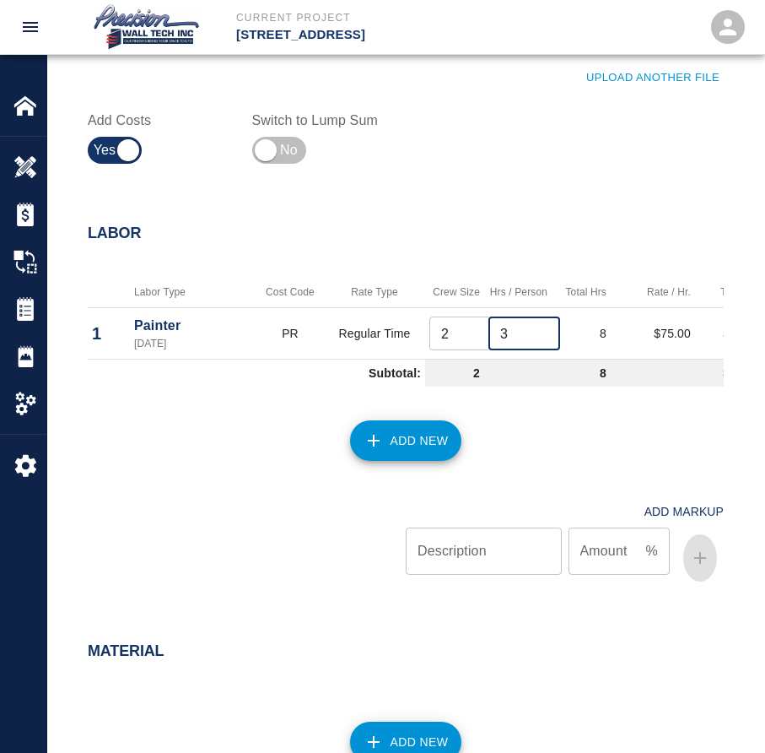
click at [540, 336] on input "3" at bounding box center [524, 333] width 72 height 34
type input "2"
click at [540, 336] on input "2" at bounding box center [524, 333] width 72 height 34
click at [430, 453] on button "Add New" at bounding box center [406, 440] width 112 height 40
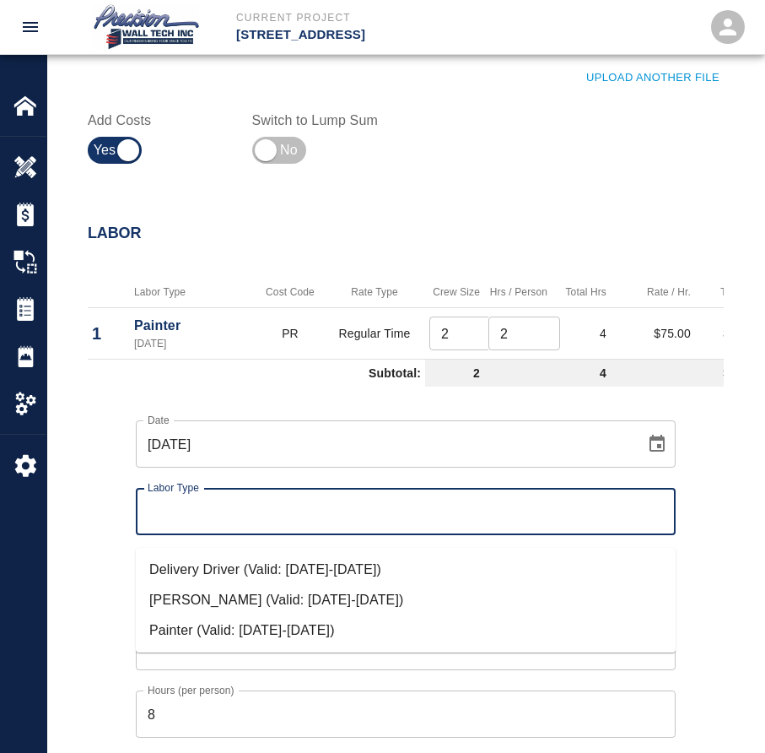
click at [239, 526] on input "Labor Type" at bounding box center [405, 511] width 525 height 32
drag, startPoint x: 237, startPoint y: 624, endPoint x: 244, endPoint y: 590, distance: 35.2
click at [235, 623] on li "Painter (Valid: [DATE]-[DATE])" at bounding box center [406, 630] width 540 height 30
type input "Painter"
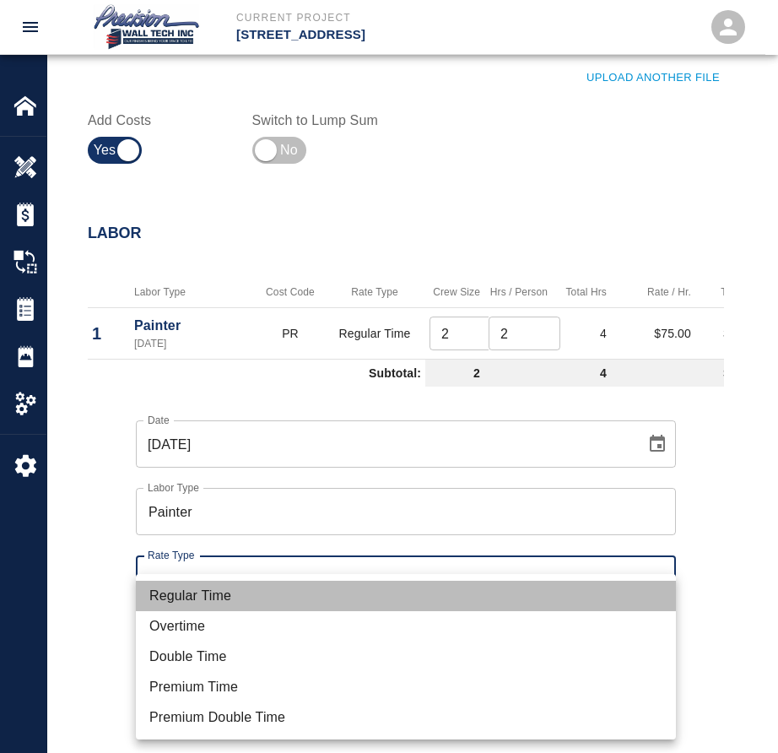
click at [239, 600] on li "Regular Time" at bounding box center [406, 595] width 540 height 30
type input "rate_rt"
type input "75.00"
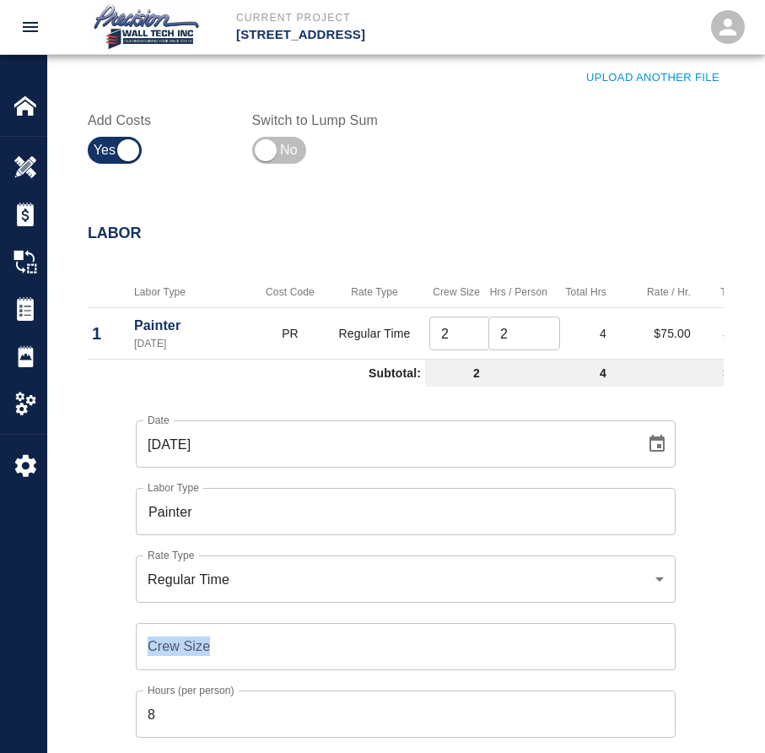
click at [227, 635] on div "Crew Size Crew Size" at bounding box center [396, 635] width 560 height 67
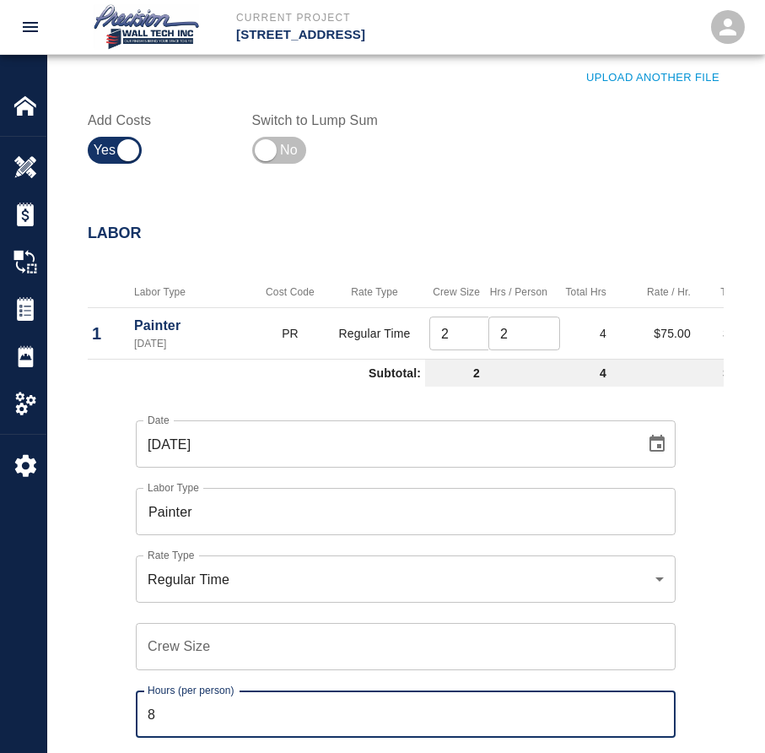
click at [202, 727] on input "8" at bounding box center [406, 713] width 540 height 47
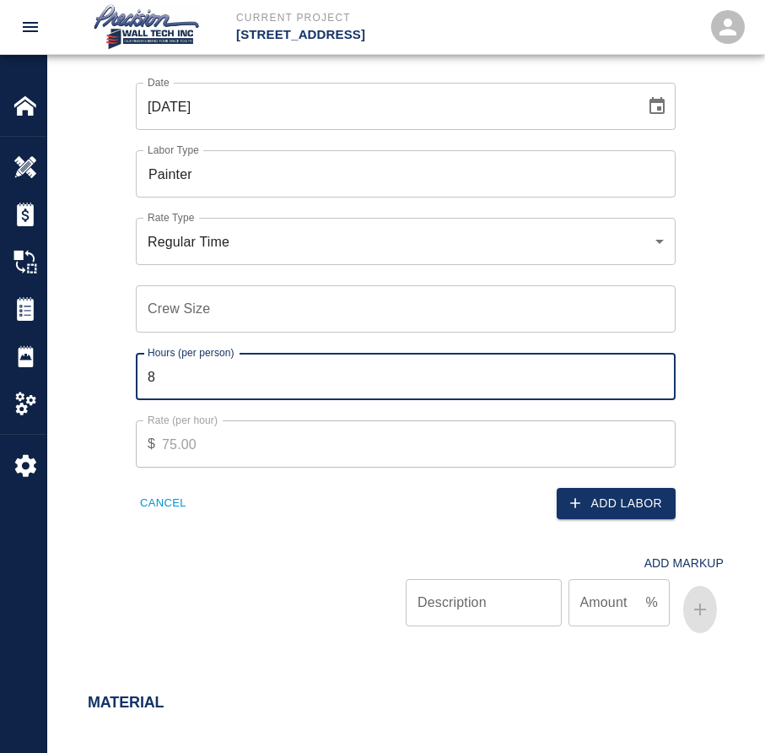
click at [242, 324] on input "Crew Size" at bounding box center [406, 308] width 540 height 47
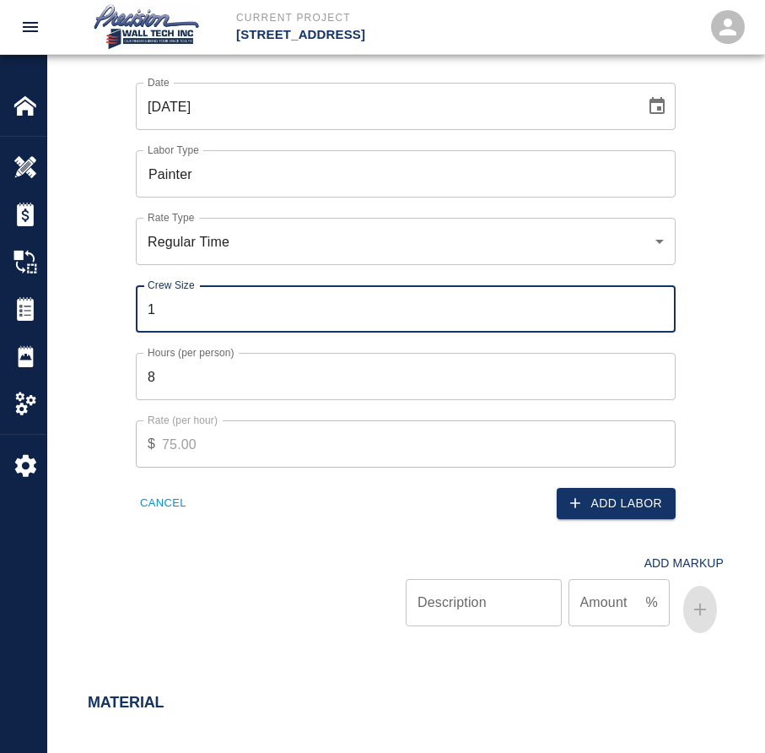
type input "1"
click at [599, 490] on div "Add Labor" at bounding box center [536, 492] width 280 height 51
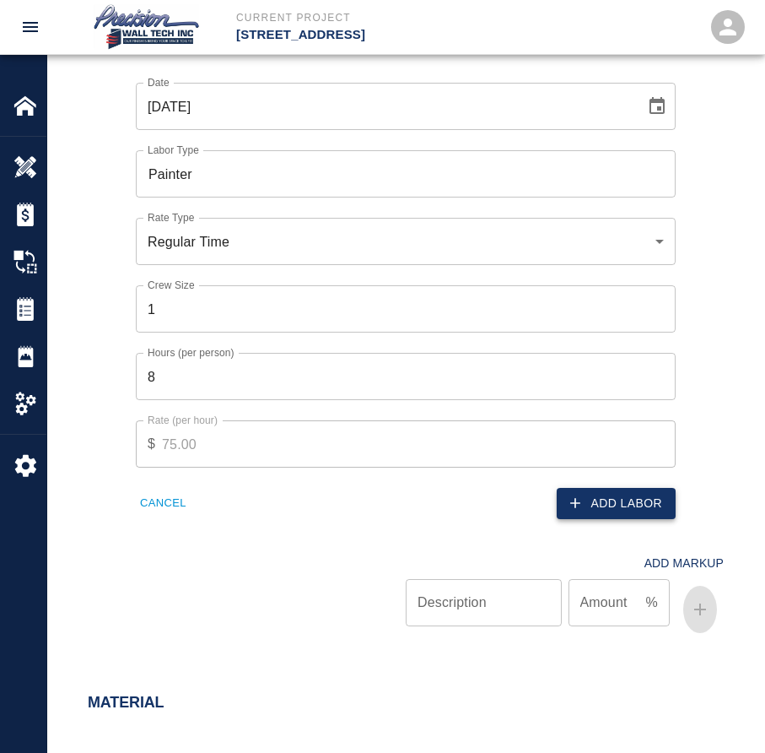
click at [601, 501] on button "Add Labor" at bounding box center [616, 503] width 119 height 31
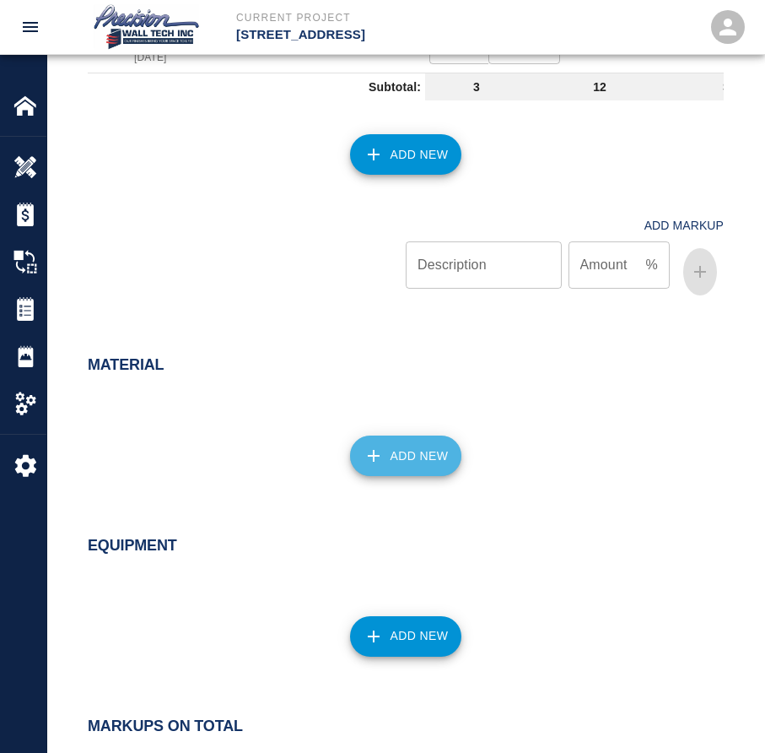
click at [396, 448] on button "Add New" at bounding box center [406, 455] width 112 height 40
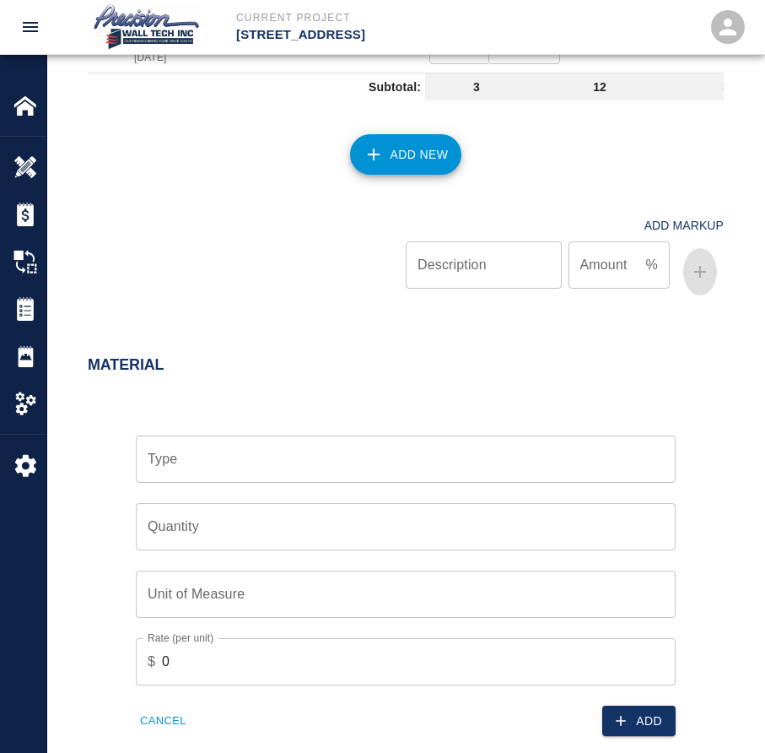
click at [259, 451] on div "Type" at bounding box center [406, 458] width 540 height 47
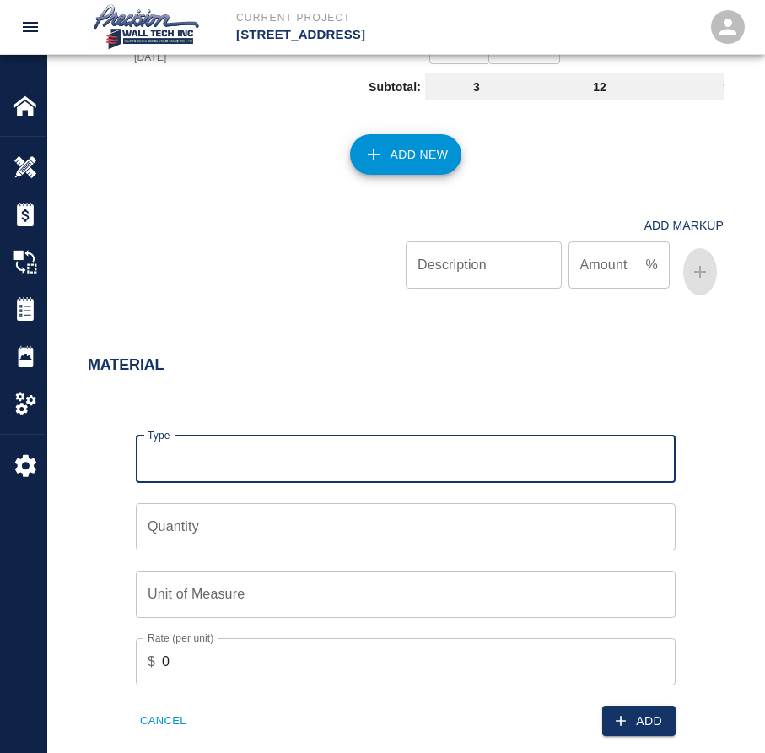
click at [240, 483] on div "Type" at bounding box center [406, 458] width 540 height 47
click at [258, 475] on input "Type" at bounding box center [405, 459] width 525 height 32
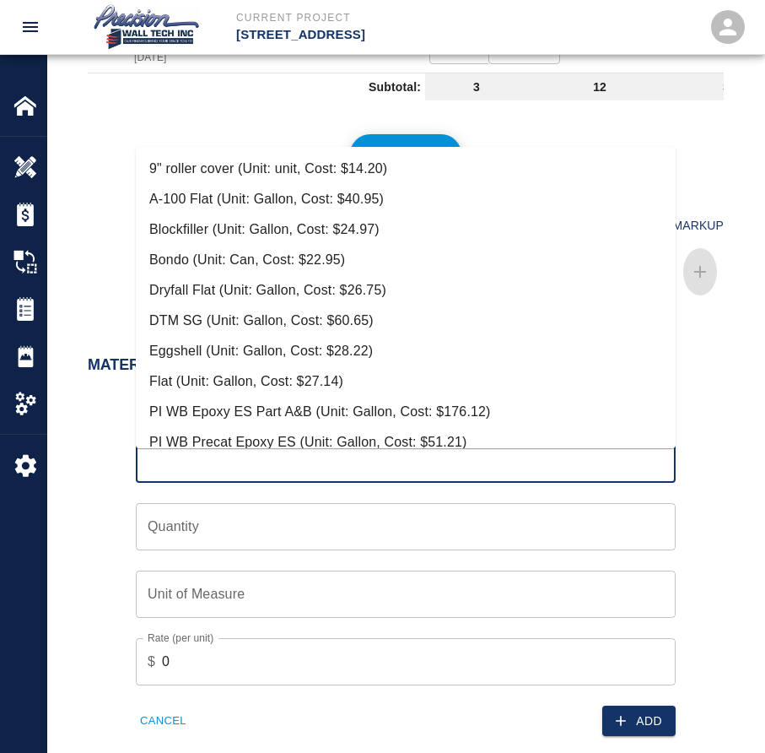
click at [241, 362] on li "Eggshell (Unit: Gallon, Cost: $28.22)" at bounding box center [406, 351] width 540 height 30
type input "Eggshell (Unit: Gallon, Cost: $28.22)"
type input "Gallon"
type input "28.22"
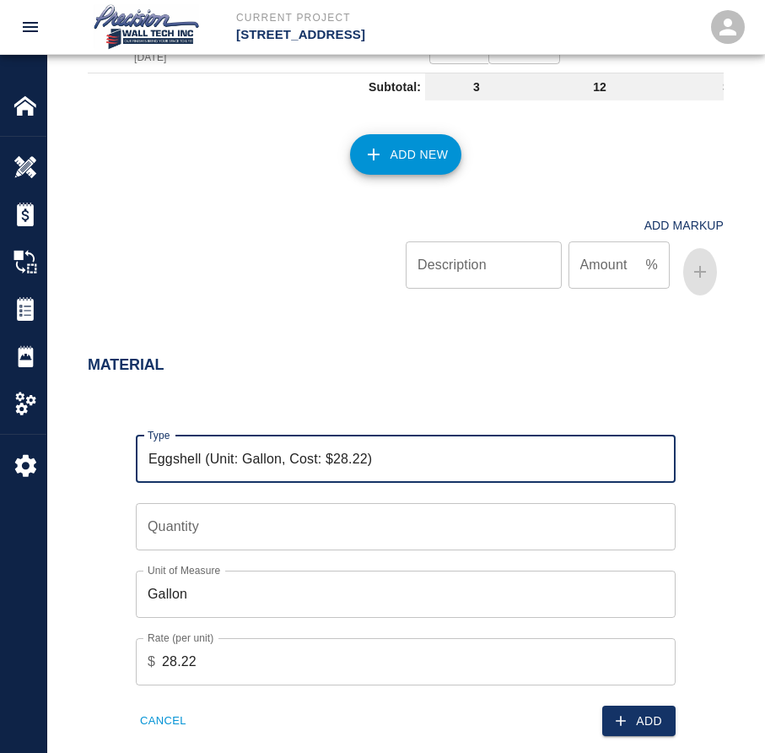
click at [246, 550] on input "Quantity" at bounding box center [406, 526] width 540 height 47
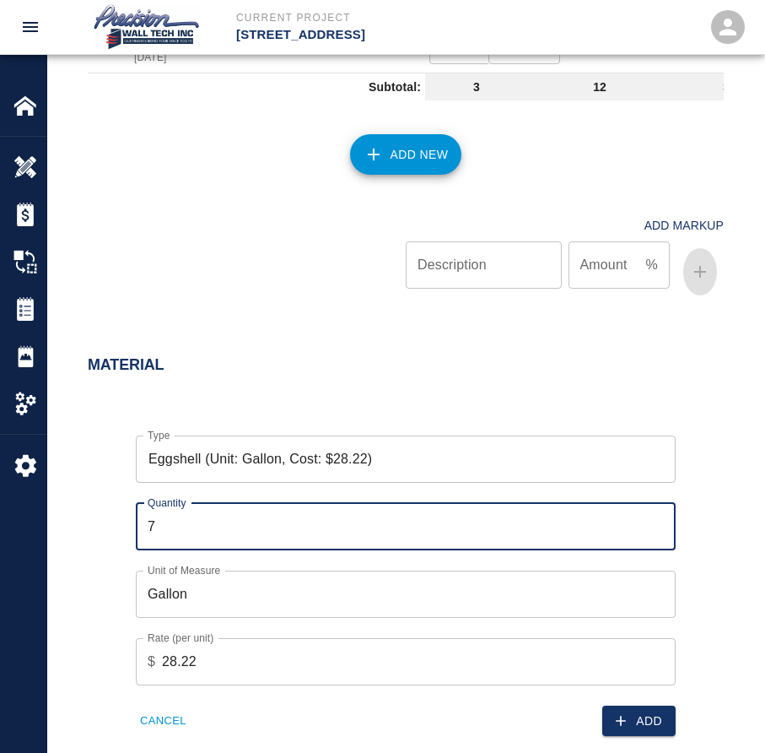
type input "8"
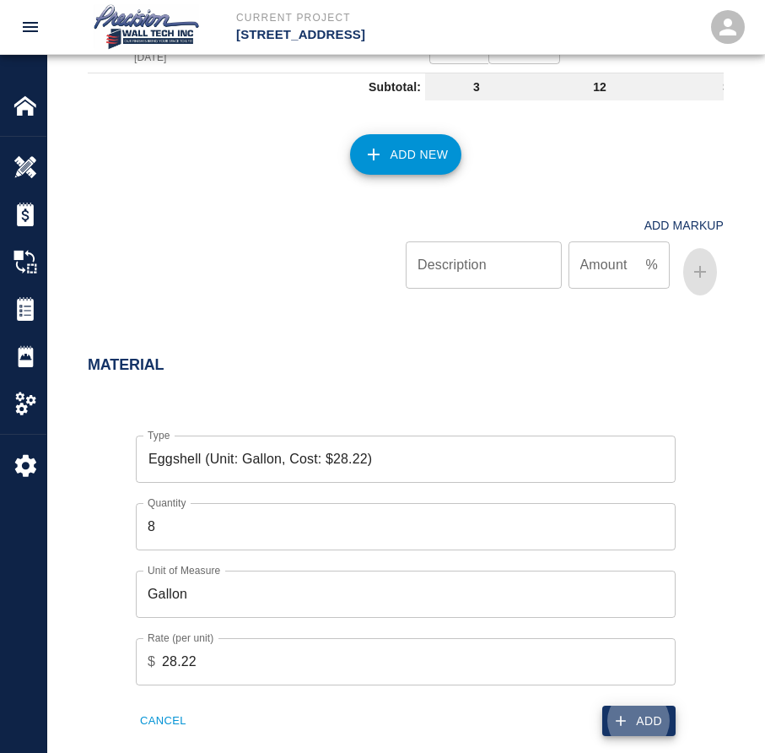
click button "Add" at bounding box center [638, 720] width 73 height 31
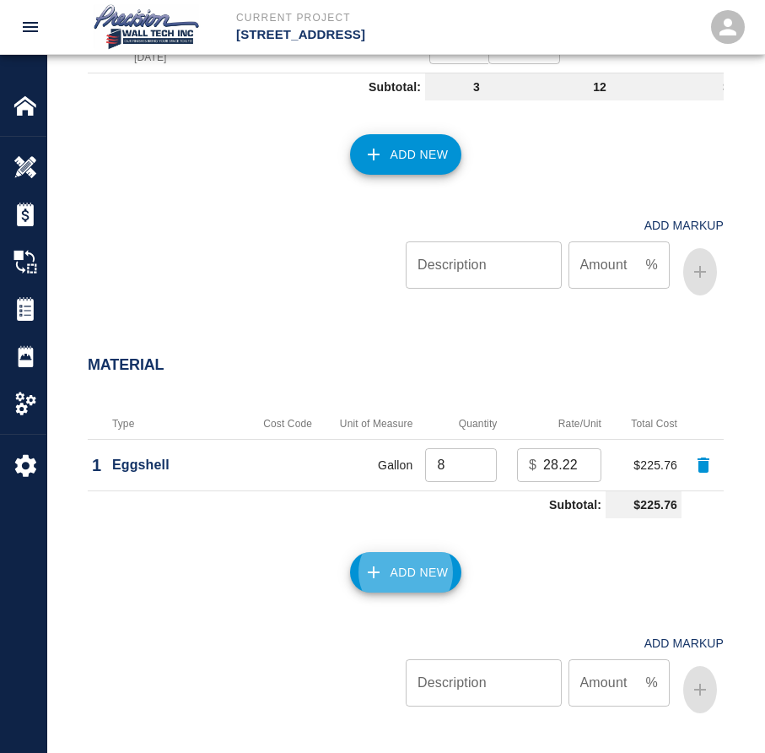
click button "Add New" at bounding box center [406, 572] width 112 height 40
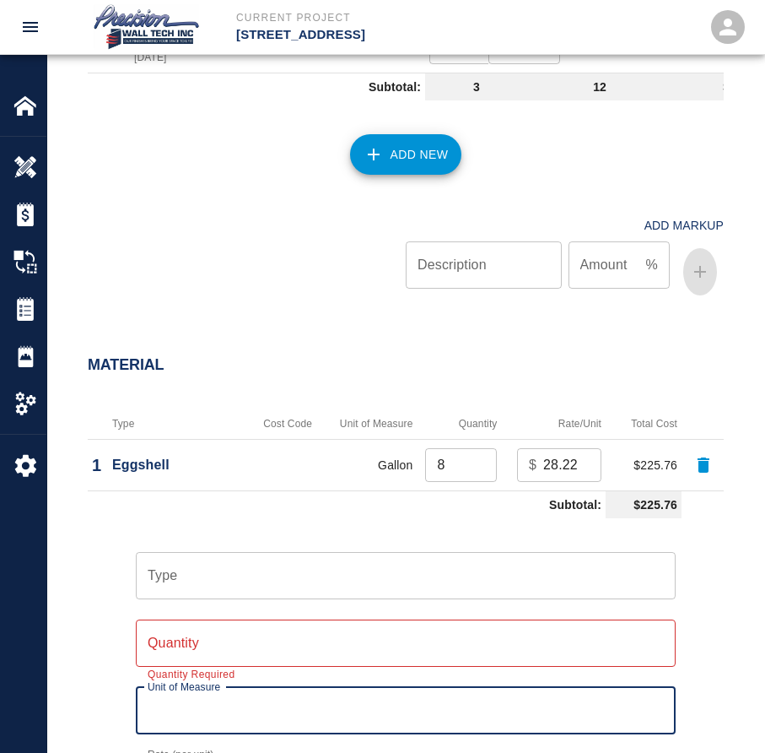
scroll to position [1427, 0]
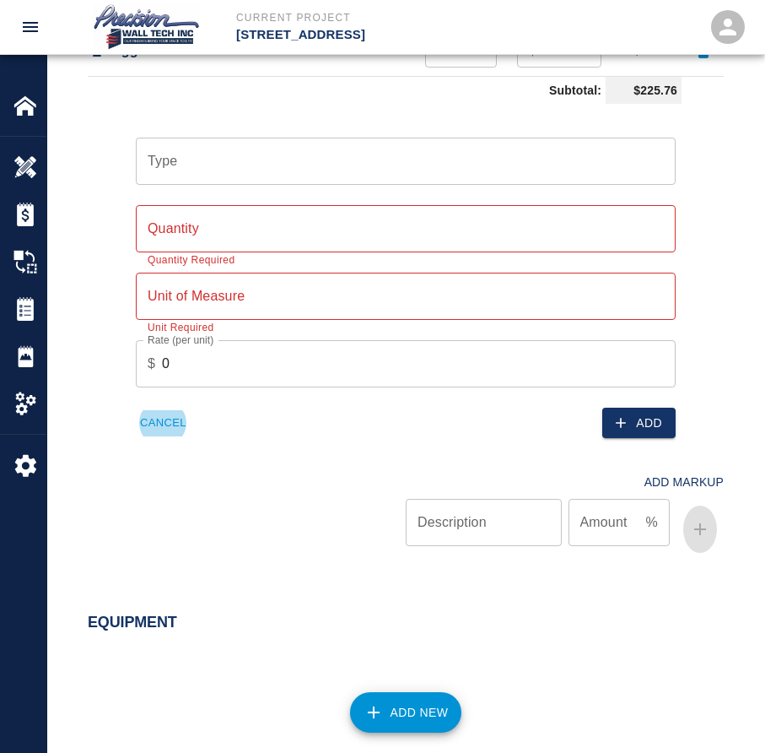
click button "Cancel" at bounding box center [163, 423] width 55 height 26
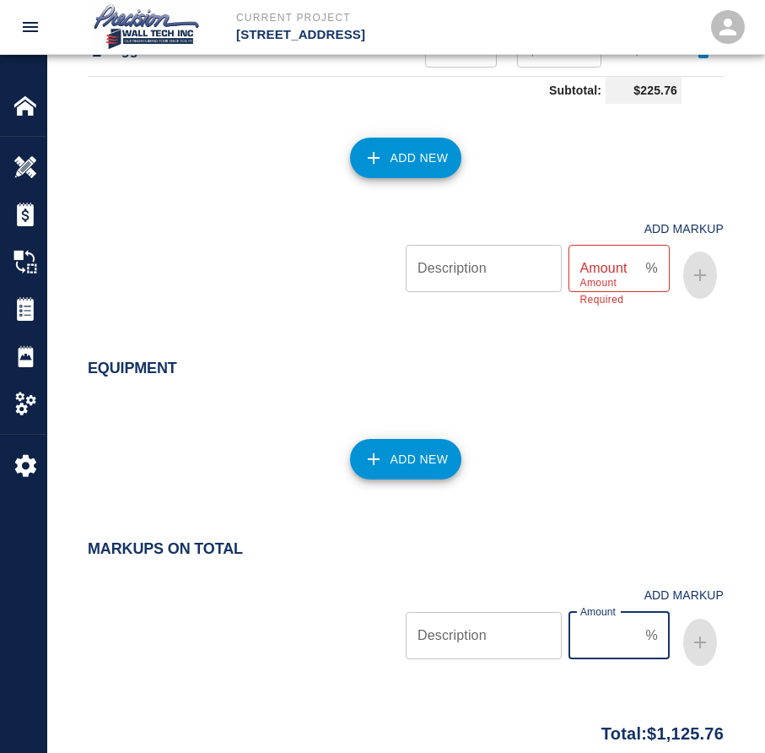
scroll to position [1572, 0]
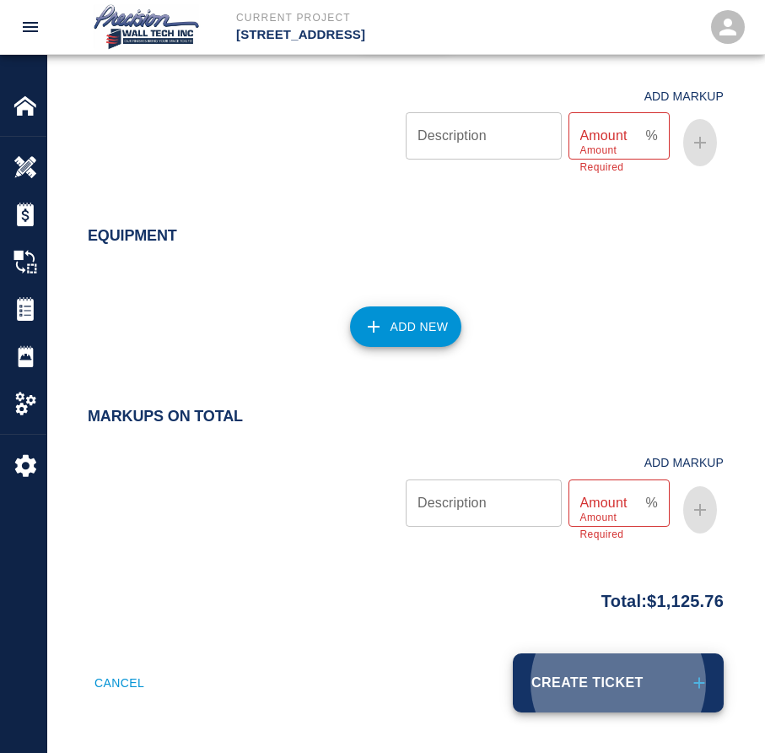
click at [513, 653] on button "Create Ticket" at bounding box center [618, 682] width 211 height 59
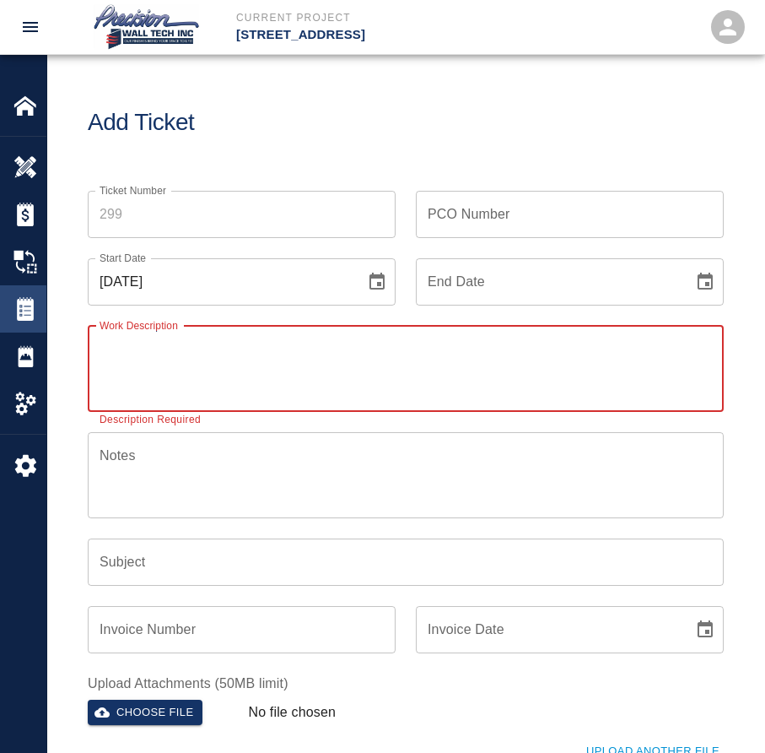
click at [36, 301] on img at bounding box center [25, 309] width 24 height 24
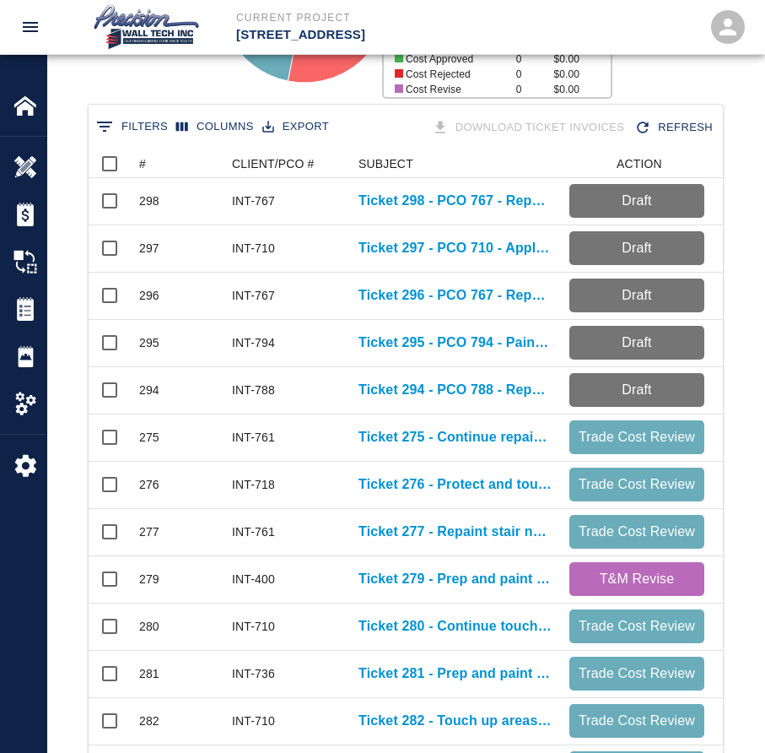
scroll to position [337, 0]
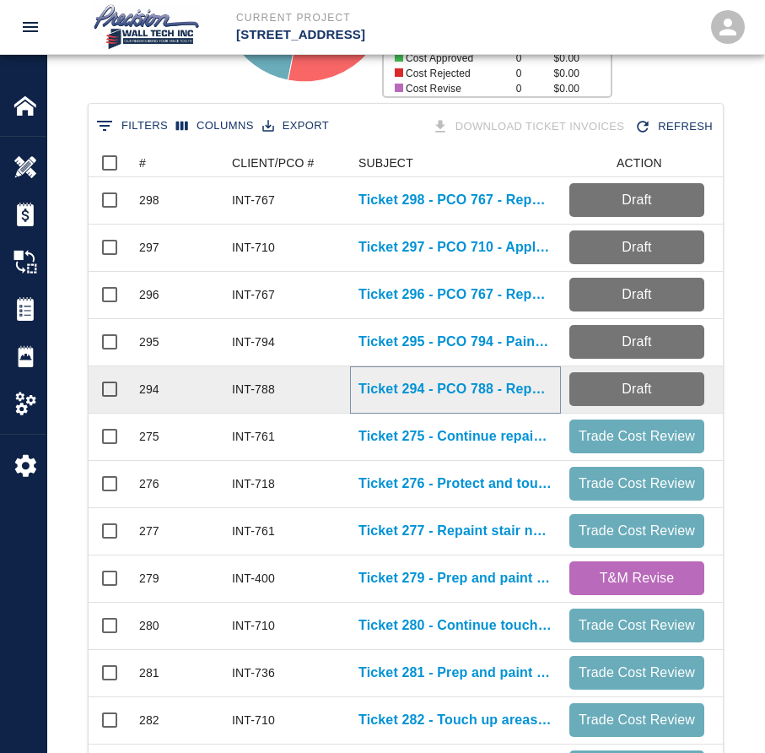
click at [457, 390] on p "Ticket 294 - PCO 788 - Repaint walls, ceilings, and handrails. Damaged by other…" at bounding box center [456, 389] width 194 height 20
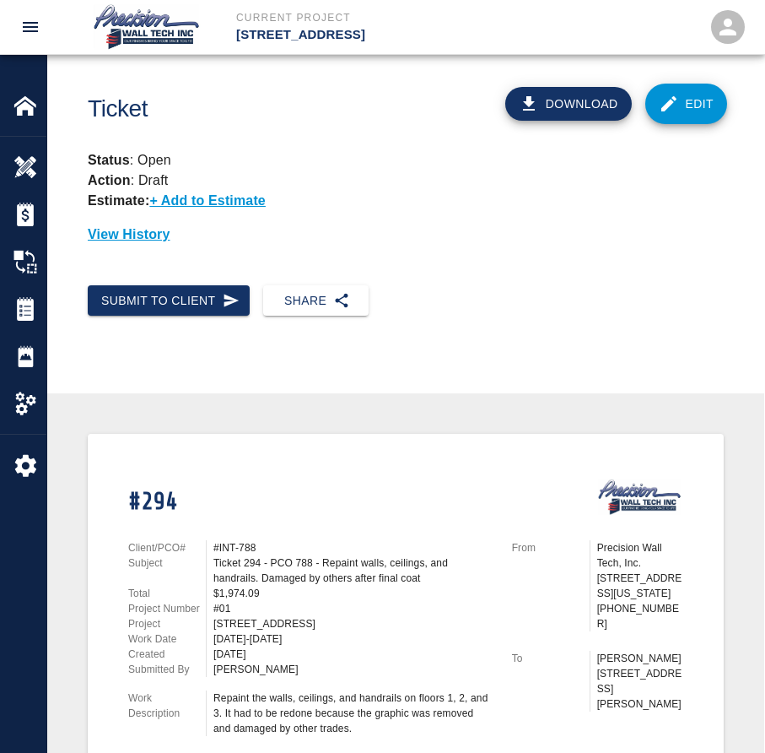
scroll to position [337, 0]
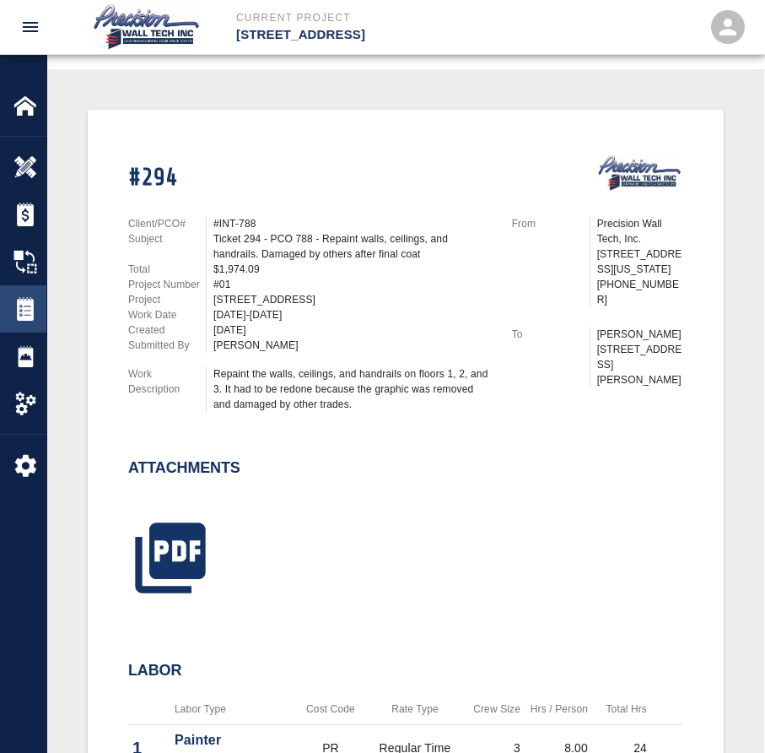
click at [19, 313] on img at bounding box center [25, 309] width 24 height 24
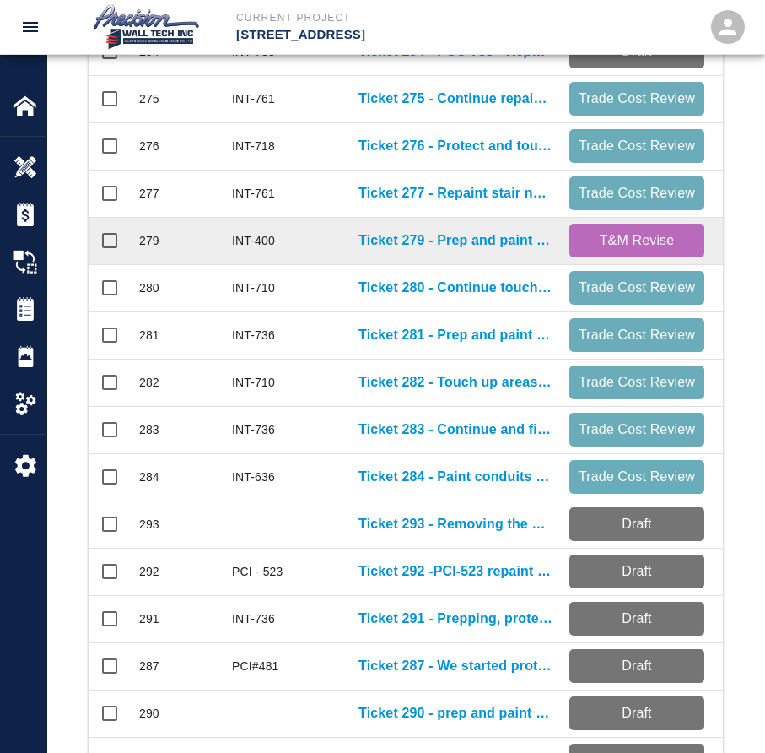
scroll to position [337, 0]
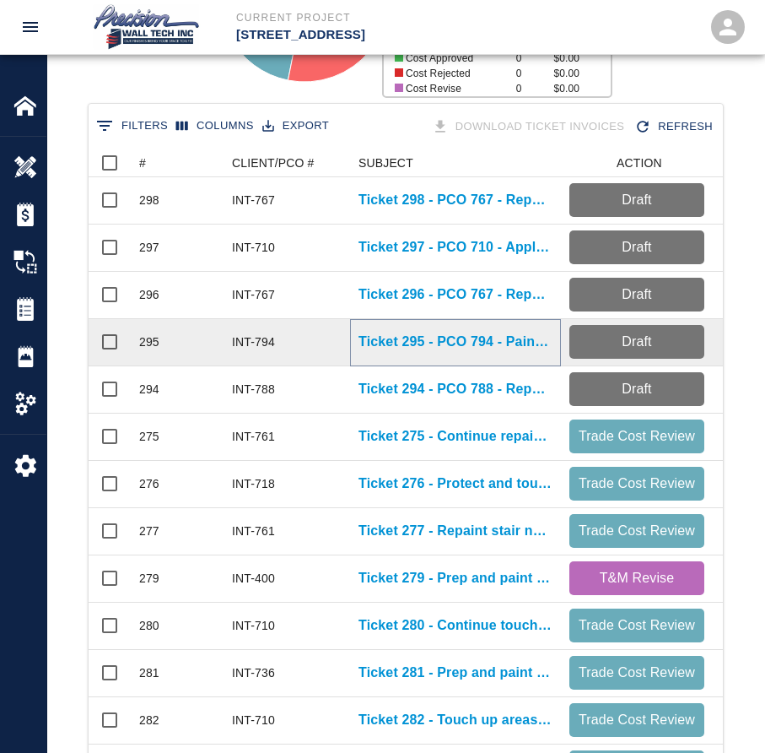
click at [429, 336] on p "Ticket 295 - PCO 794 - Paint added to new ramp in G-1" at bounding box center [456, 342] width 194 height 20
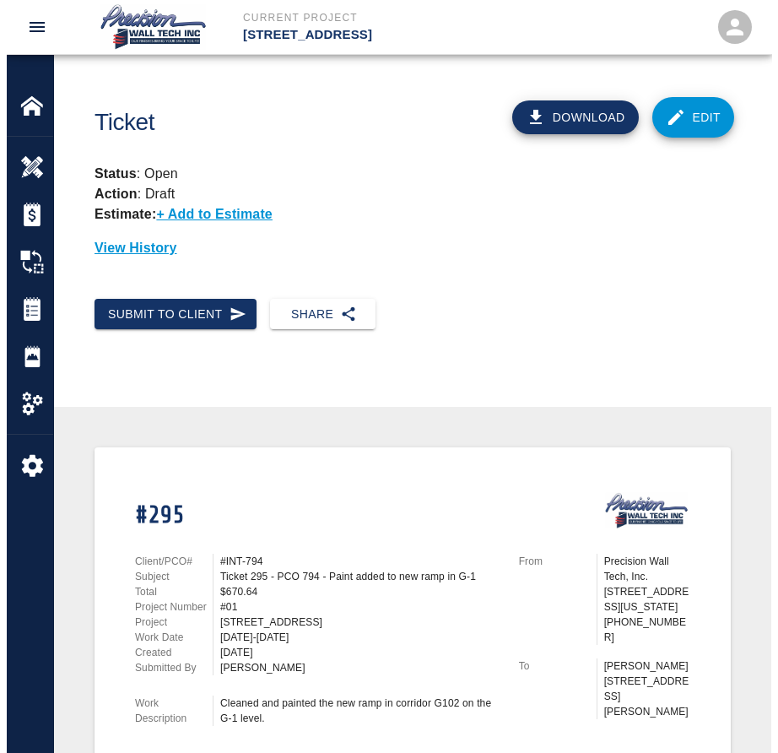
scroll to position [337, 0]
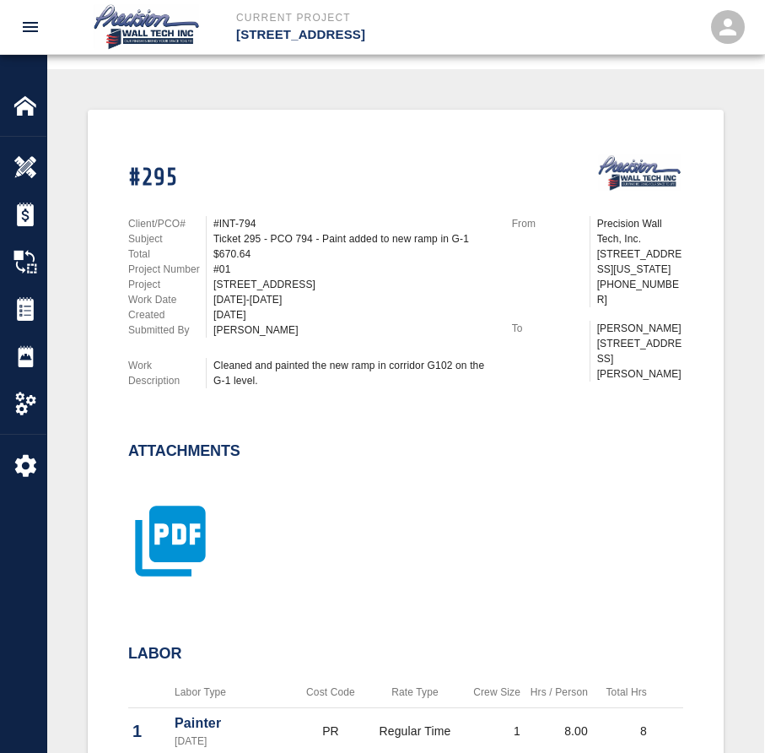
click at [176, 515] on icon "button" at bounding box center [170, 541] width 70 height 70
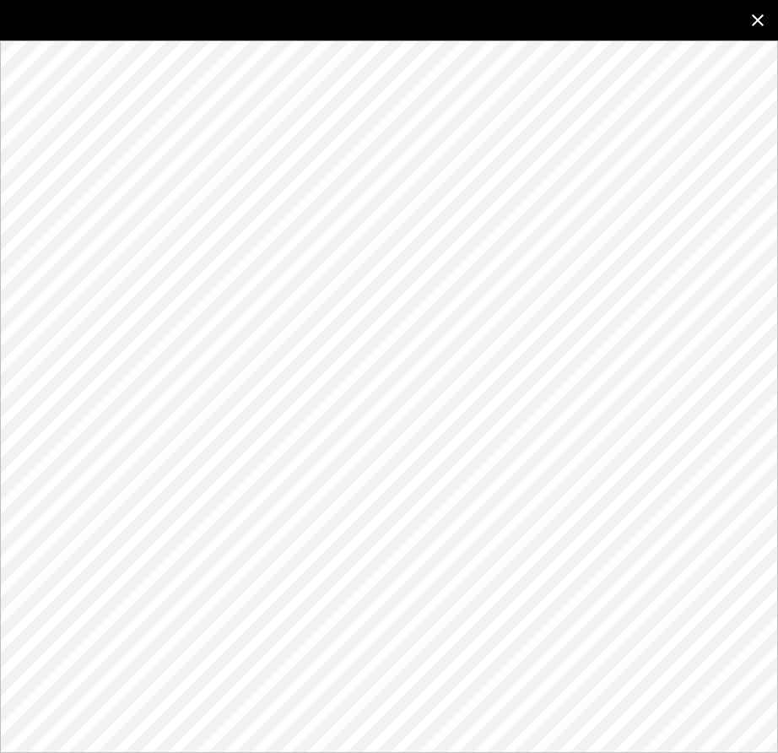
click at [748, 19] on icon "close" at bounding box center [757, 20] width 20 height 20
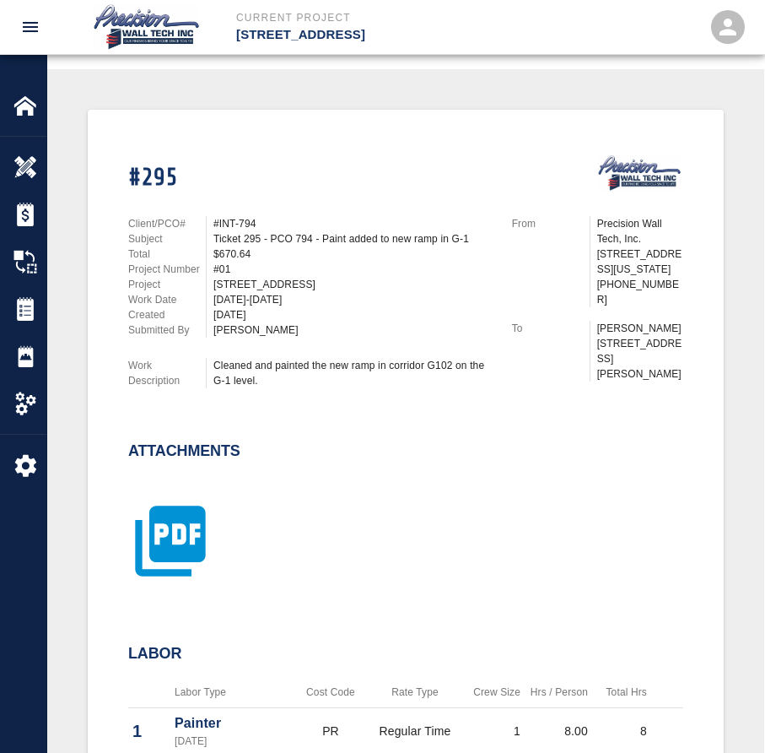
click at [187, 538] on icon "button" at bounding box center [170, 541] width 70 height 70
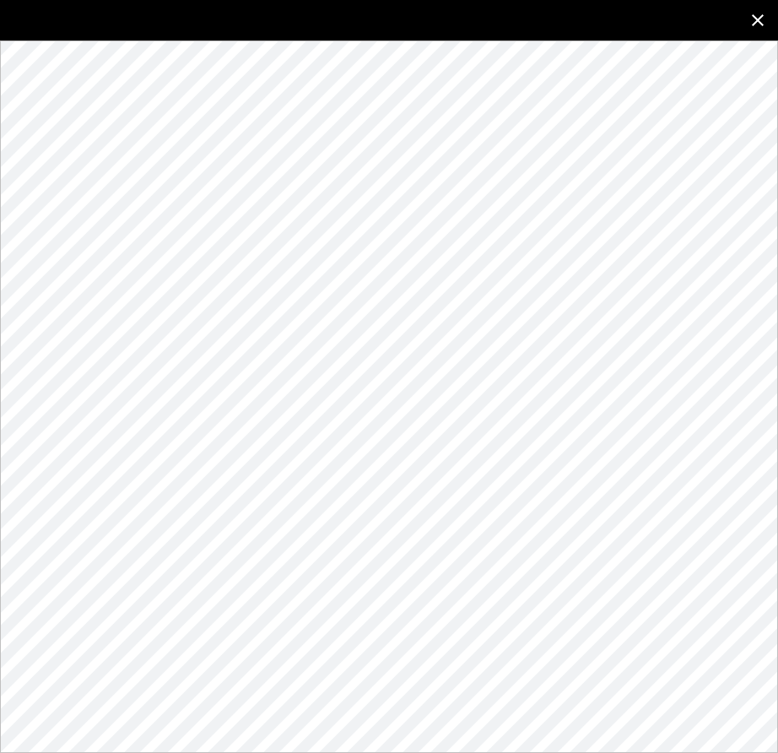
click at [763, 24] on icon "close" at bounding box center [757, 20] width 20 height 20
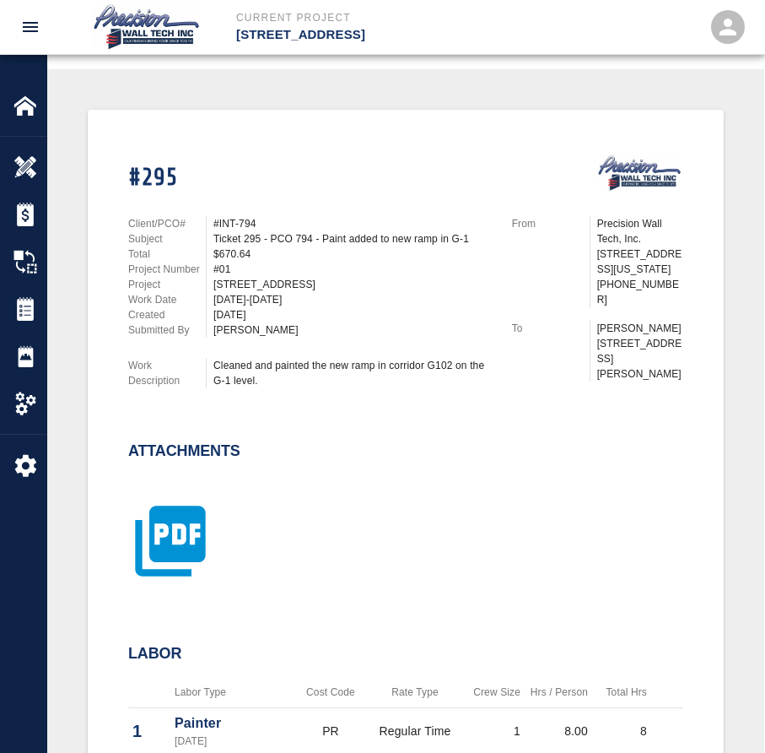
click at [162, 510] on icon "button" at bounding box center [170, 541] width 70 height 70
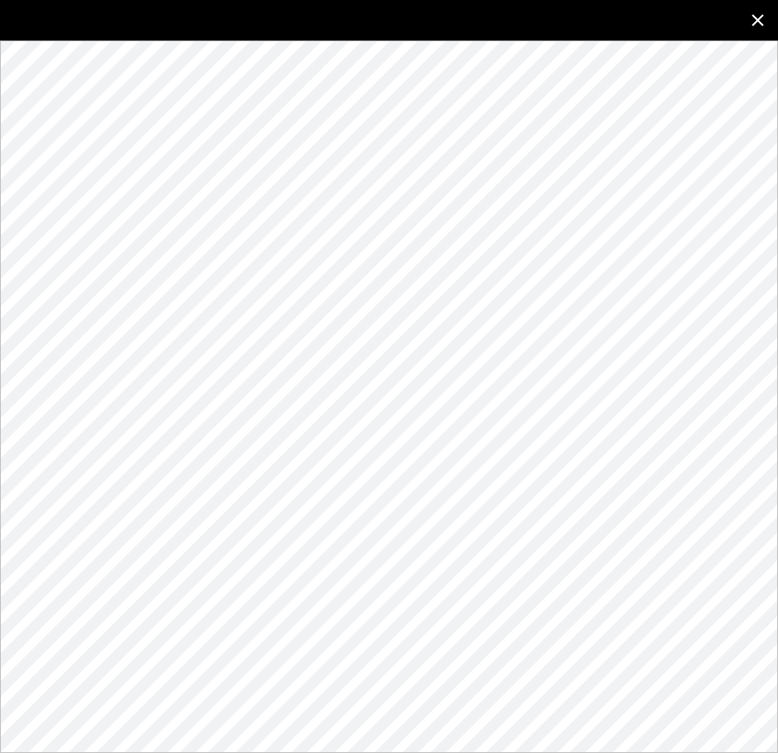
click at [742, 16] on button "close" at bounding box center [757, 20] width 40 height 40
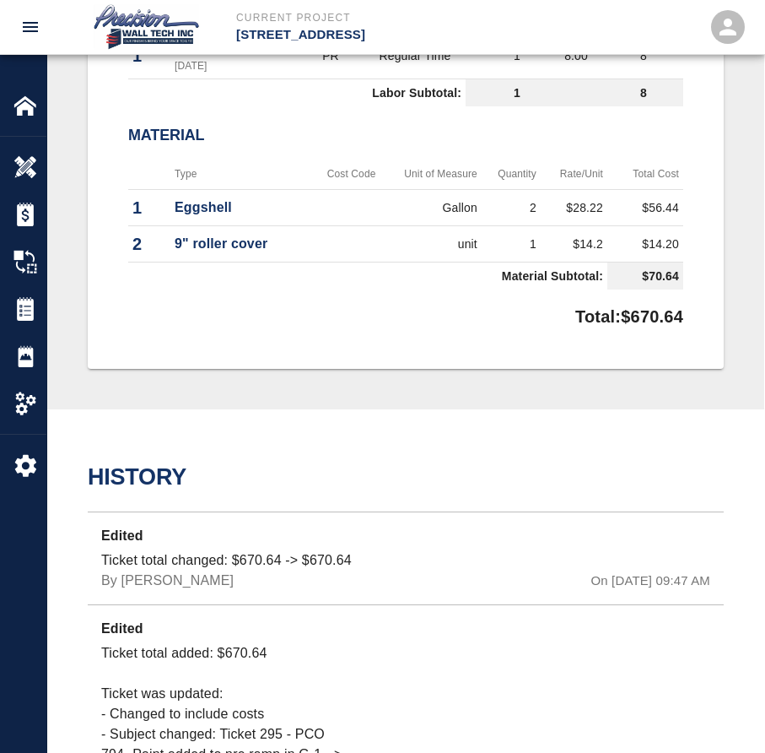
scroll to position [675, 0]
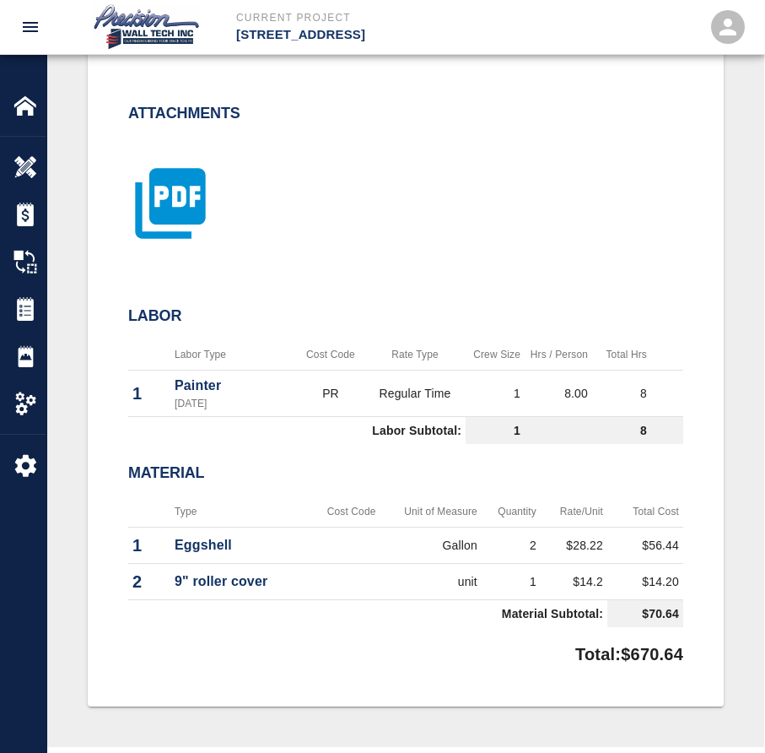
click at [208, 215] on icon "button" at bounding box center [170, 203] width 84 height 84
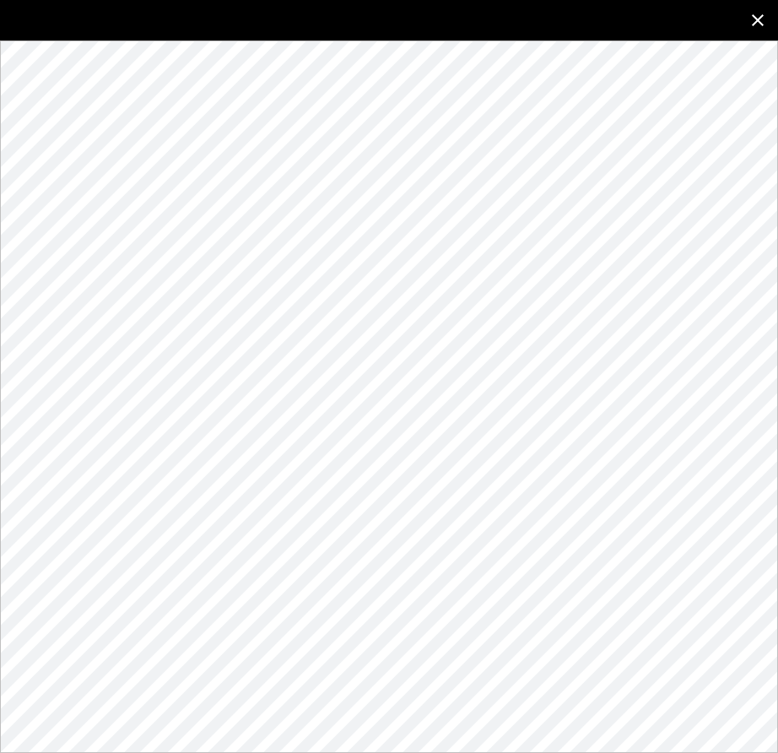
click at [769, 18] on button "close" at bounding box center [757, 20] width 40 height 40
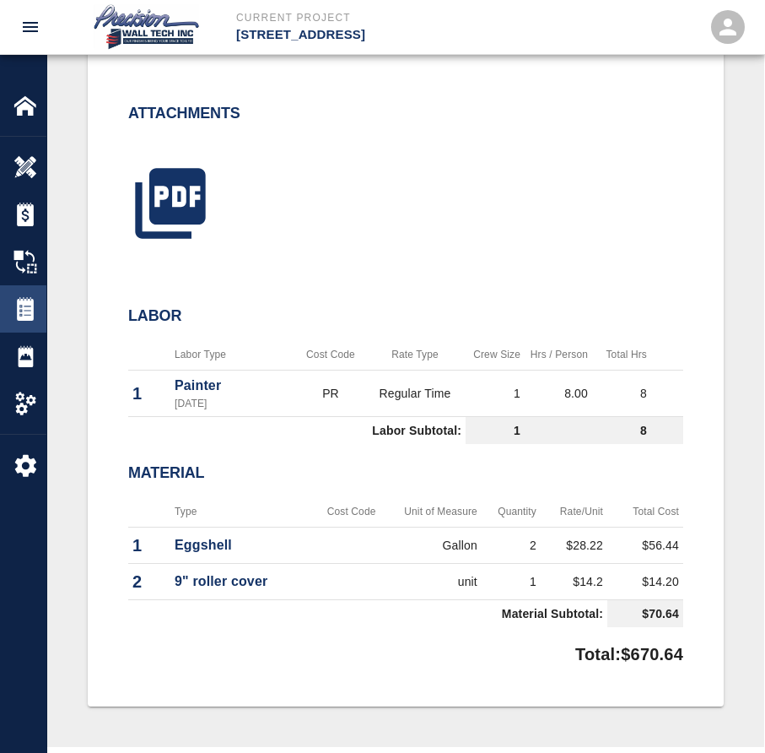
click at [19, 308] on img at bounding box center [25, 309] width 24 height 24
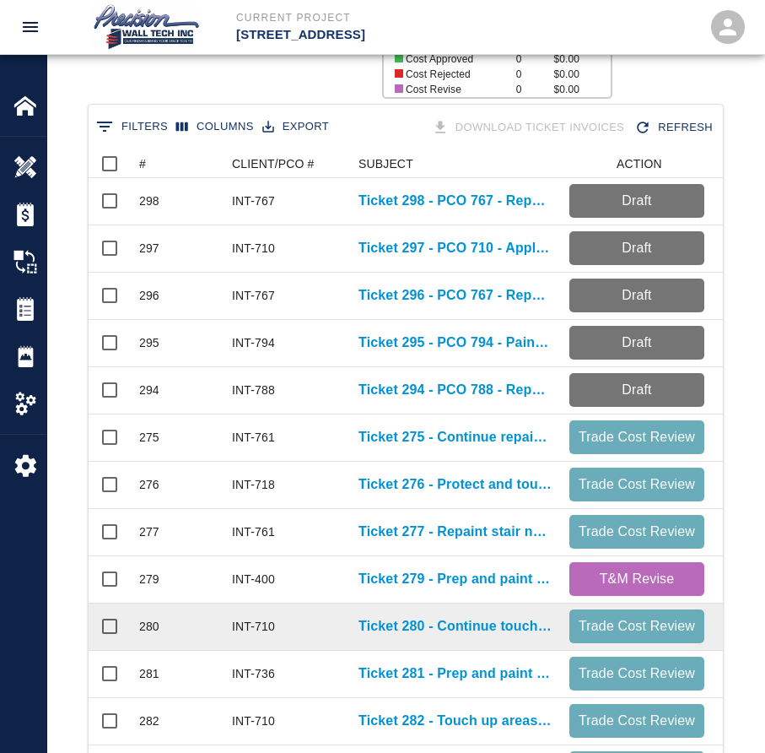
scroll to position [337, 0]
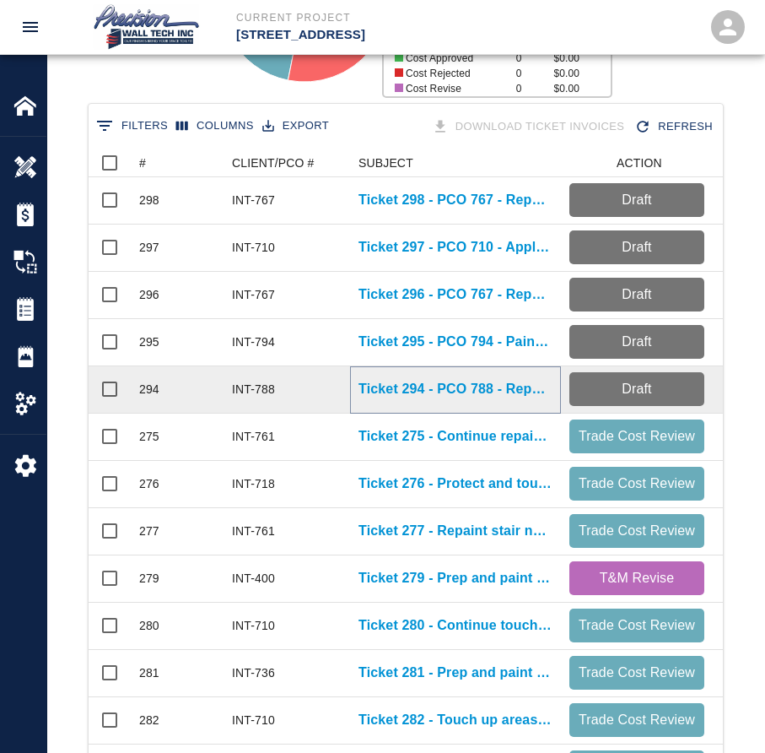
click at [427, 397] on p "Ticket 294 - PCO 788 - Repaint walls, ceilings, and handrails. Damaged by other…" at bounding box center [456, 389] width 194 height 20
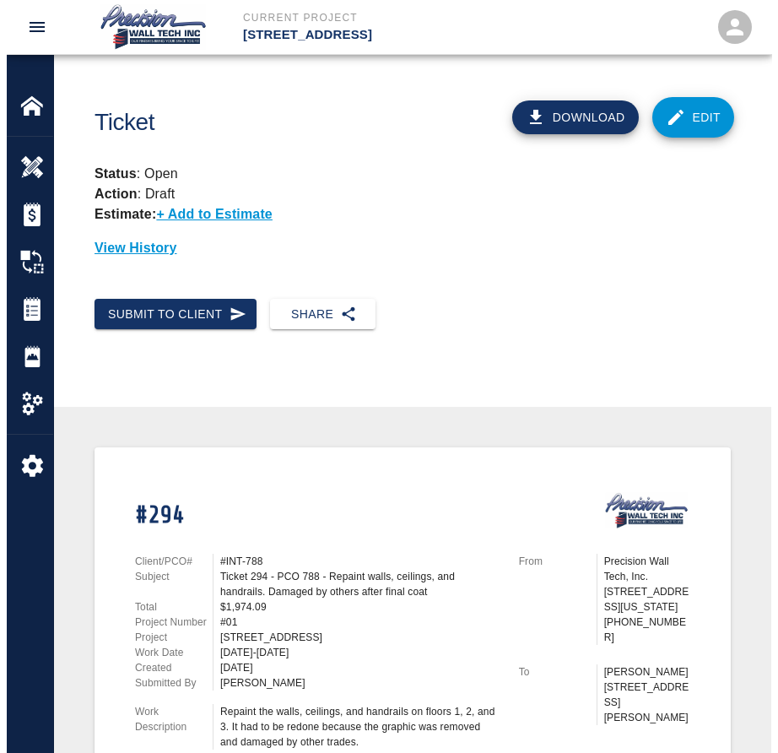
scroll to position [675, 0]
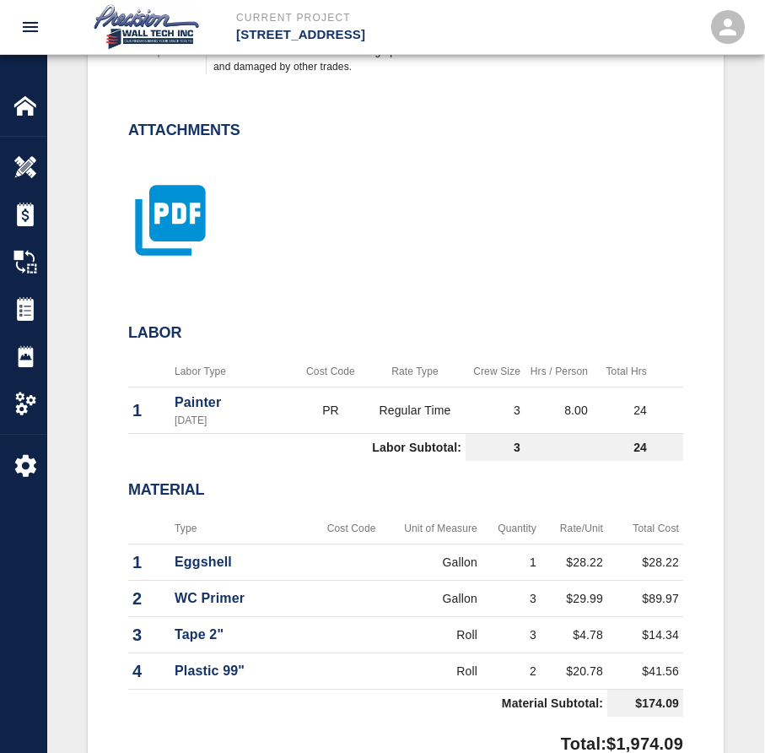
click at [179, 229] on icon "button" at bounding box center [170, 221] width 70 height 70
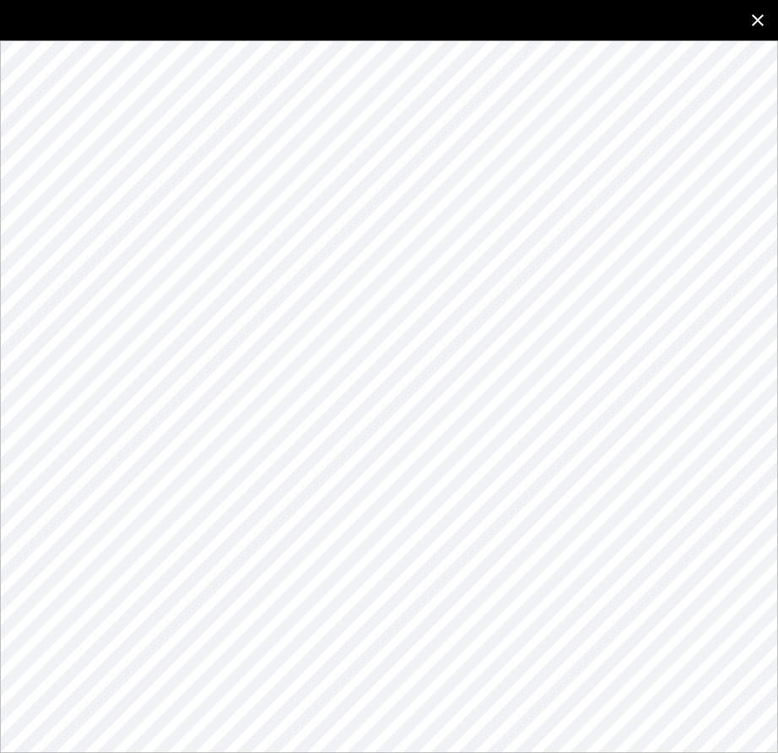
click at [765, 23] on icon "close" at bounding box center [757, 20] width 20 height 20
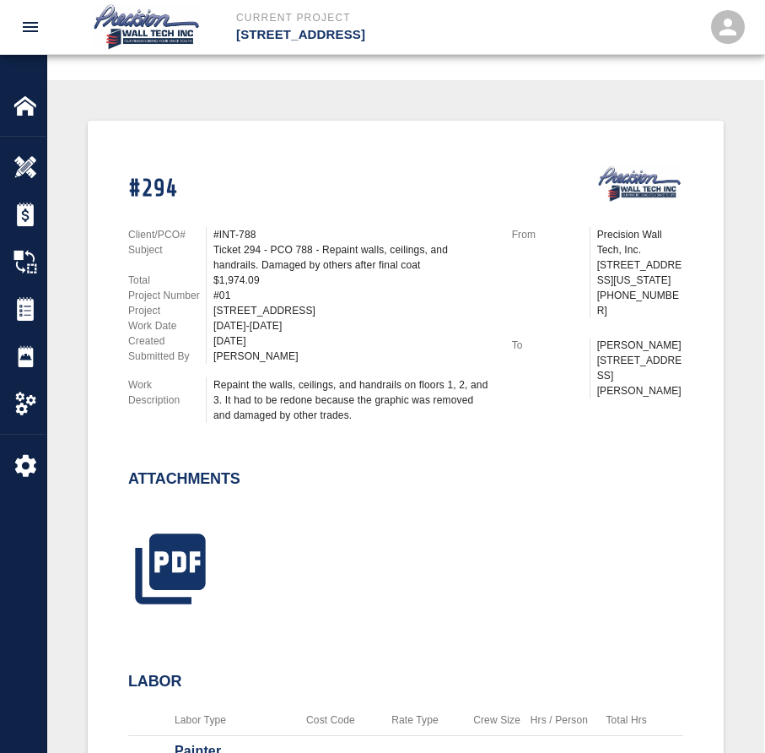
scroll to position [337, 0]
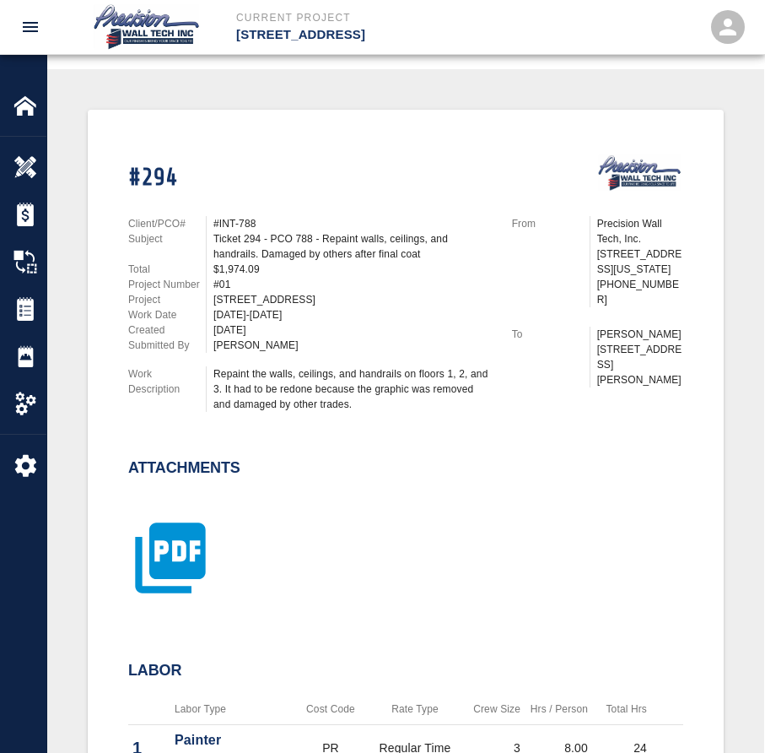
click at [154, 559] on icon "button" at bounding box center [170, 558] width 70 height 70
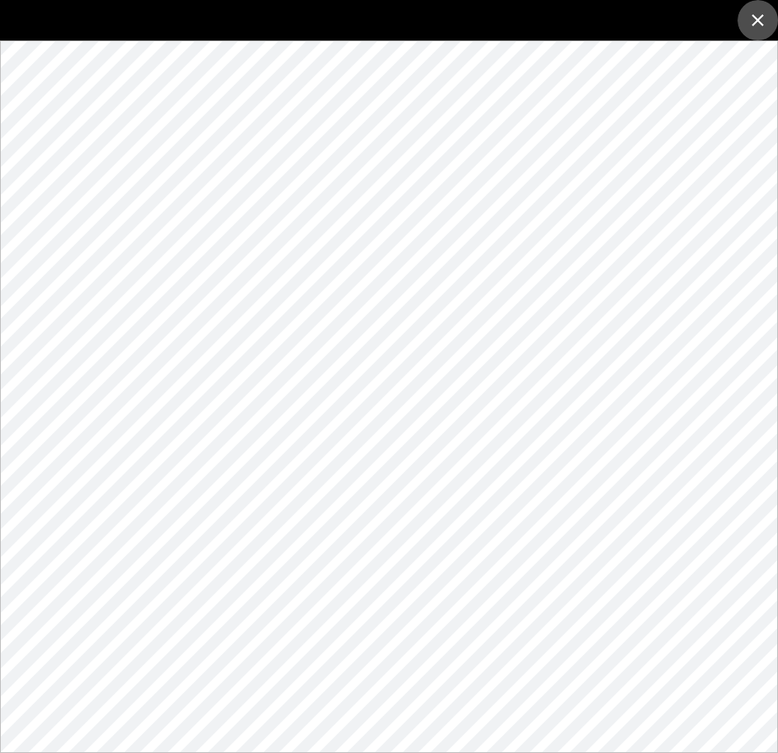
click at [747, 28] on button "close" at bounding box center [757, 20] width 40 height 40
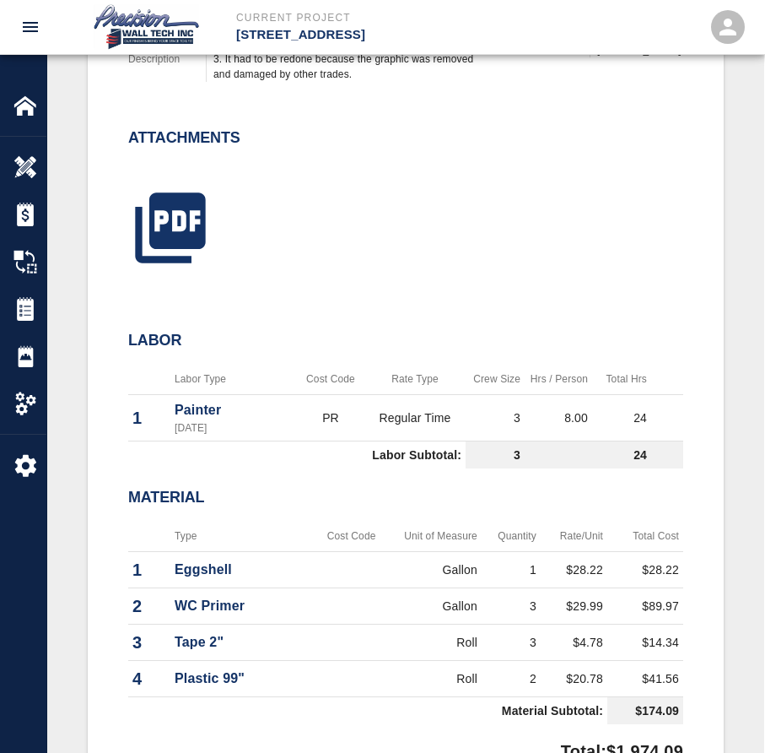
scroll to position [666, 0]
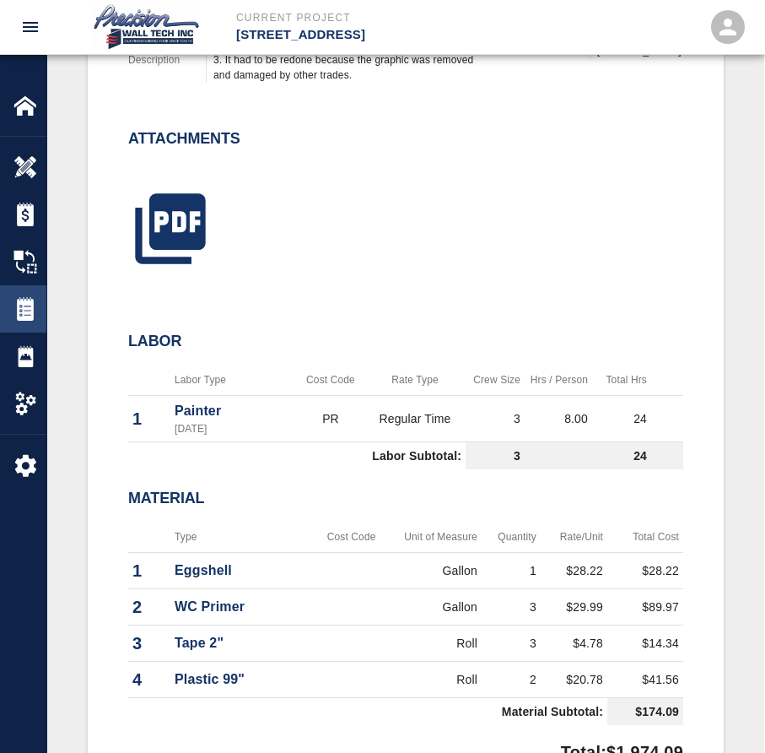
click at [10, 309] on div "Tickets" at bounding box center [23, 308] width 46 height 47
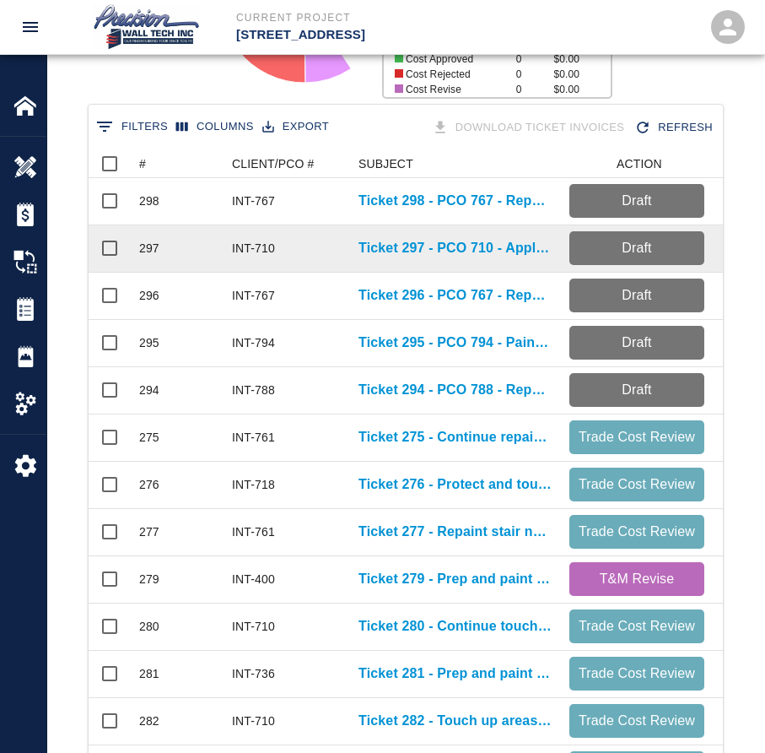
scroll to position [337, 0]
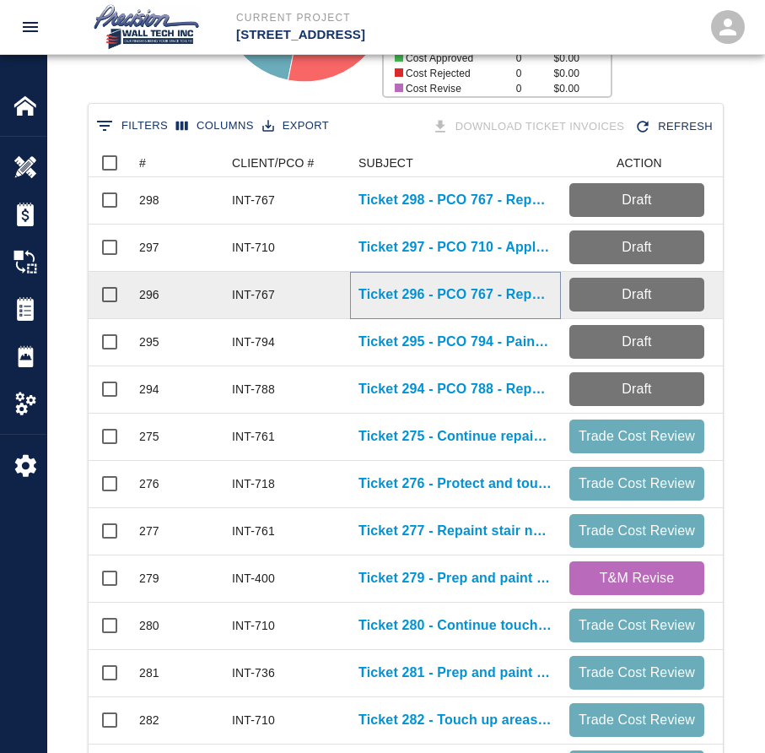
click at [478, 297] on p "Ticket 296 - PCO 767 - Repaint walls in rooms 104, 105, and 116 that were damag…" at bounding box center [456, 294] width 194 height 20
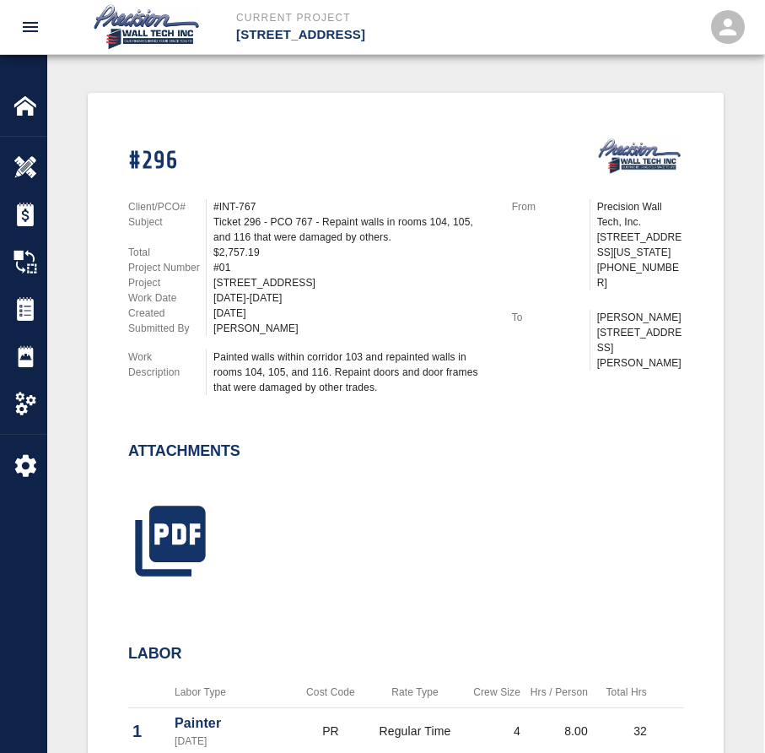
scroll to position [337, 0]
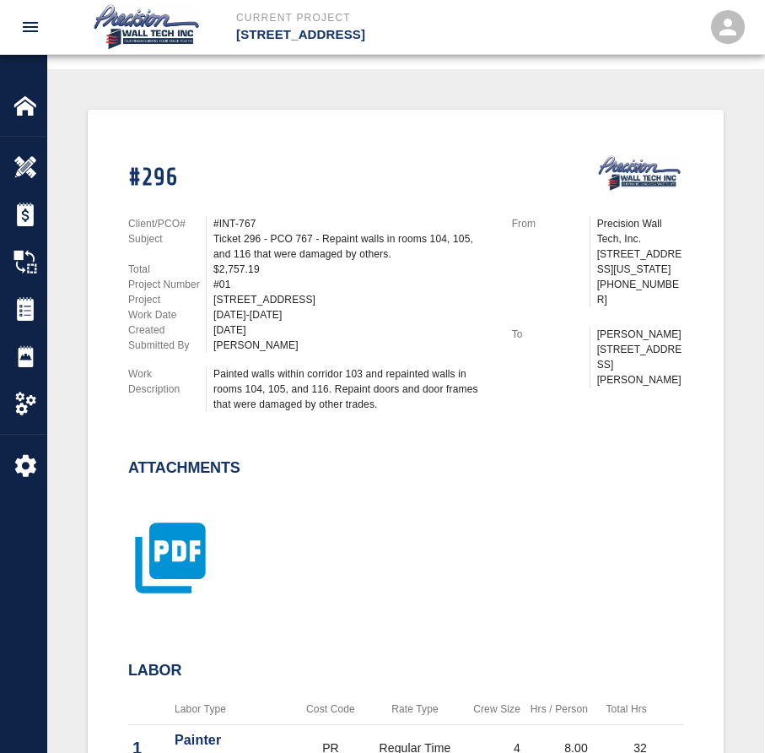
click at [153, 580] on icon "button" at bounding box center [170, 558] width 70 height 70
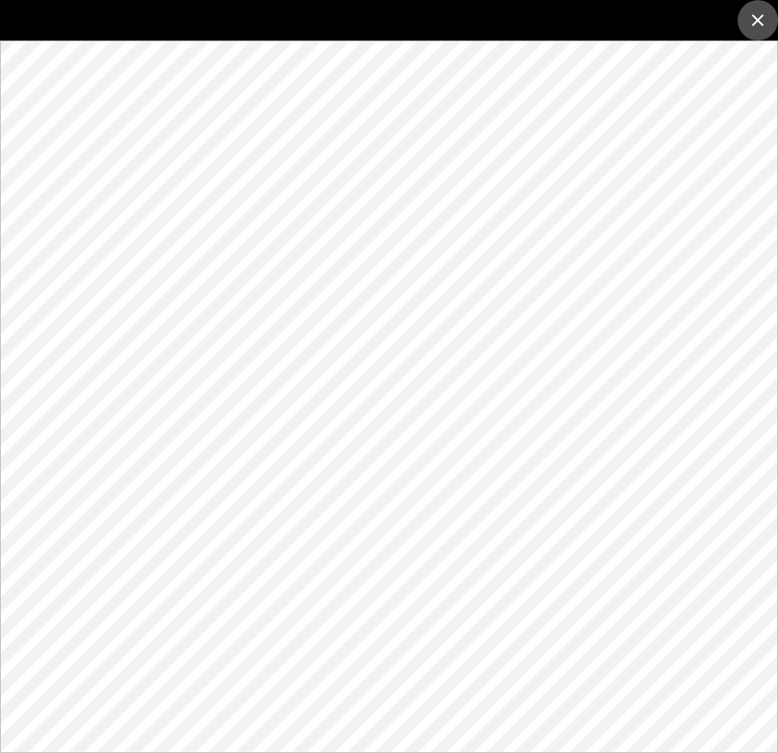
click at [766, 24] on icon "close" at bounding box center [757, 20] width 20 height 20
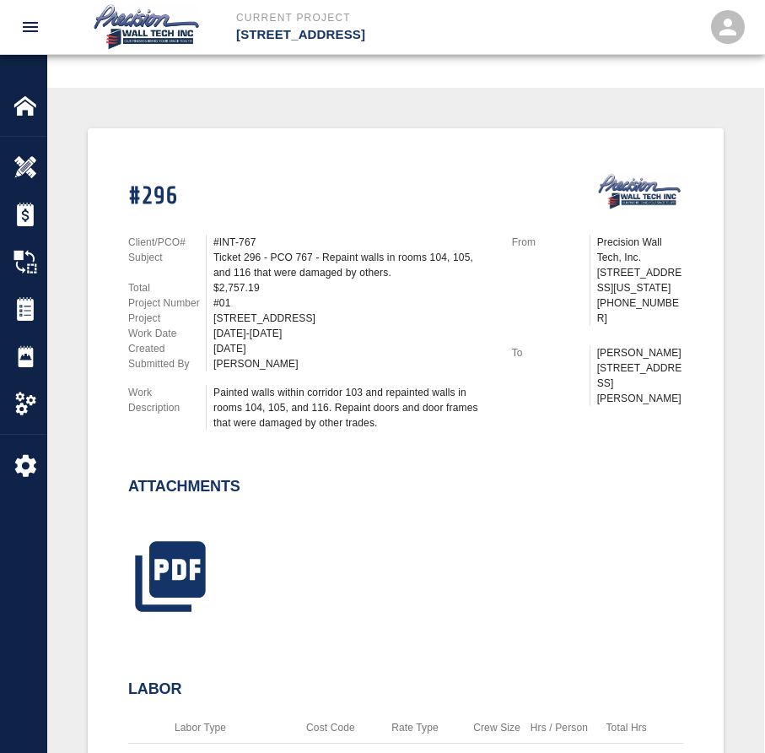
scroll to position [308, 0]
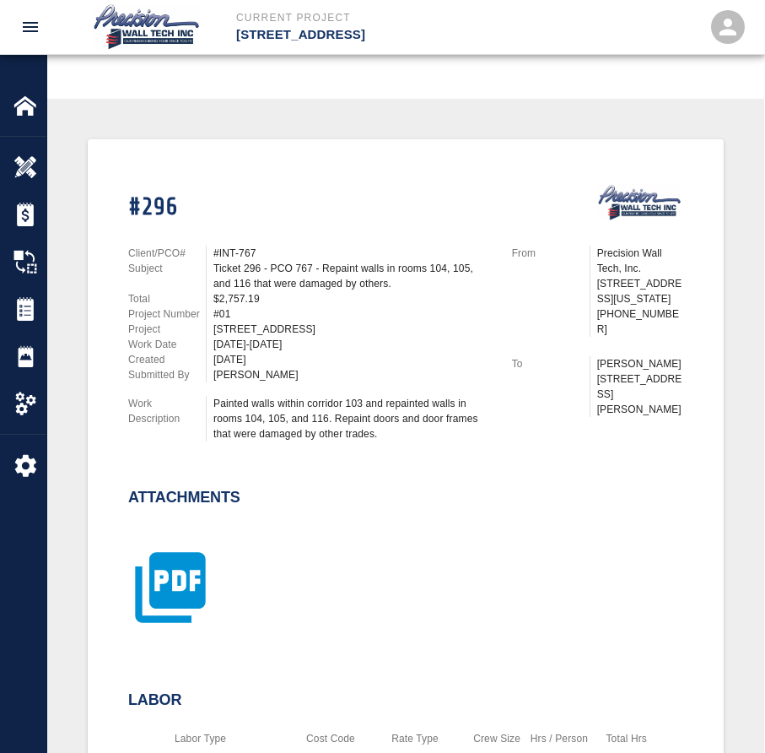
click at [153, 596] on icon "button" at bounding box center [170, 588] width 70 height 70
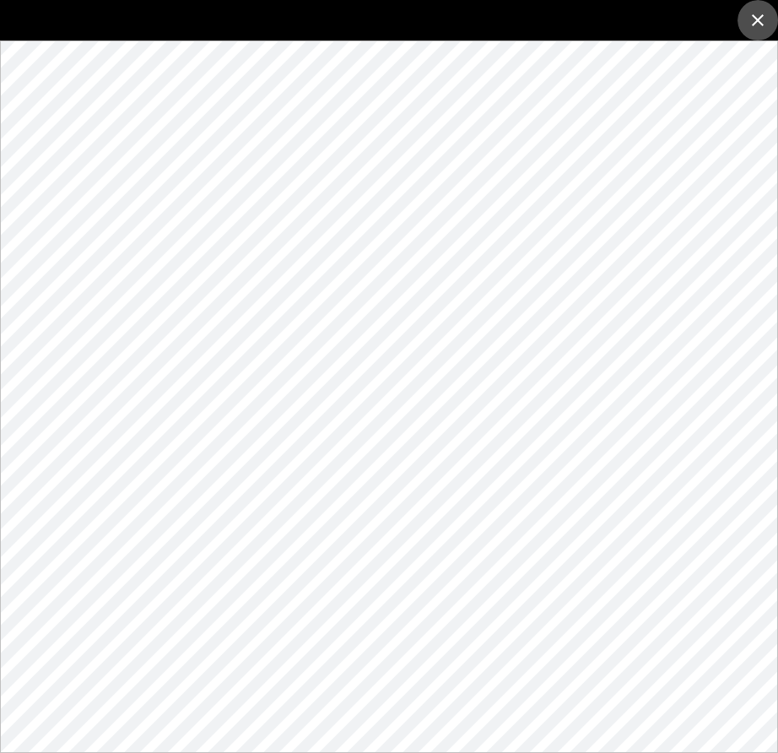
click at [768, 21] on button "close" at bounding box center [757, 20] width 40 height 40
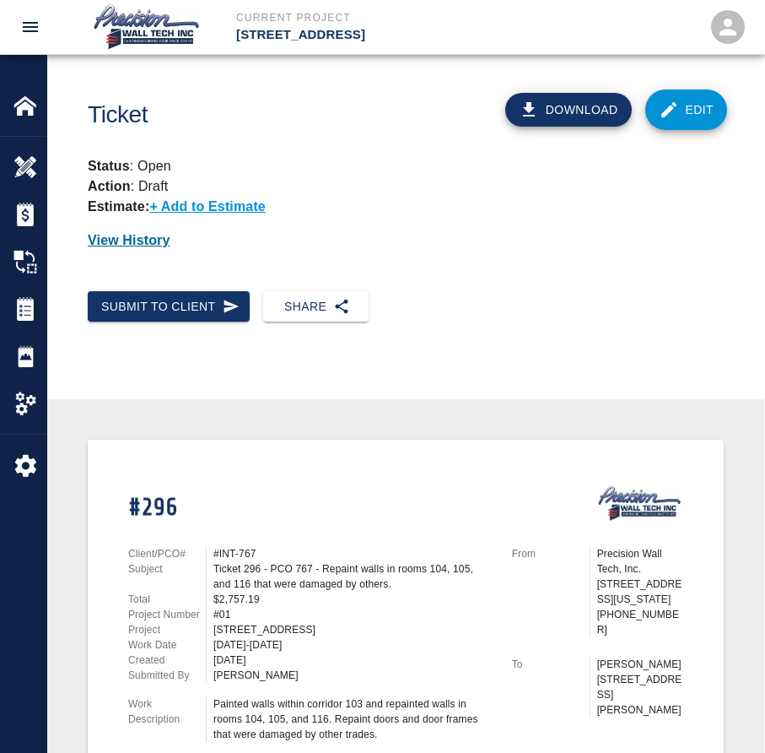
scroll to position [0, 0]
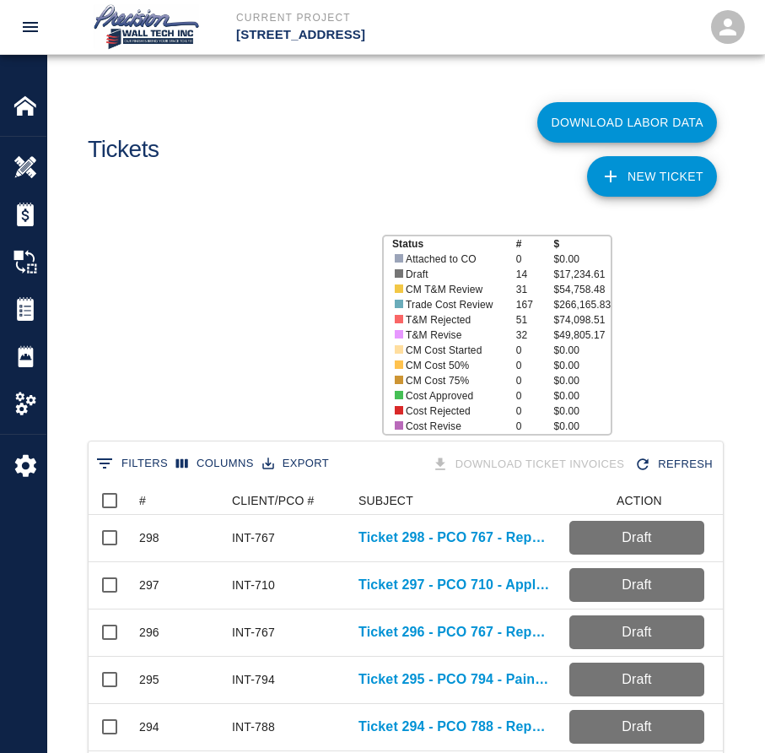
scroll to position [972, 622]
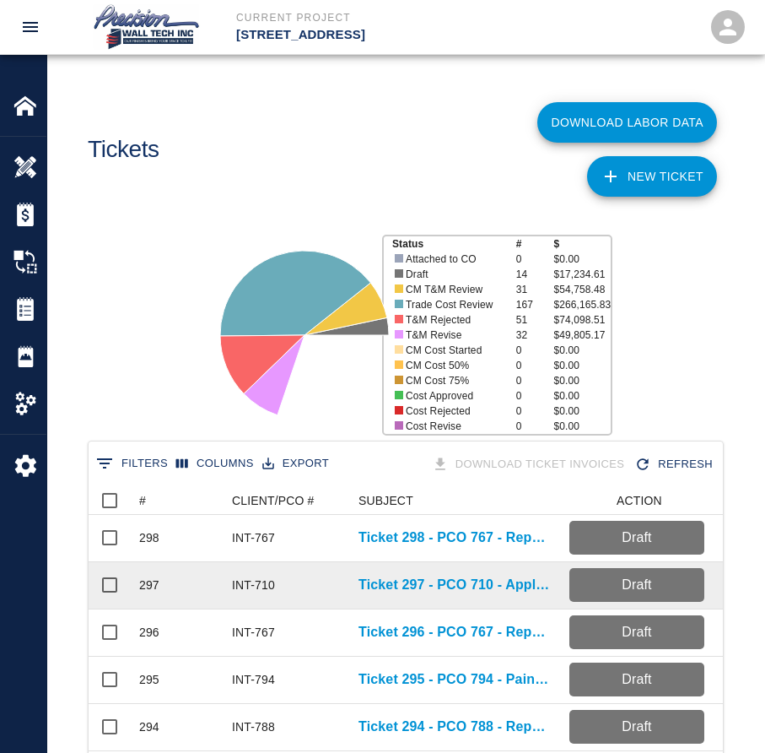
click at [399, 573] on div "Ticket 297 - PCO 710 - Applied final coat on floor 4, 5, 6, and 7" at bounding box center [455, 585] width 211 height 47
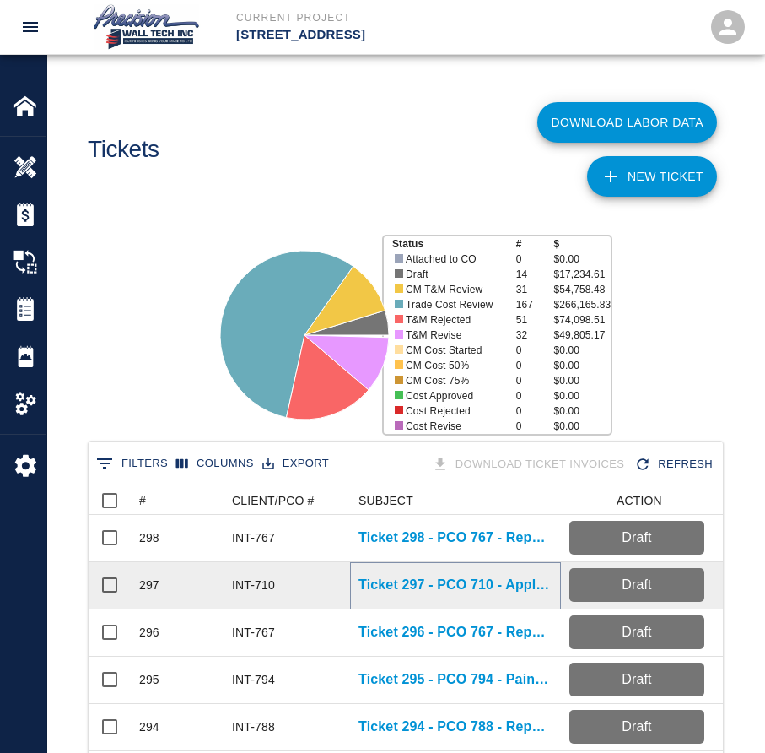
click at [392, 590] on p "Ticket 297 - PCO 710 - Applied final coat on floor 4, 5, 6, and 7" at bounding box center [456, 584] width 194 height 20
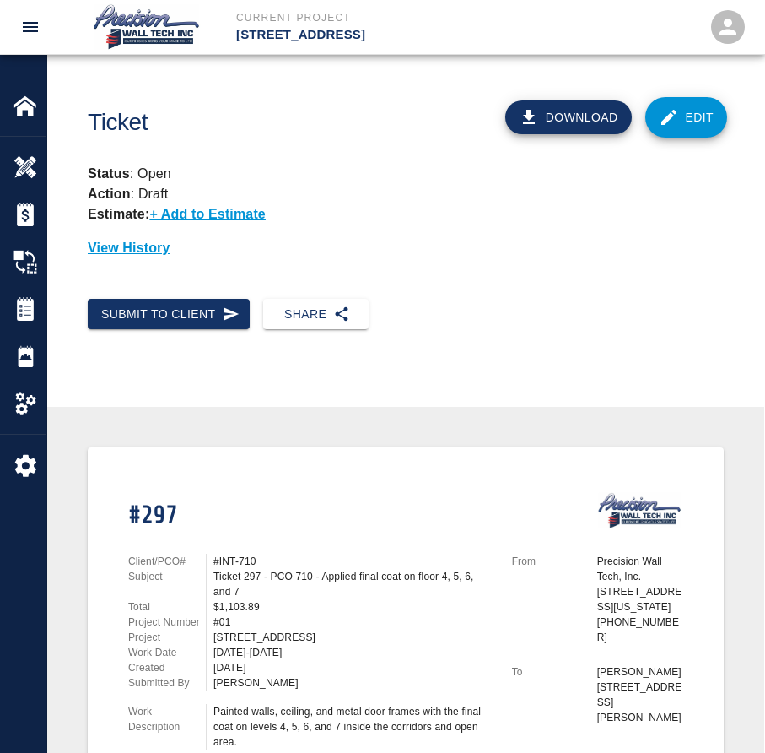
scroll to position [337, 0]
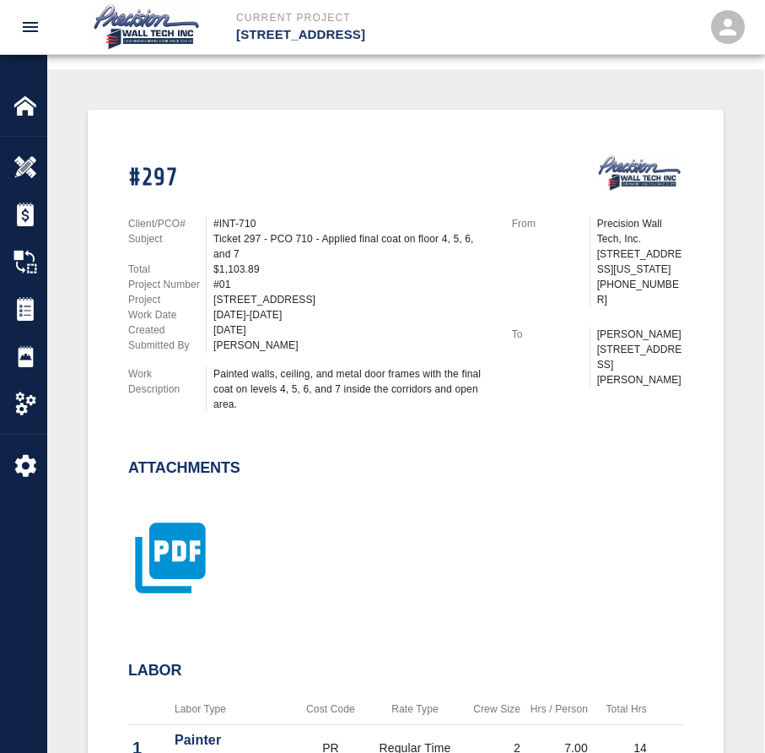
click at [159, 553] on icon "button" at bounding box center [170, 557] width 84 height 84
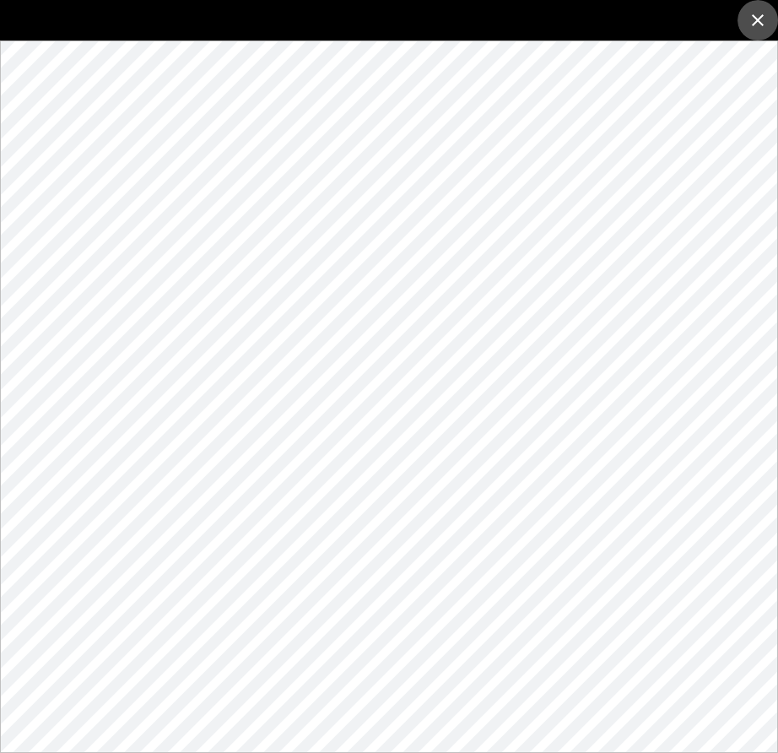
click at [759, 12] on icon "close" at bounding box center [757, 20] width 20 height 20
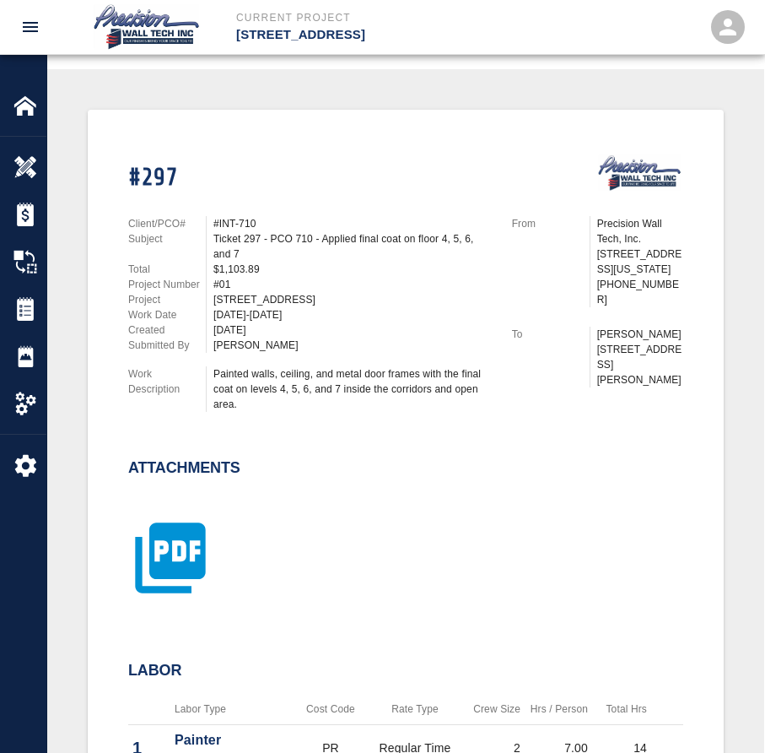
click at [153, 571] on icon "button" at bounding box center [170, 558] width 70 height 70
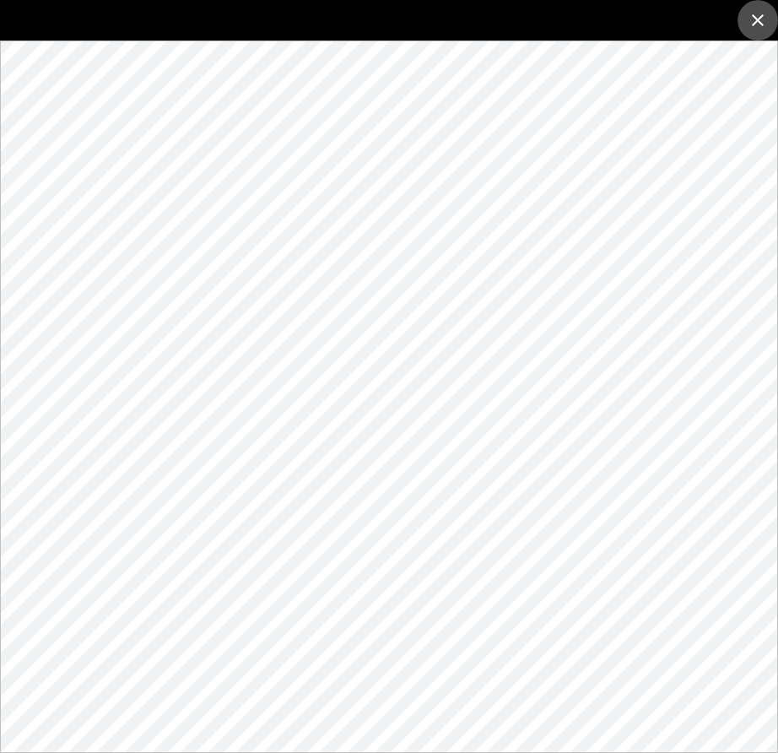
click at [748, 23] on icon "close" at bounding box center [757, 20] width 20 height 20
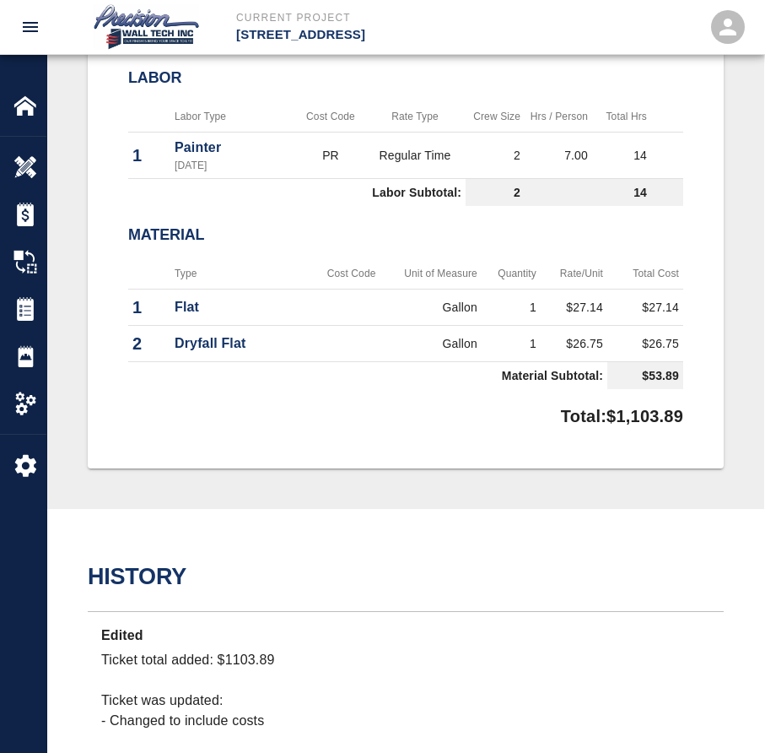
scroll to position [1012, 0]
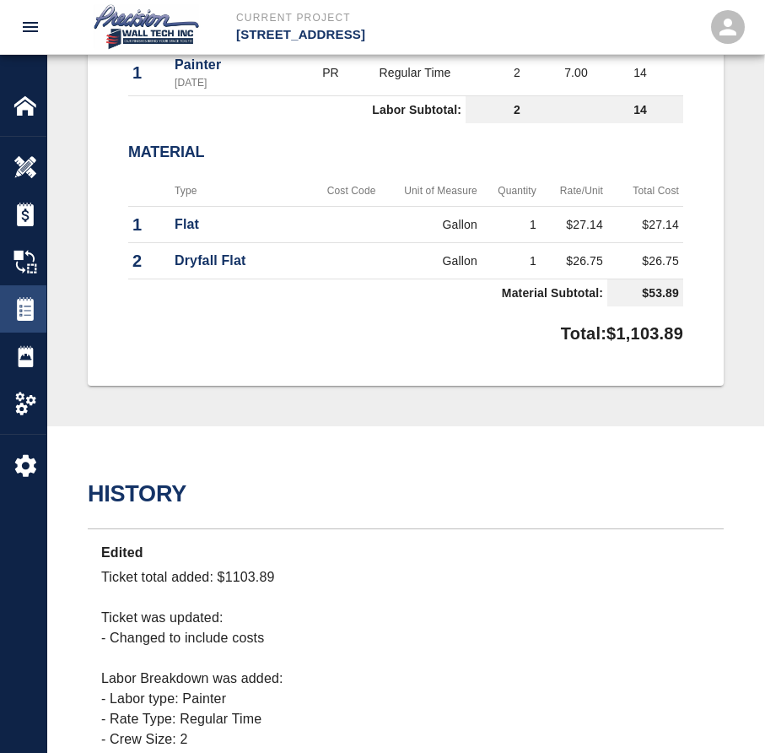
click at [26, 311] on img at bounding box center [25, 309] width 24 height 24
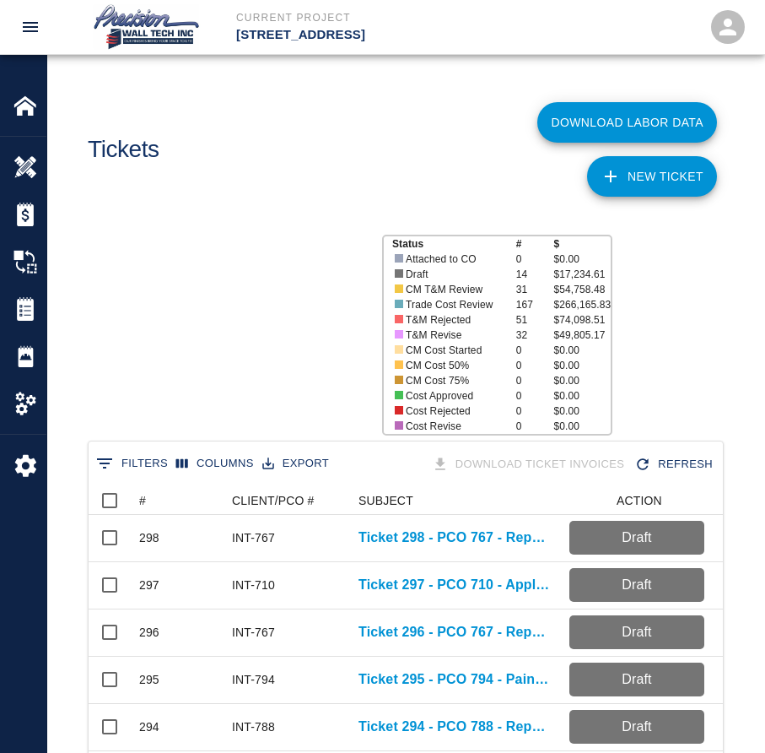
scroll to position [972, 622]
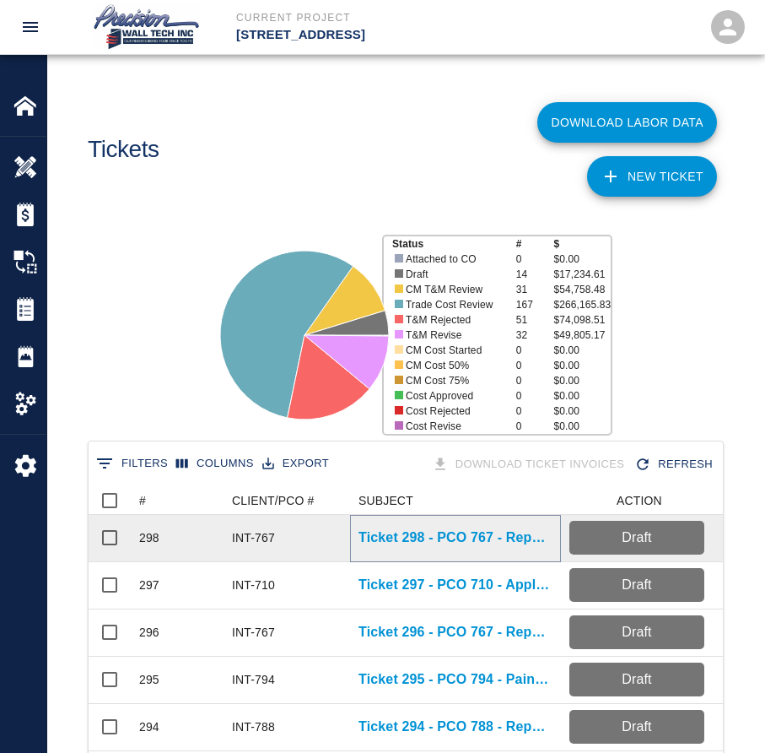
click at [434, 544] on p "Ticket 298 - PCO 767 - Repaint walls in loading dock on the 1st floor, room 115…" at bounding box center [456, 537] width 194 height 20
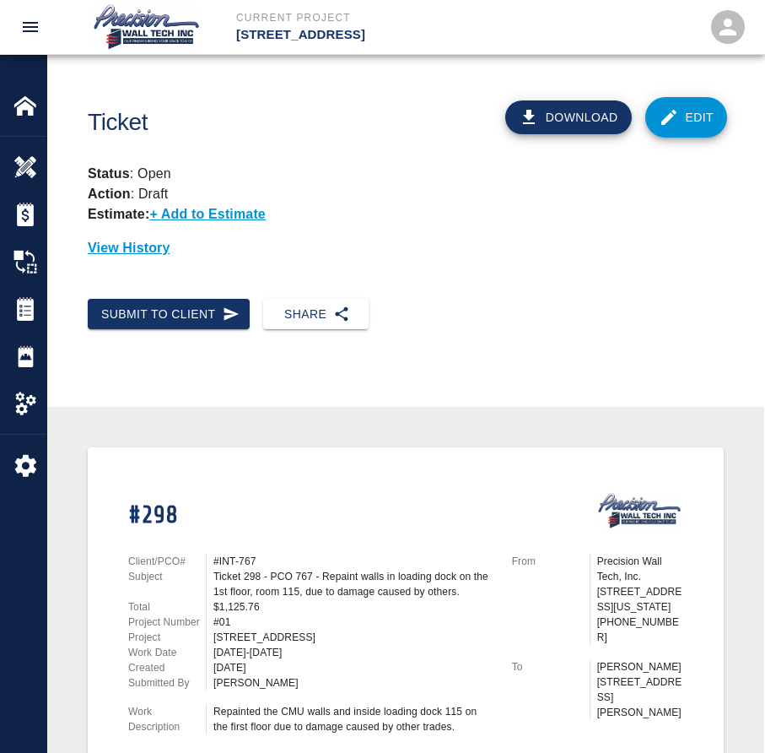
scroll to position [337, 0]
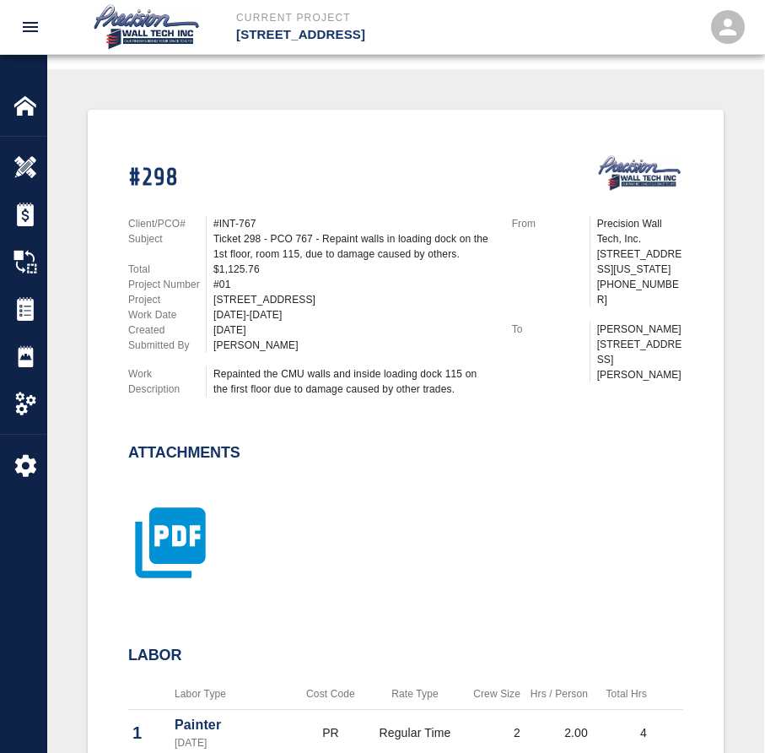
click at [207, 507] on icon "button" at bounding box center [170, 542] width 84 height 84
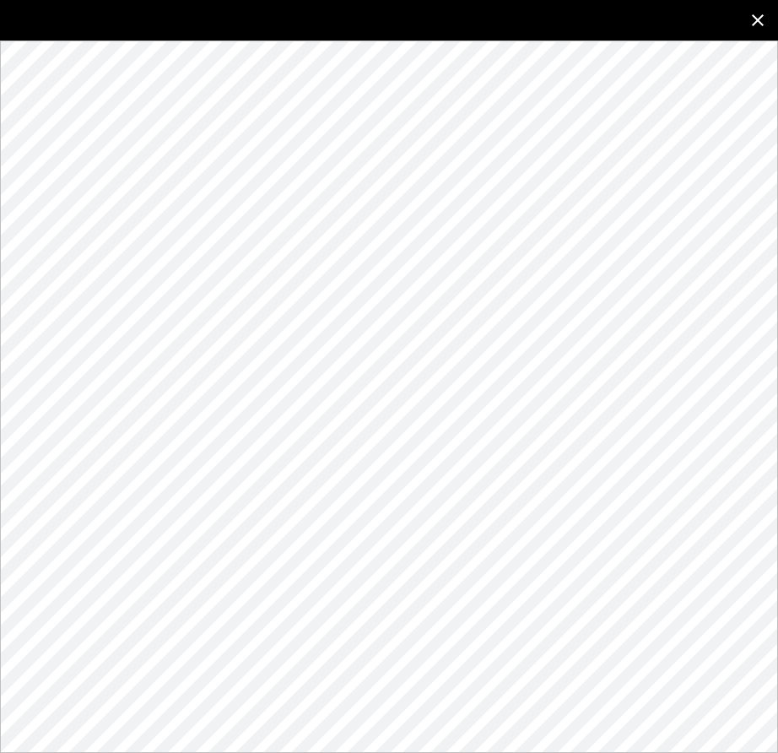
click at [770, 22] on button "close" at bounding box center [757, 20] width 40 height 40
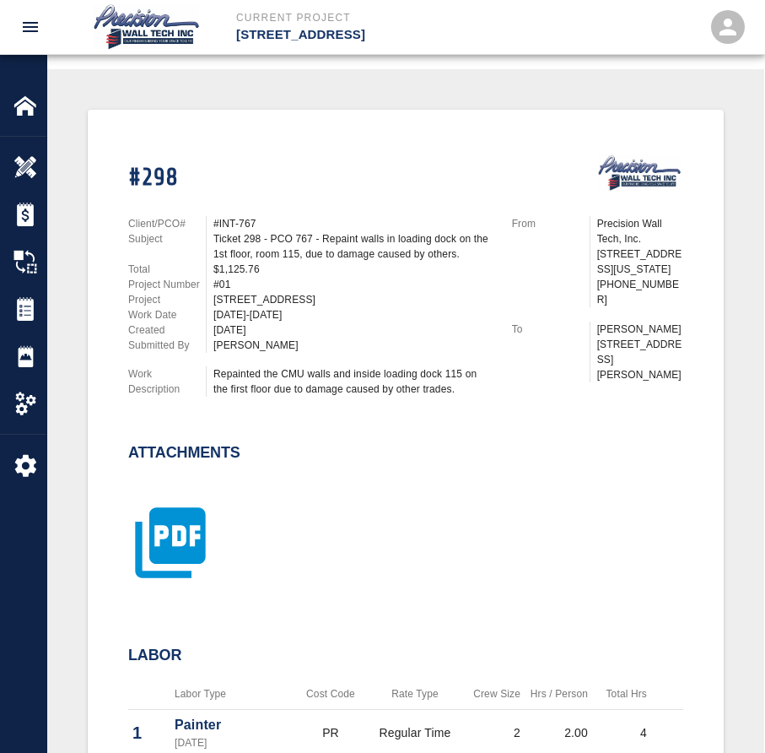
click at [159, 515] on icon "button" at bounding box center [170, 543] width 70 height 70
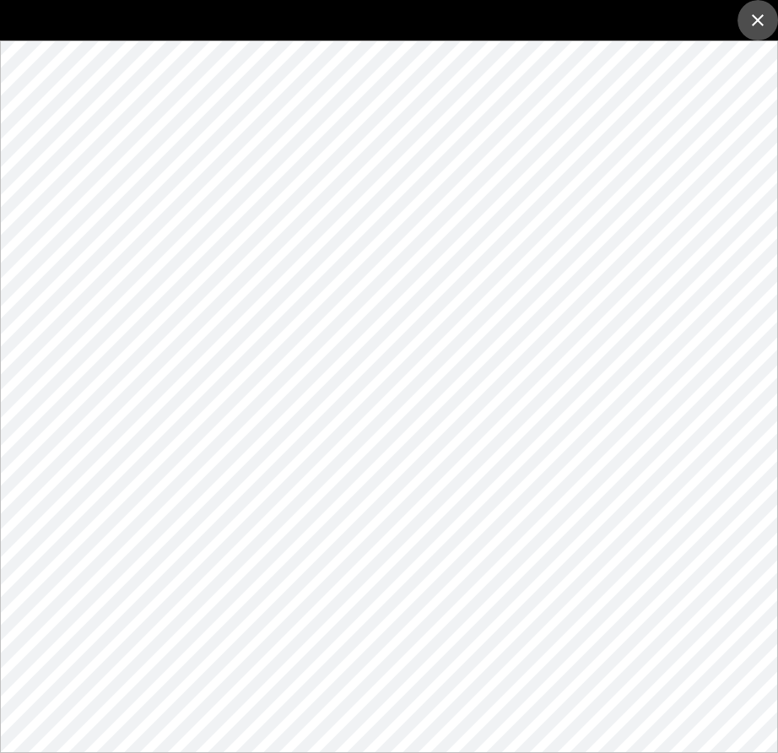
drag, startPoint x: 768, startPoint y: 24, endPoint x: 759, endPoint y: 35, distance: 13.8
click at [768, 24] on button "close" at bounding box center [757, 20] width 40 height 40
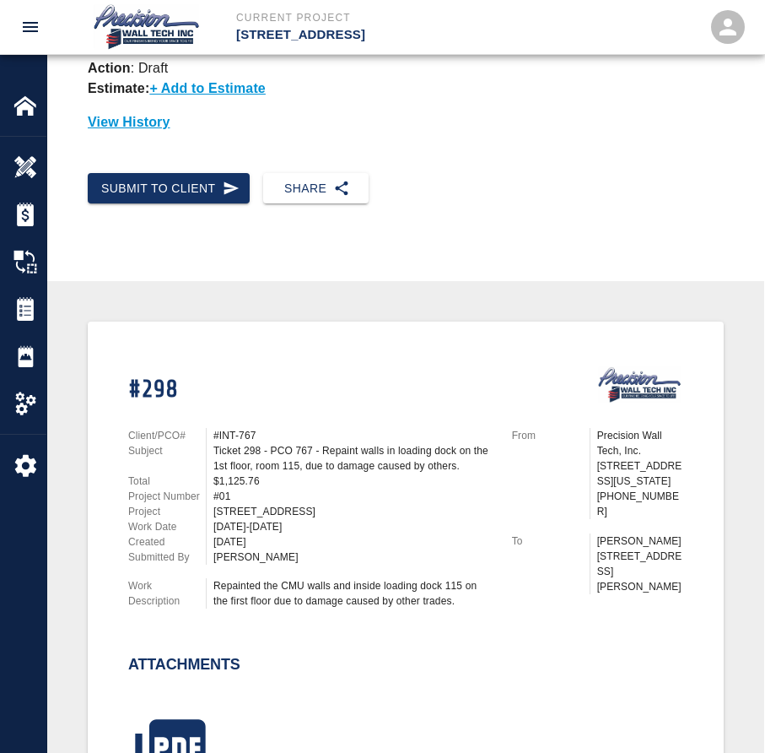
scroll to position [0, 0]
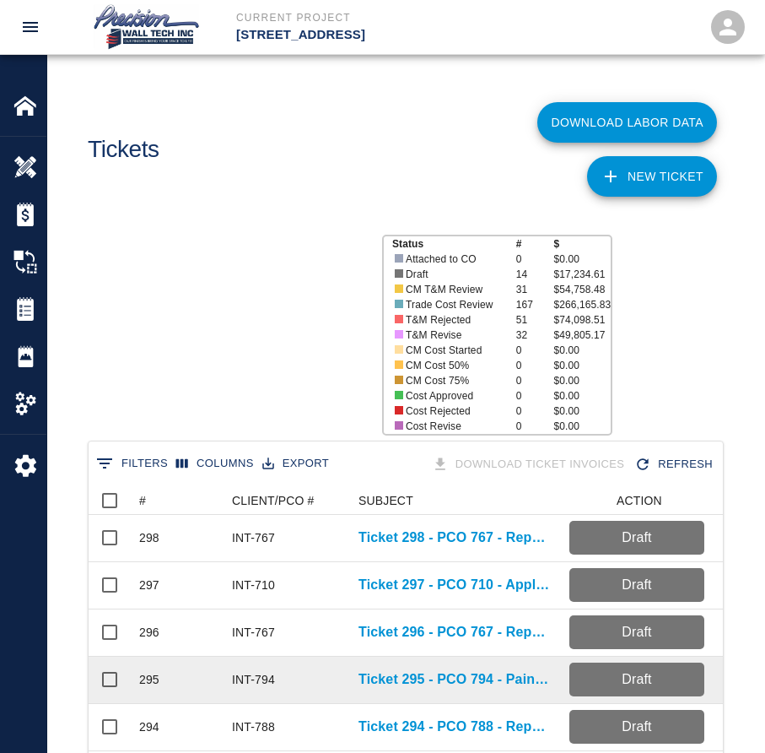
scroll to position [972, 622]
